Goal: Task Accomplishment & Management: Use online tool/utility

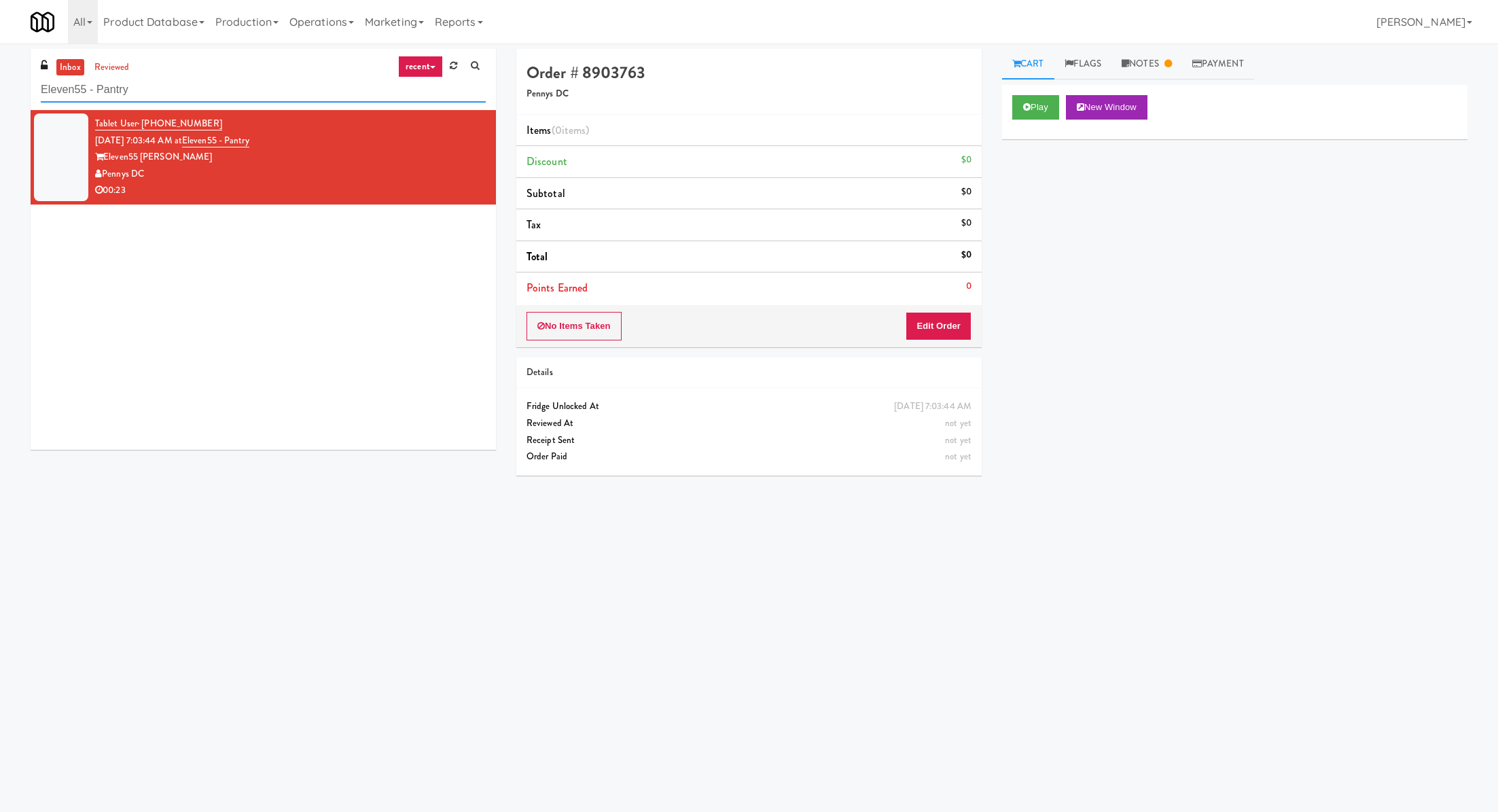
click at [129, 87] on input "Eleven55 - Pantry" at bounding box center [262, 90] width 445 height 25
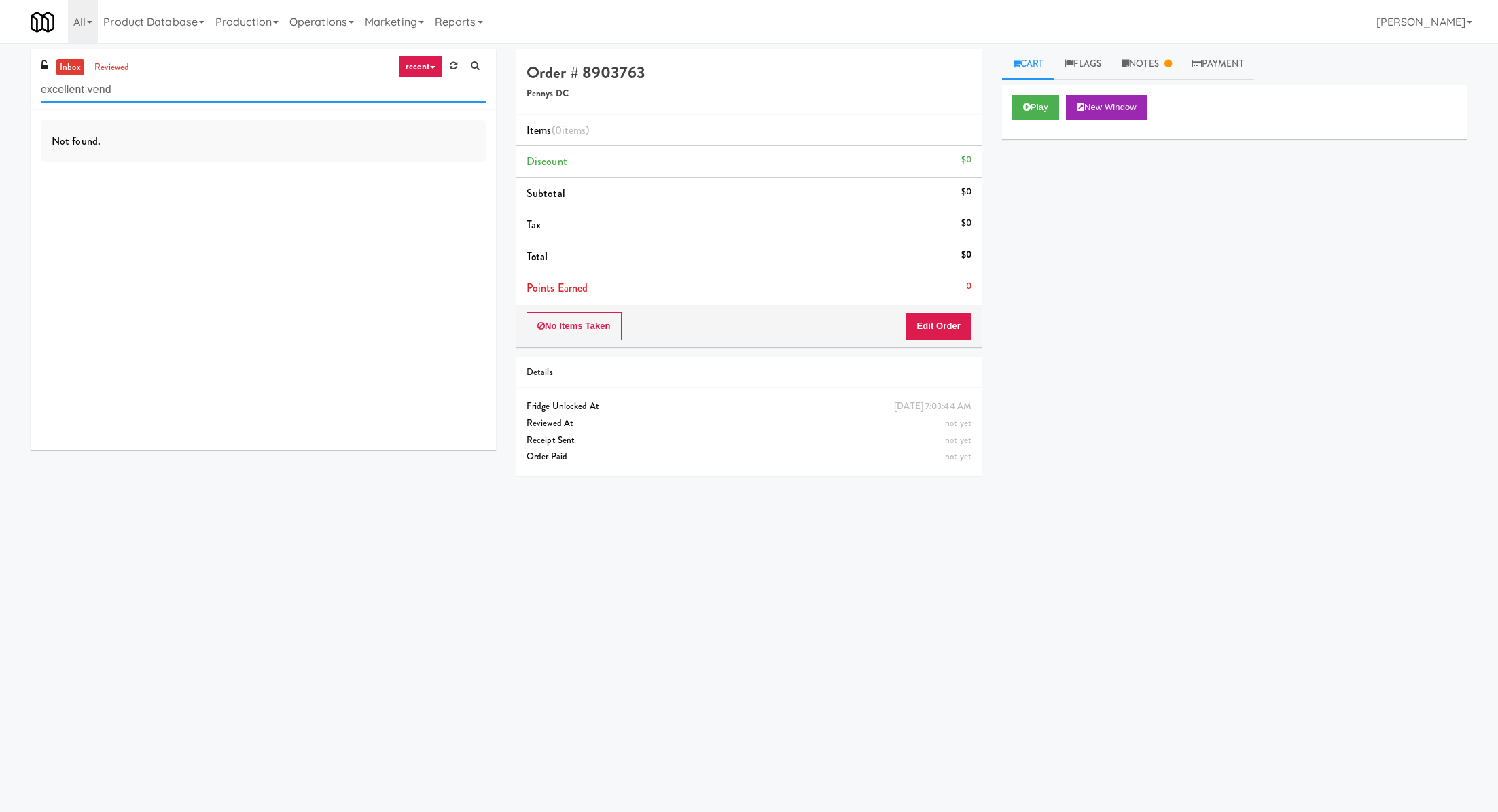
type input "excellent vend"
click at [65, 67] on link "inbox" at bounding box center [70, 68] width 28 height 17
click at [118, 64] on link "reviewed" at bounding box center [111, 68] width 42 height 17
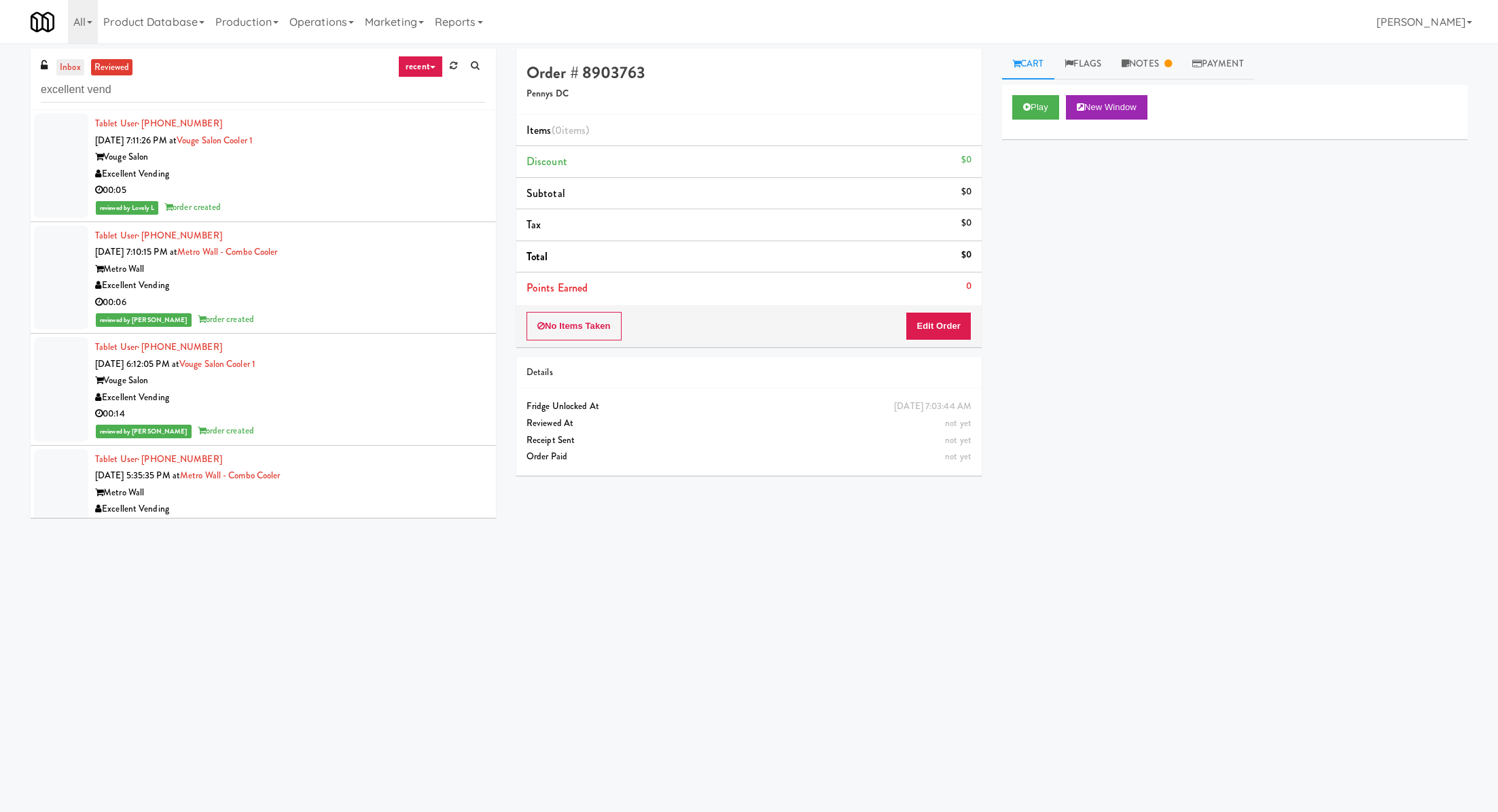
click at [74, 68] on link "inbox" at bounding box center [70, 68] width 28 height 17
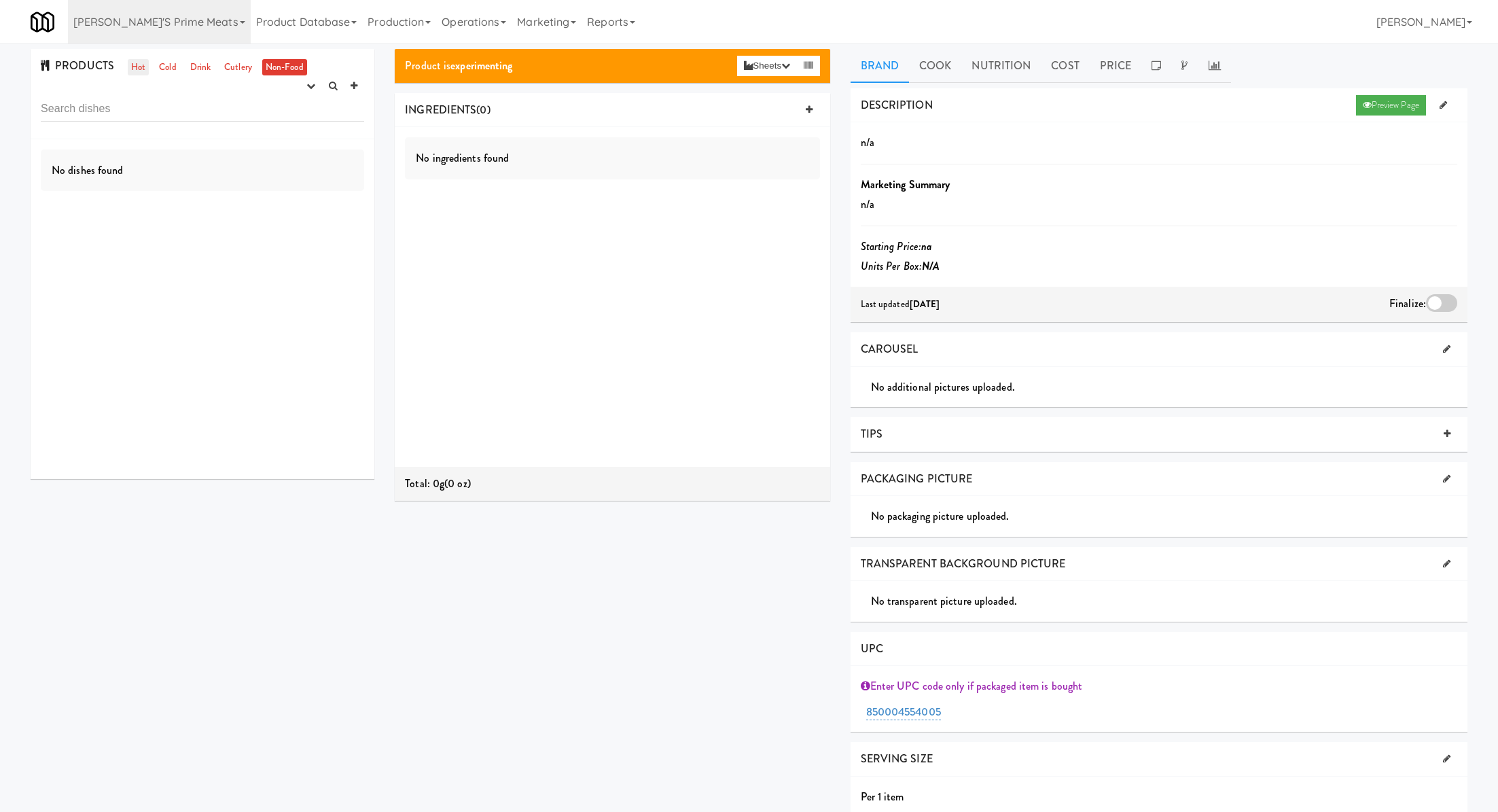
click at [128, 69] on link "Hot" at bounding box center [139, 68] width 21 height 17
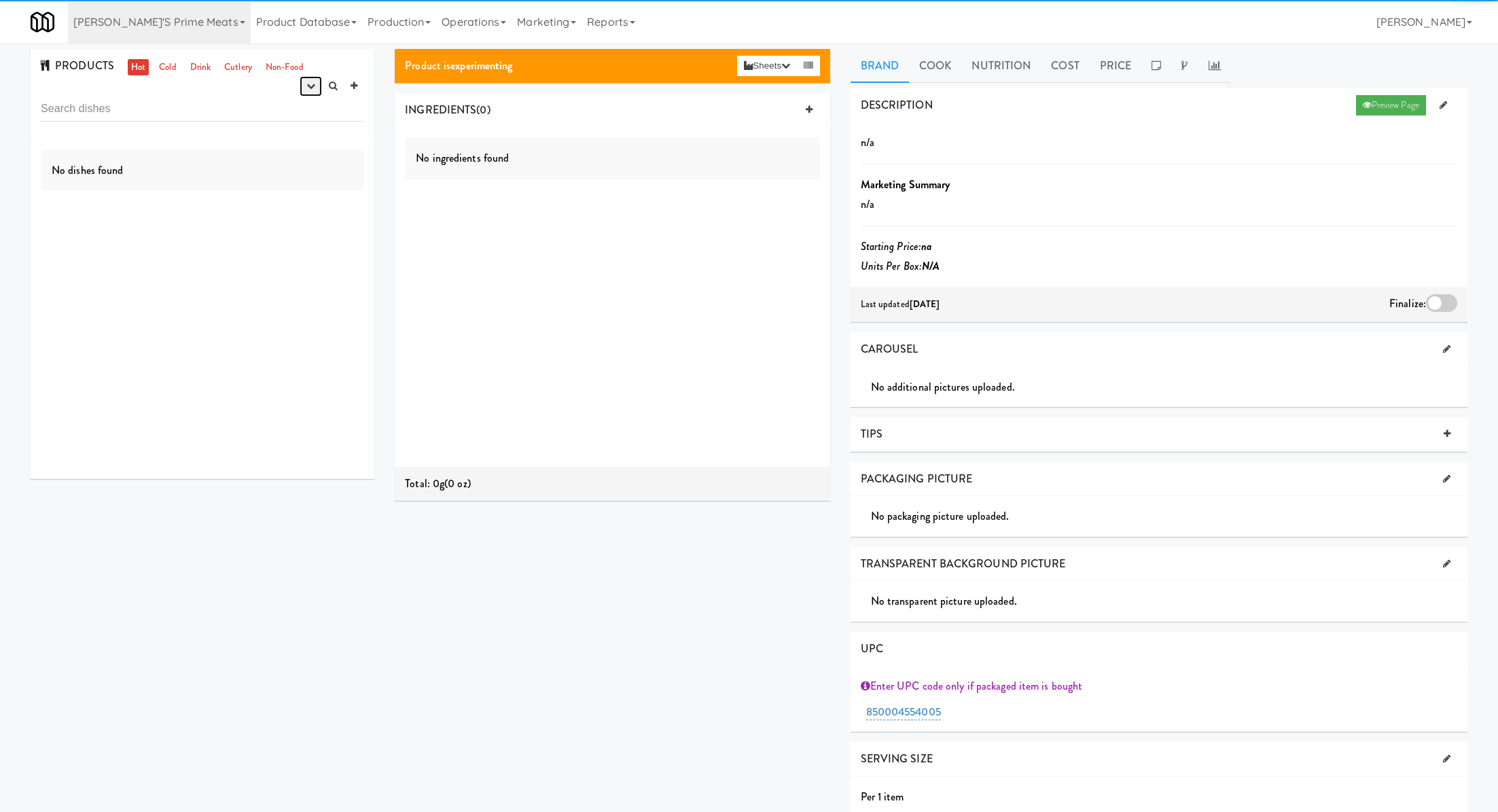
click at [307, 87] on icon "button" at bounding box center [310, 86] width 9 height 9
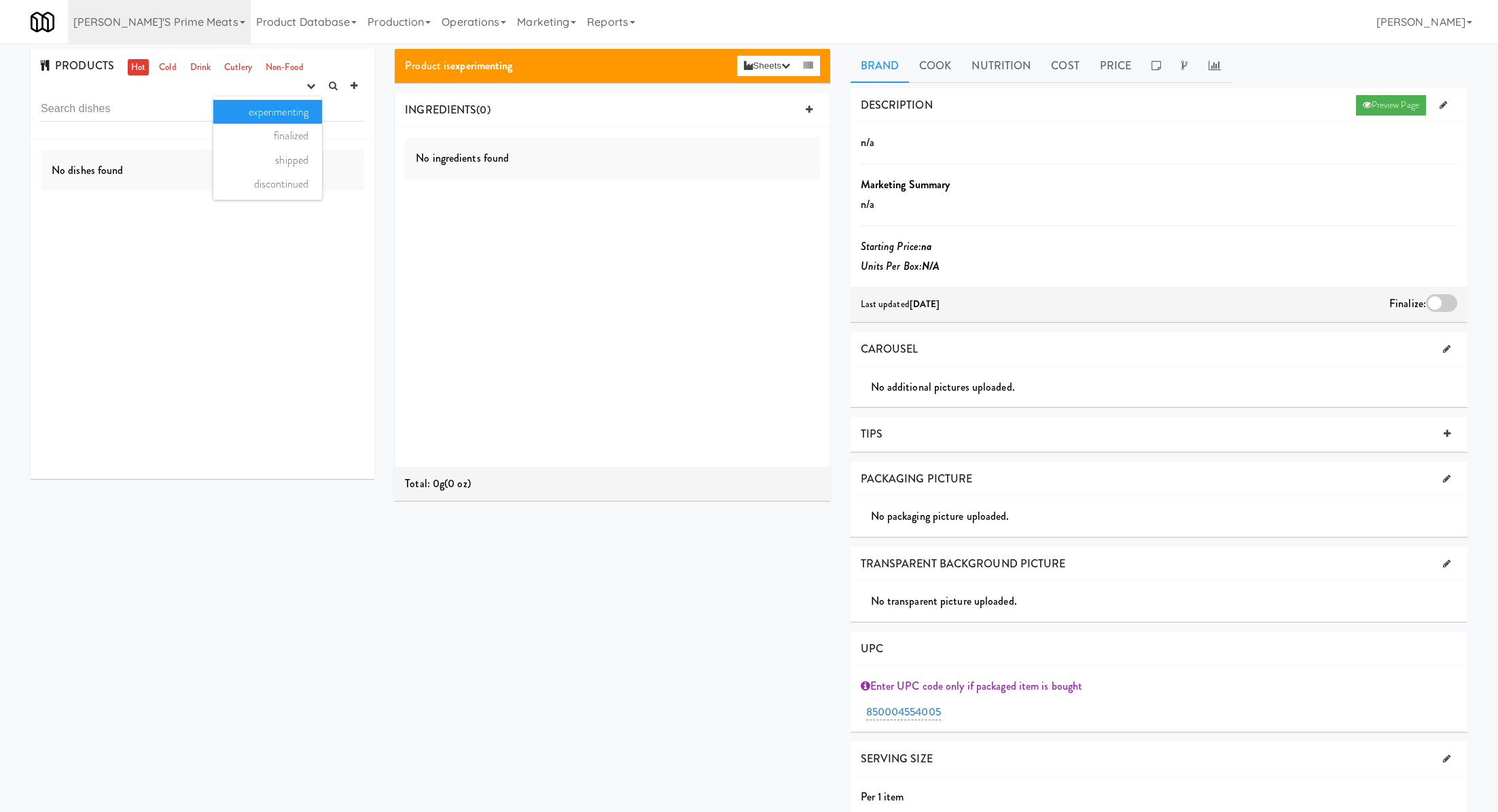
click at [310, 116] on link "experimenting" at bounding box center [267, 112] width 109 height 25
click at [172, 64] on link "Cold" at bounding box center [167, 68] width 24 height 17
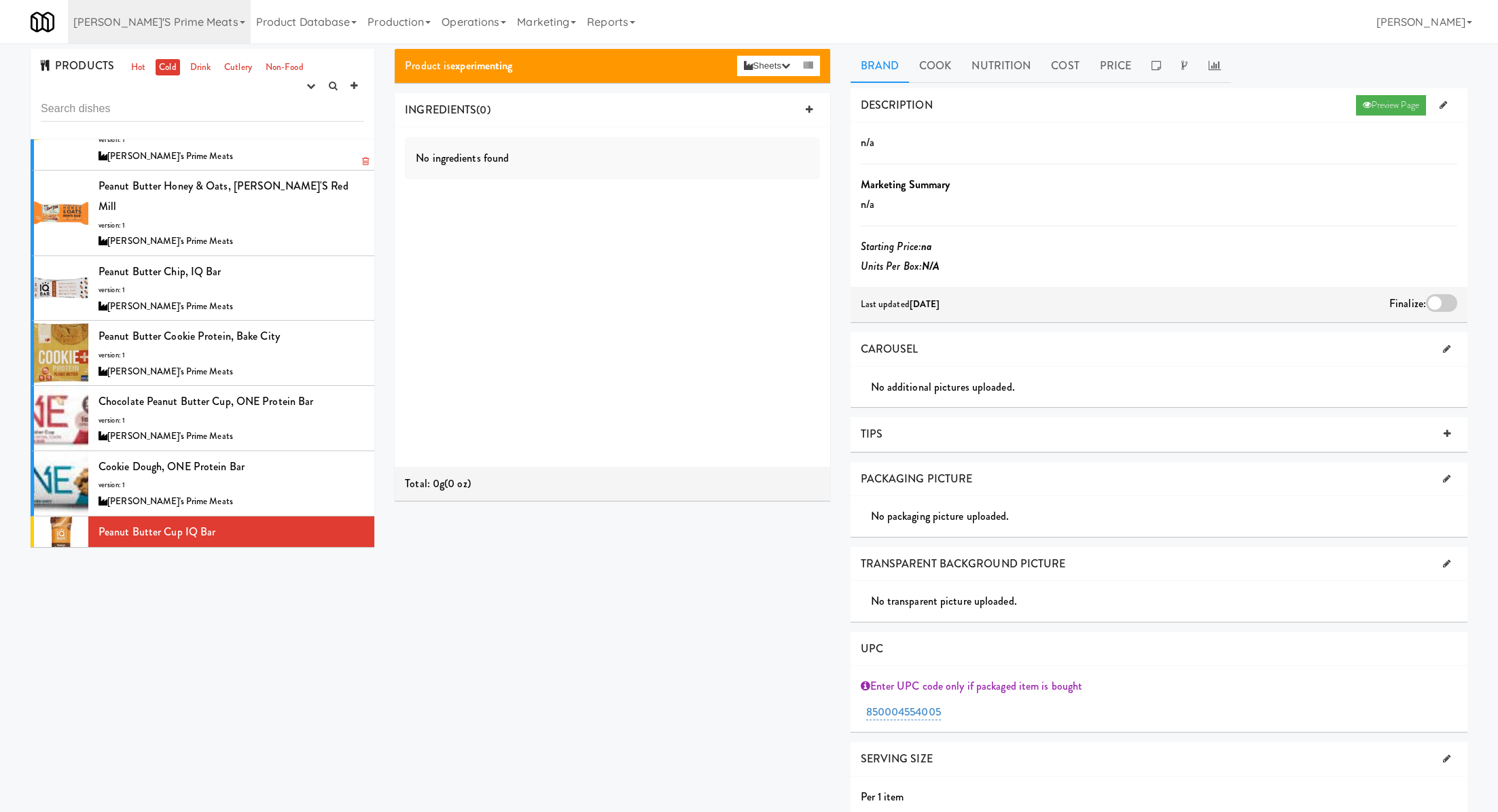
scroll to position [175, 0]
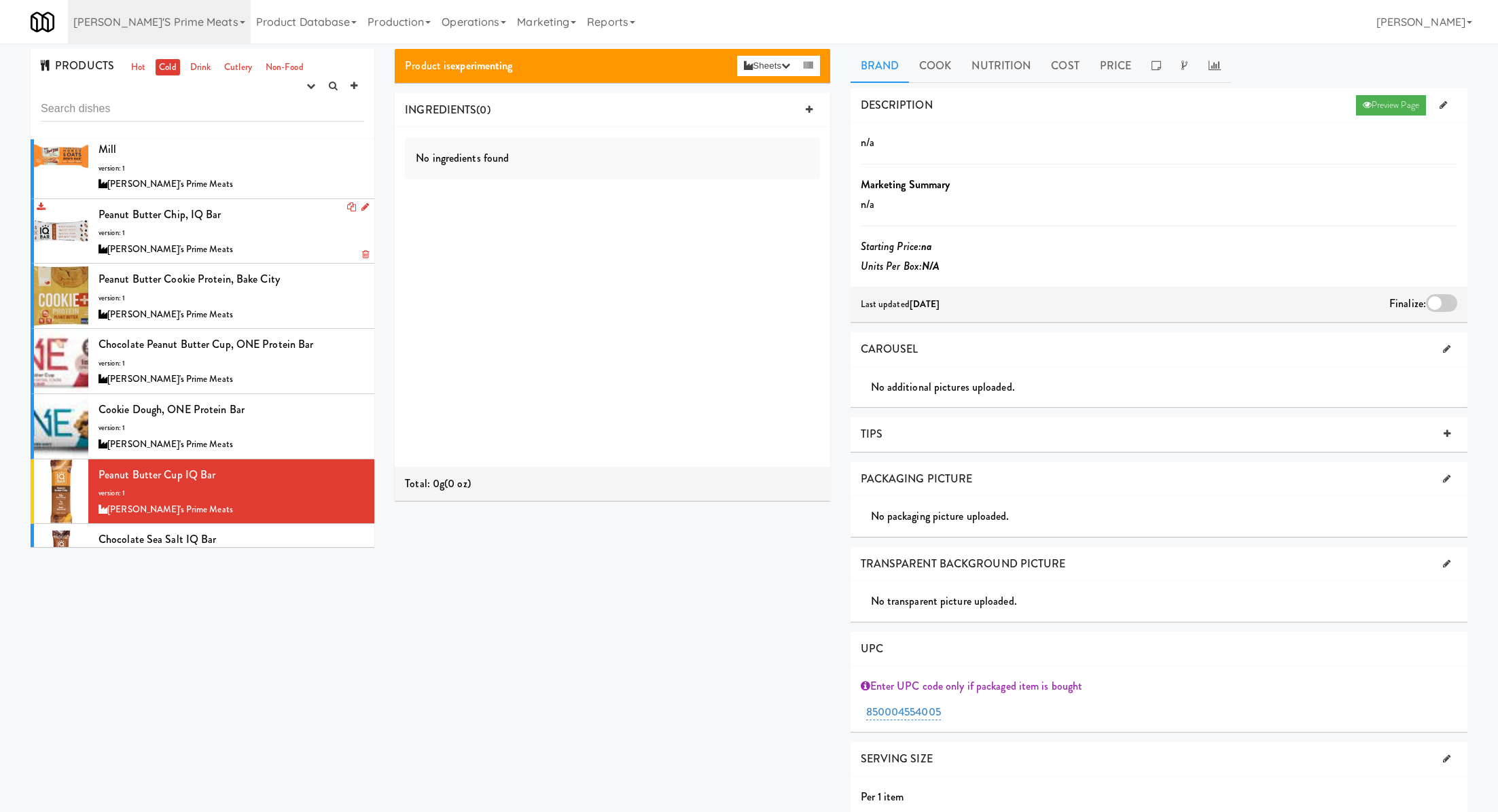
click at [289, 205] on div "Peanut Butter Chip, IQ Bar version: 1 Delski's Prime Meats" at bounding box center [231, 231] width 266 height 54
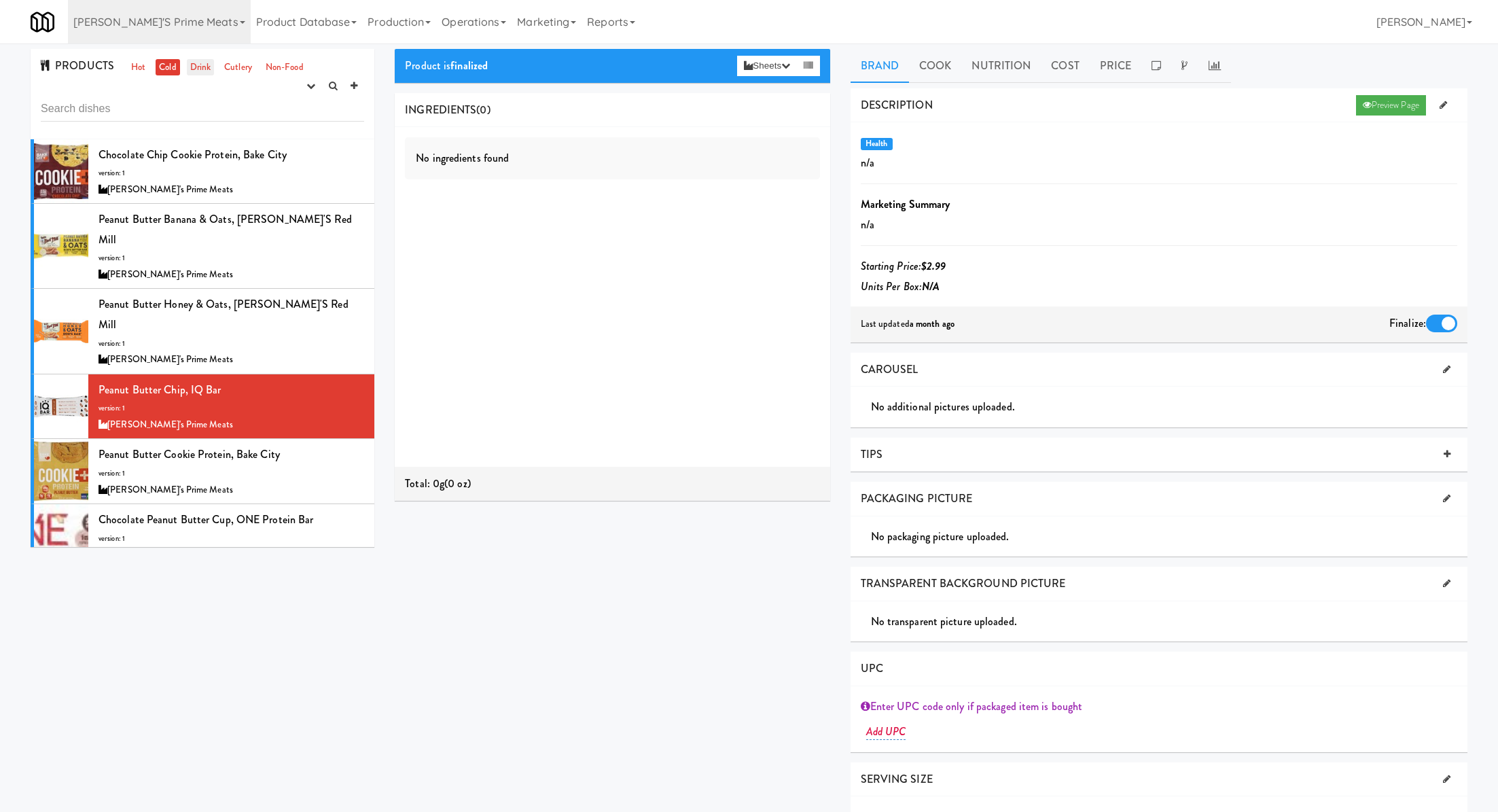
click at [196, 70] on link "Drink" at bounding box center [201, 68] width 28 height 17
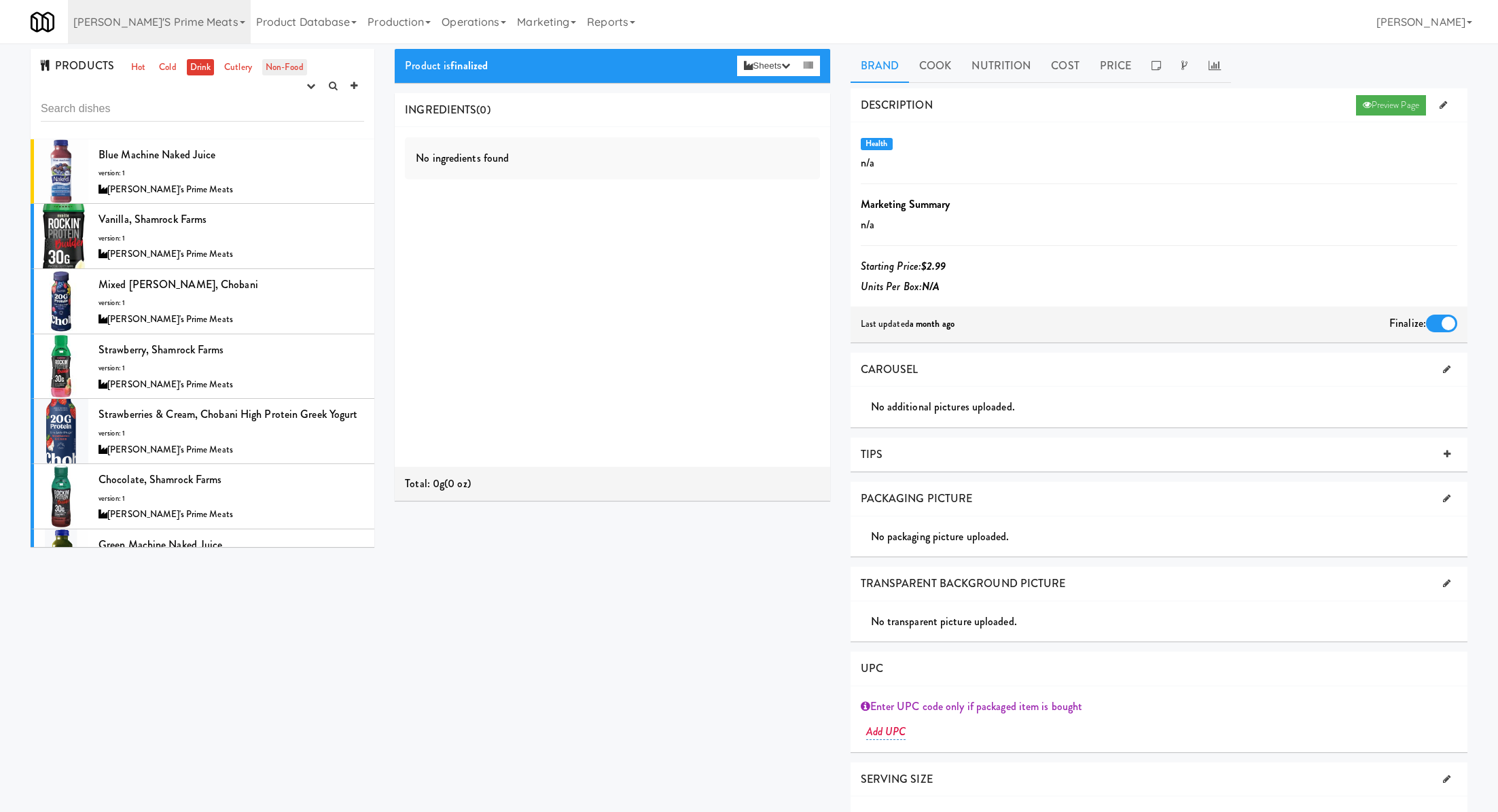
click at [278, 64] on link "Non-Food" at bounding box center [285, 68] width 45 height 17
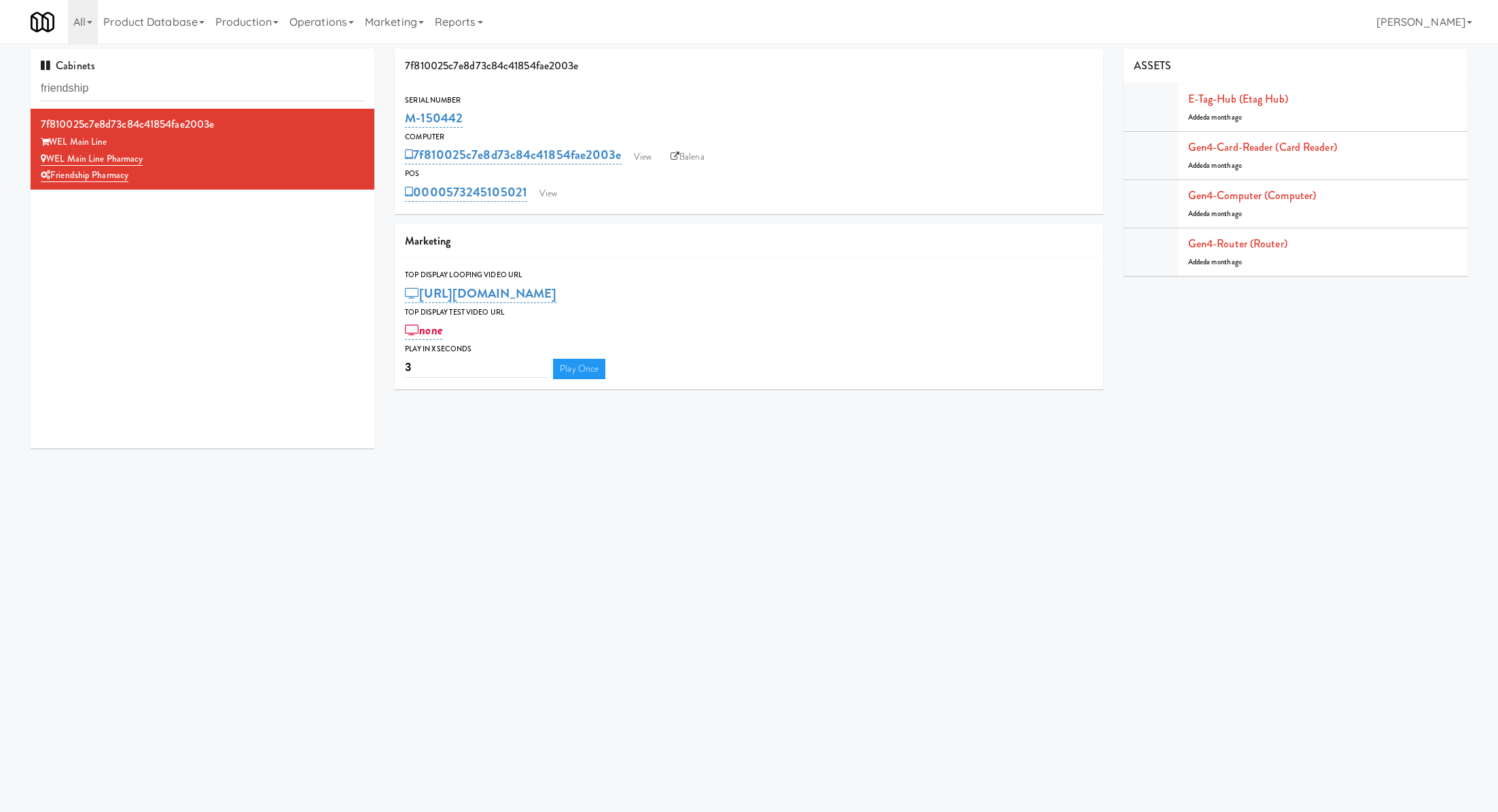
click at [278, 82] on input "friendship" at bounding box center [202, 88] width 324 height 25
click at [278, 82] on input "friendshipSpring & Thayer - Combo Cooler B" at bounding box center [202, 88] width 324 height 25
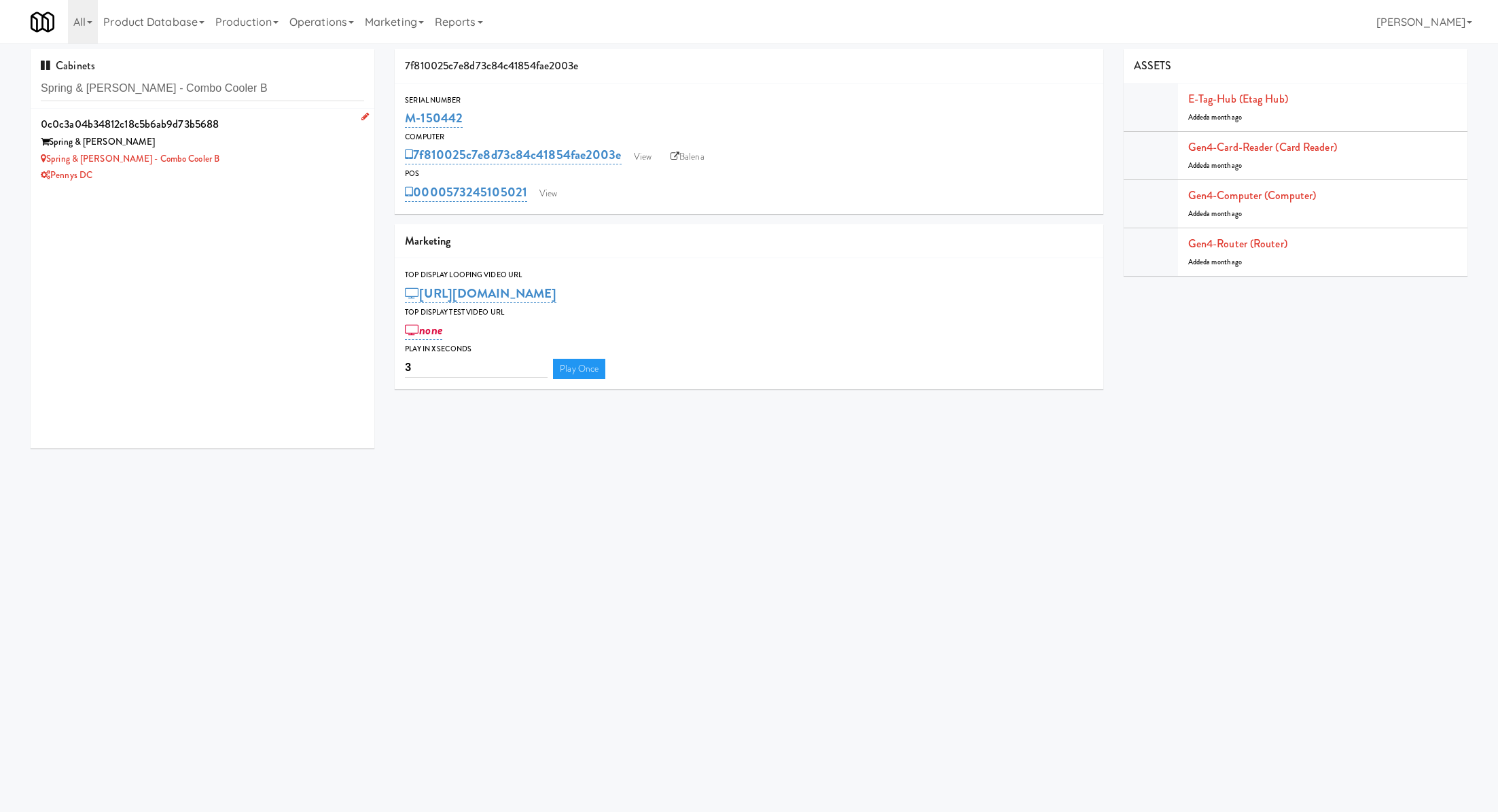
type input "Spring & [PERSON_NAME] - Combo Cooler B"
click at [286, 151] on div "Spring & [PERSON_NAME] - Combo Cooler B" at bounding box center [202, 159] width 324 height 17
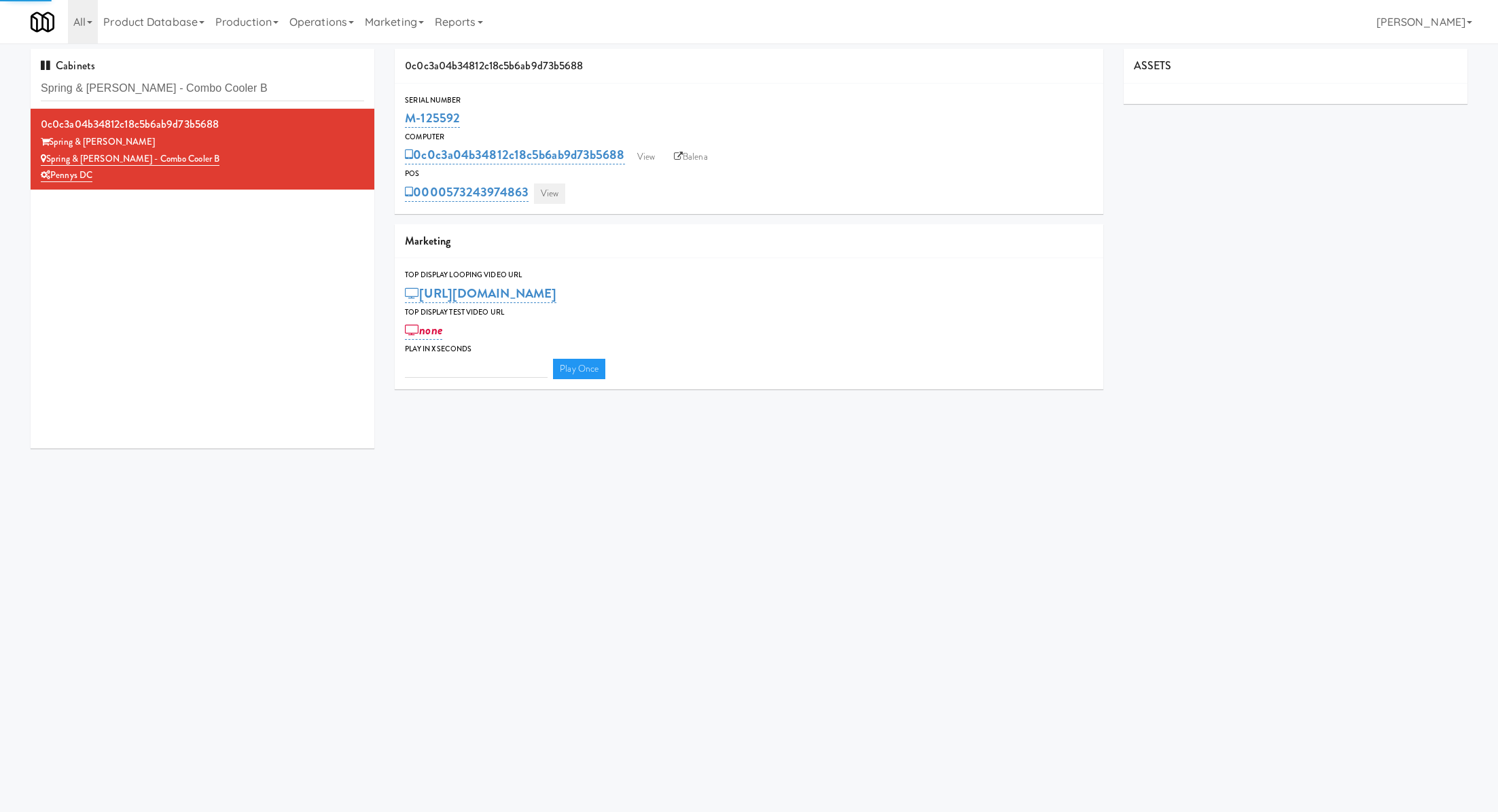
type input "3"
click at [557, 201] on link "View" at bounding box center [550, 193] width 31 height 21
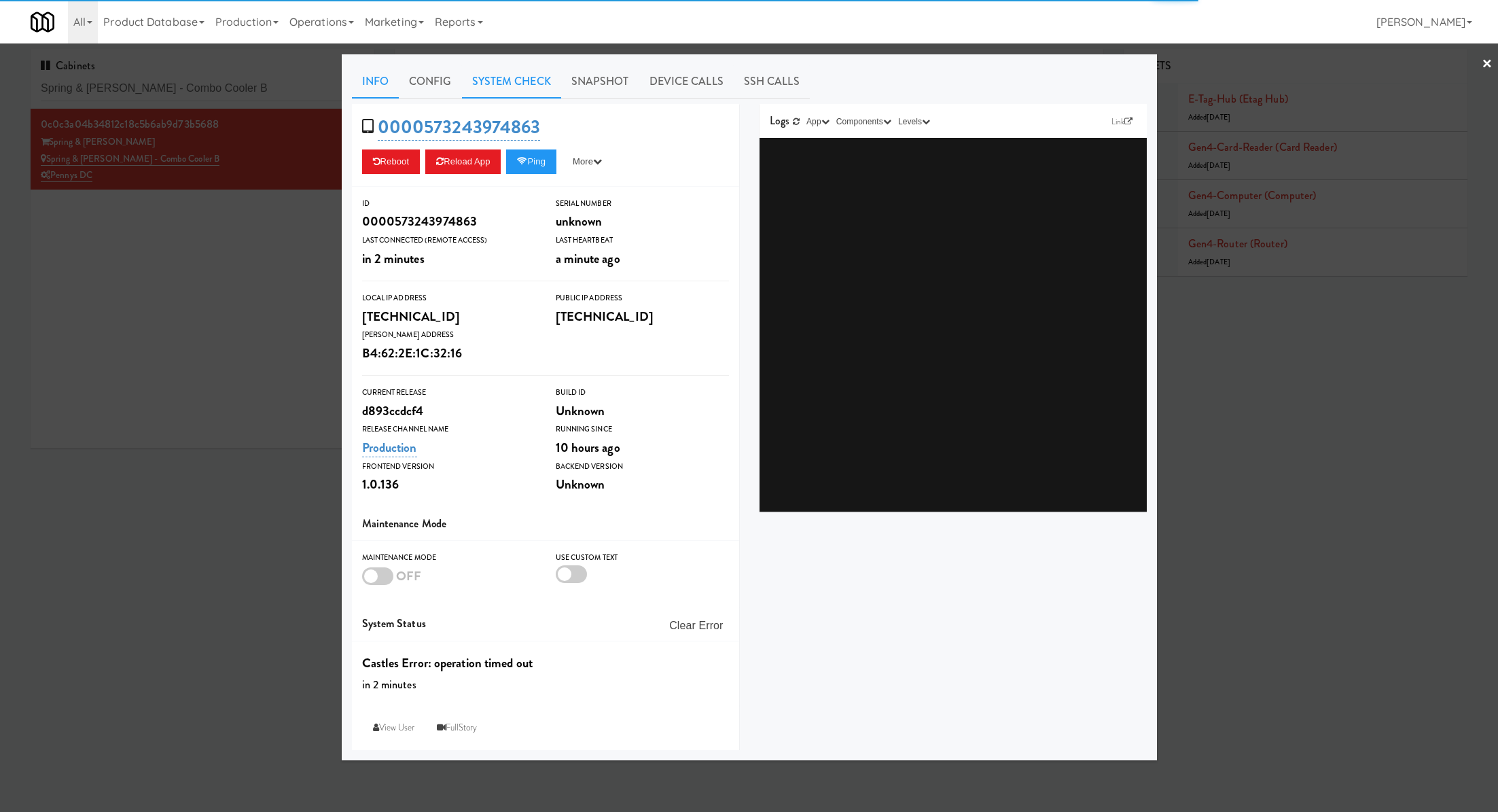
click at [505, 78] on link "System Check" at bounding box center [512, 81] width 99 height 34
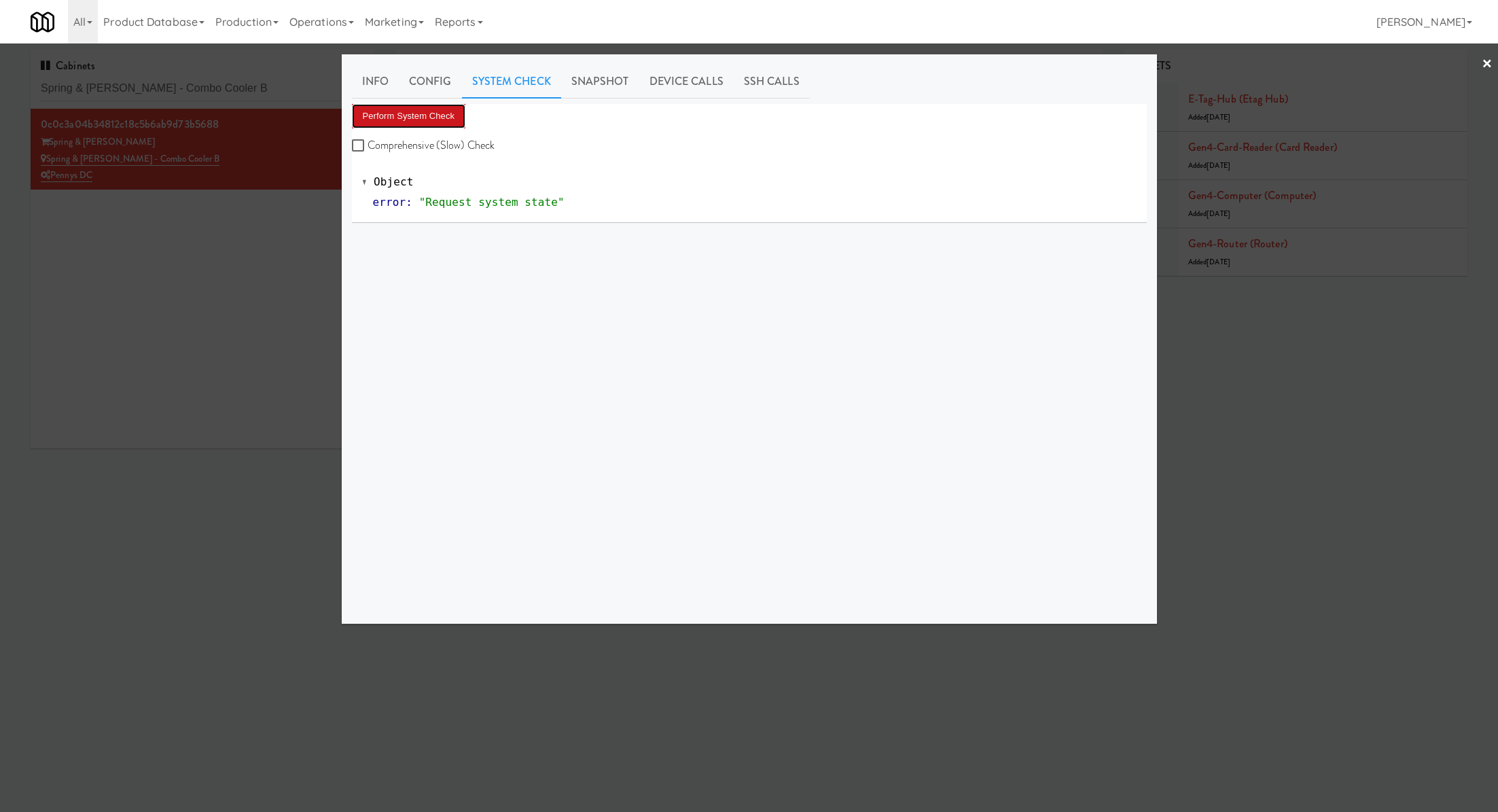
click at [451, 113] on button "Perform System Check" at bounding box center [409, 116] width 114 height 25
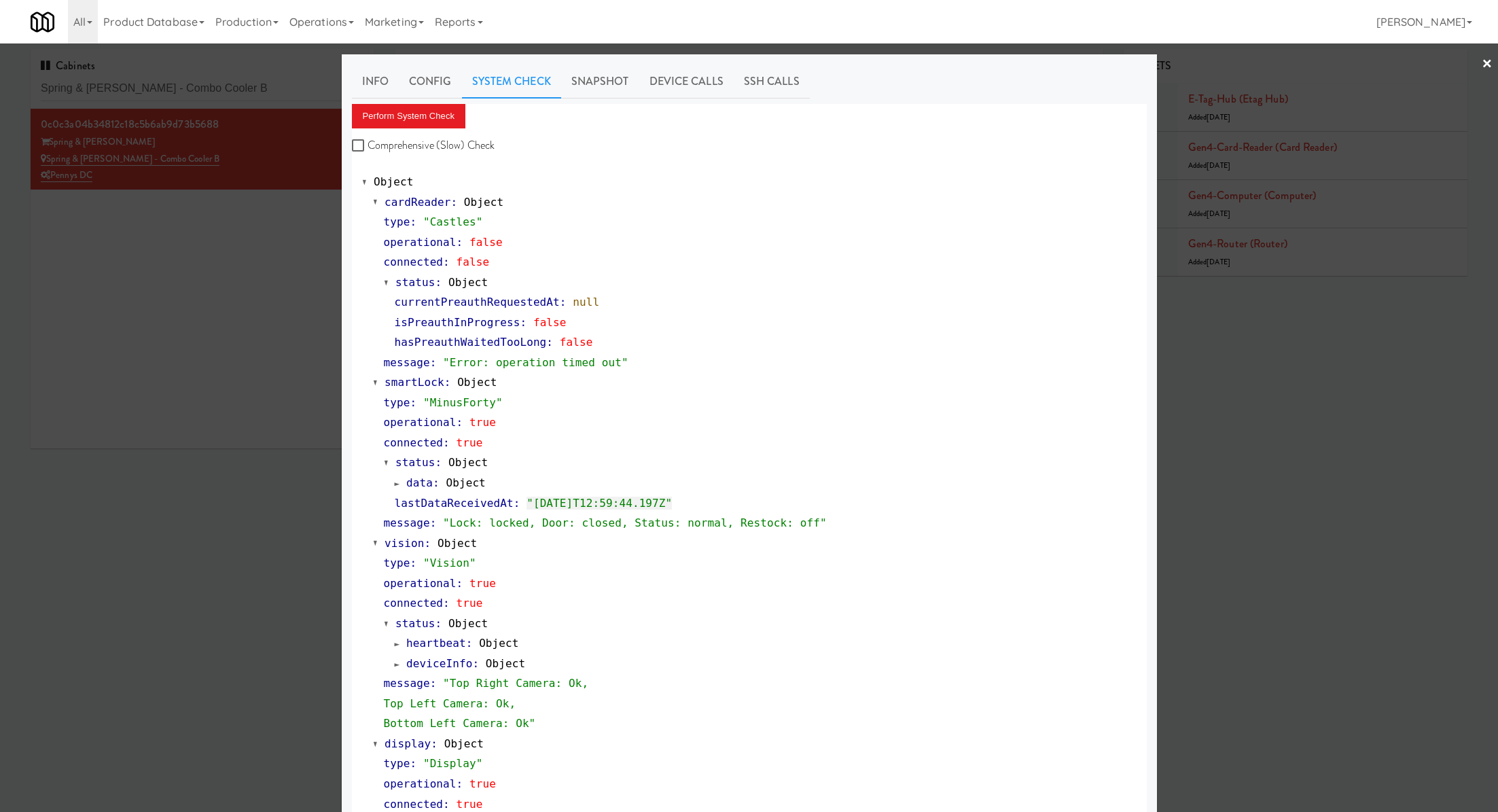
click at [262, 275] on div at bounding box center [749, 406] width 1498 height 812
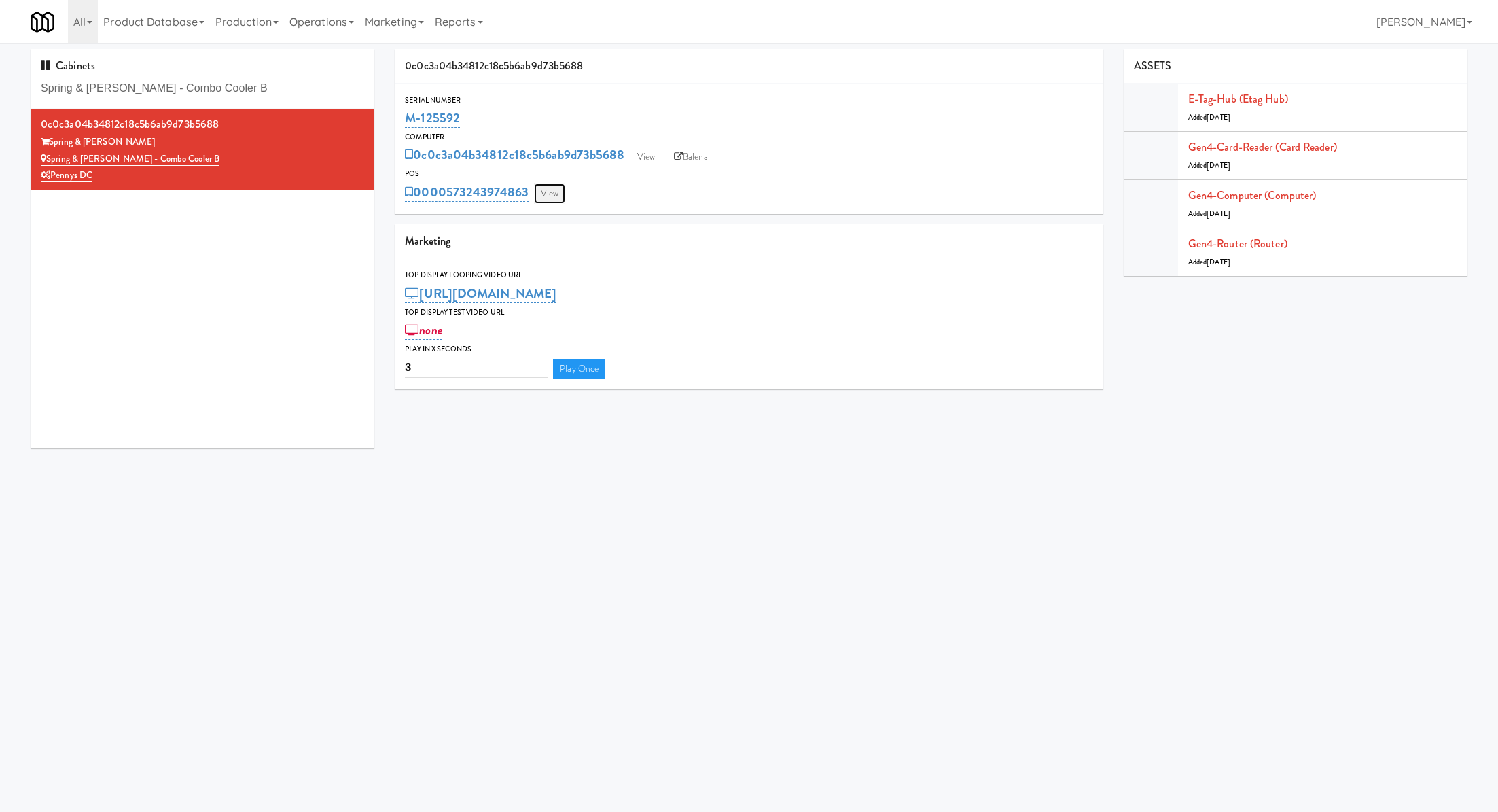
click at [562, 196] on link "View" at bounding box center [550, 193] width 31 height 21
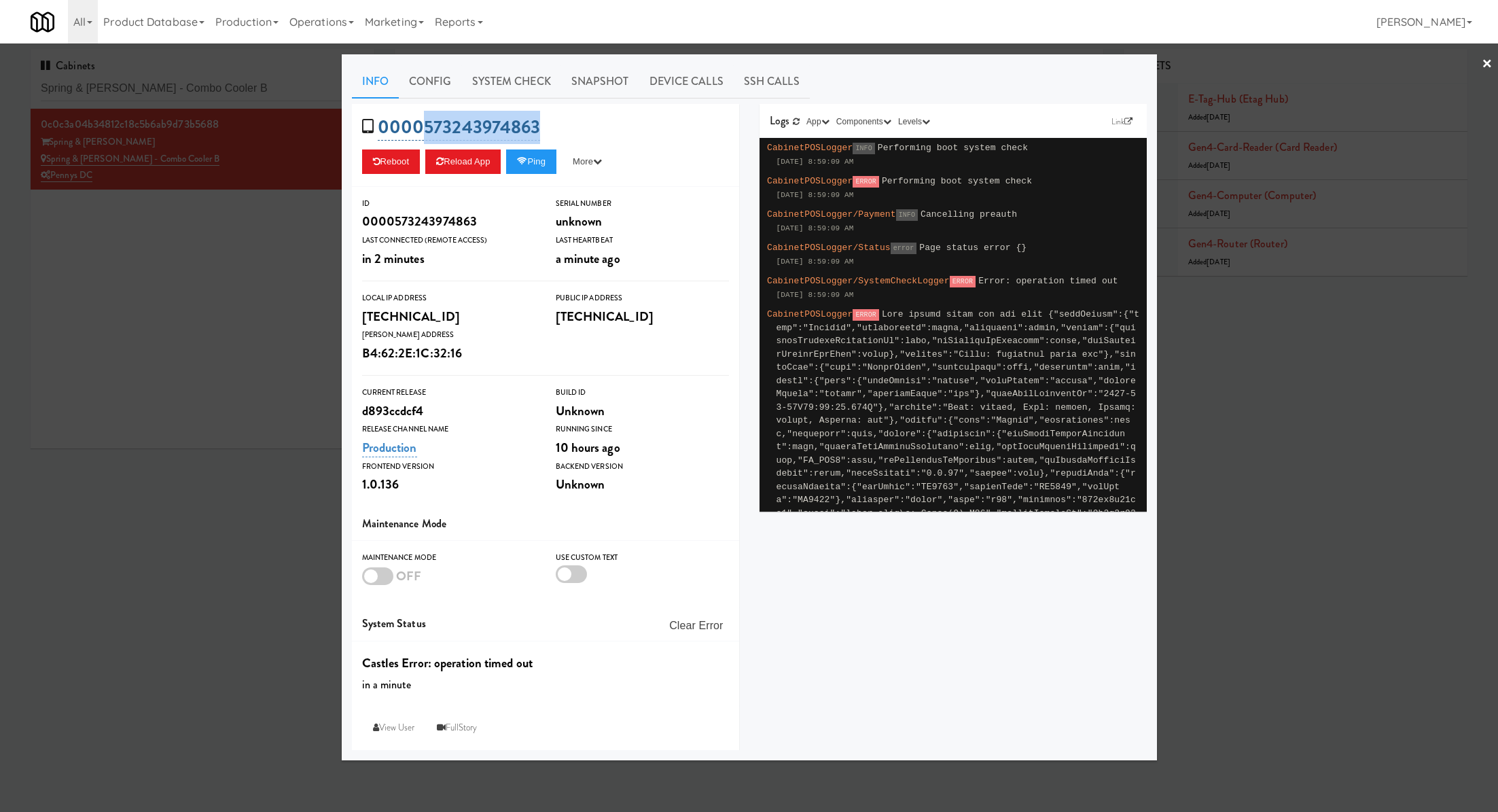
drag, startPoint x: 553, startPoint y: 121, endPoint x: 423, endPoint y: 124, distance: 130.0
click at [423, 124] on div "0000573243974863 Reboot Reload App Ping More Ping Server Restart Server Force R…" at bounding box center [545, 145] width 387 height 83
copy link "573243974863"
click at [249, 283] on div at bounding box center [749, 406] width 1498 height 812
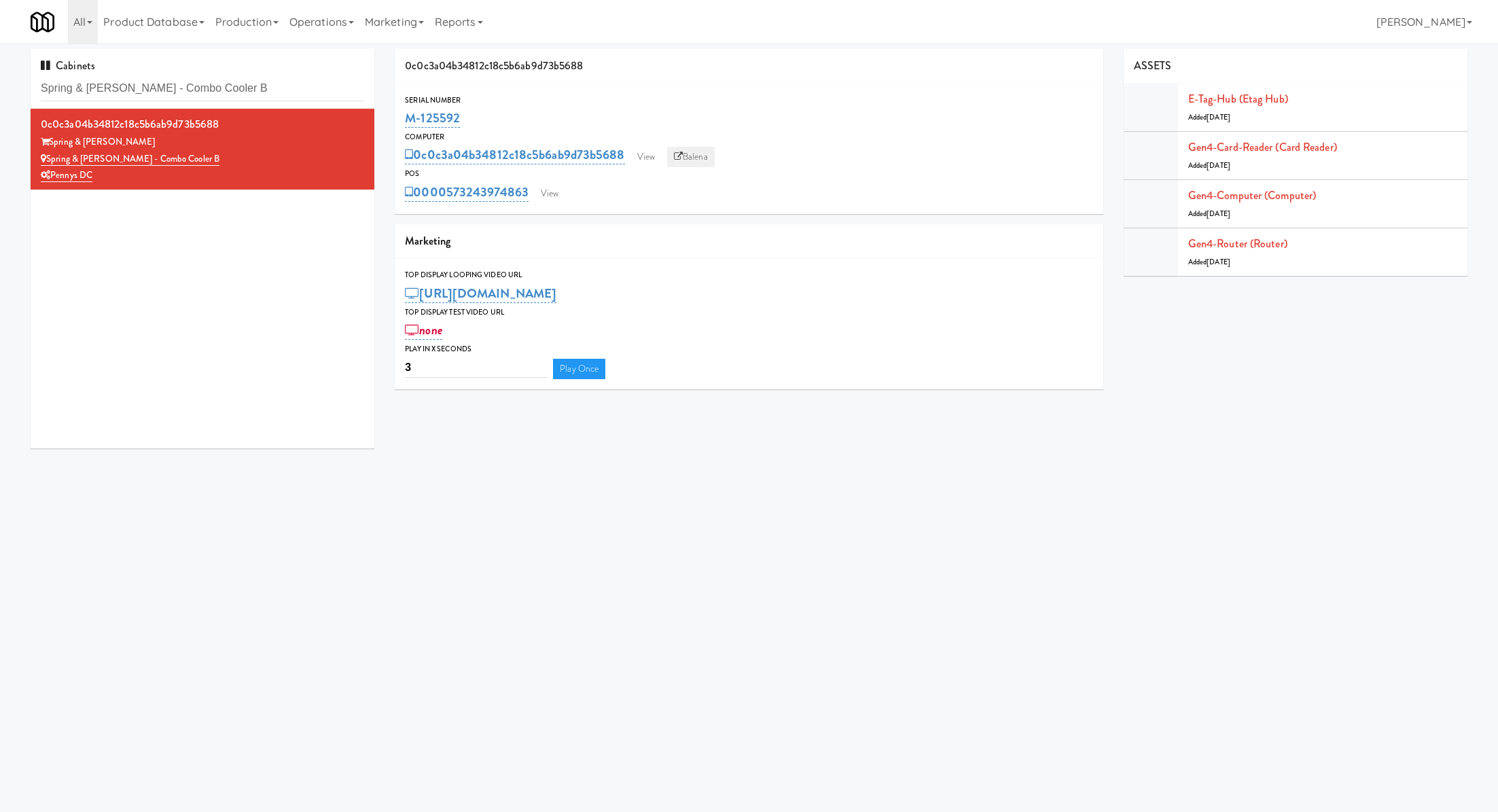
click at [710, 159] on link "Balena" at bounding box center [691, 157] width 48 height 21
drag, startPoint x: 482, startPoint y: 125, endPoint x: 401, endPoint y: 124, distance: 81.0
click at [401, 124] on div "Serial Number M-125592" at bounding box center [749, 112] width 708 height 36
copy link "M-125592"
click at [323, 78] on input "Spring & Thayer - Combo Cooler B" at bounding box center [202, 88] width 324 height 25
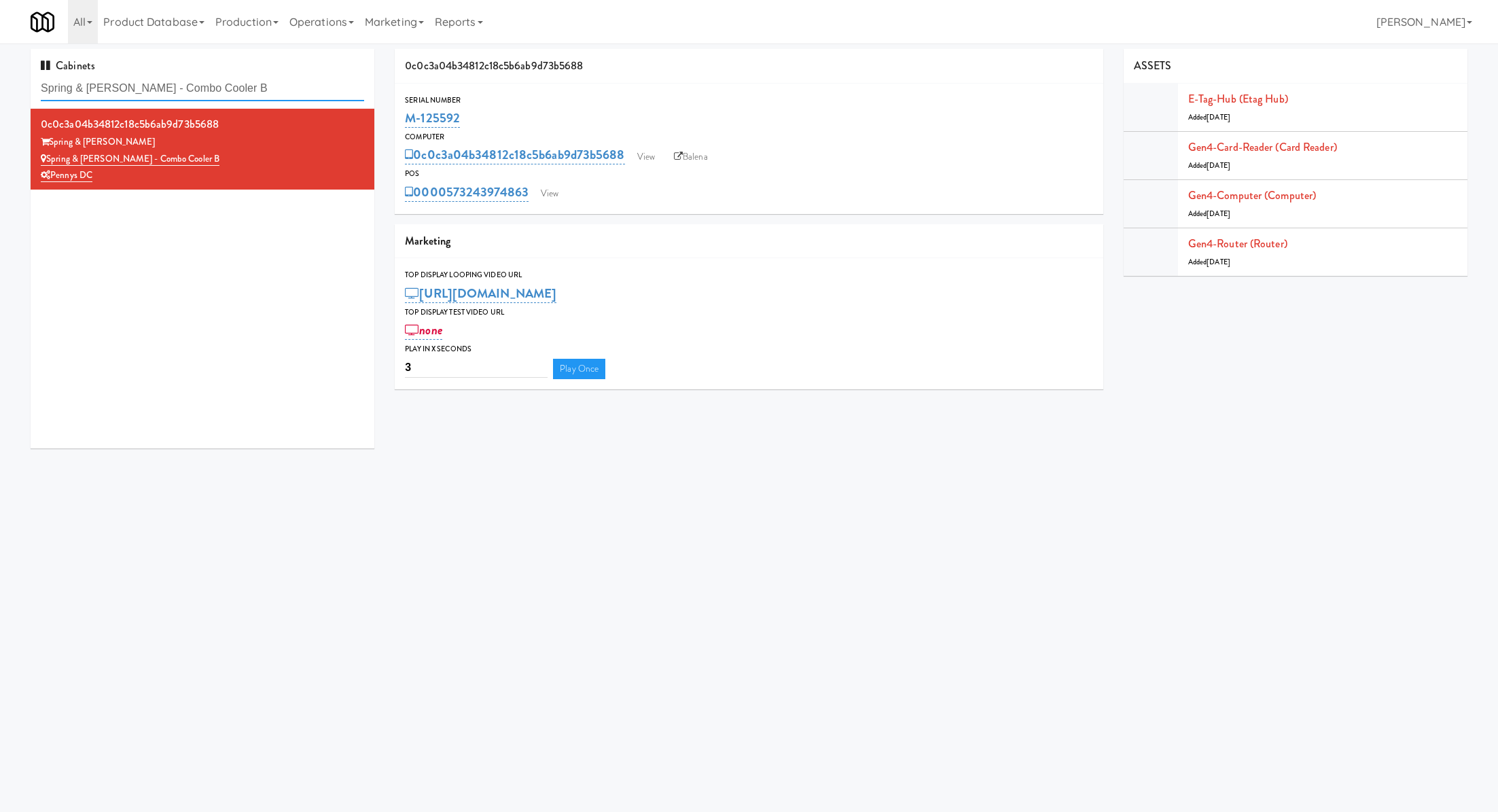
click at [323, 78] on input "Spring & Thayer - Combo Cooler B" at bounding box center [202, 88] width 324 height 25
paste input "Cold Storage Lofts / Cooler"
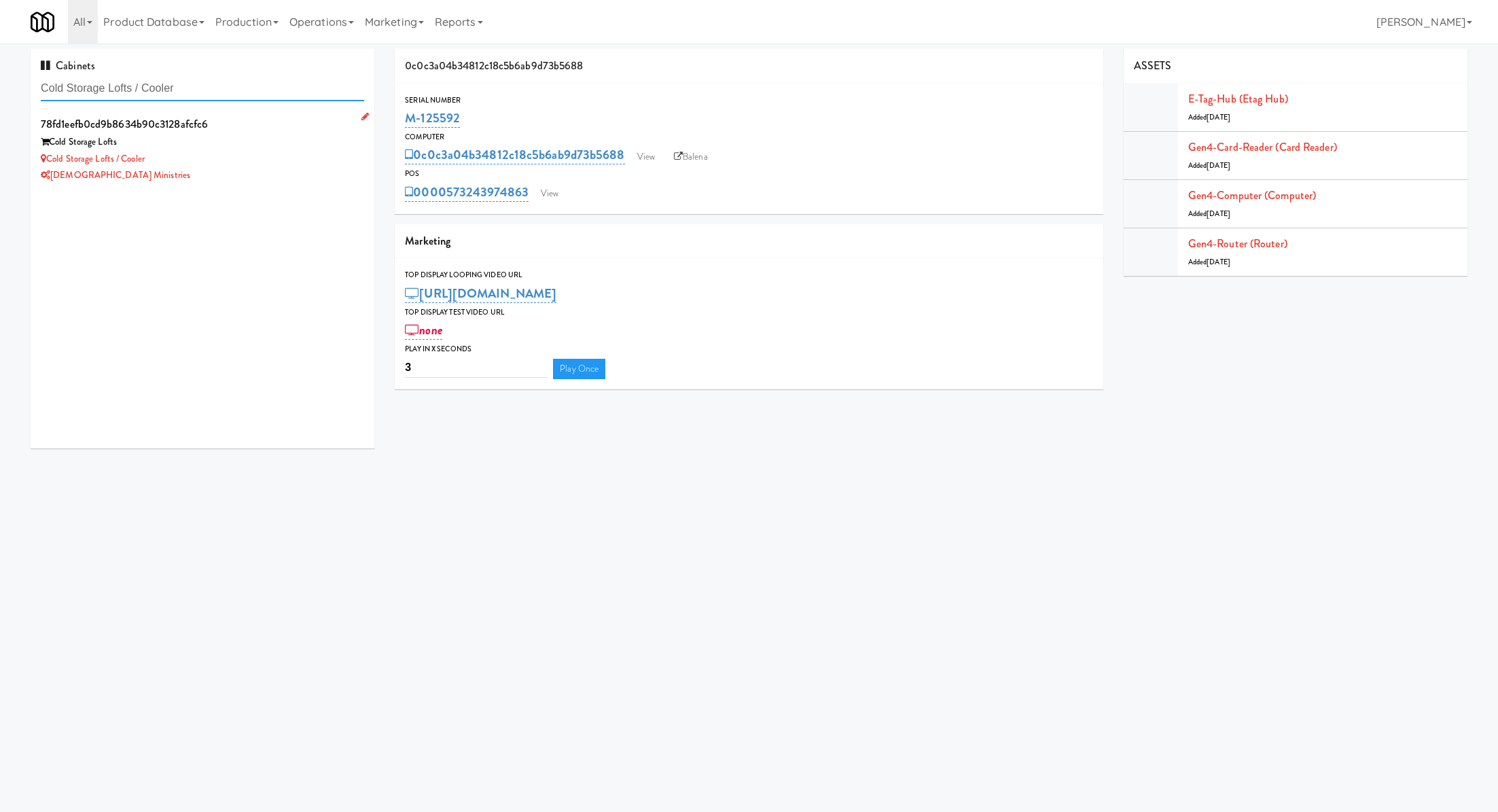
type input "Cold Storage Lofts / Cooler"
click at [281, 140] on div "Cold Storage Lofts" at bounding box center [202, 142] width 324 height 17
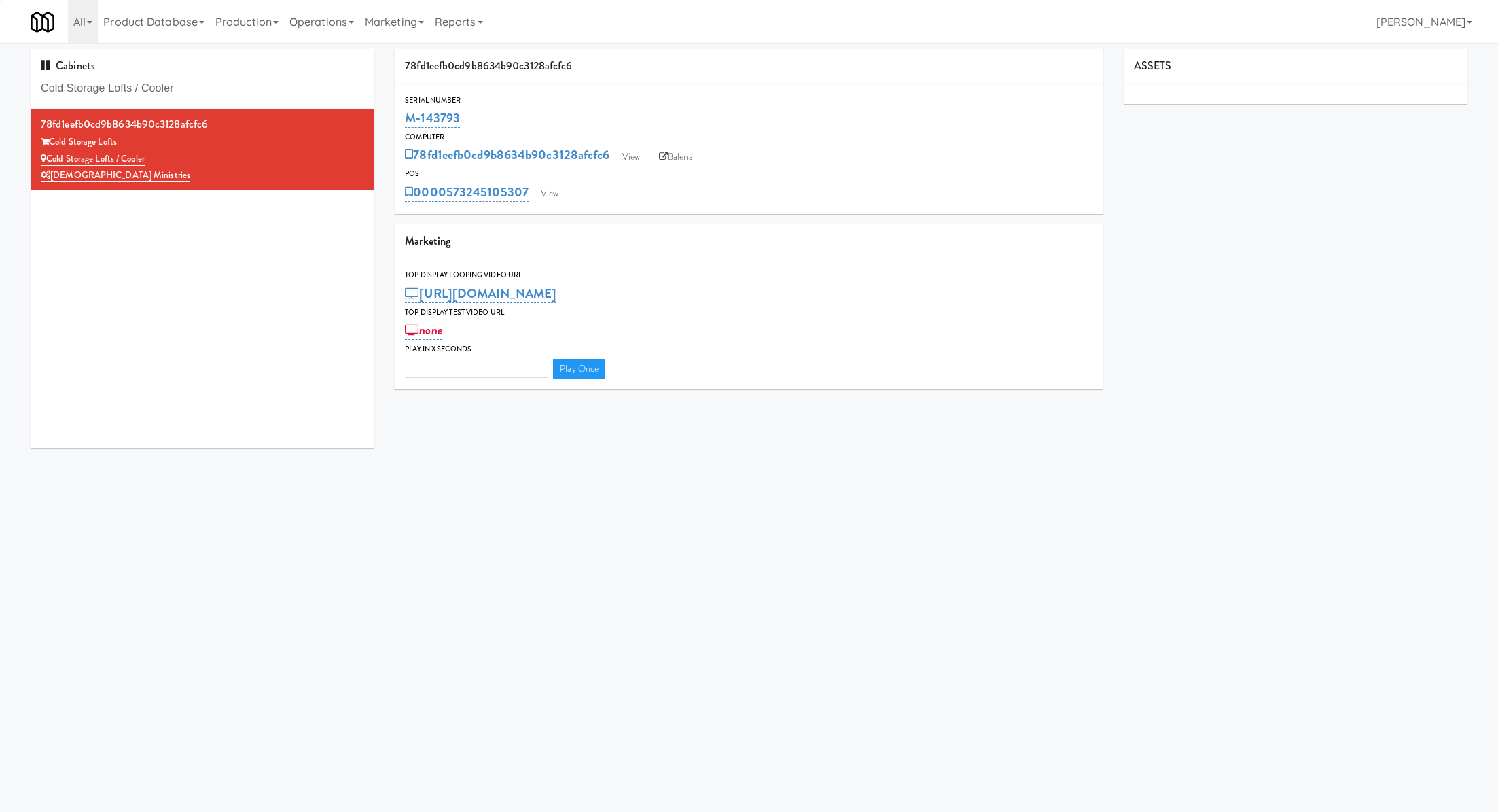
type input "3"
click at [552, 194] on link "View" at bounding box center [550, 193] width 31 height 21
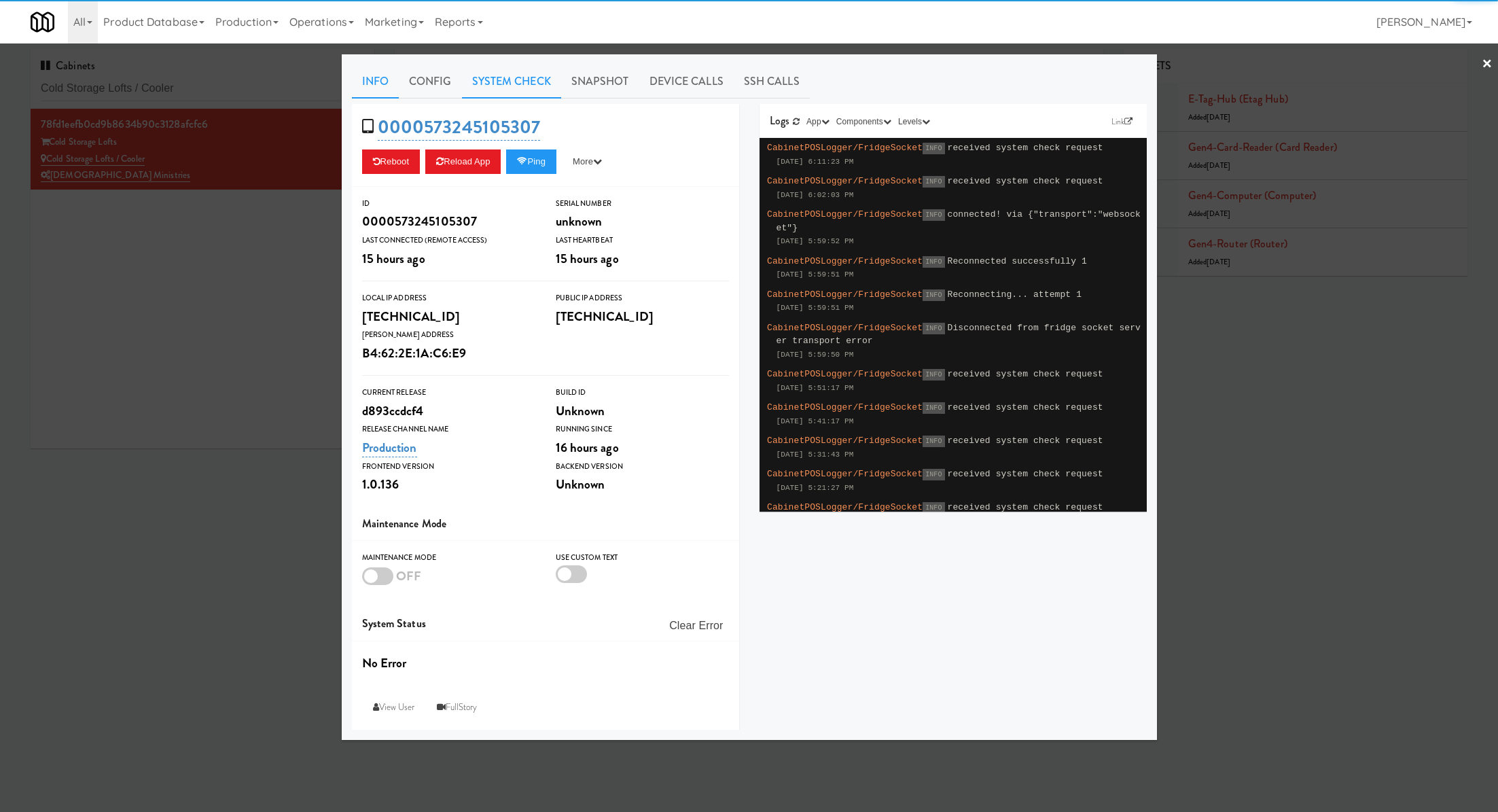
click at [521, 83] on link "System Check" at bounding box center [512, 81] width 99 height 34
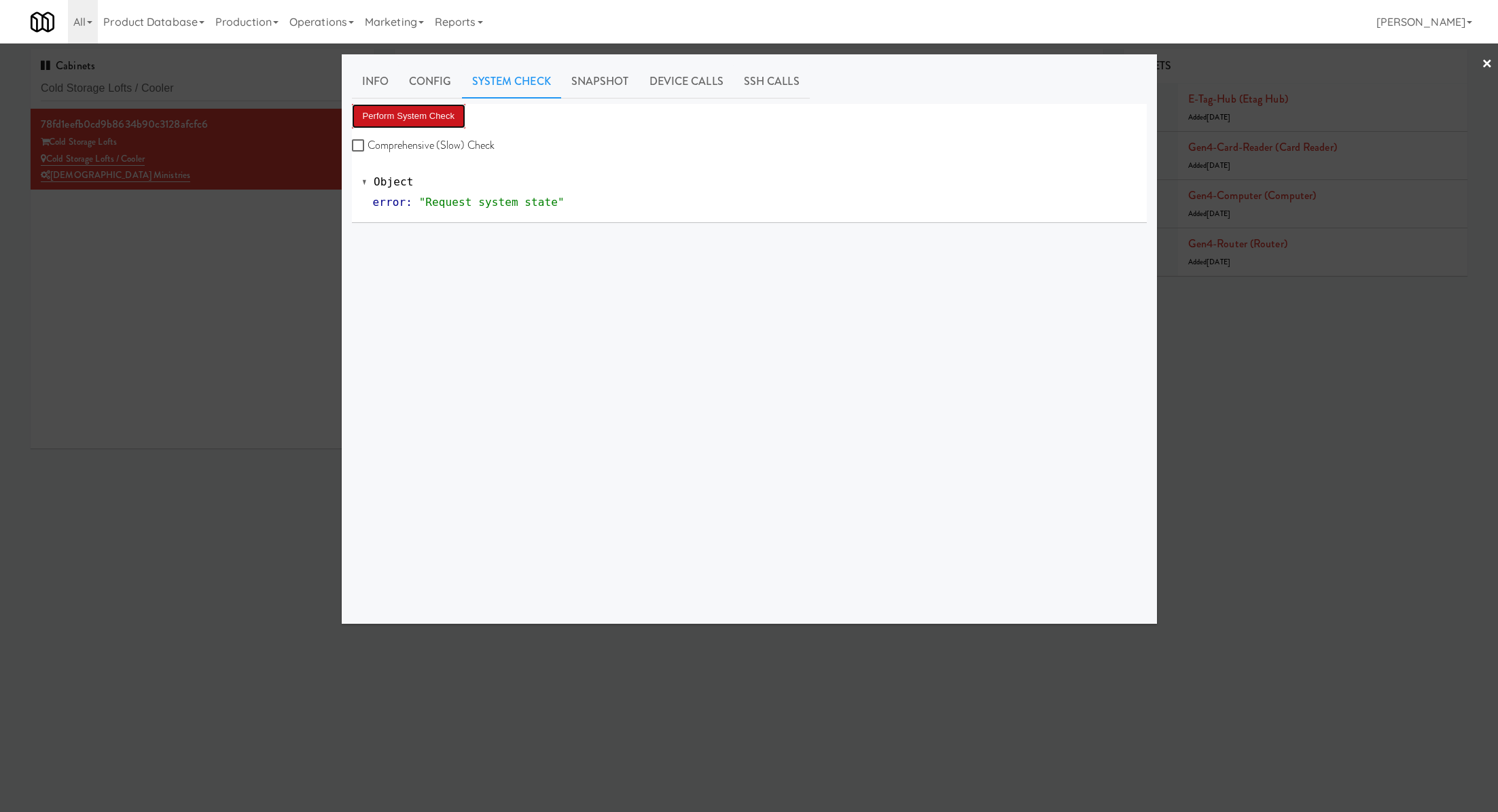
click at [443, 125] on button "Perform System Check" at bounding box center [409, 116] width 114 height 25
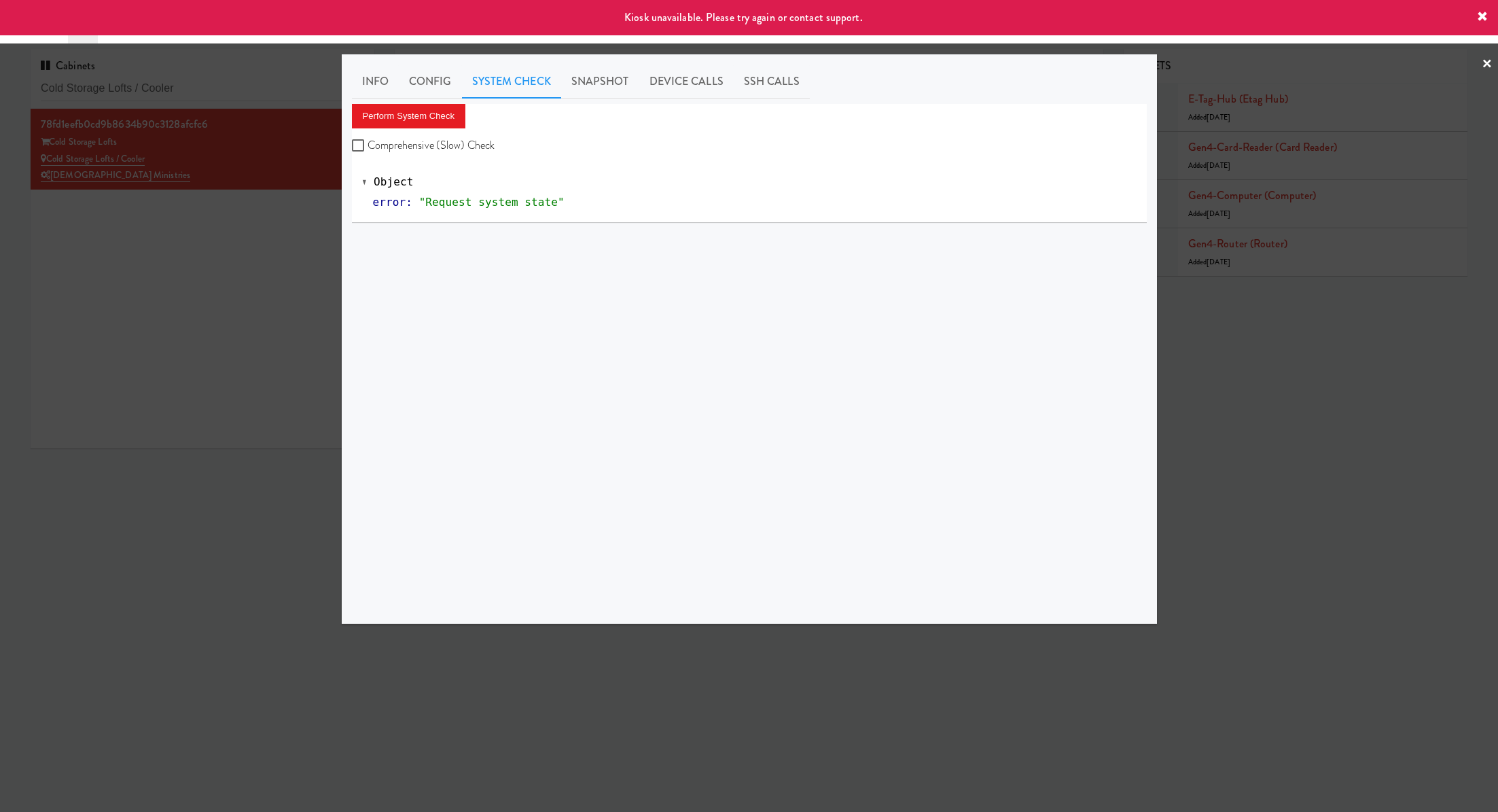
click at [256, 246] on div at bounding box center [749, 406] width 1498 height 812
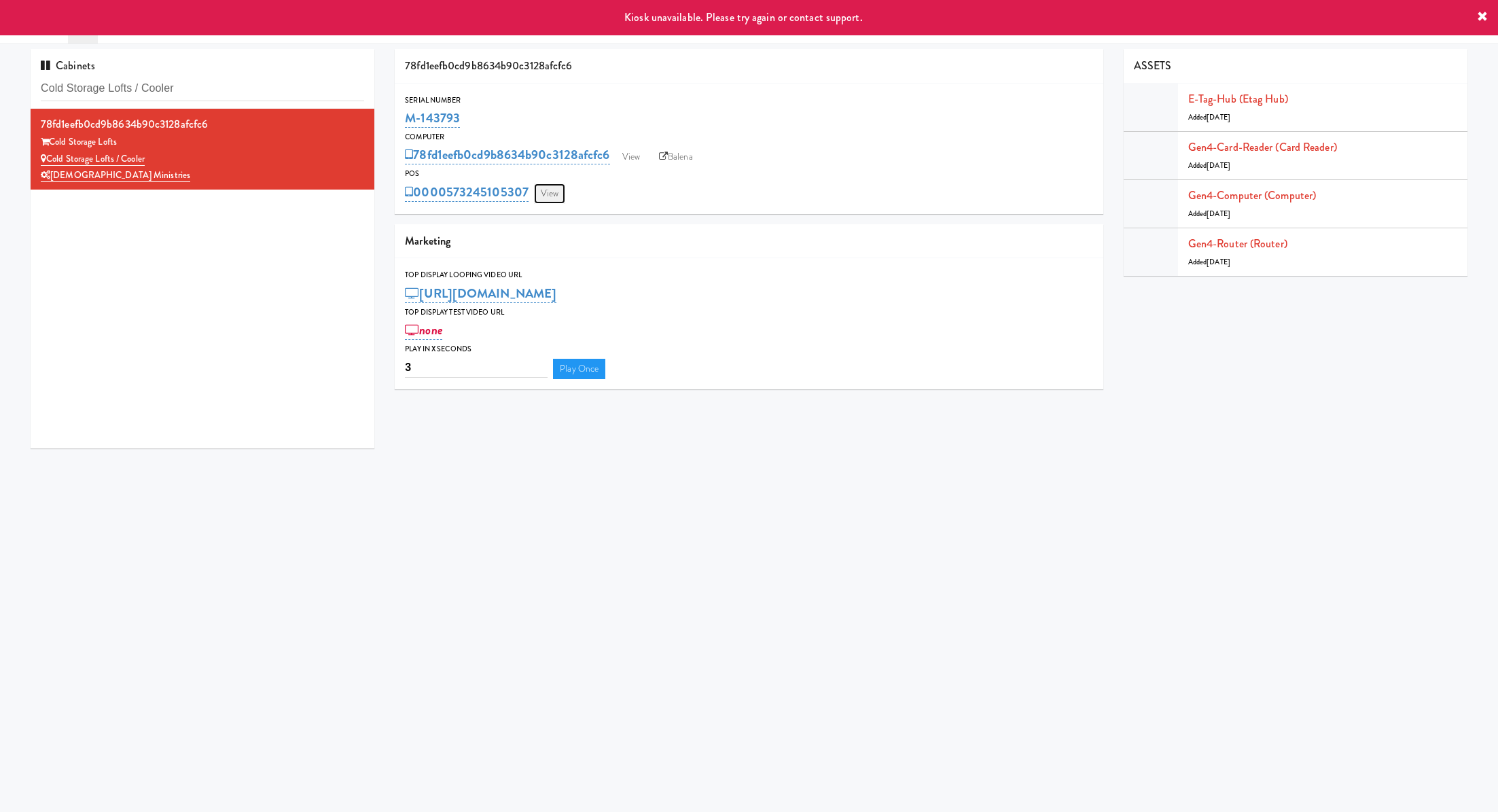
click at [546, 196] on link "View" at bounding box center [550, 193] width 31 height 21
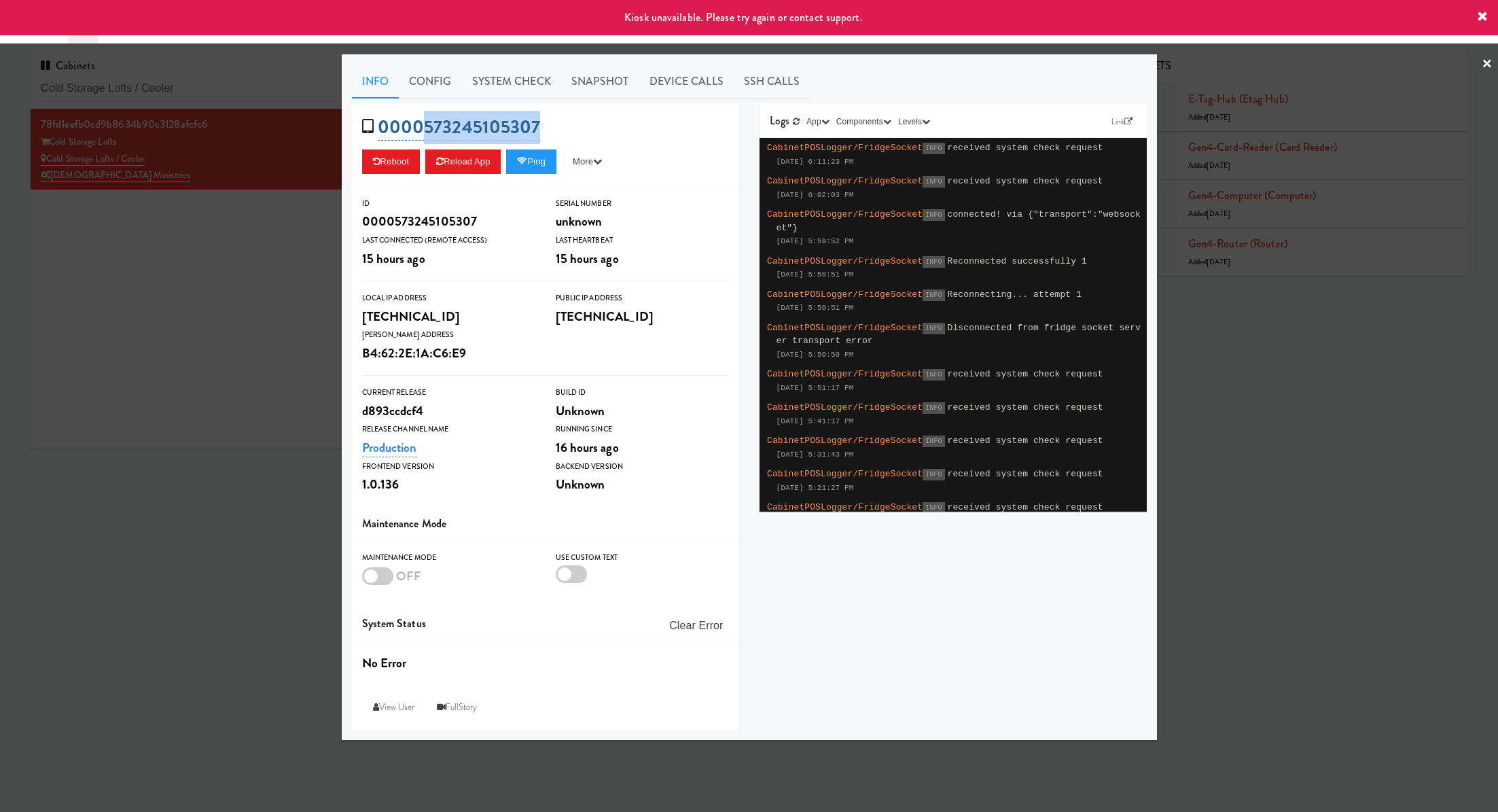
drag, startPoint x: 562, startPoint y: 124, endPoint x: 428, endPoint y: 125, distance: 134.0
click at [428, 125] on div "0000573245105307 Reboot Reload App Ping More Ping Server Restart Server Force R…" at bounding box center [545, 145] width 387 height 83
copy link "73245105307"
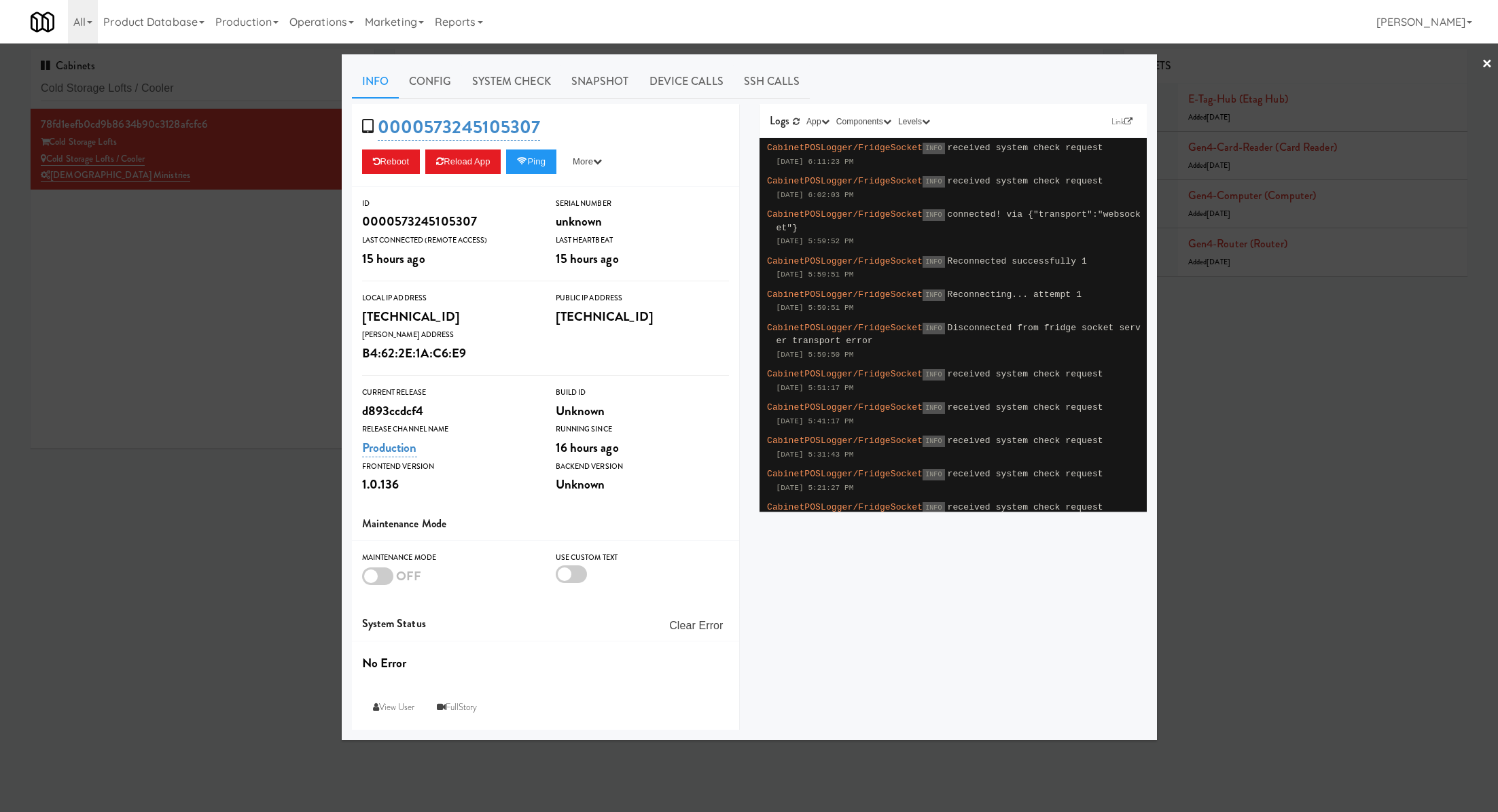
click at [260, 217] on div at bounding box center [749, 406] width 1498 height 812
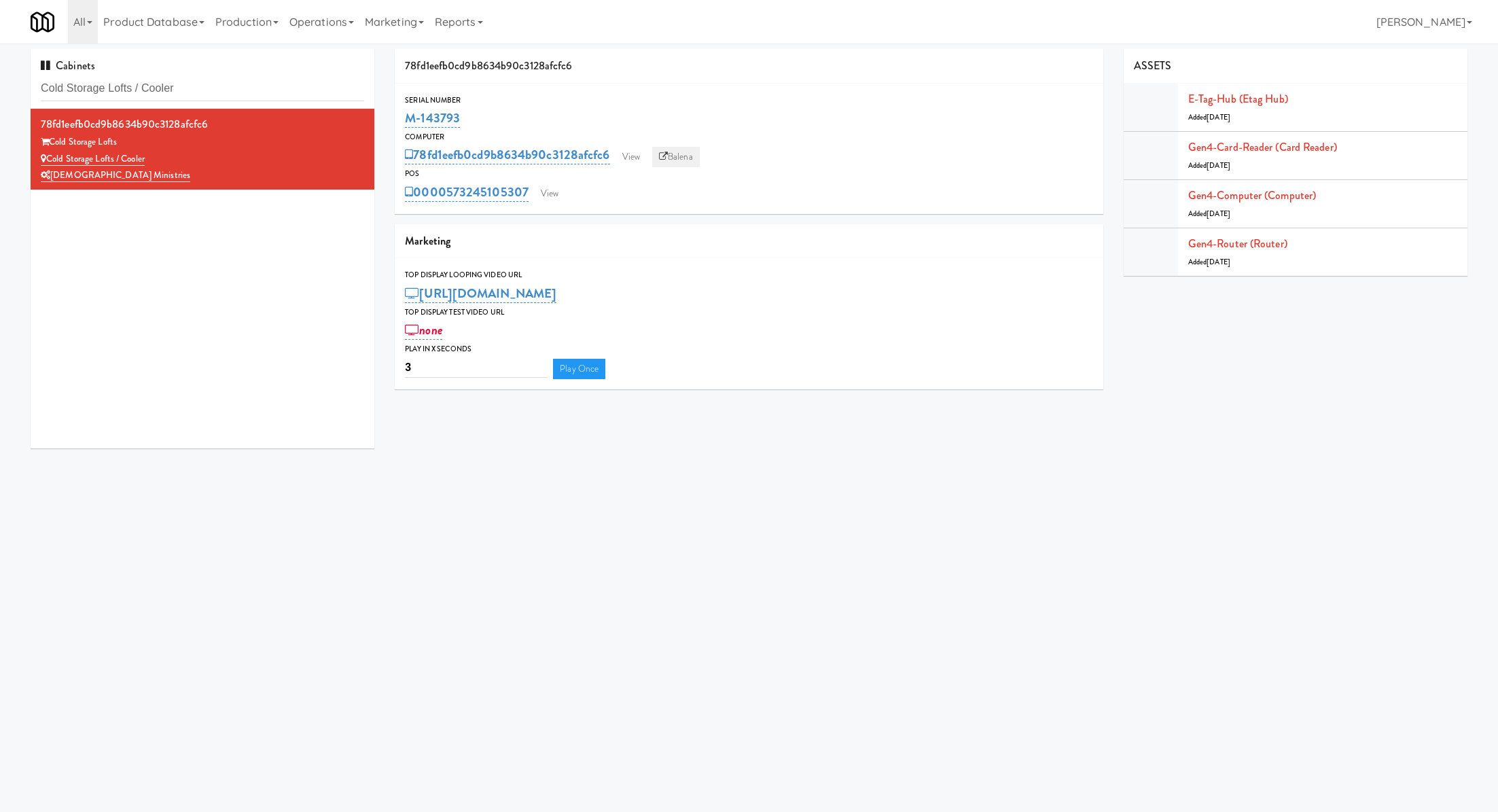
click at [682, 154] on link "Balena" at bounding box center [676, 157] width 48 height 21
drag, startPoint x: 482, startPoint y: 123, endPoint x: 395, endPoint y: 123, distance: 87.0
click at [395, 123] on div "Serial Number M-143793" at bounding box center [749, 112] width 708 height 36
copy link "M-143793"
click at [233, 102] on div "Cabinets Cold Storage Lofts / Cooler" at bounding box center [202, 78] width 344 height 59
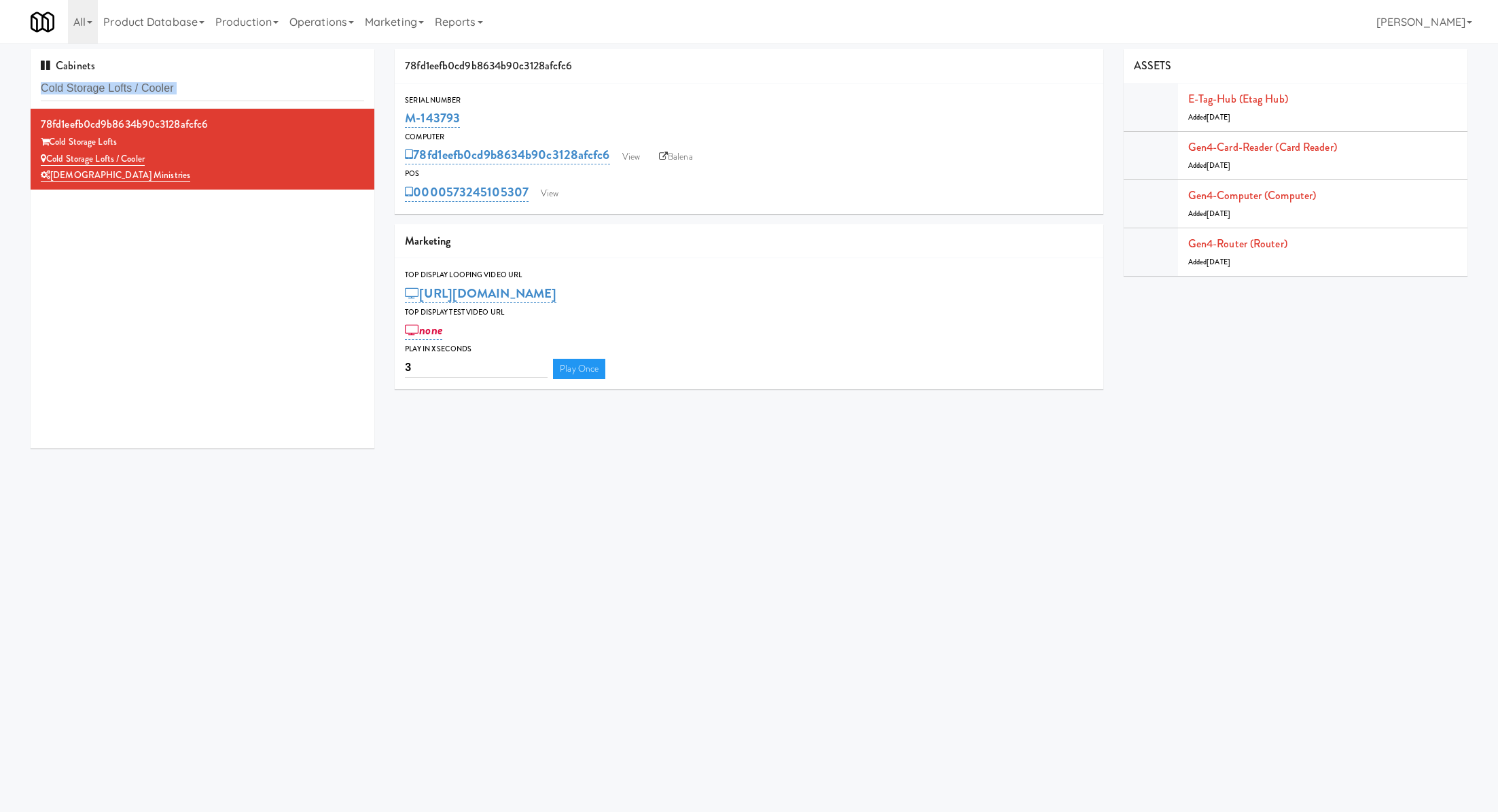
click at [233, 102] on div "Cabinets Cold Storage Lofts / Cooler" at bounding box center [202, 78] width 344 height 59
click at [229, 87] on input "Cold Storage Lofts / Cooler" at bounding box center [202, 88] width 324 height 25
paste input "Spring & Thayer - Combo Cooler B"
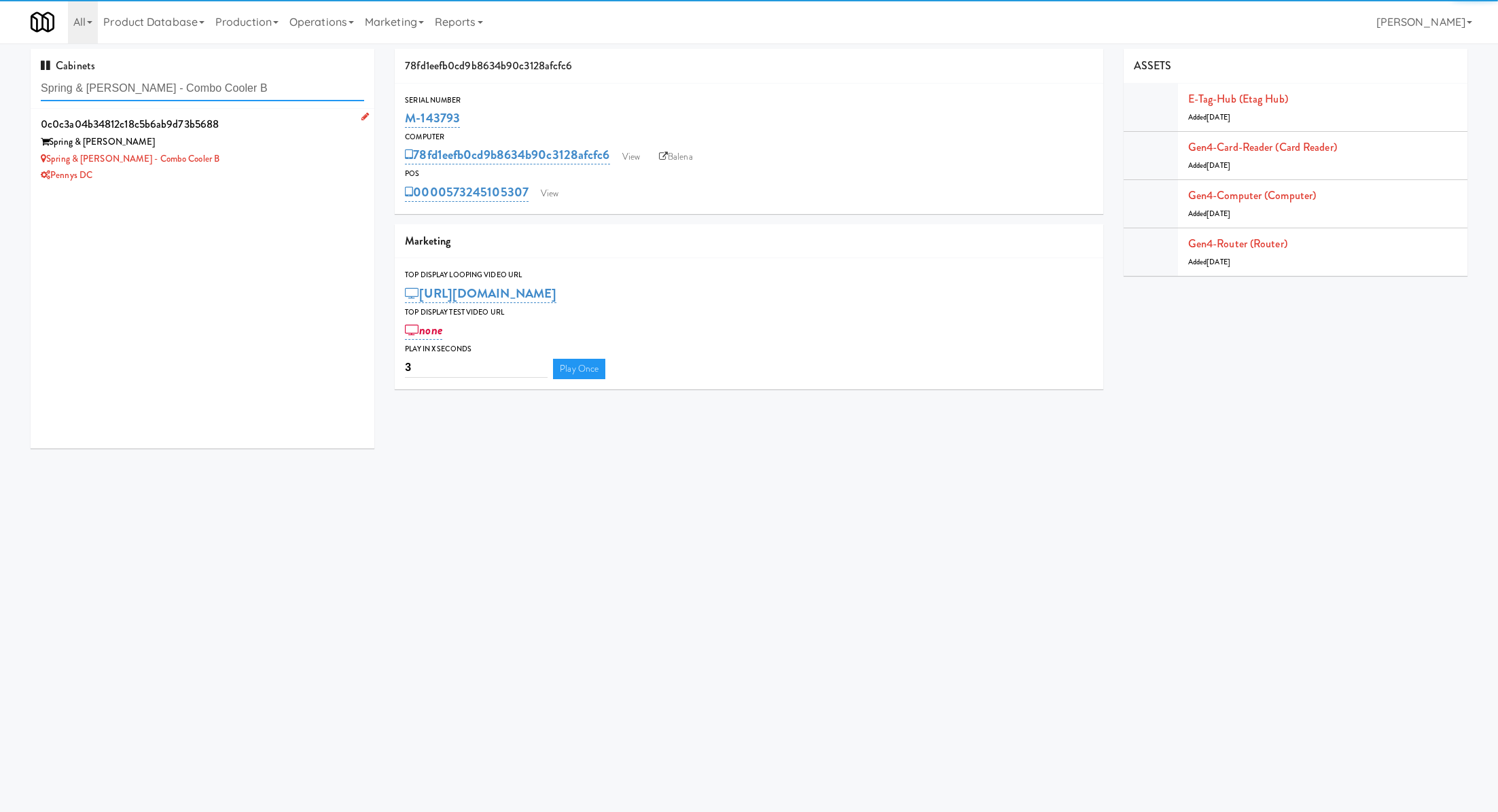
type input "Spring & Thayer - Combo Cooler B"
click at [289, 163] on div "Spring & Thayer - Combo Cooler B" at bounding box center [202, 159] width 324 height 17
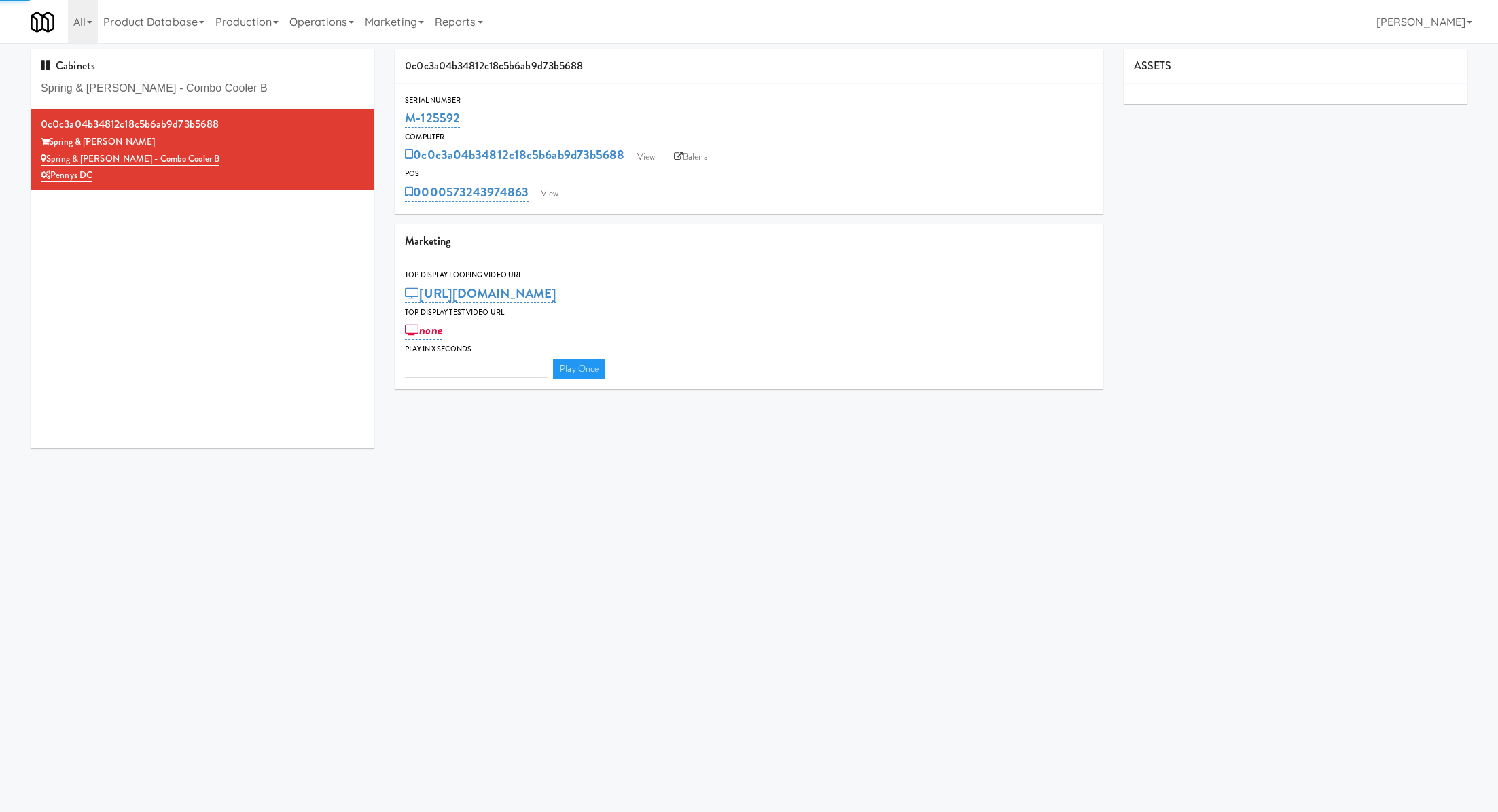
type input "3"
click at [543, 194] on link "View" at bounding box center [550, 193] width 31 height 21
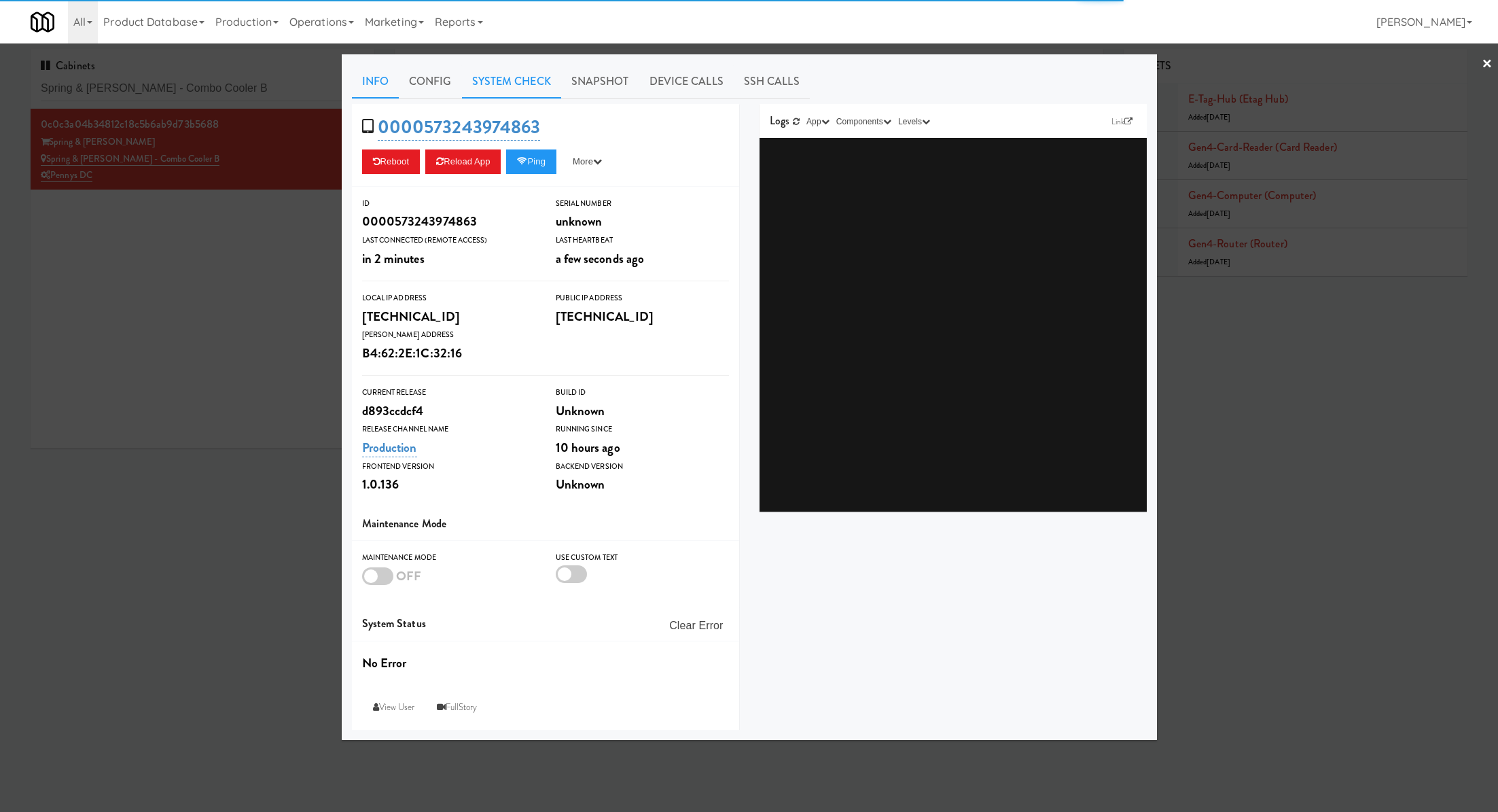
click at [497, 83] on link "System Check" at bounding box center [512, 81] width 99 height 34
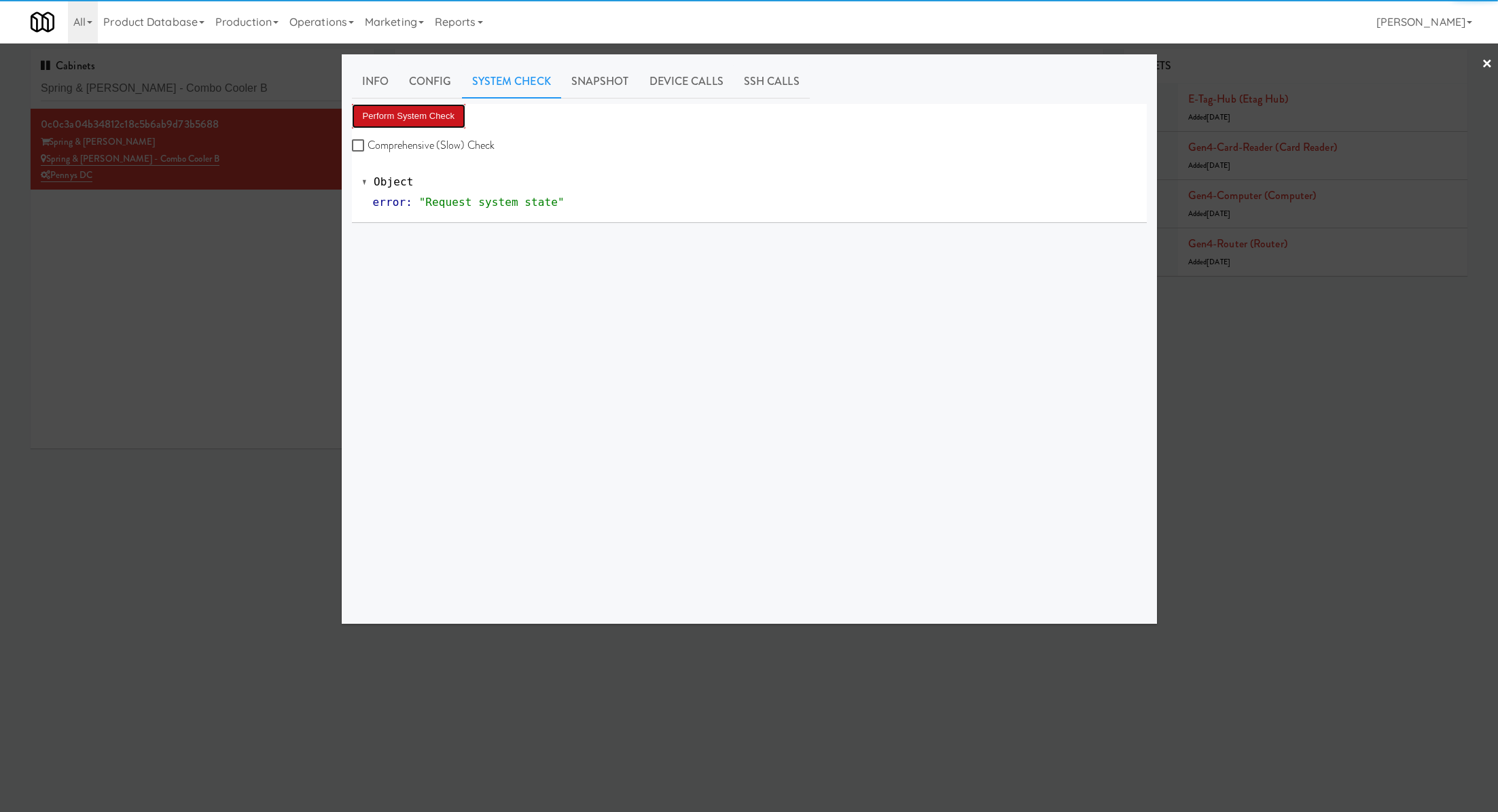
click at [440, 109] on button "Perform System Check" at bounding box center [409, 116] width 114 height 25
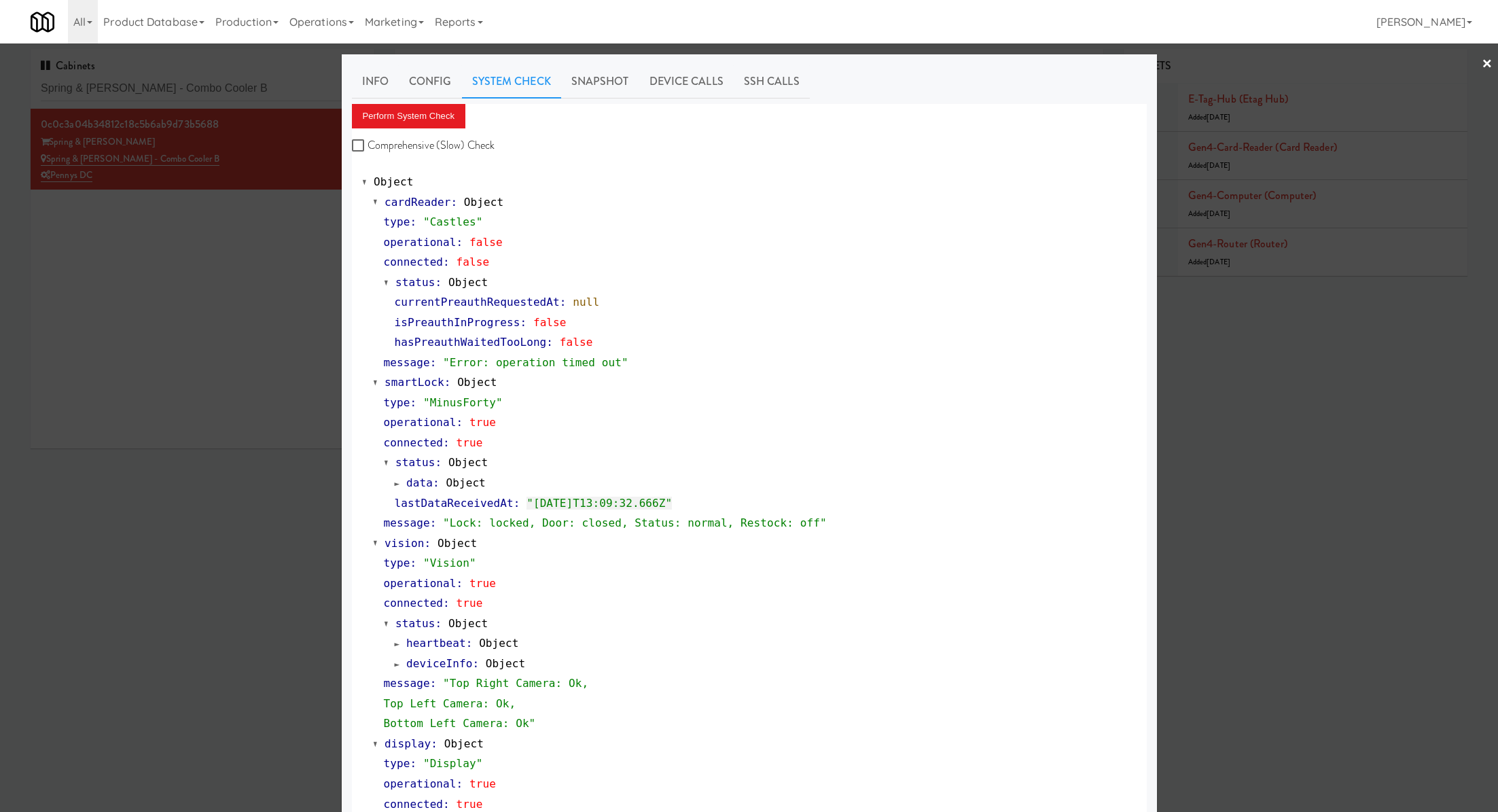
click at [248, 313] on div at bounding box center [749, 406] width 1498 height 812
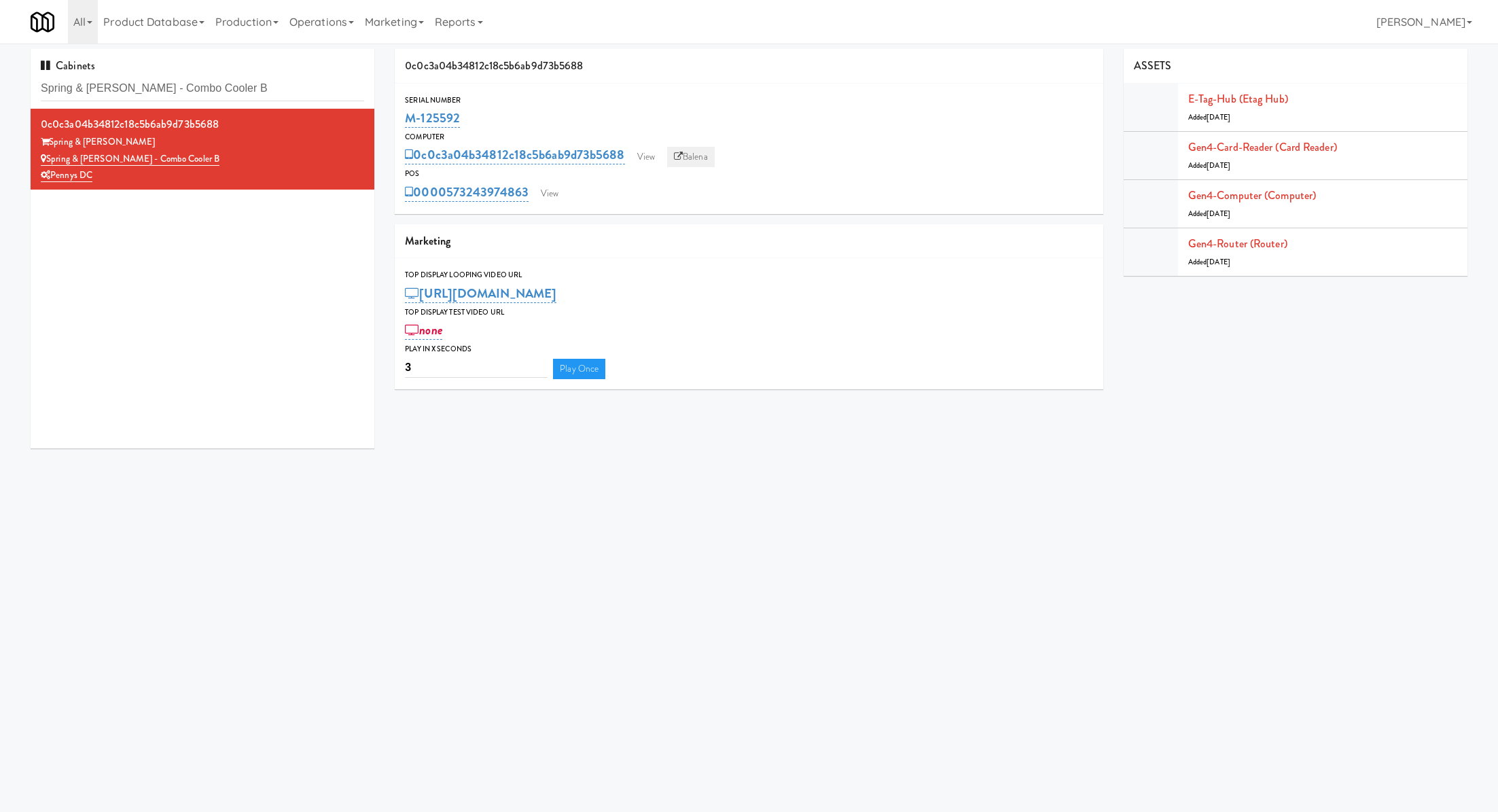
click at [700, 158] on link "Balena" at bounding box center [691, 157] width 48 height 21
drag, startPoint x: 482, startPoint y: 120, endPoint x: 404, endPoint y: 120, distance: 78.0
click at [405, 120] on div "M-125592" at bounding box center [749, 118] width 688 height 23
copy link "M-125592"
click at [549, 190] on link "View" at bounding box center [550, 193] width 31 height 21
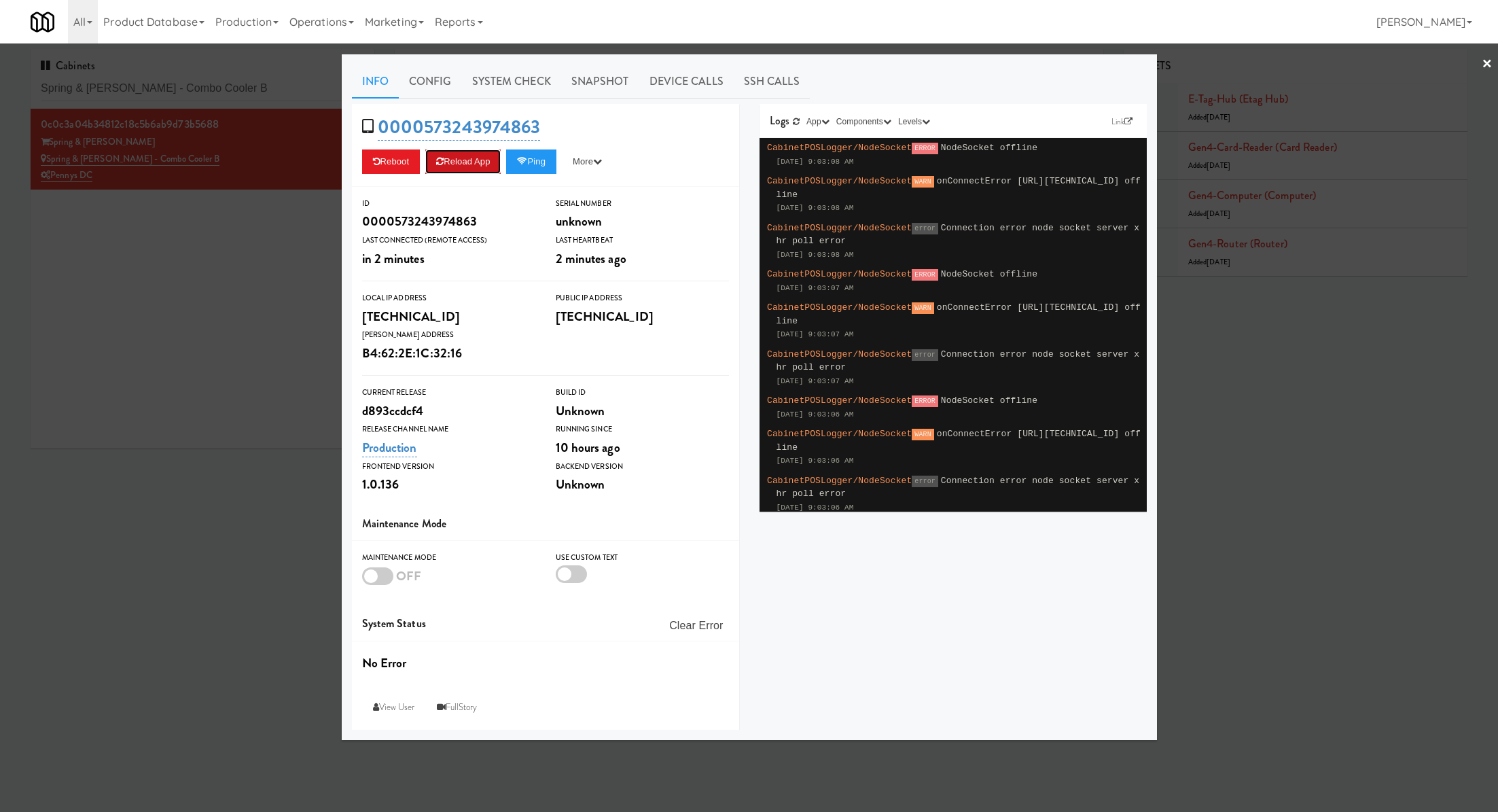
click at [483, 163] on button "Reload App" at bounding box center [462, 162] width 75 height 25
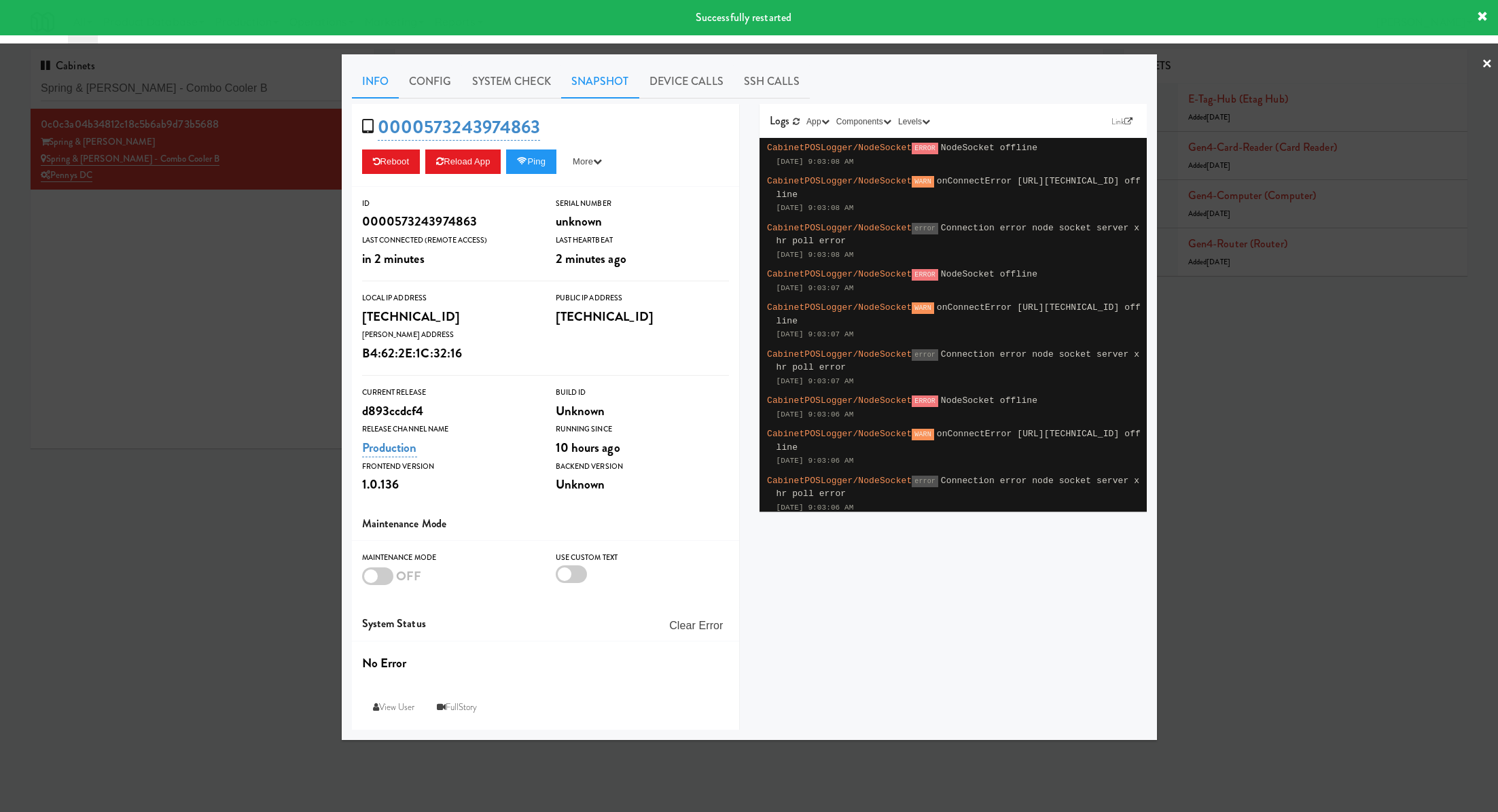
click at [634, 75] on link "Snapshot" at bounding box center [600, 81] width 78 height 34
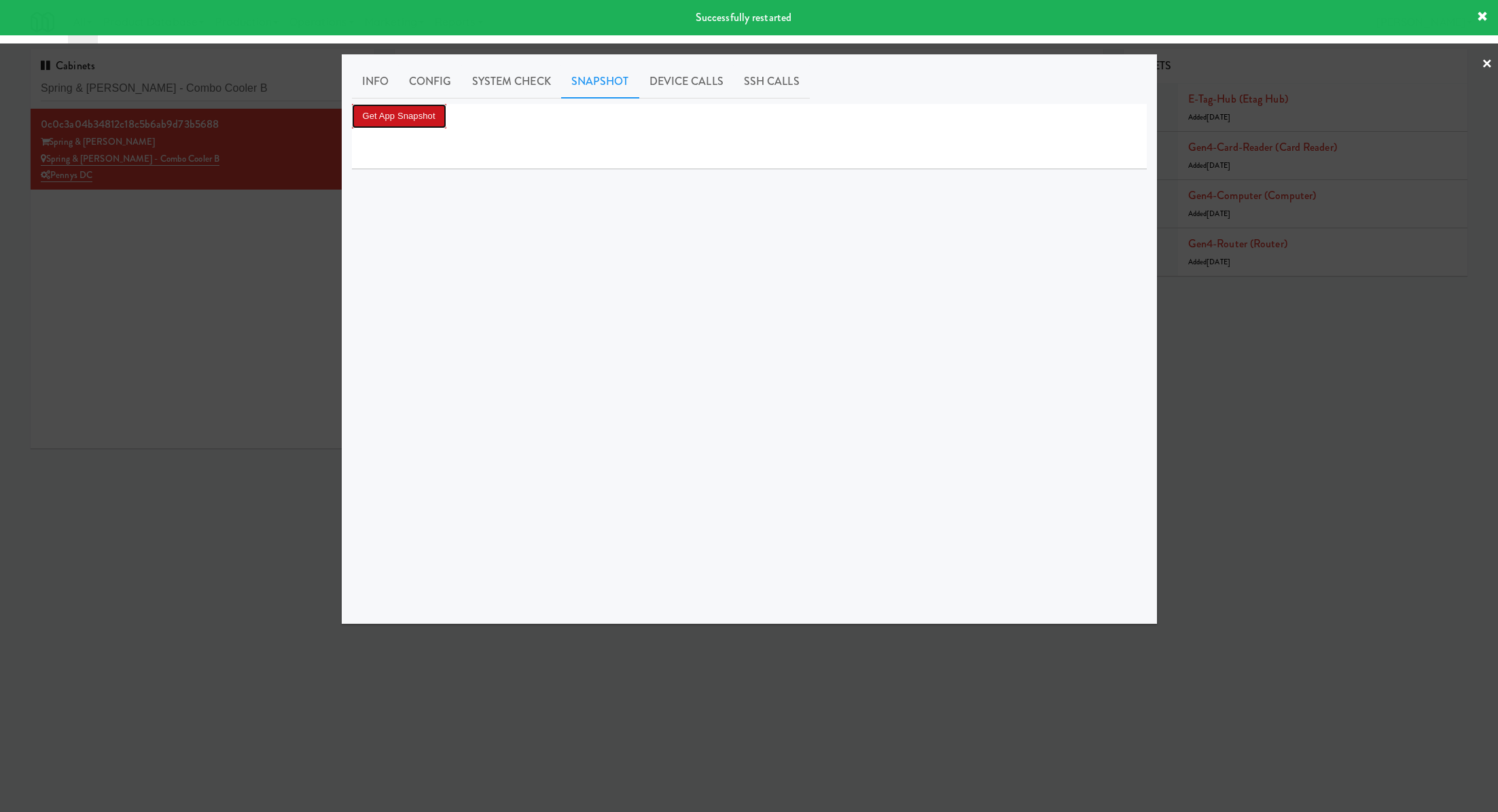
click at [432, 112] on button "Get App Snapshot" at bounding box center [399, 116] width 94 height 25
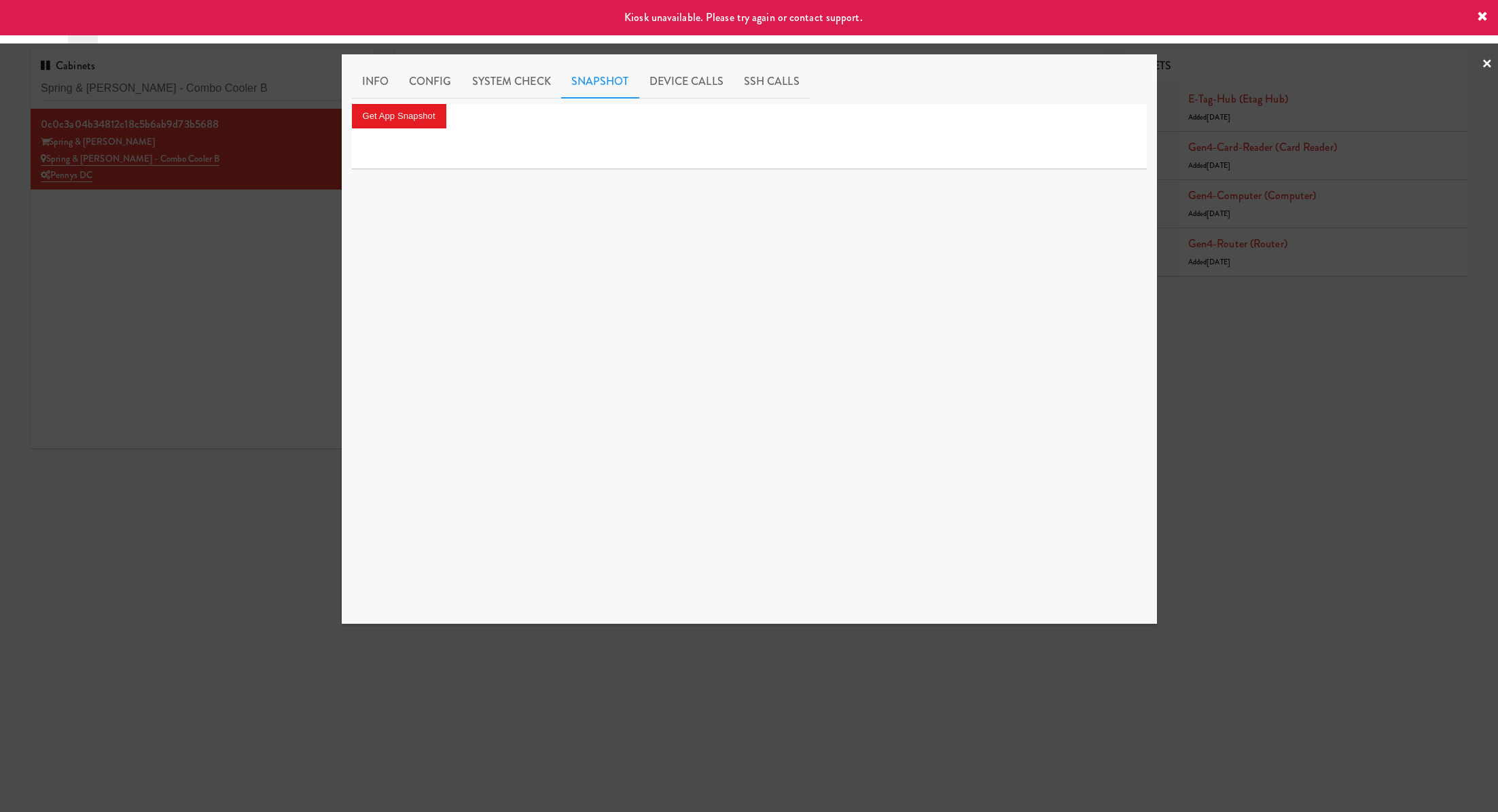
click at [283, 188] on div at bounding box center [749, 406] width 1498 height 812
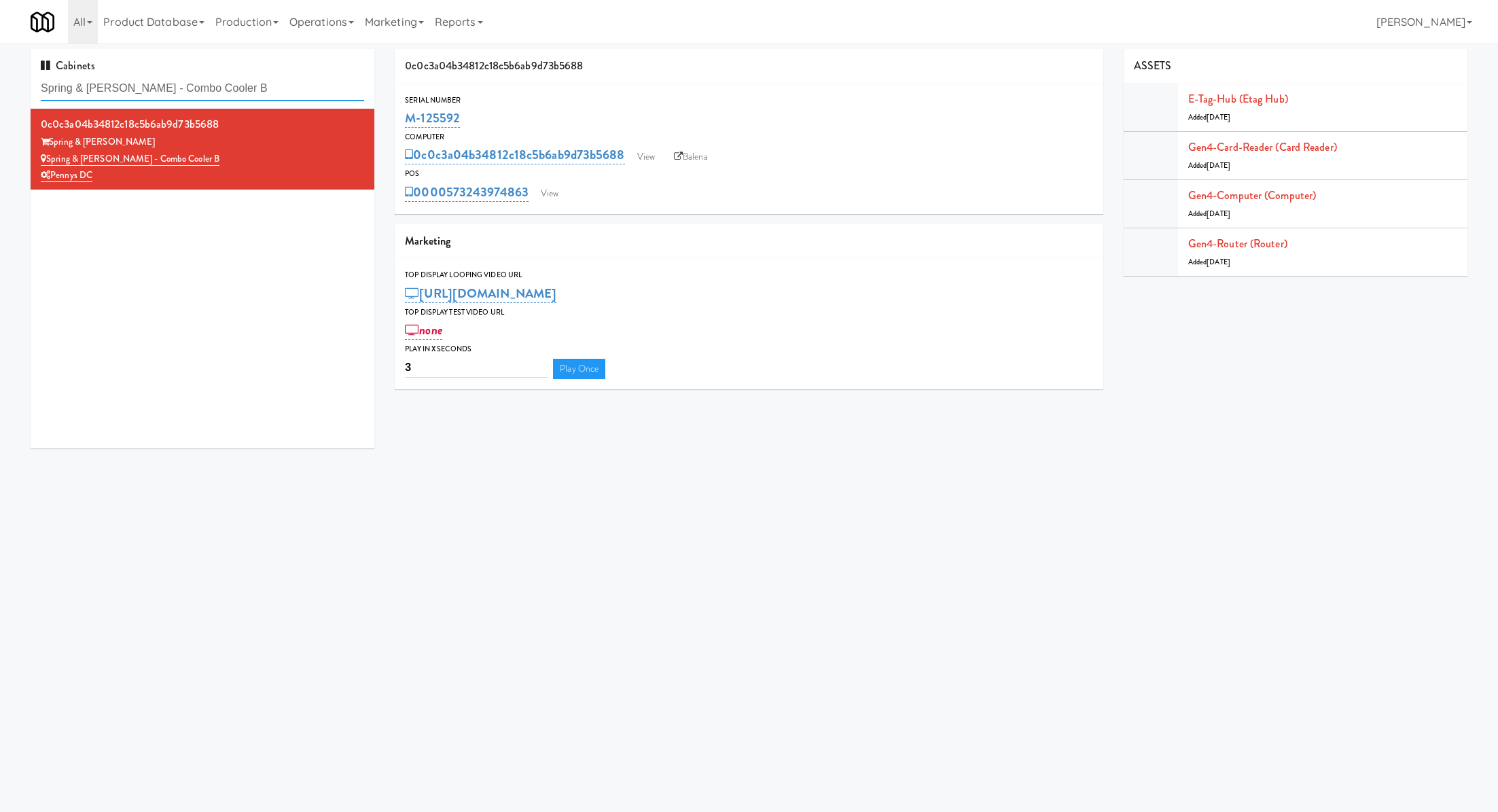
click at [291, 91] on input "Spring & Thayer - Combo Cooler B" at bounding box center [202, 88] width 324 height 25
paste input "Vertex - Drink Cooler - Right"
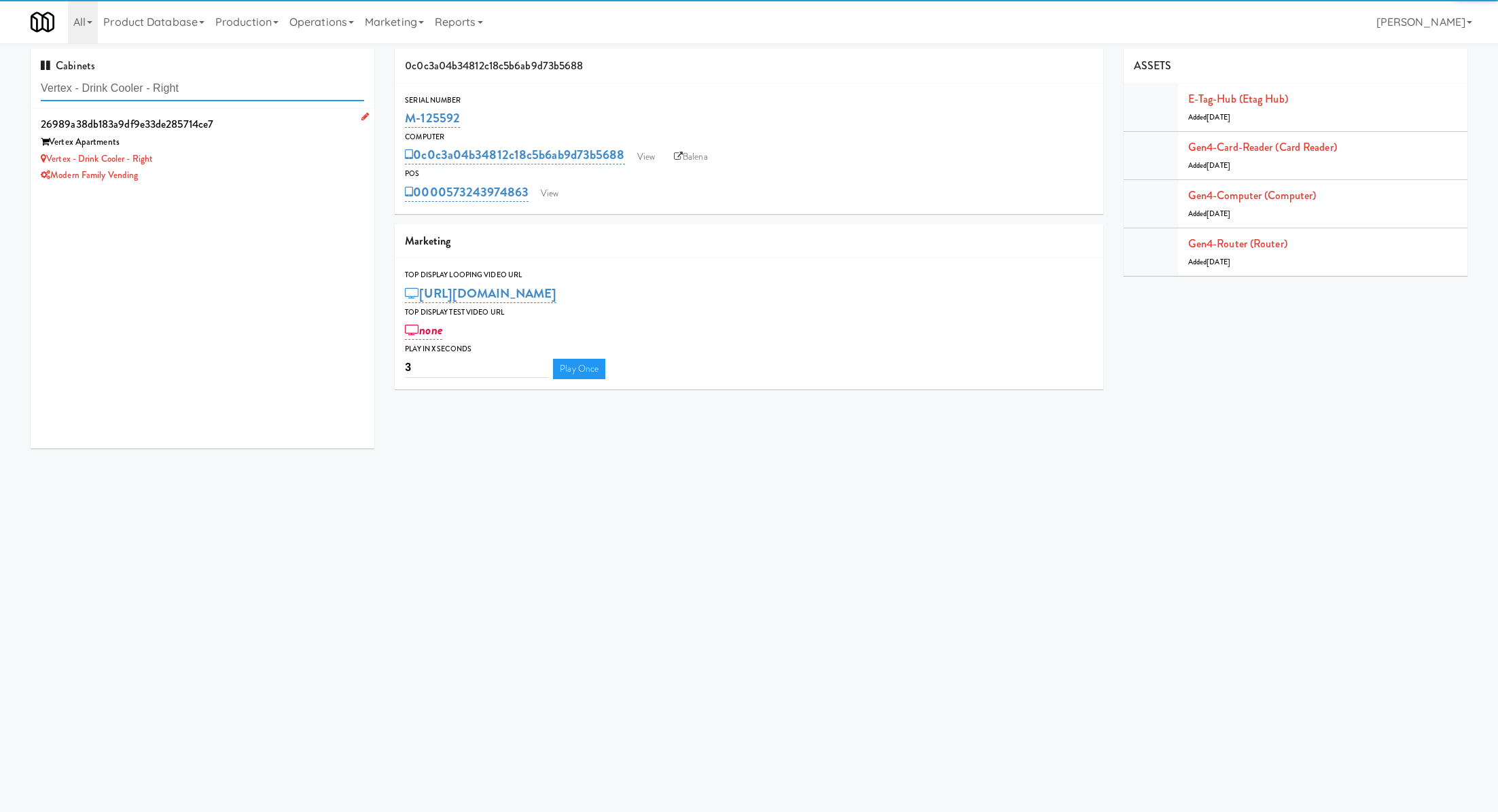
type input "Vertex - Drink Cooler - Right"
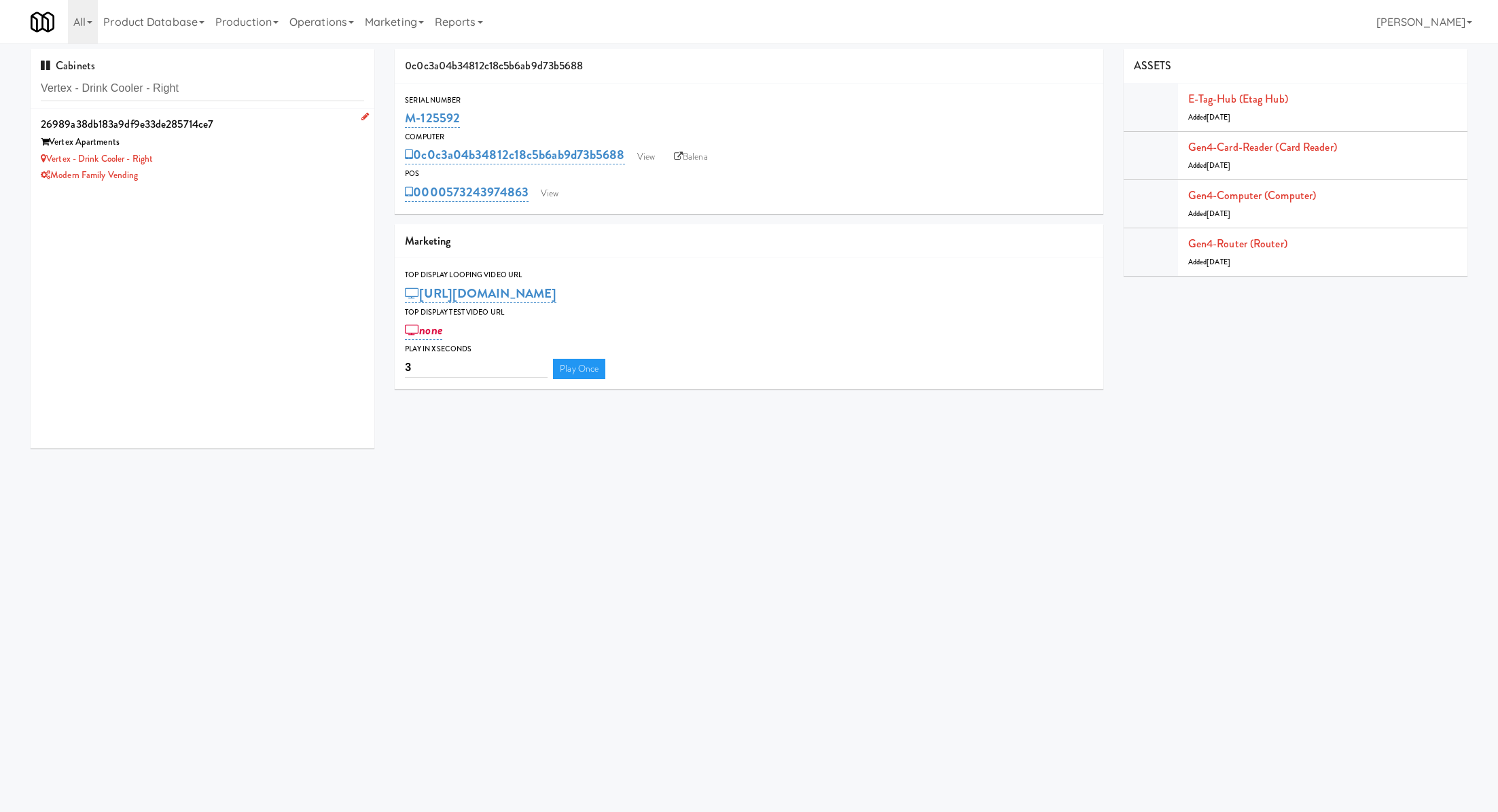
click at [315, 171] on div "Modern Family Vending" at bounding box center [202, 175] width 324 height 17
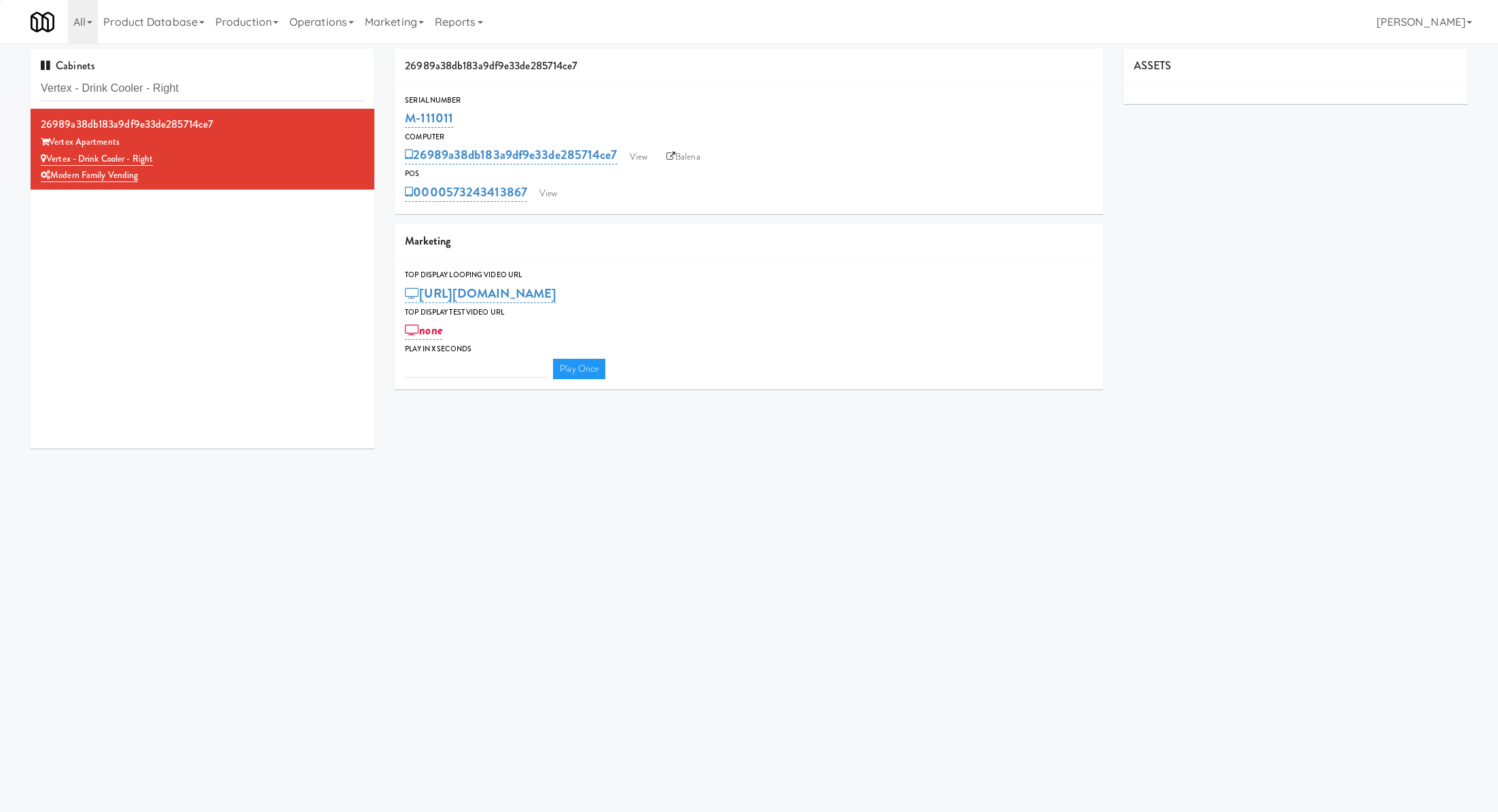
type input "3"
click at [540, 190] on link "View" at bounding box center [548, 193] width 31 height 21
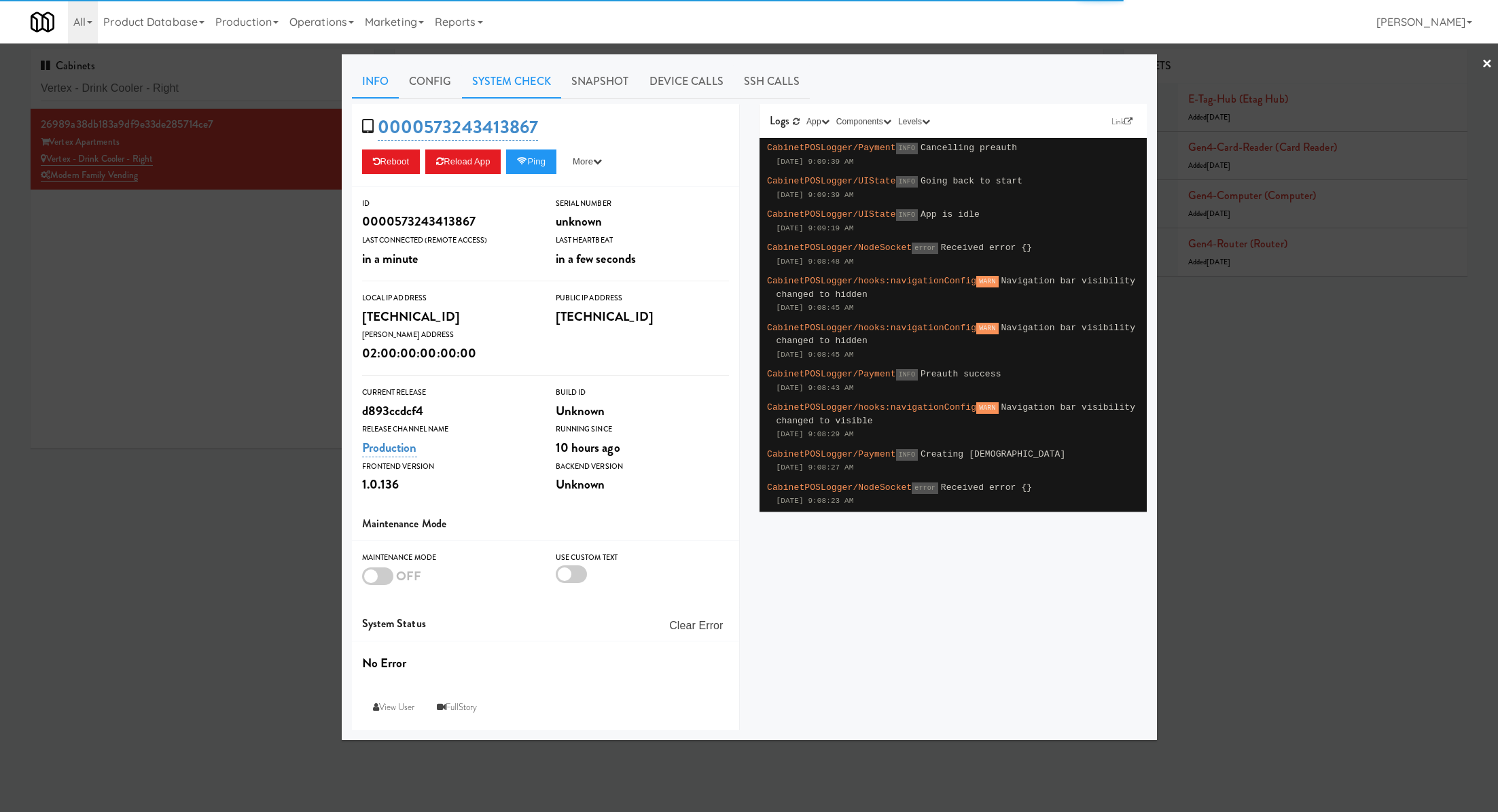
click at [489, 81] on link "System Check" at bounding box center [512, 81] width 99 height 34
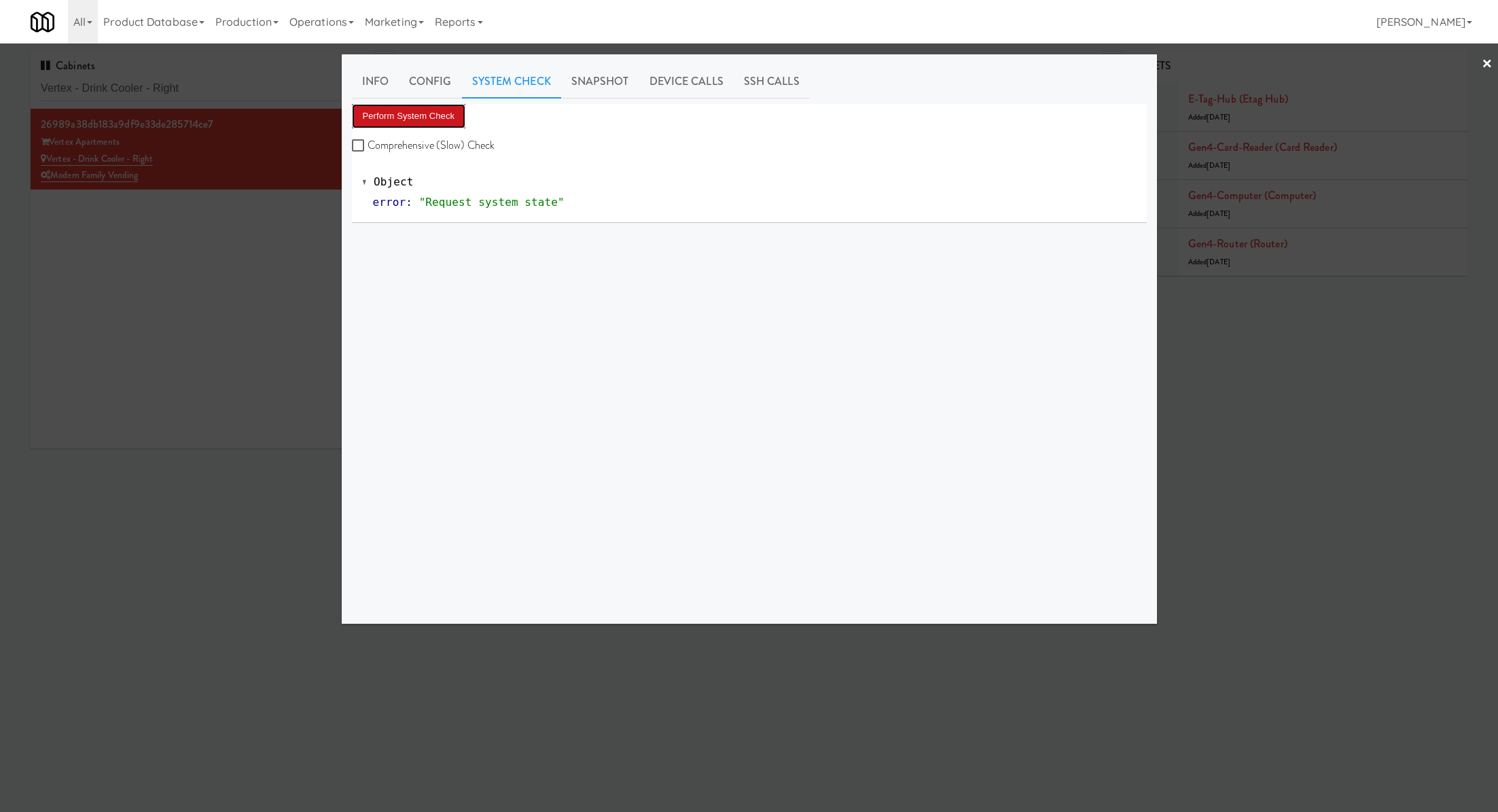
click at [442, 119] on button "Perform System Check" at bounding box center [409, 116] width 114 height 25
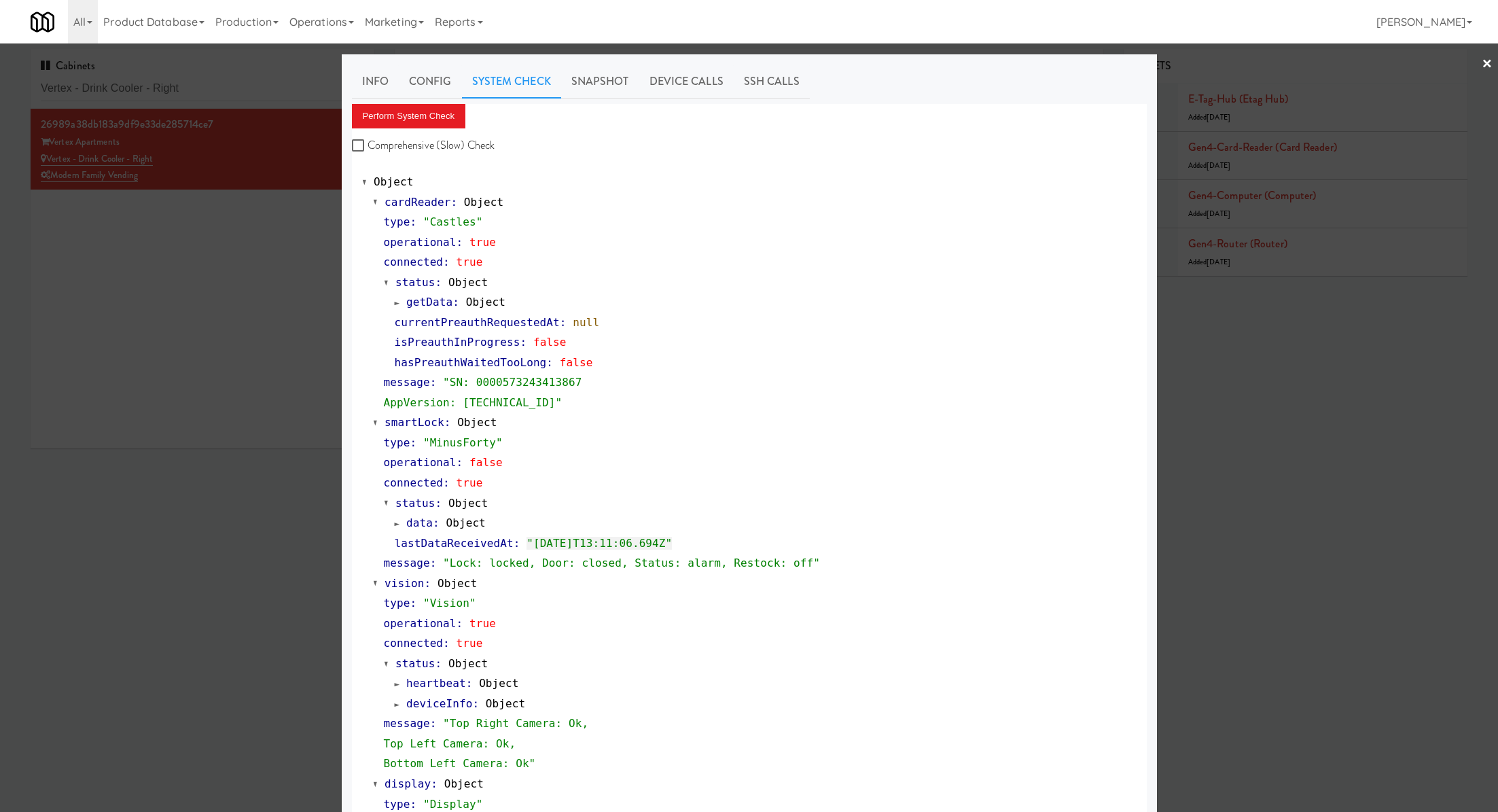
click at [264, 91] on div at bounding box center [749, 406] width 1498 height 812
click at [264, 91] on input "Vertex - Drink Cooler - Right" at bounding box center [202, 88] width 324 height 25
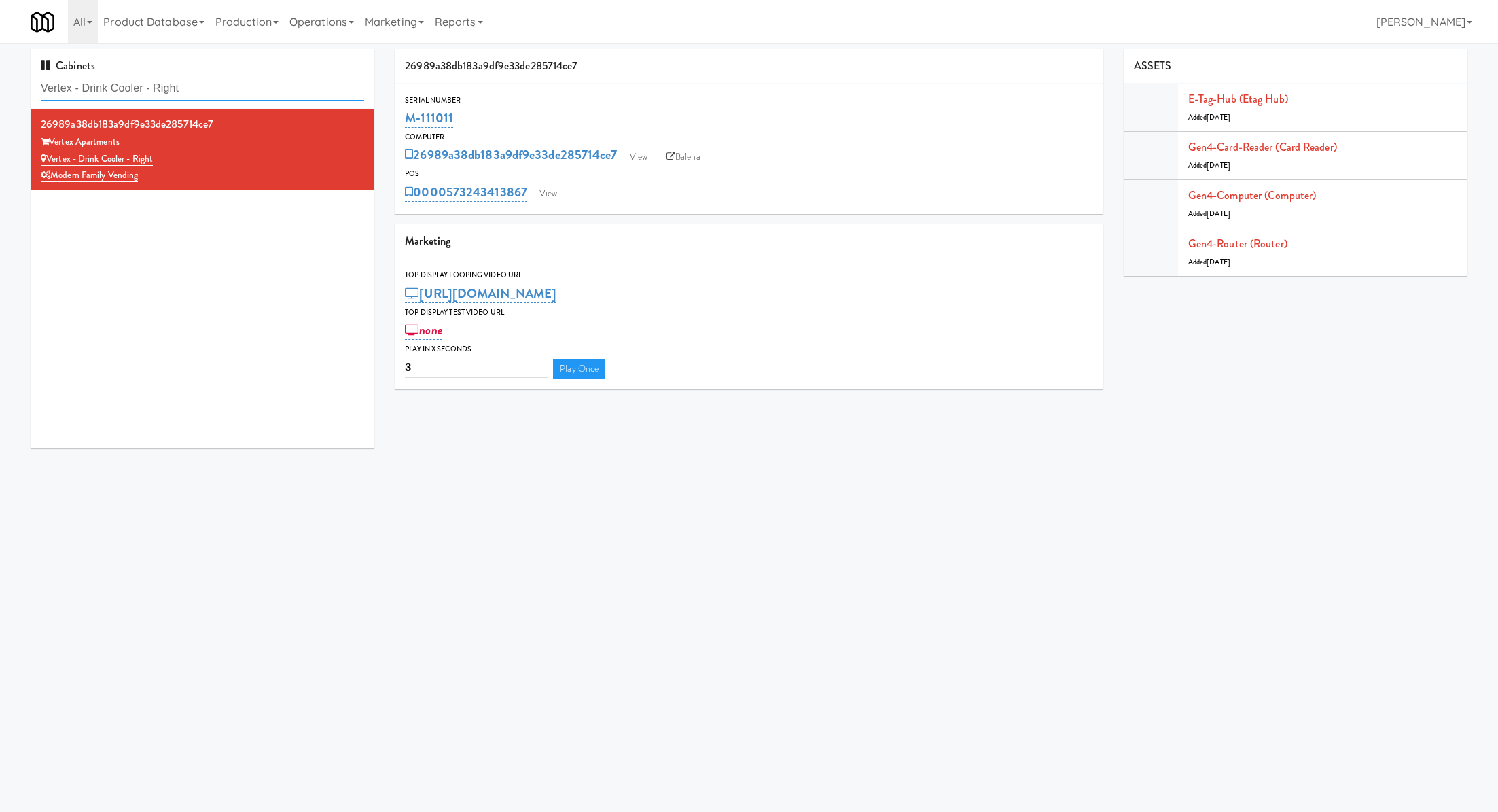
click at [264, 91] on input "Vertex - Drink Cooler - Right" at bounding box center [202, 88] width 324 height 25
paste input "Bay Village - Combo"
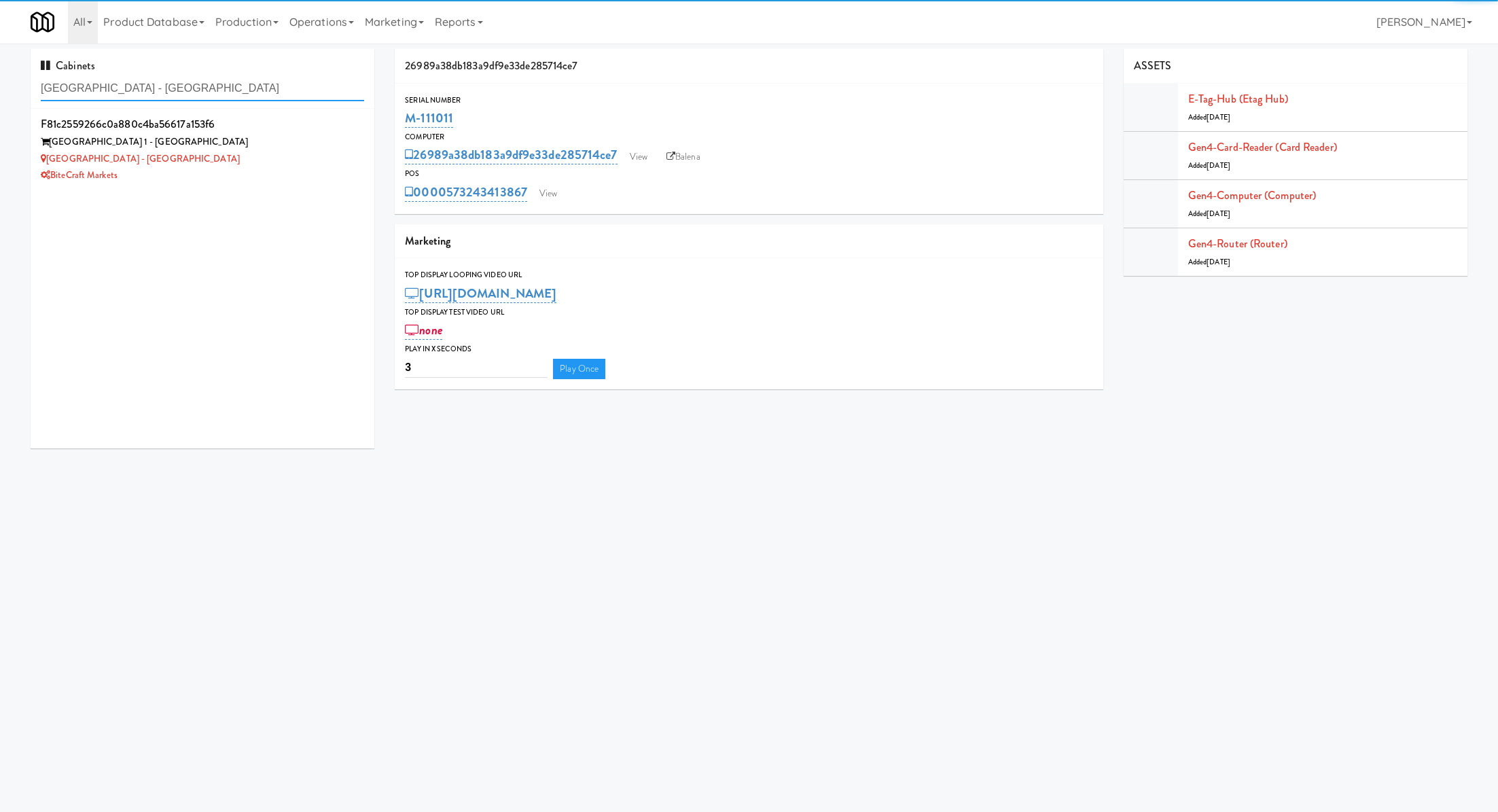
type input "Bay Village - Combo"
click at [257, 145] on div "Bay Village 1 - Westdale" at bounding box center [202, 142] width 324 height 17
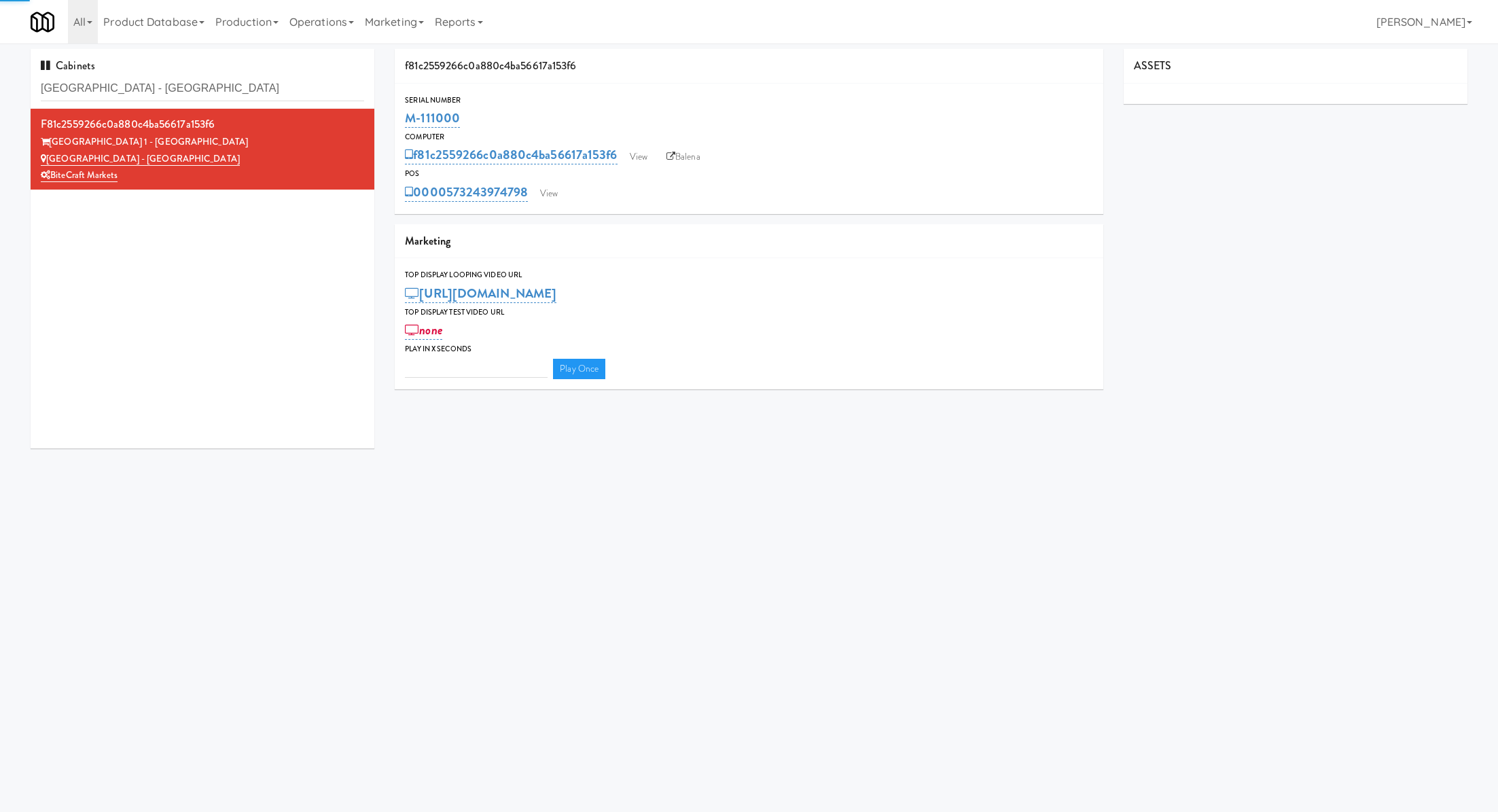
type input "3"
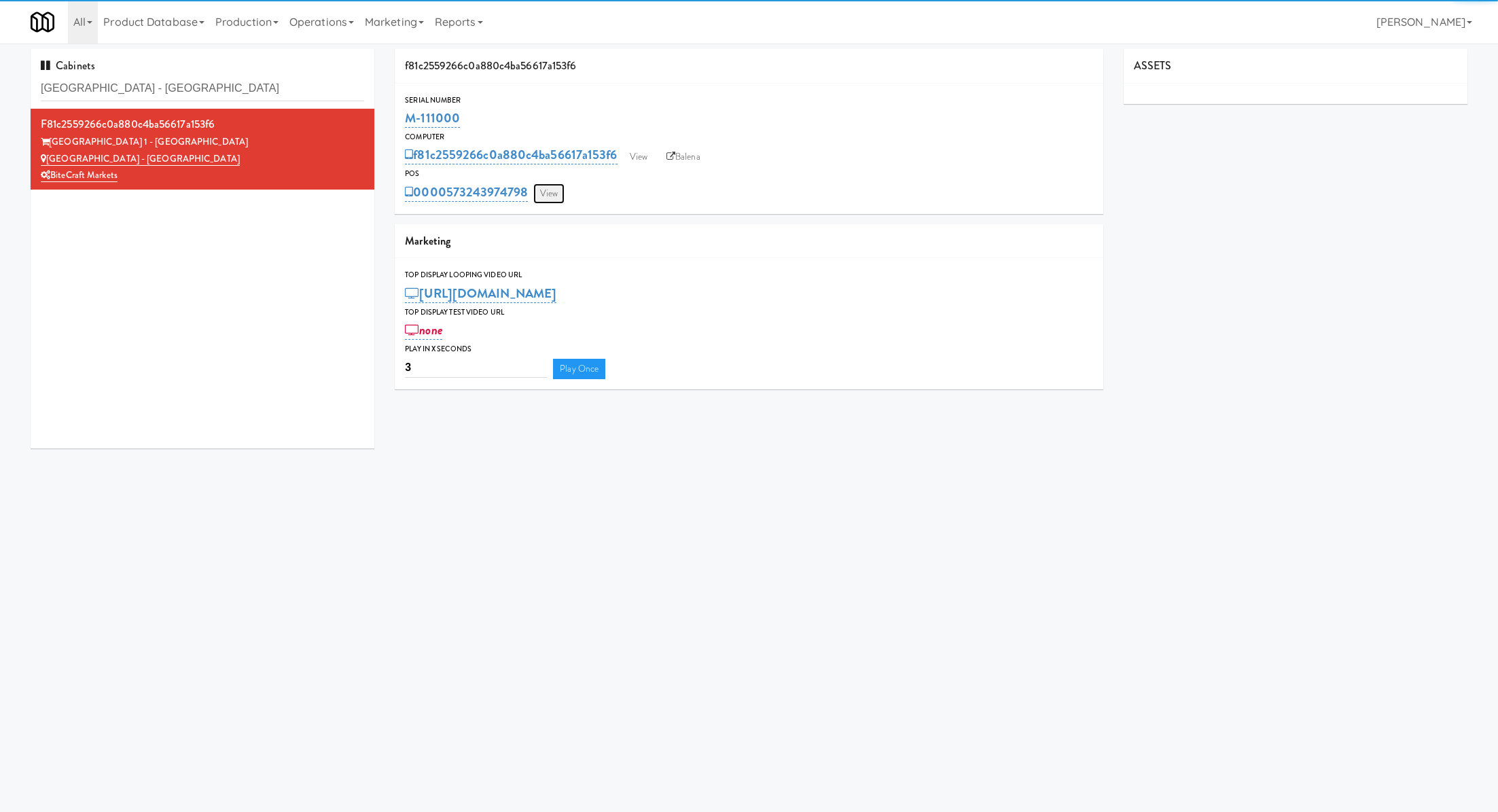
click at [554, 196] on link "View" at bounding box center [549, 193] width 31 height 21
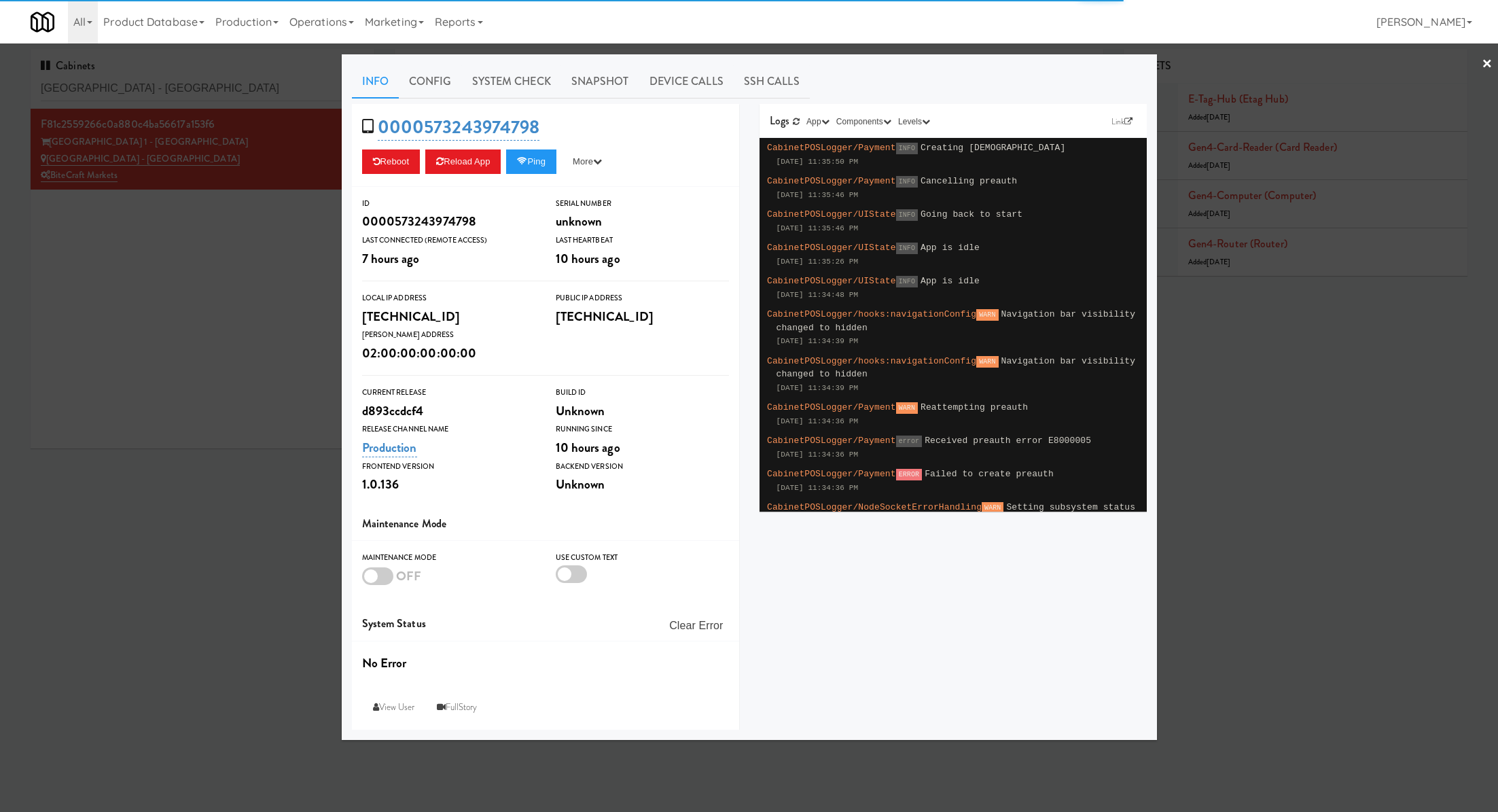
click at [501, 80] on link "System Check" at bounding box center [512, 81] width 99 height 34
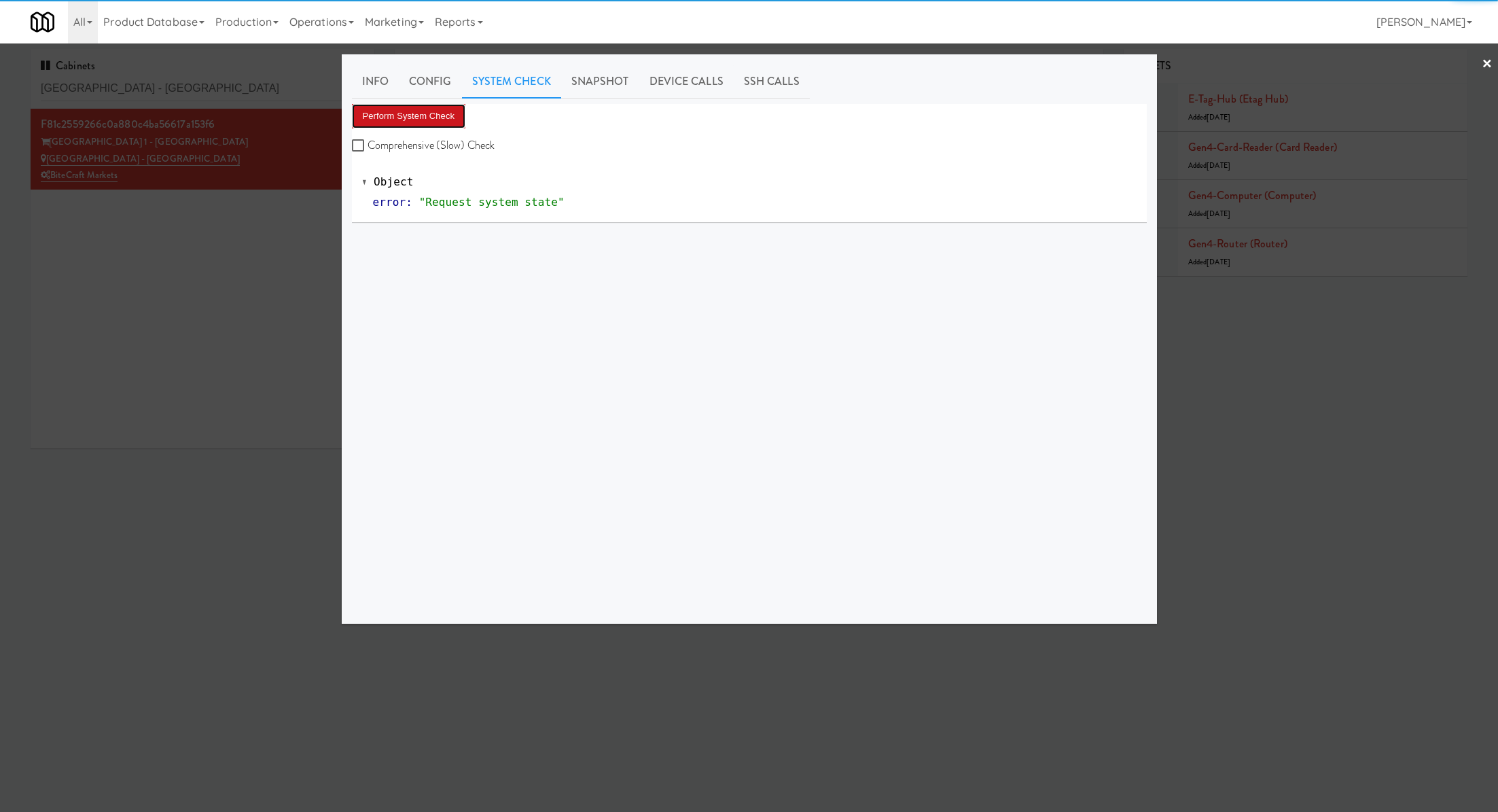
click at [447, 125] on button "Perform System Check" at bounding box center [409, 116] width 114 height 25
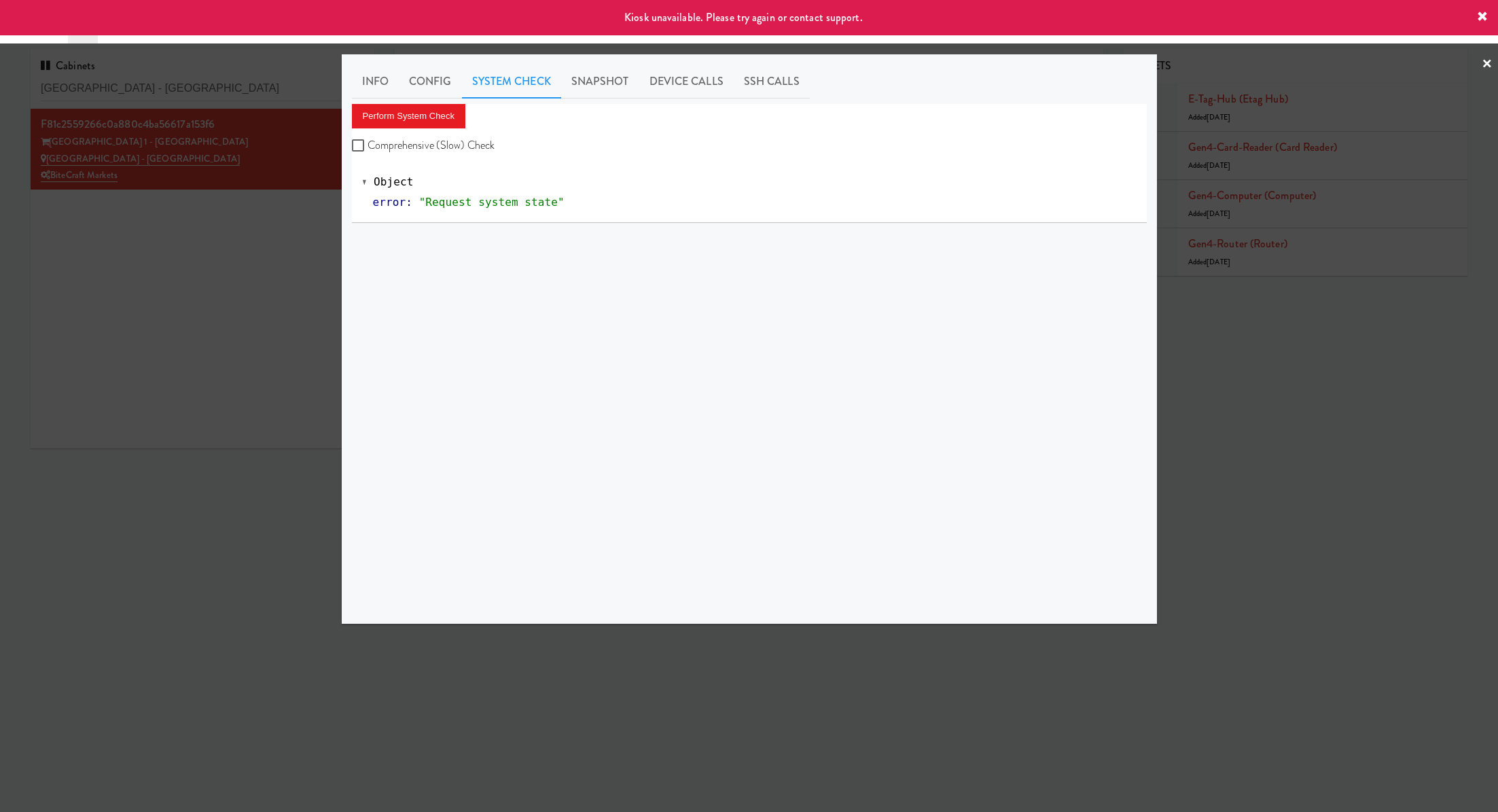
click at [239, 210] on div at bounding box center [749, 406] width 1498 height 812
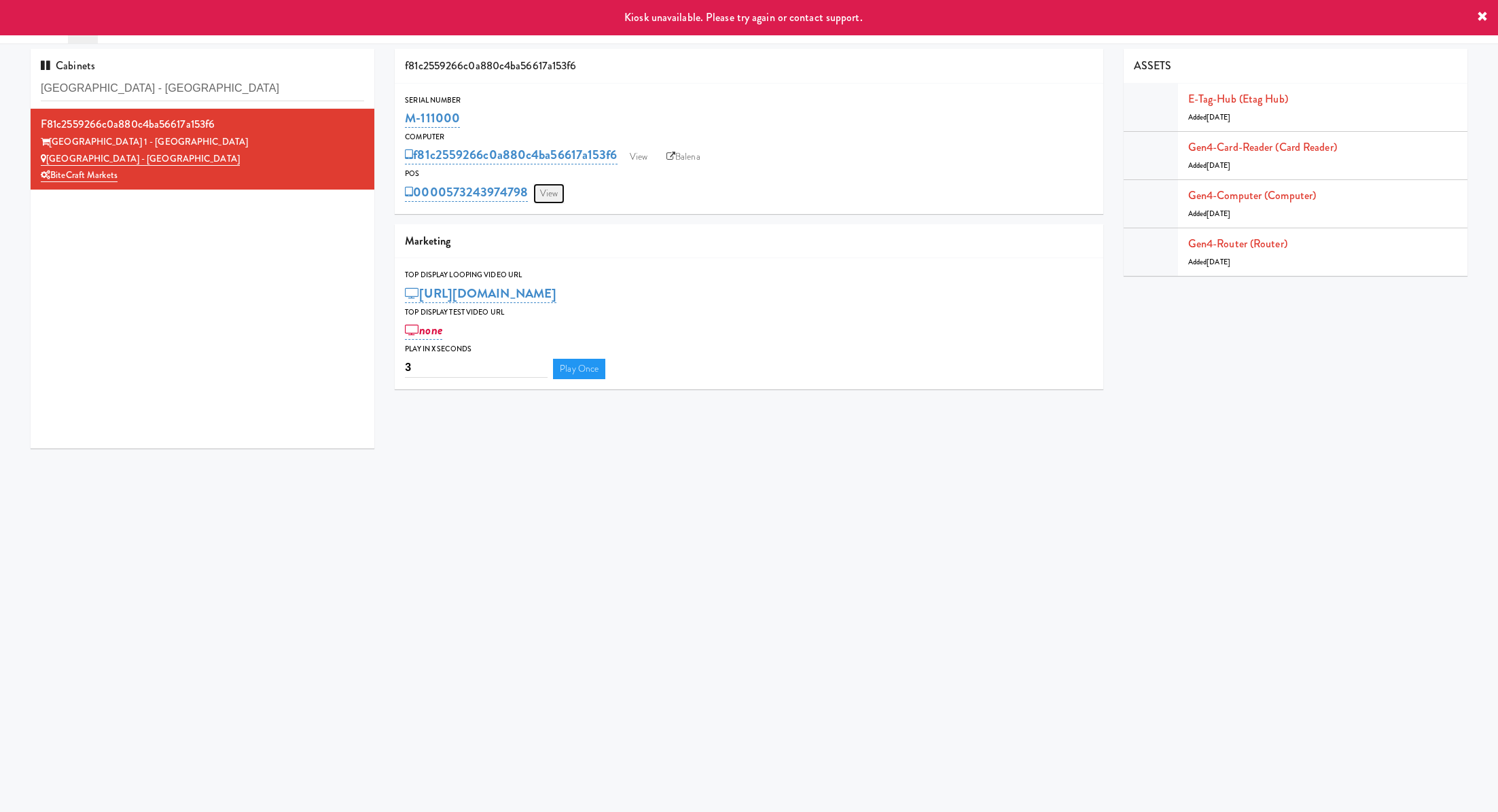
click at [557, 194] on link "View" at bounding box center [549, 193] width 31 height 21
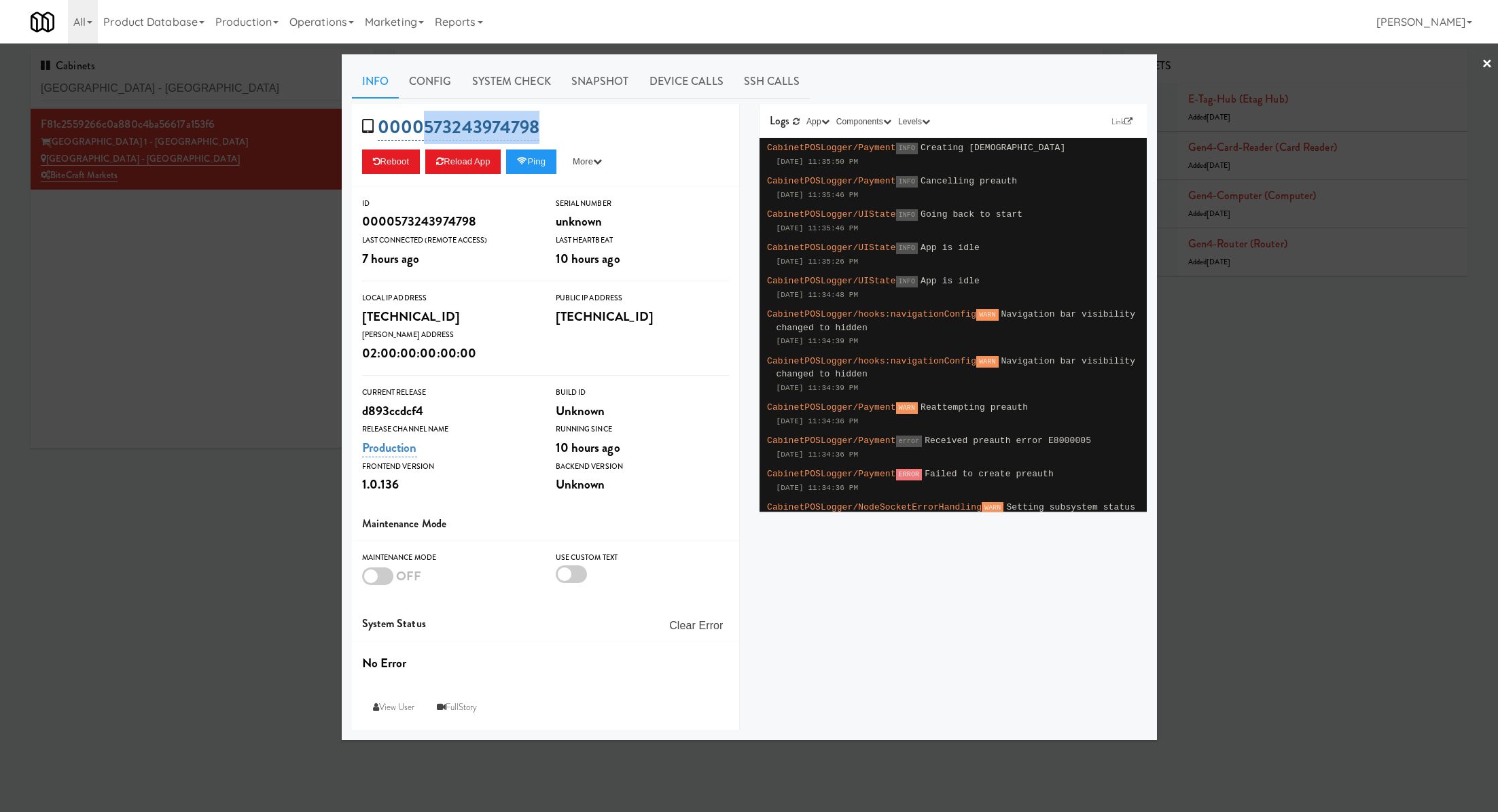
drag, startPoint x: 555, startPoint y: 127, endPoint x: 421, endPoint y: 127, distance: 134.0
click at [421, 127] on div "0000573243974798 Reboot Reload App Ping More Ping Server Restart Server Force R…" at bounding box center [545, 145] width 387 height 83
copy link "573243974798"
click at [191, 351] on div at bounding box center [749, 406] width 1498 height 812
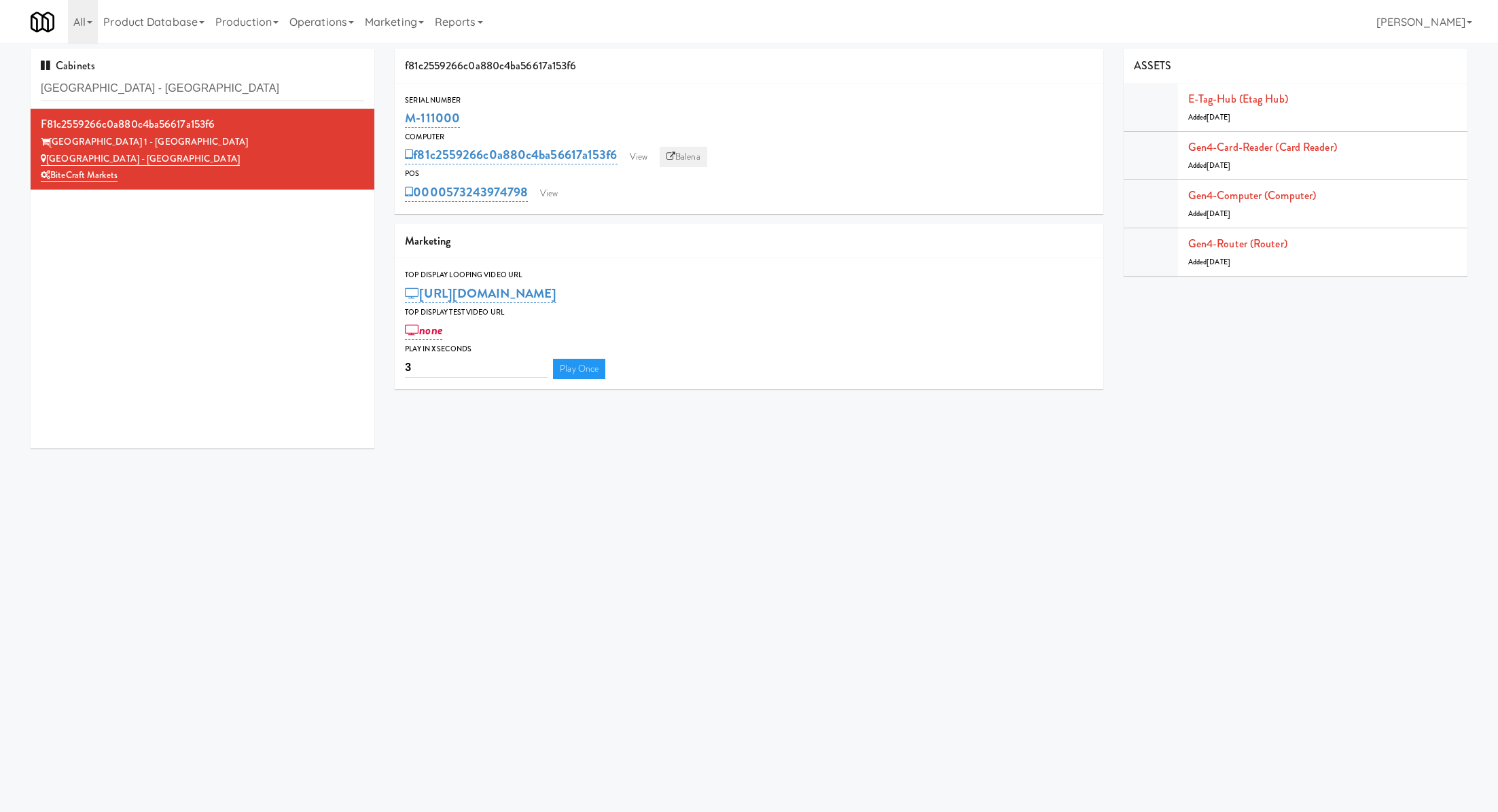
click at [687, 165] on link "Balena" at bounding box center [683, 157] width 48 height 21
click at [210, 82] on input "Bay Village - Combo" at bounding box center [202, 88] width 324 height 25
paste input "Slade - Cooler - Left"
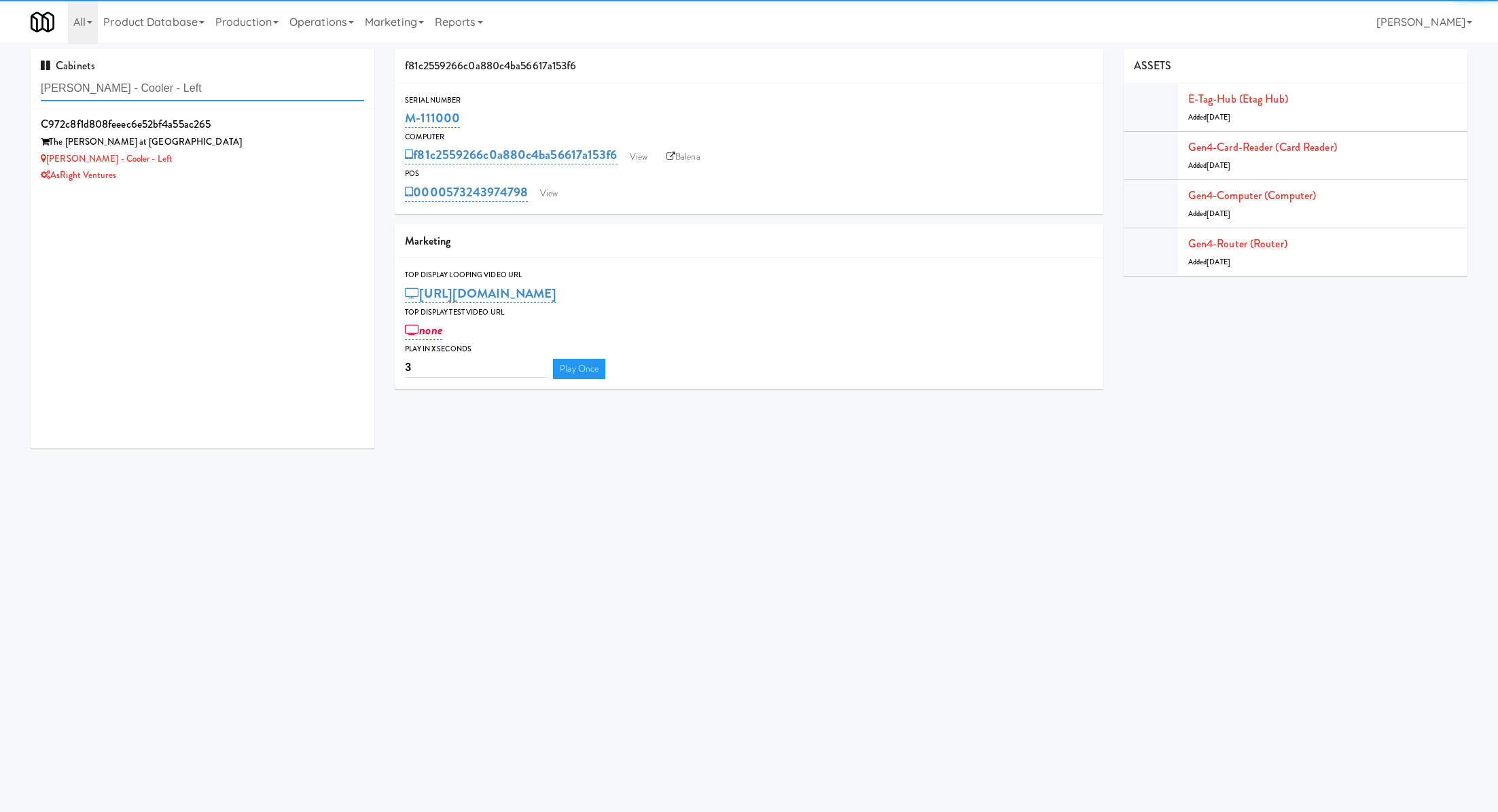
type input "Slade - Cooler - Left"
click at [236, 149] on div "The Slade at Channelside" at bounding box center [202, 142] width 324 height 17
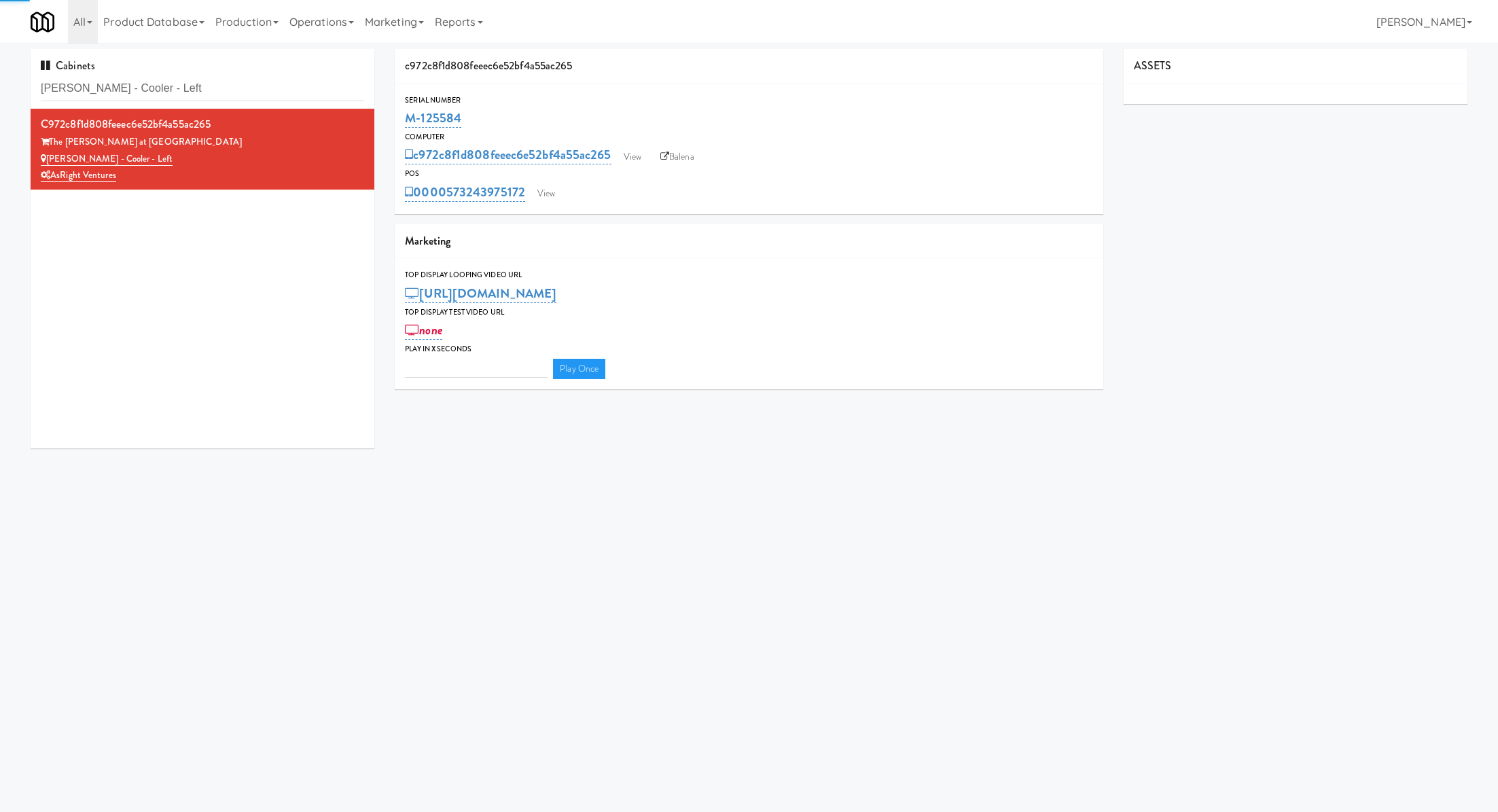
type input "3"
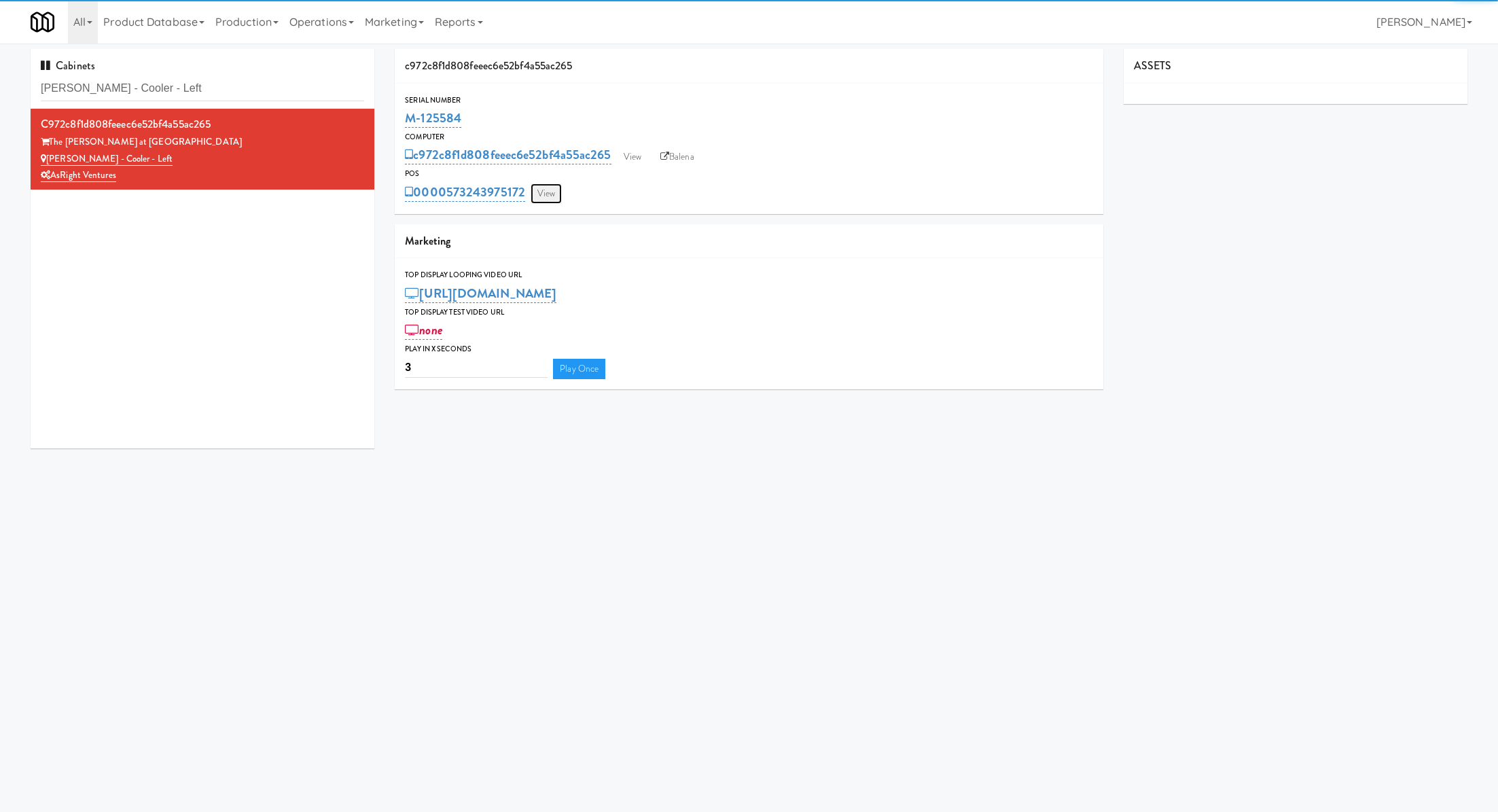
click at [552, 201] on link "View" at bounding box center [546, 193] width 31 height 21
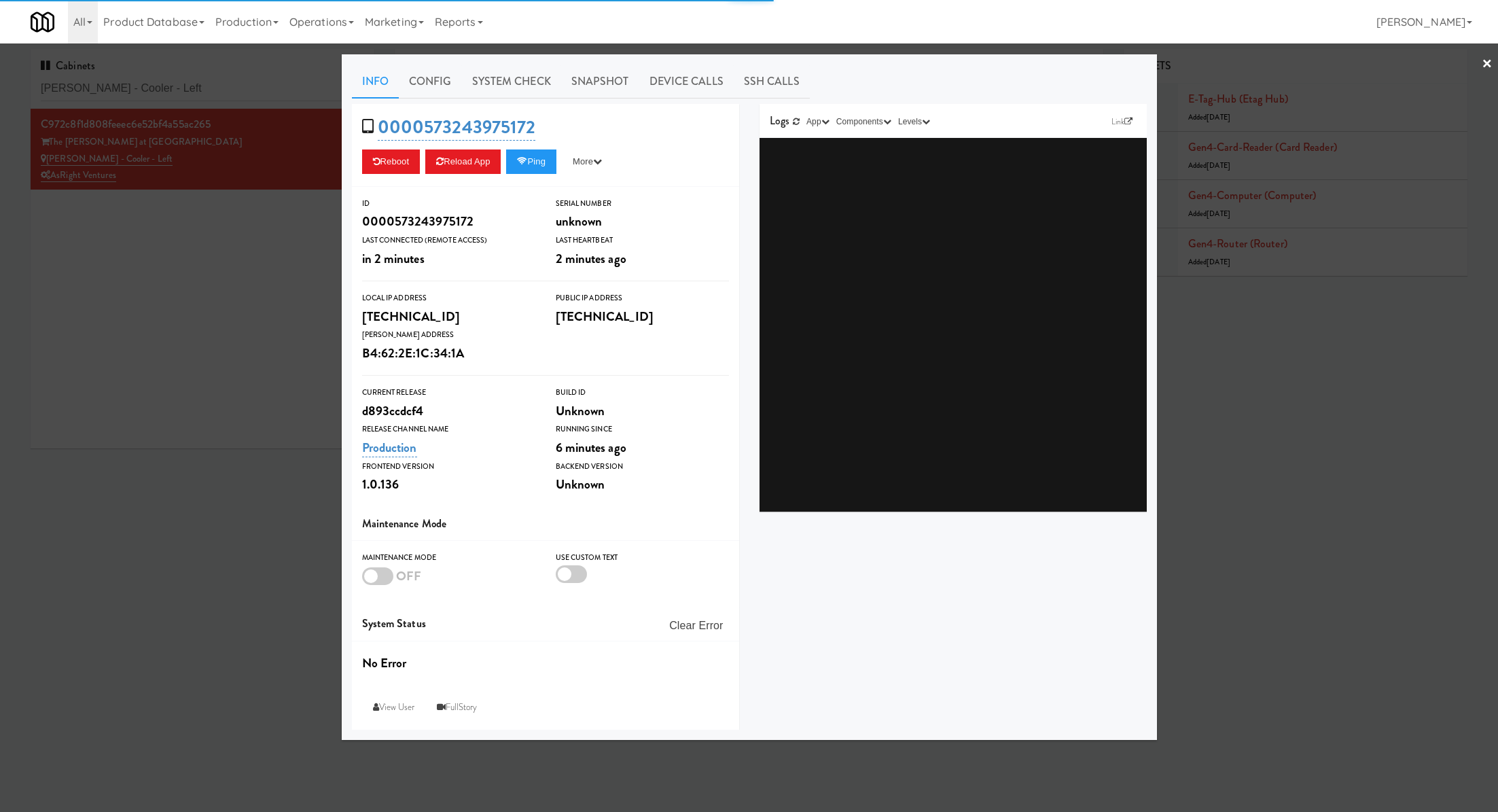
click at [504, 98] on div "Info Config System Check Snapshot Device Calls SSH Calls 0000573243975172 Reboo…" at bounding box center [749, 397] width 795 height 665
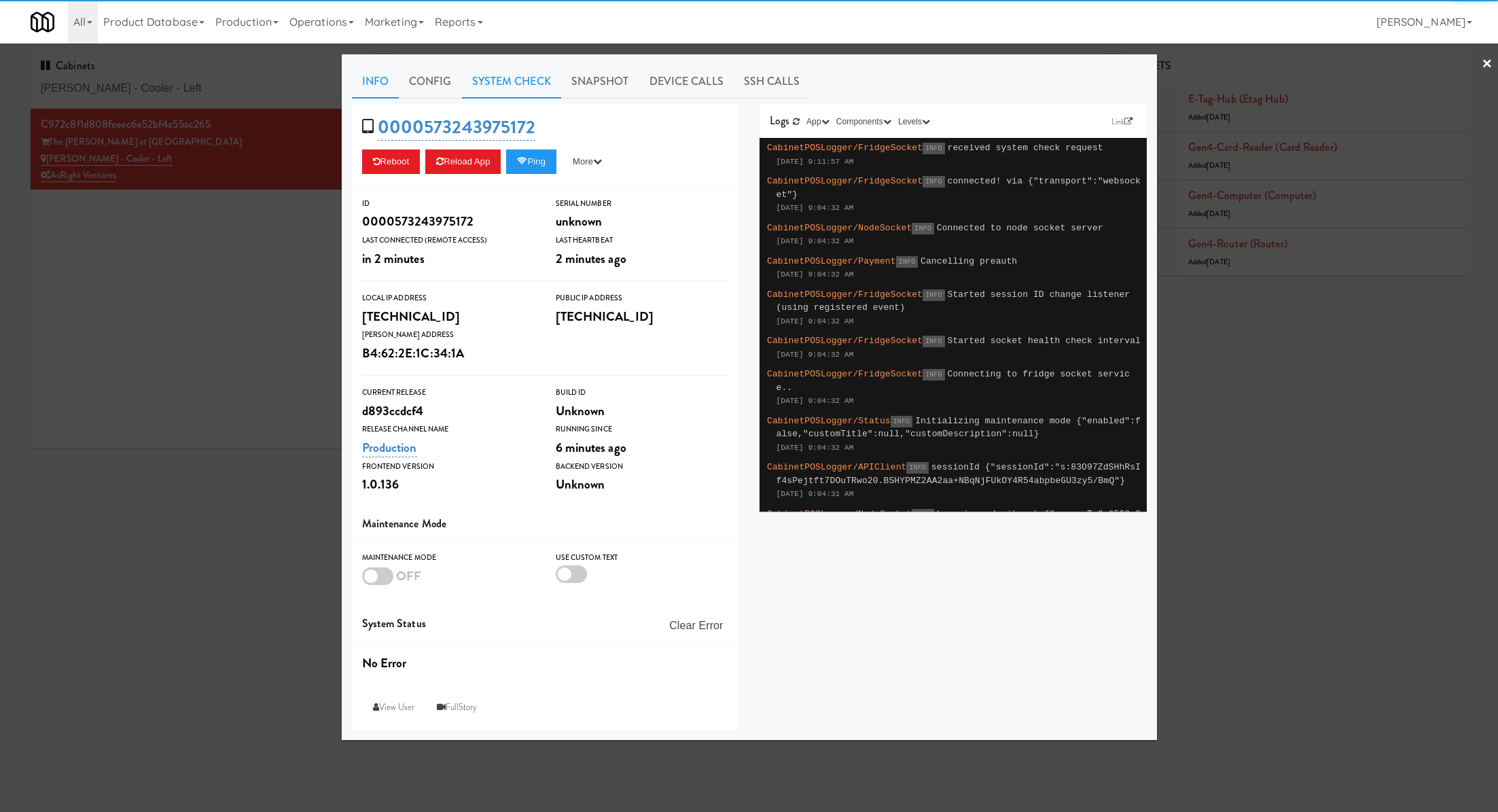
click at [494, 83] on link "System Check" at bounding box center [512, 81] width 99 height 34
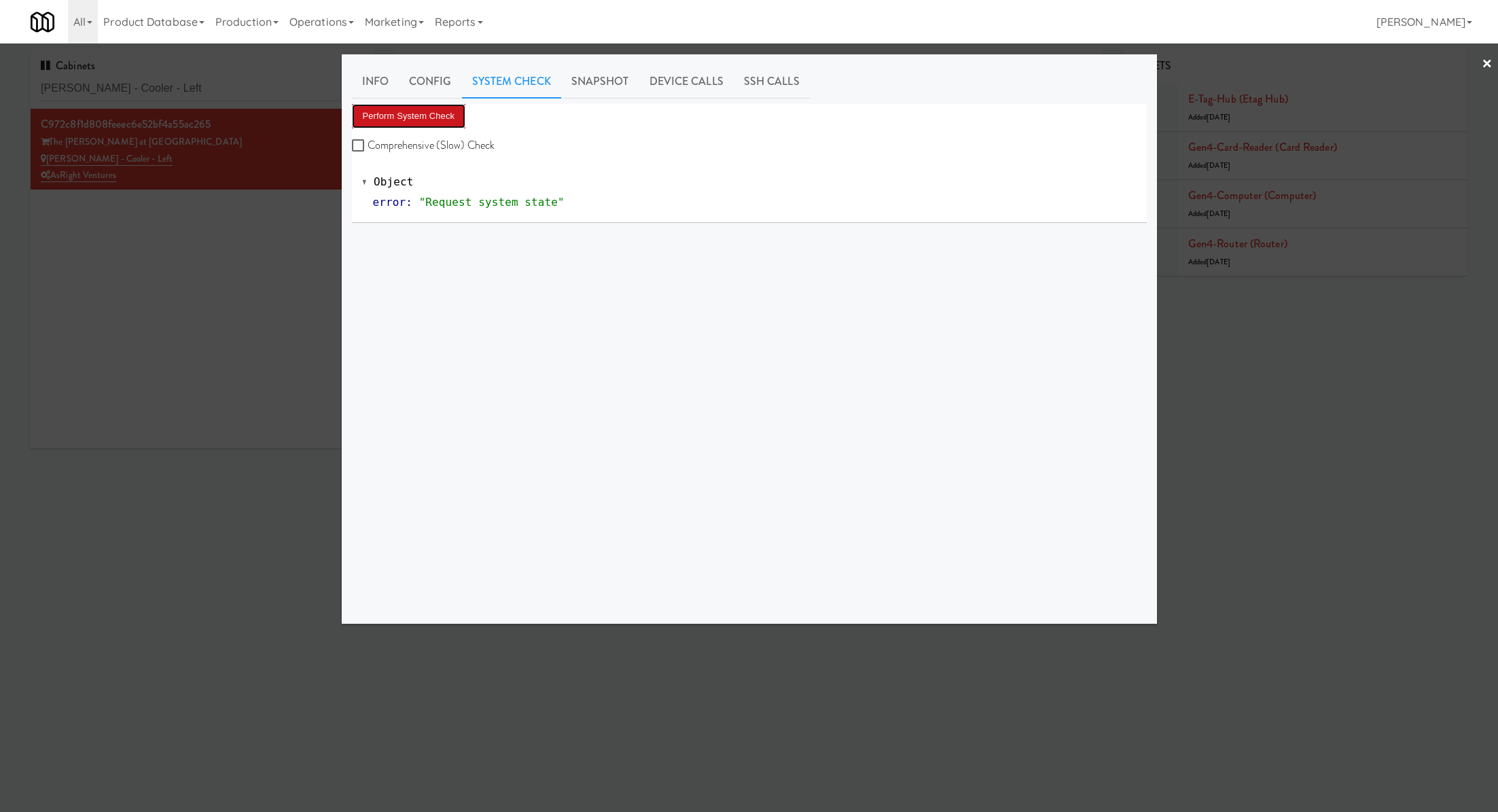
click at [430, 111] on button "Perform System Check" at bounding box center [409, 116] width 114 height 25
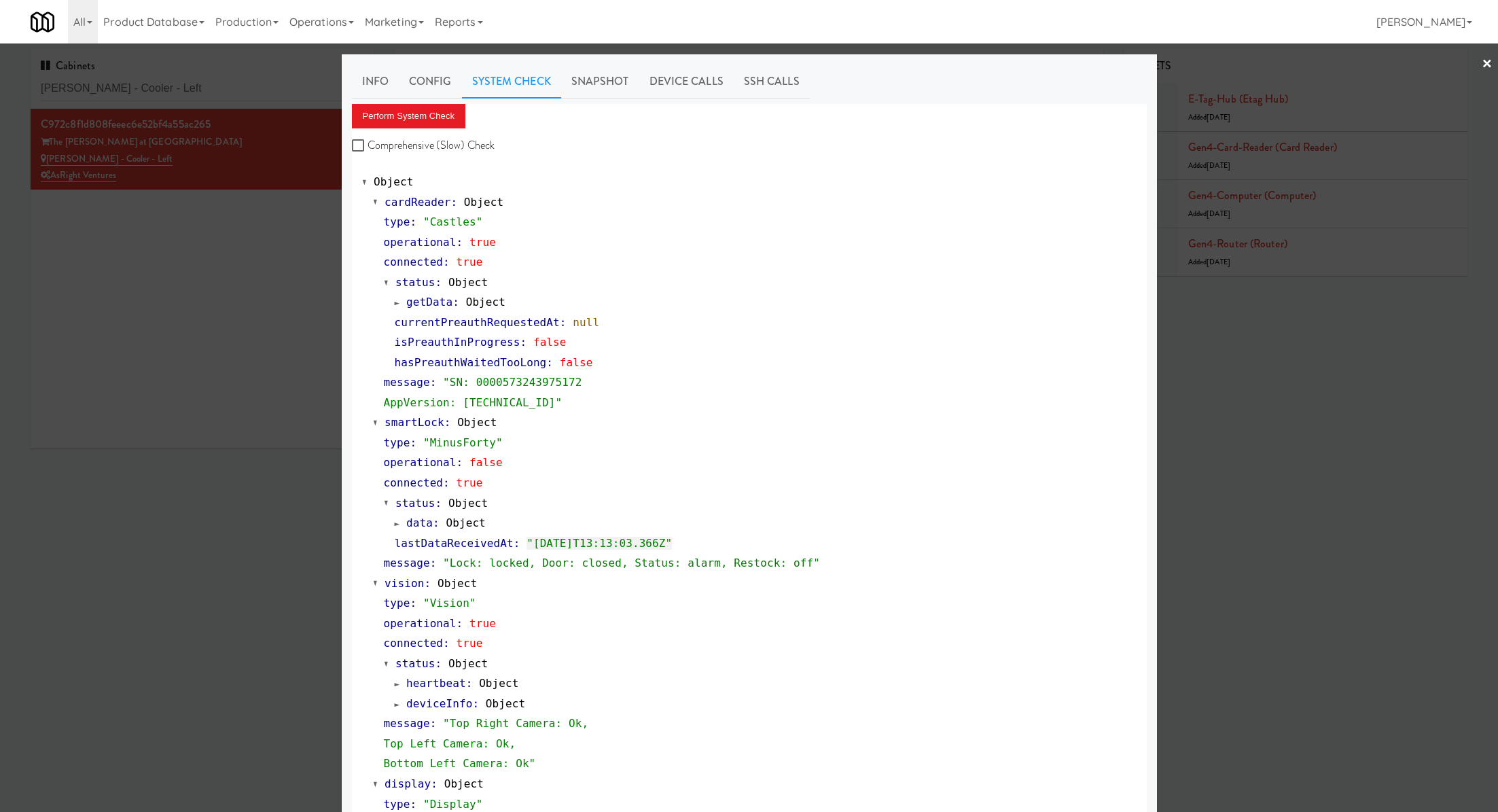
click at [305, 87] on div at bounding box center [749, 406] width 1498 height 812
click at [305, 87] on input "Slade - Cooler - Left" at bounding box center [202, 88] width 324 height 25
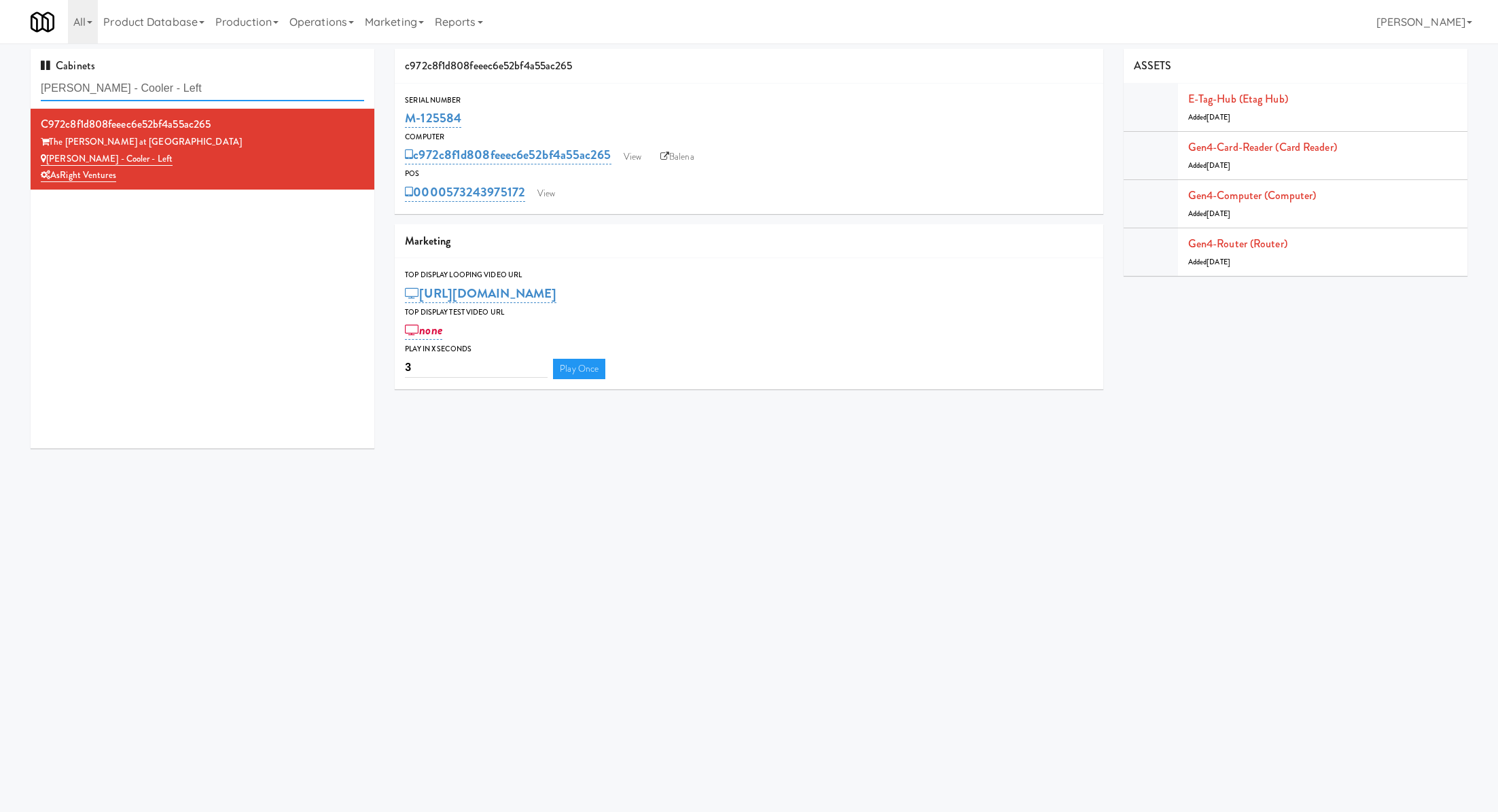
click at [305, 87] on input "Slade - Cooler - Left" at bounding box center [202, 88] width 324 height 25
paste input "BestMed Springfield"
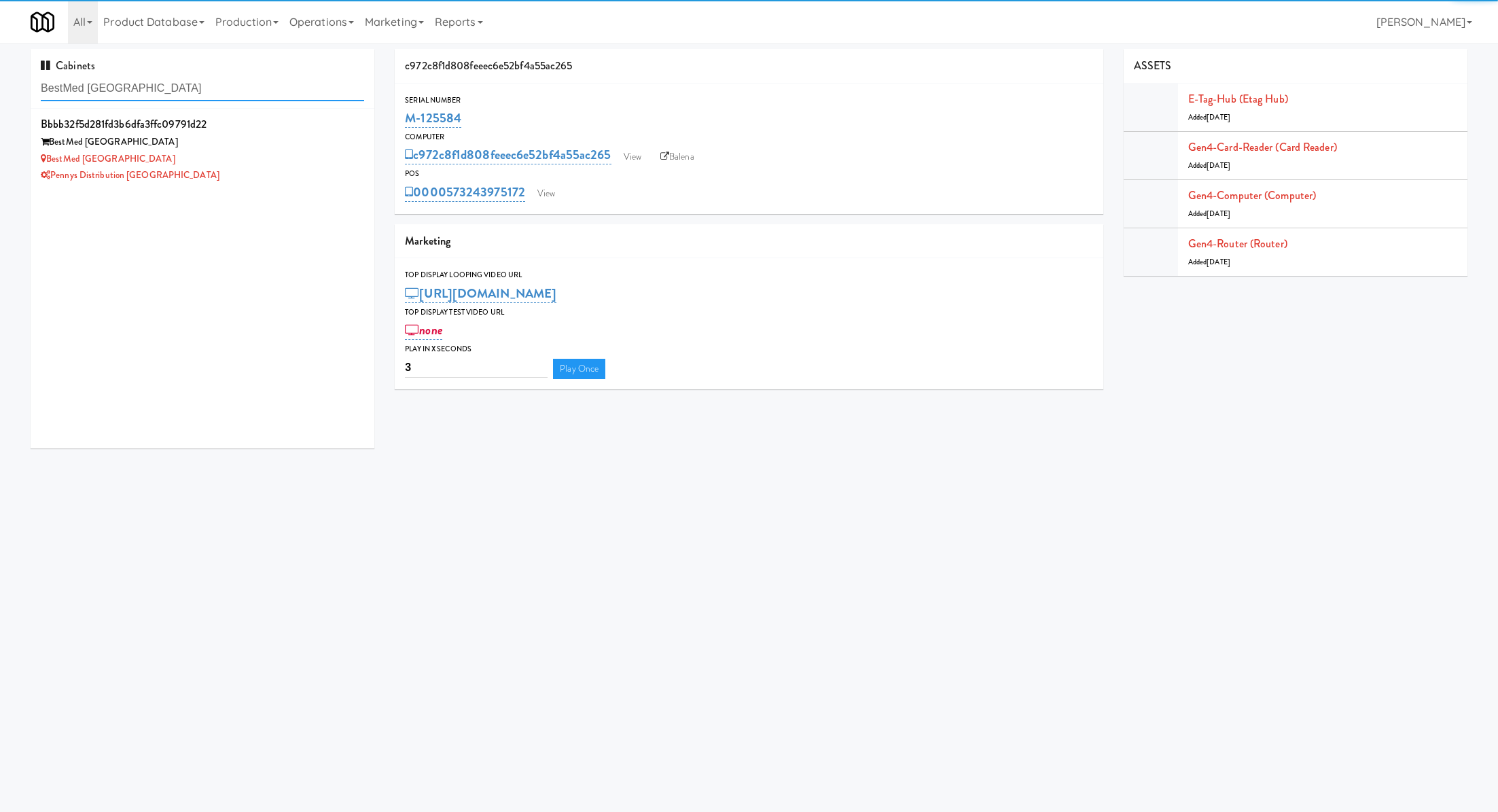
type input "BestMed Springfield"
click at [303, 149] on div "BestMed Springfield" at bounding box center [202, 142] width 324 height 17
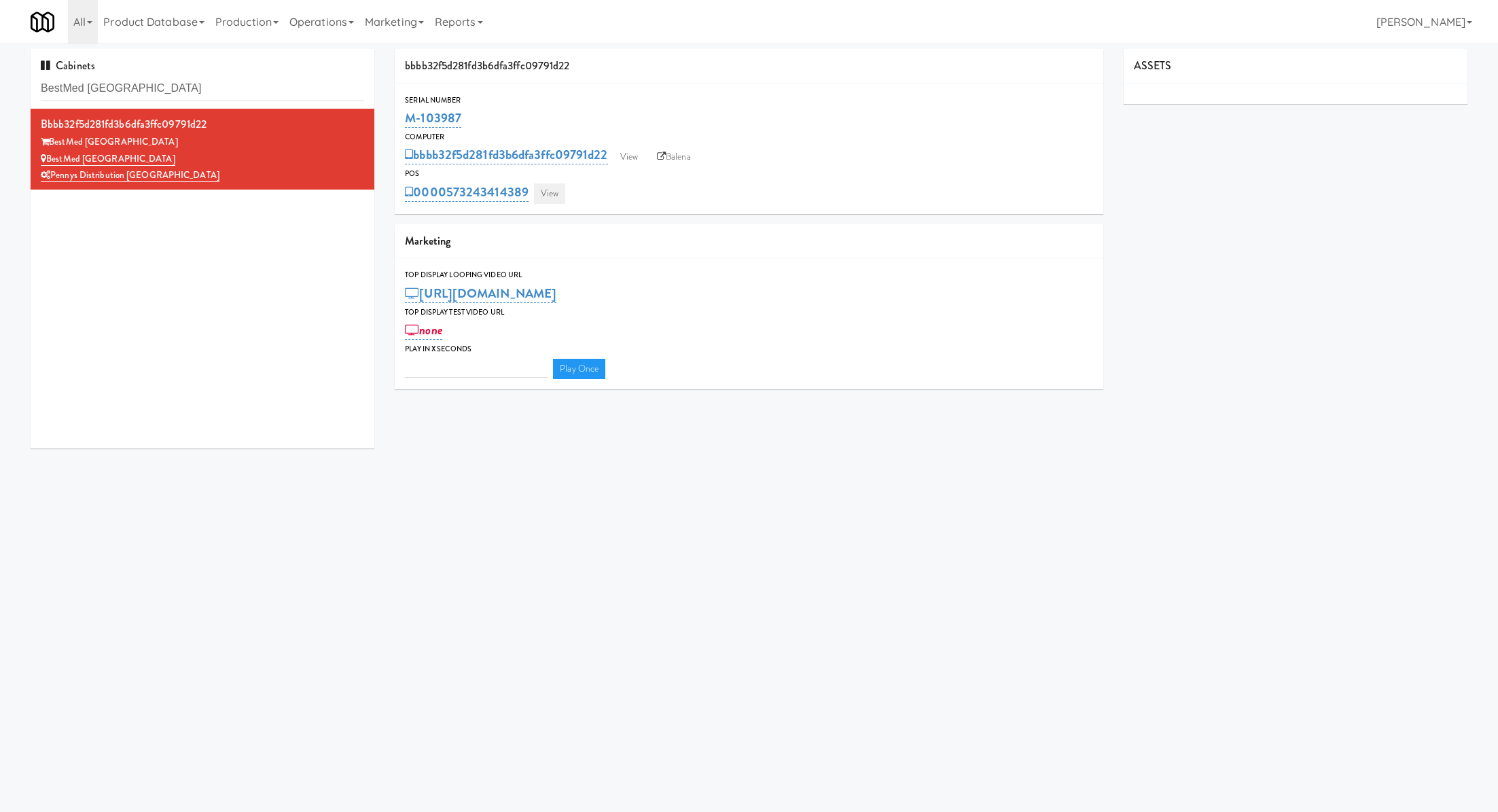
type input "3"
click at [546, 190] on link "View" at bounding box center [550, 193] width 31 height 21
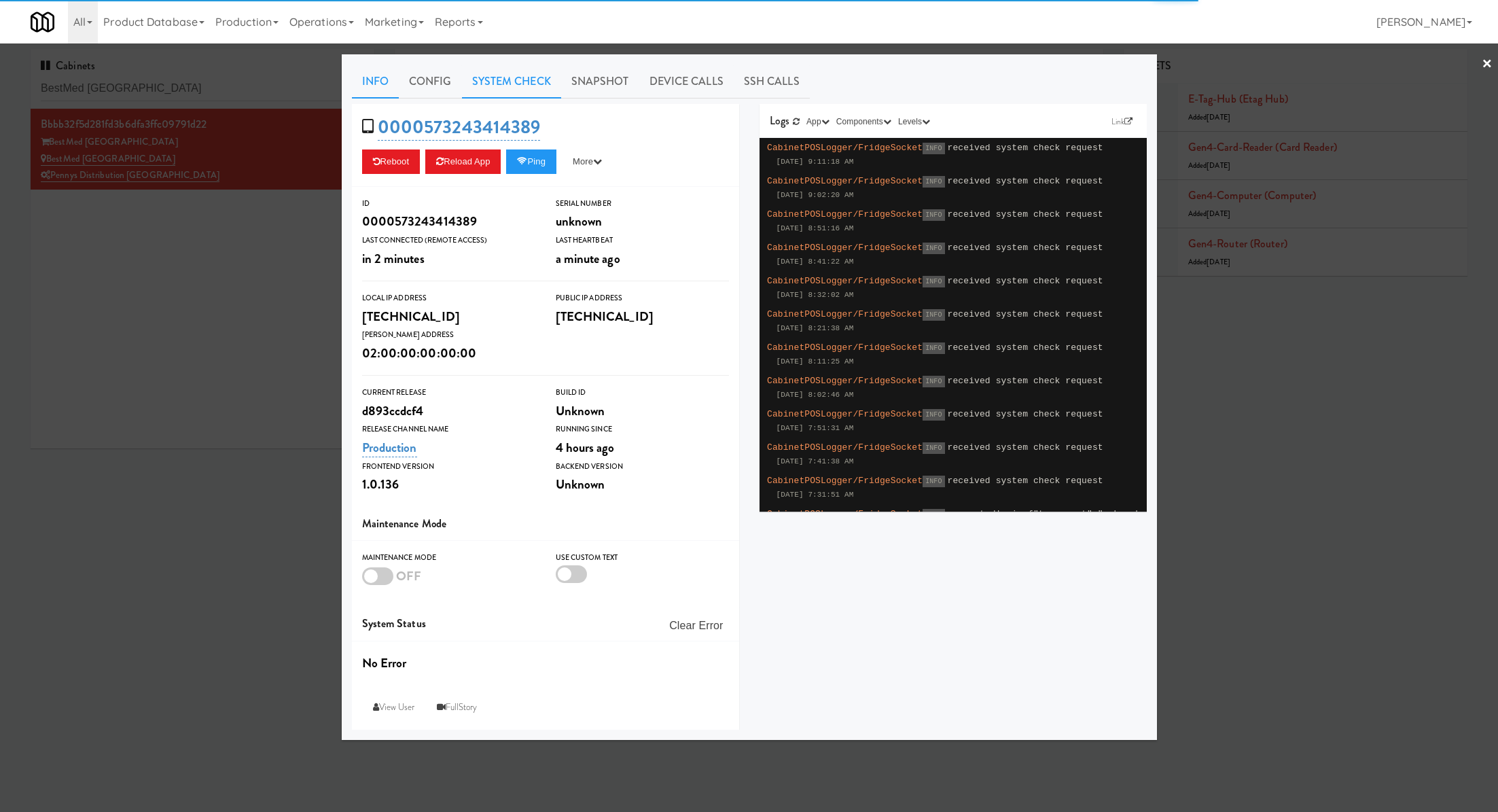
click at [489, 85] on link "System Check" at bounding box center [512, 81] width 99 height 34
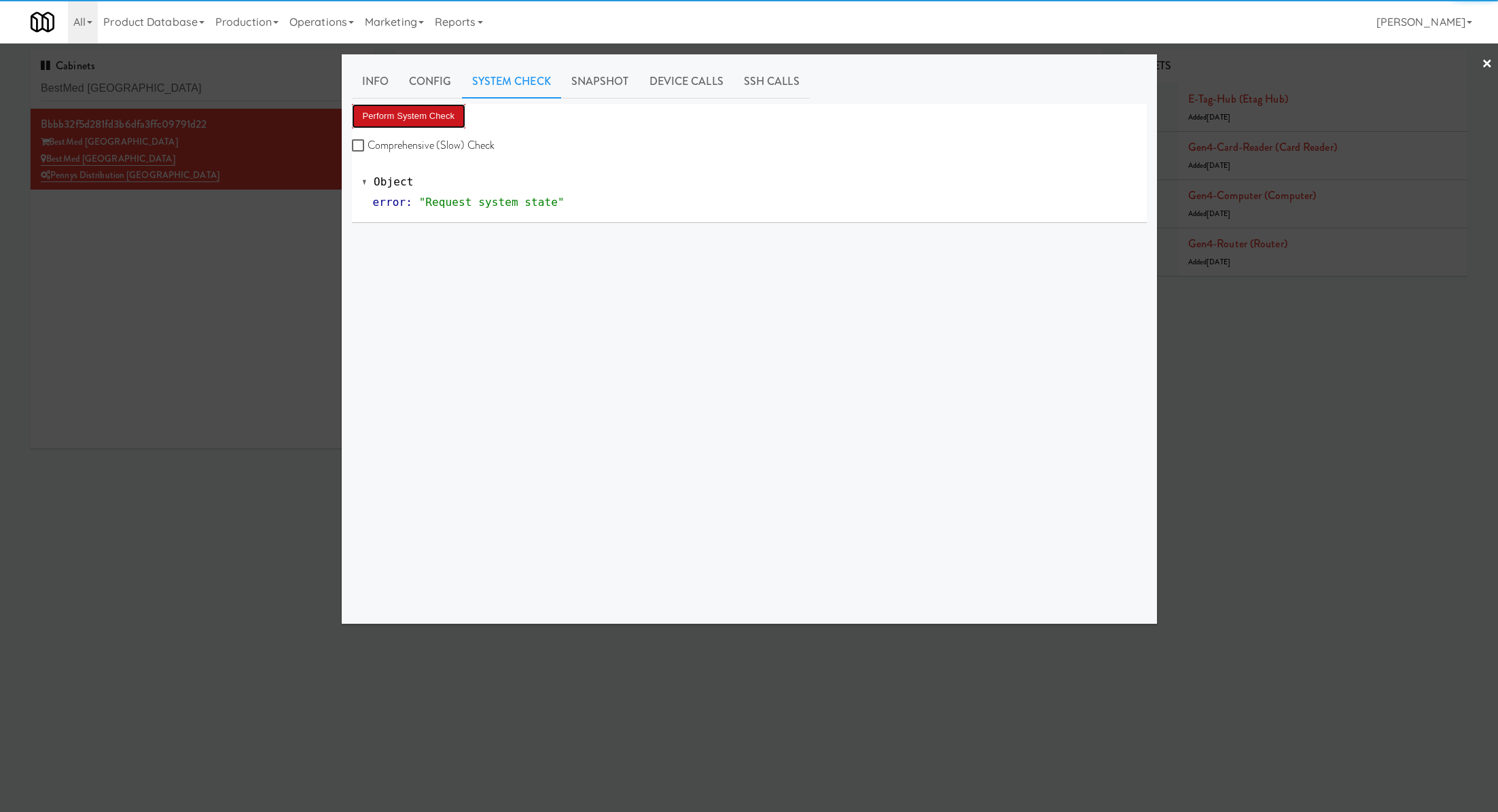
click at [444, 118] on button "Perform System Check" at bounding box center [409, 116] width 114 height 25
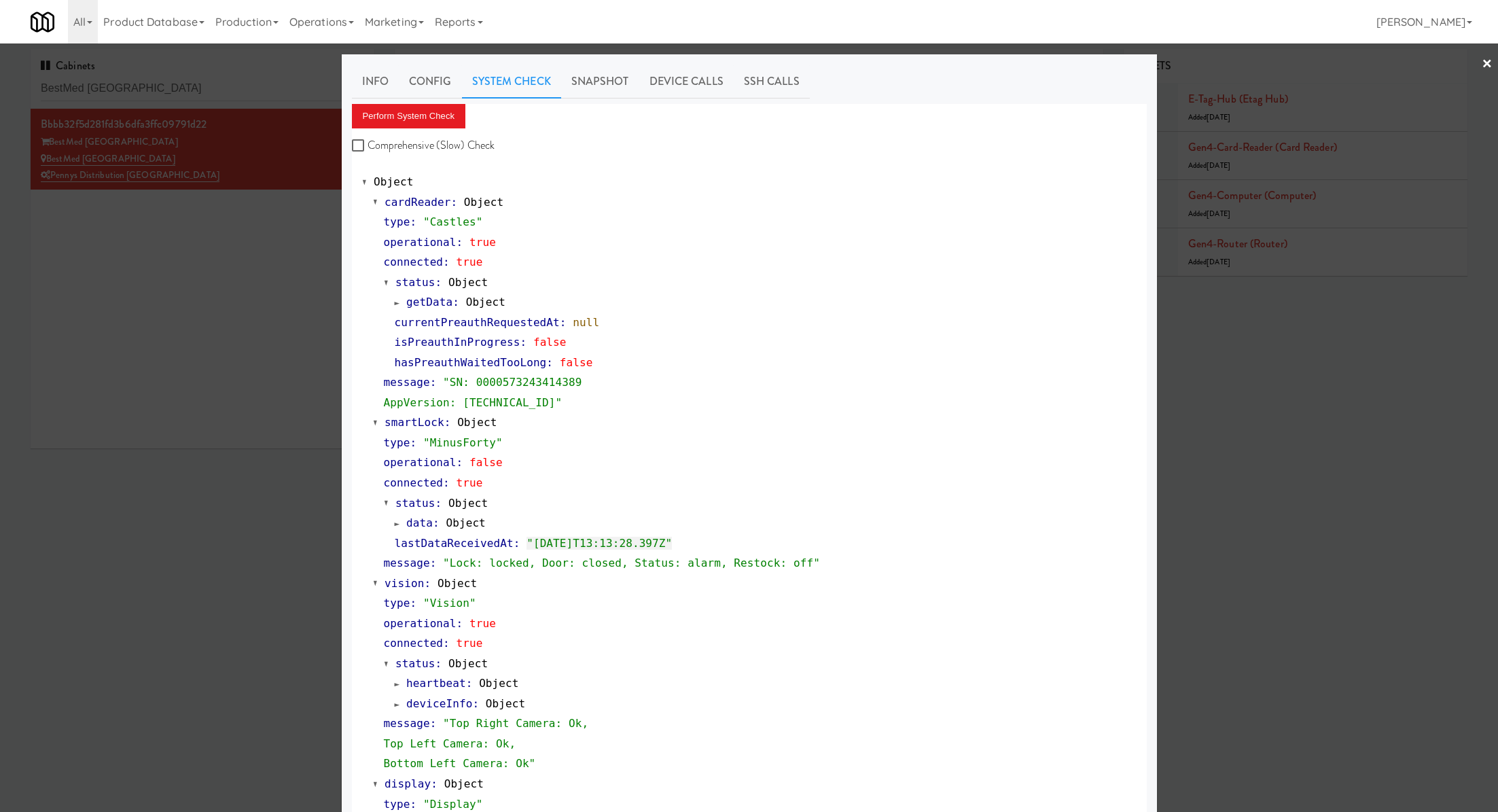
click at [234, 77] on div at bounding box center [749, 406] width 1498 height 812
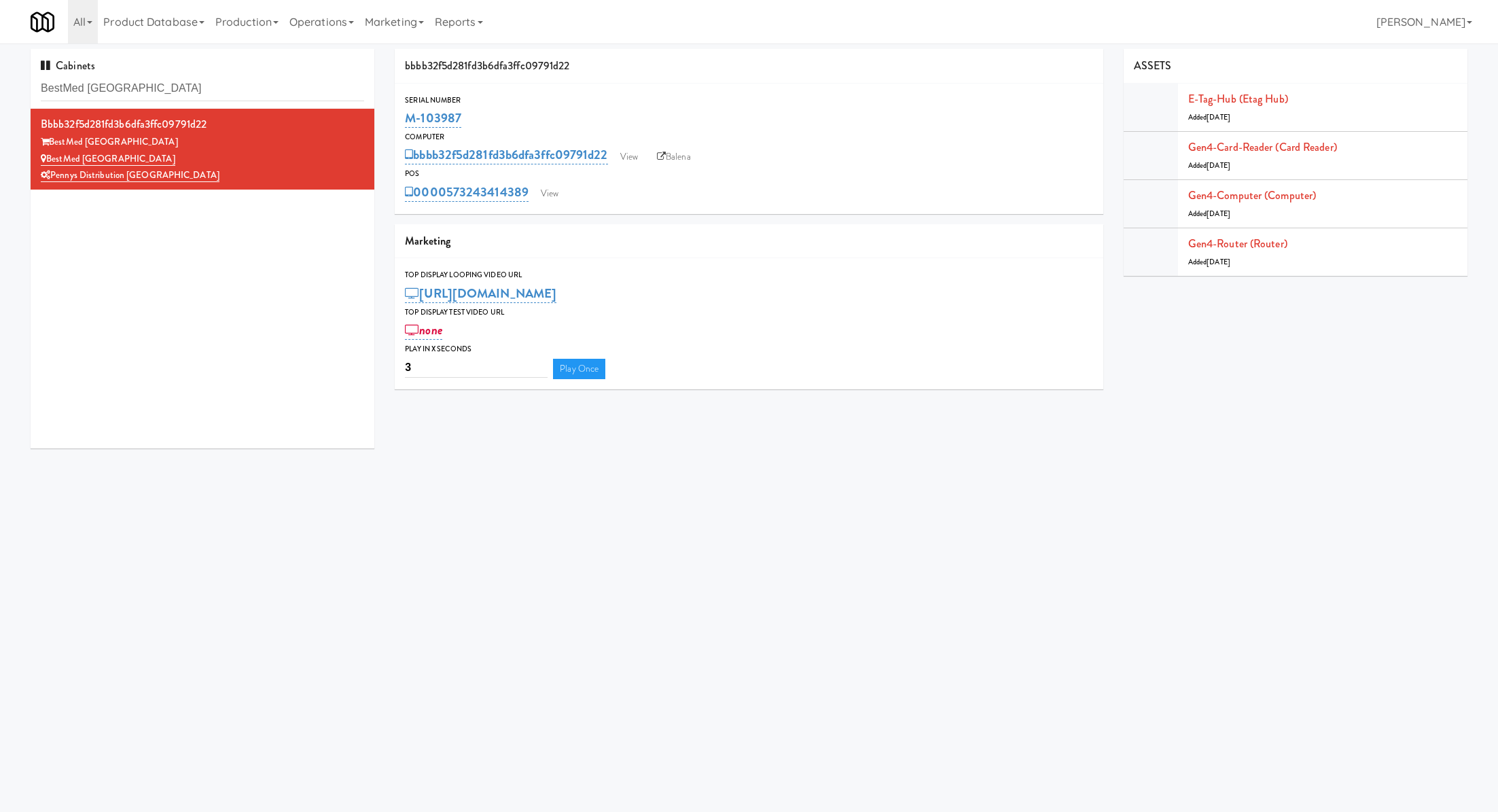
click at [234, 77] on input "BestMed Springfield" at bounding box center [202, 88] width 324 height 25
paste input "Villas Combo Cooler"
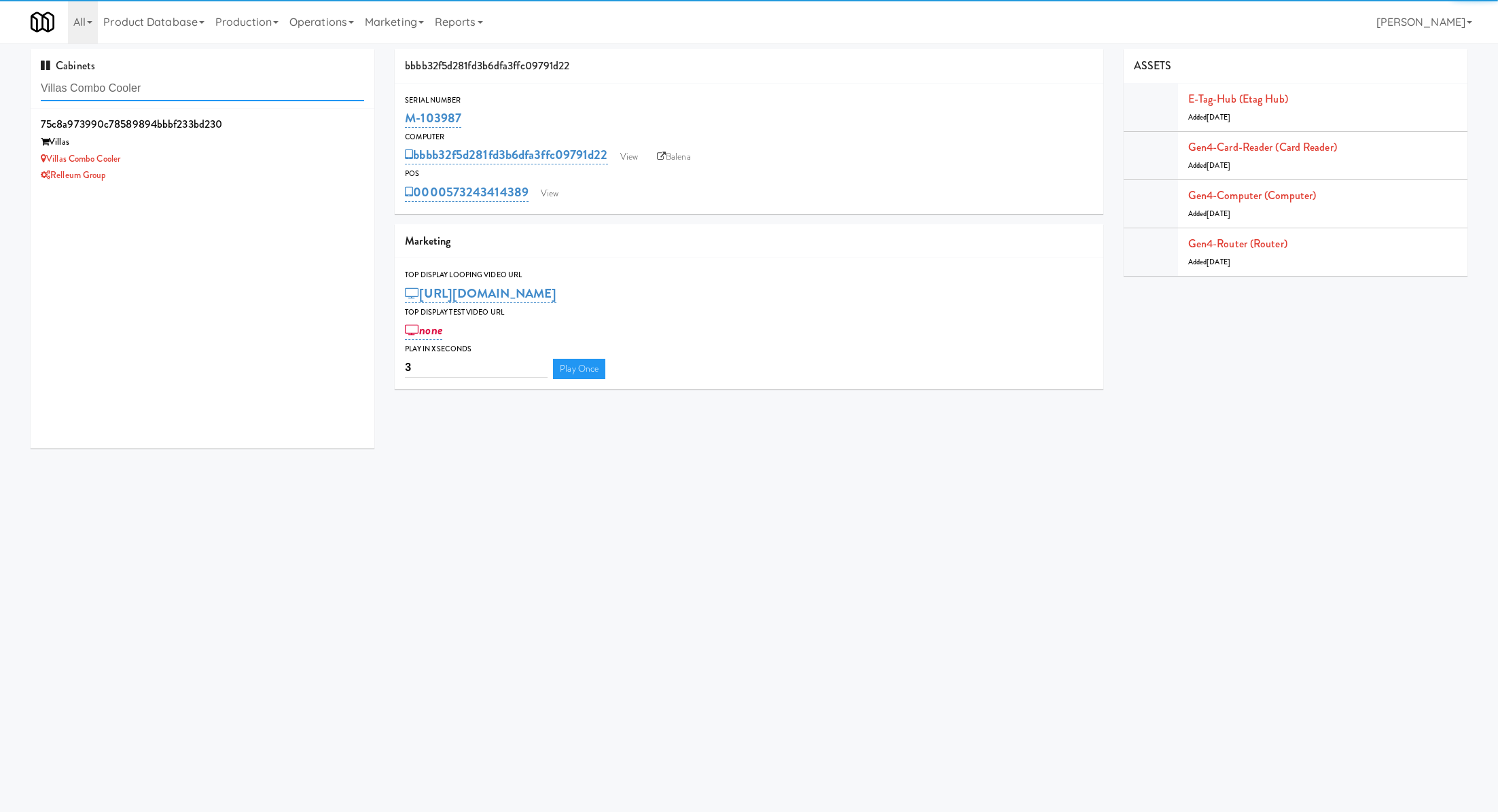
type input "Villas Combo Cooler"
click at [244, 178] on div "Relleum Group" at bounding box center [202, 175] width 324 height 17
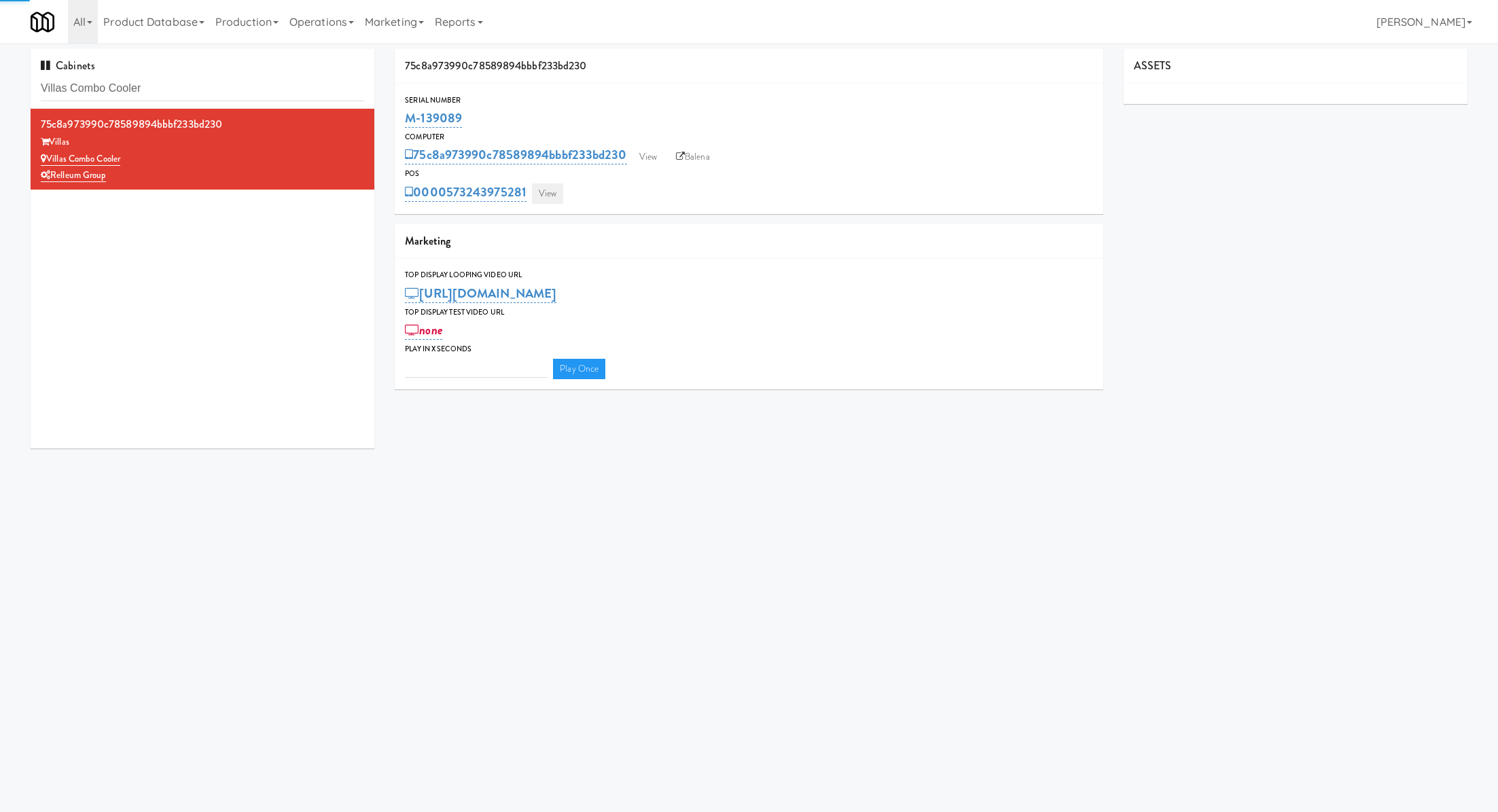
type input "3"
click at [541, 193] on link "View" at bounding box center [548, 193] width 31 height 21
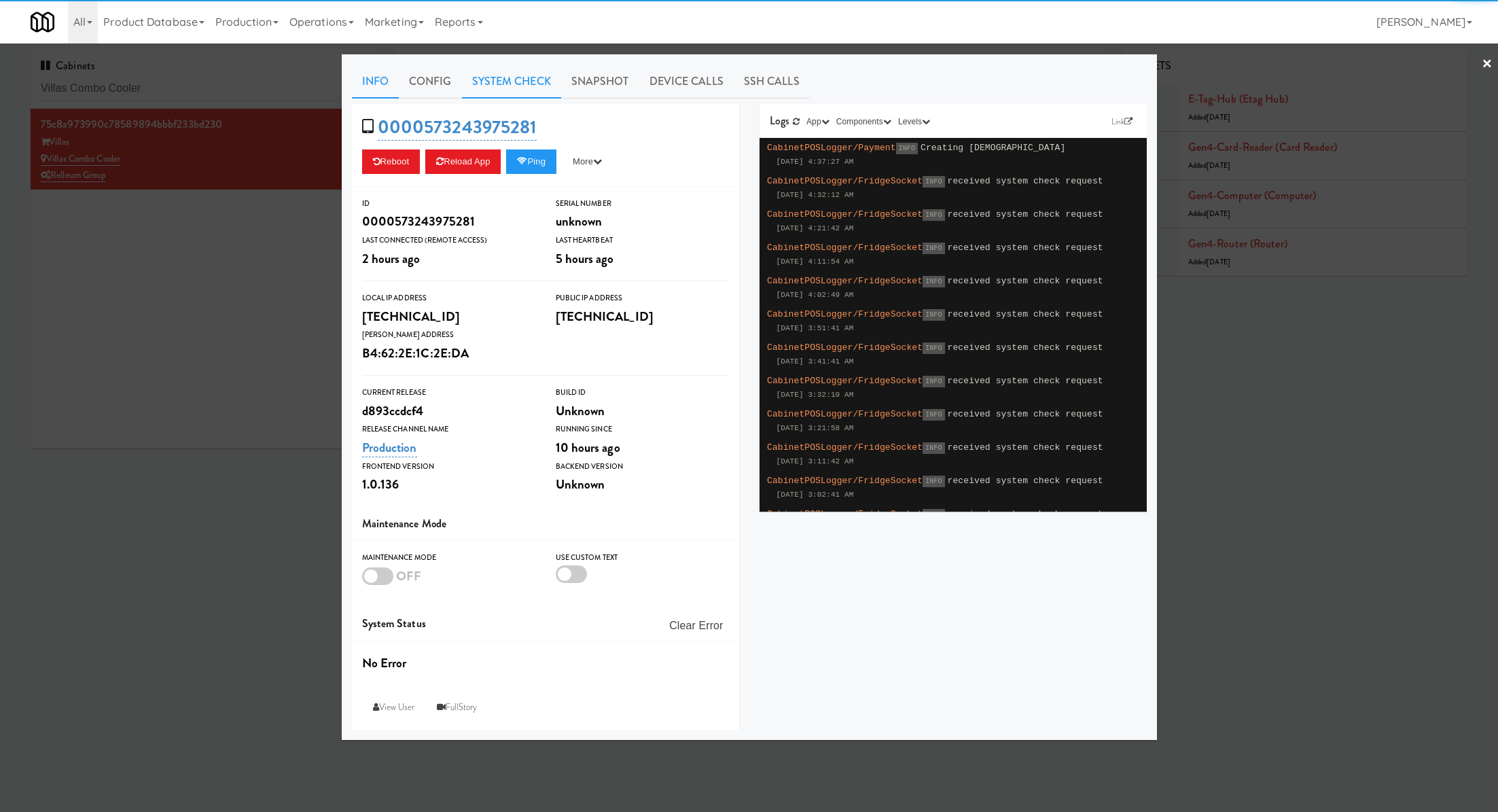
click at [499, 80] on link "System Check" at bounding box center [512, 81] width 99 height 34
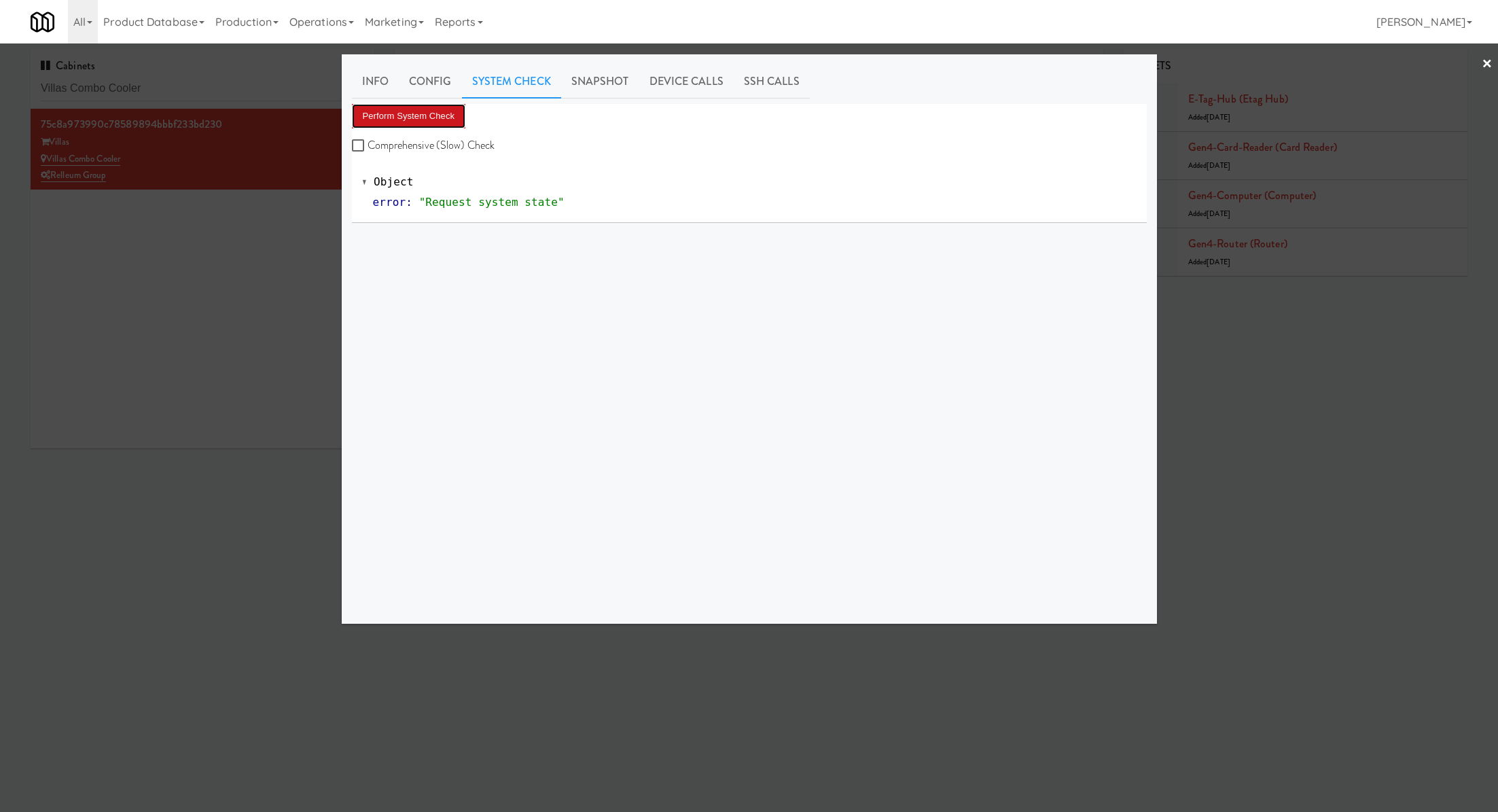
click at [427, 125] on button "Perform System Check" at bounding box center [409, 116] width 114 height 25
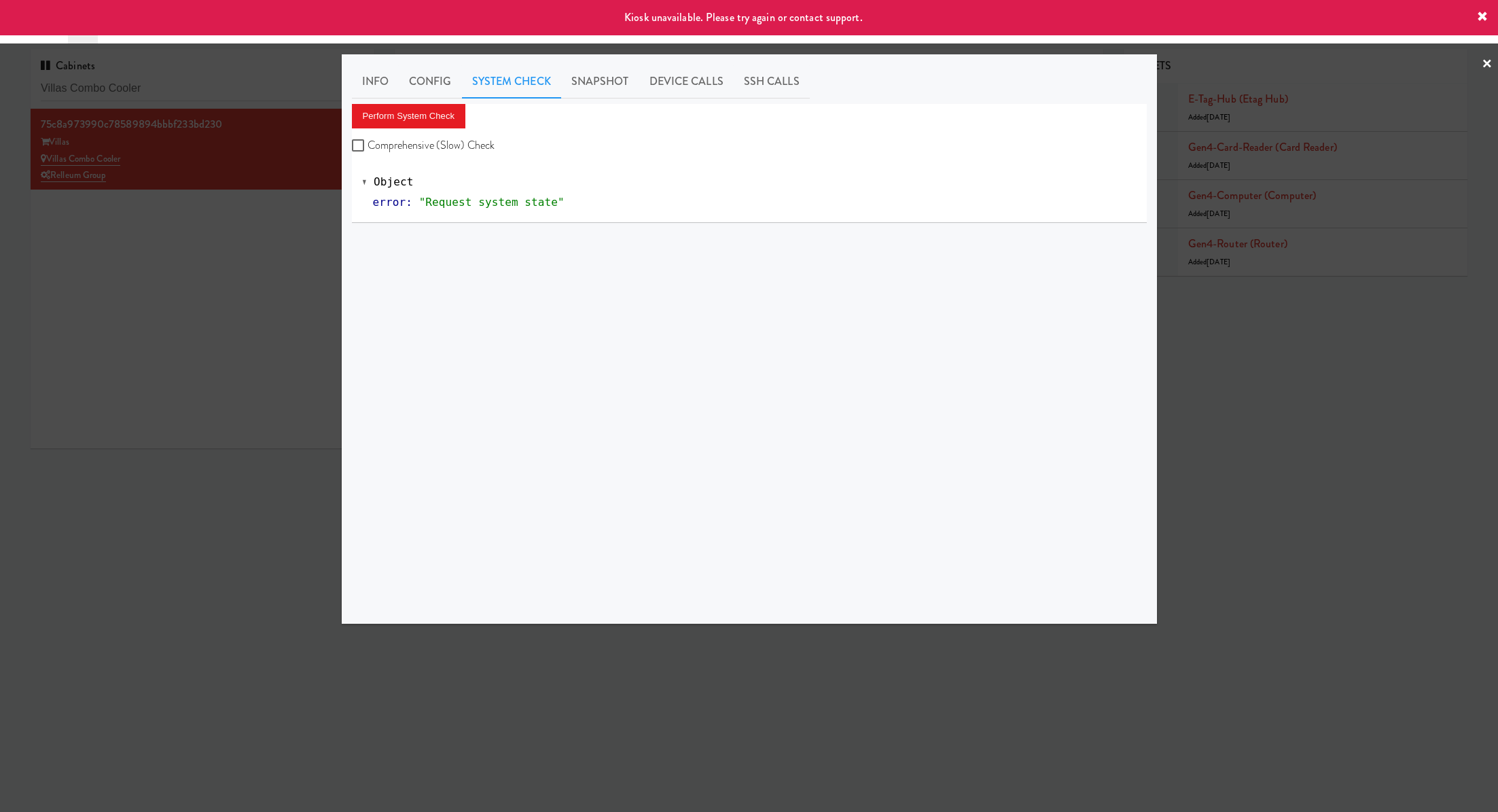
click at [316, 214] on div at bounding box center [749, 406] width 1498 height 812
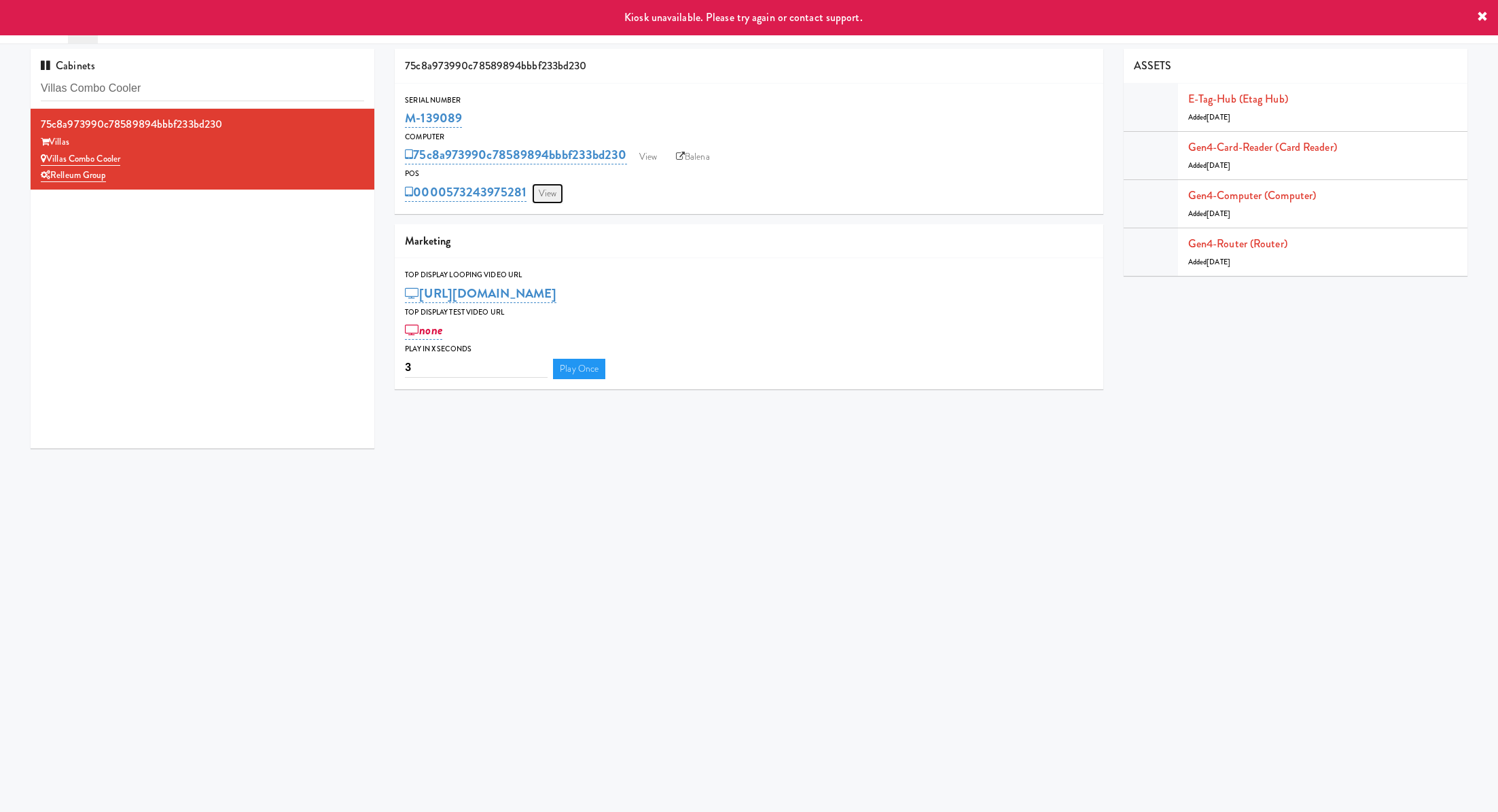
click at [551, 194] on link "View" at bounding box center [548, 193] width 31 height 21
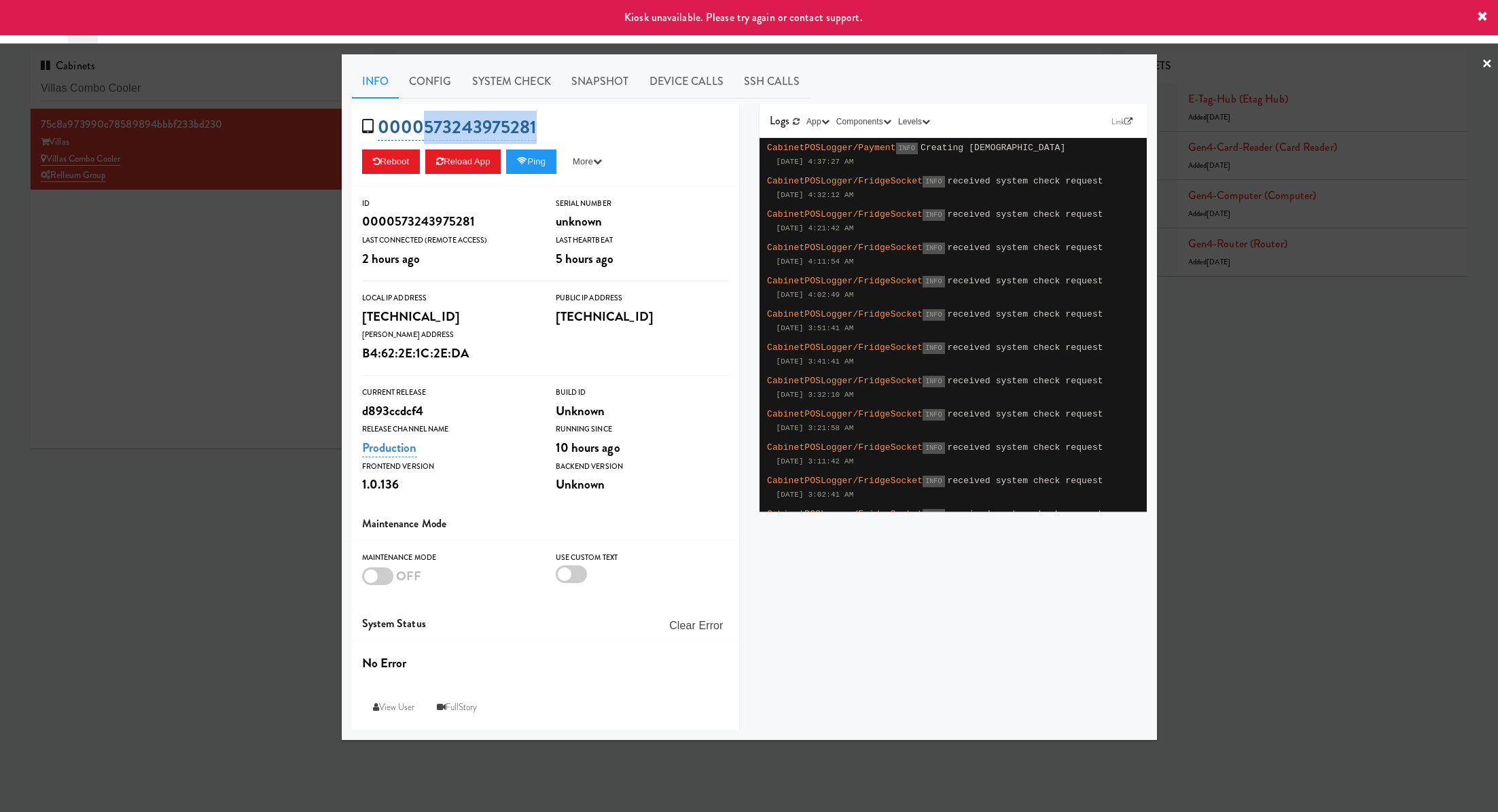
drag, startPoint x: 553, startPoint y: 118, endPoint x: 426, endPoint y: 120, distance: 127.0
click at [426, 120] on div "0000573243975281 Reboot Reload App Ping More Ping Server Restart Server Force R…" at bounding box center [545, 145] width 387 height 83
copy link "573243975281"
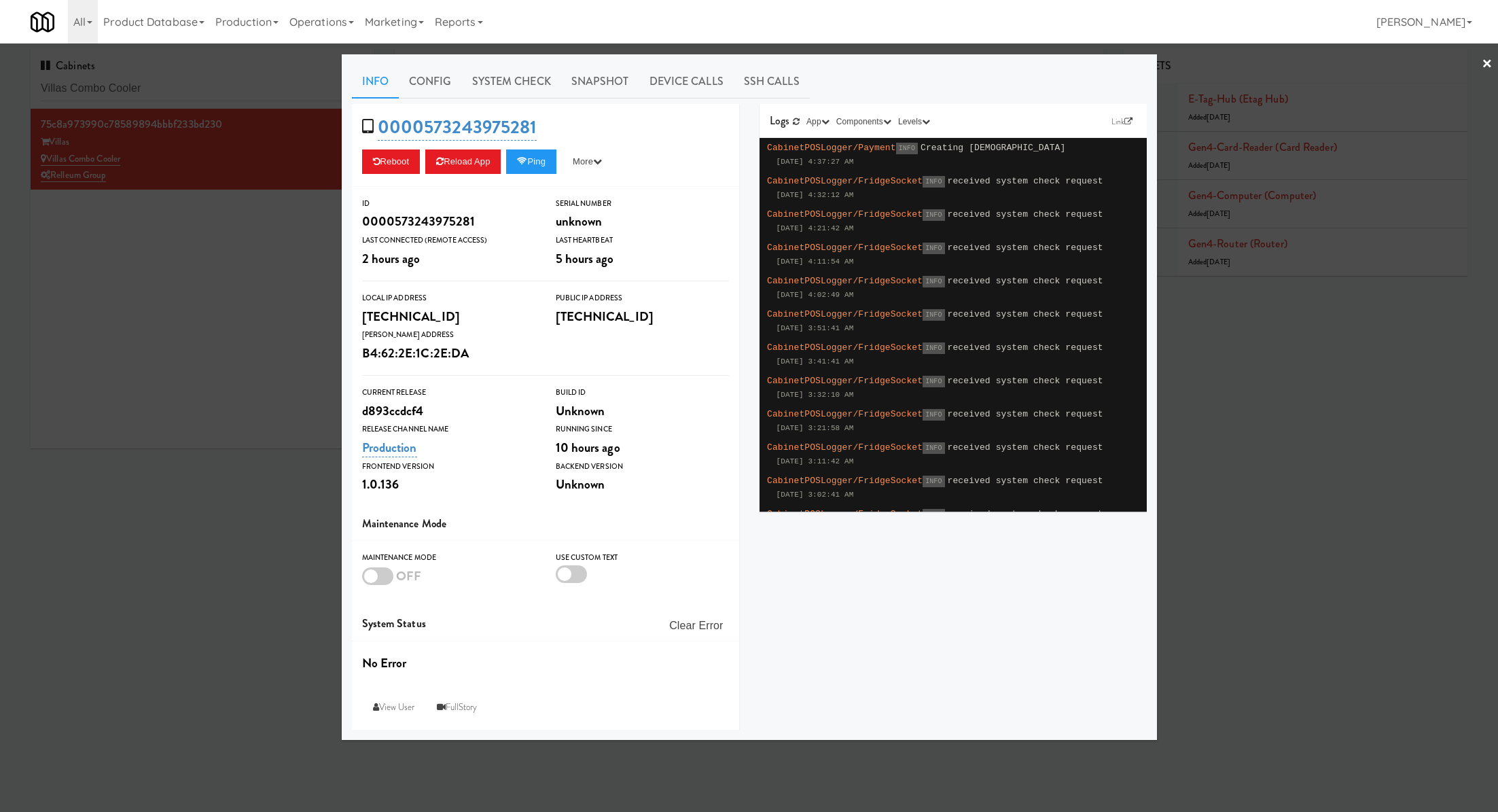
click at [236, 87] on div at bounding box center [749, 406] width 1498 height 812
click at [236, 87] on input "Villas Combo Cooler" at bounding box center [202, 88] width 324 height 25
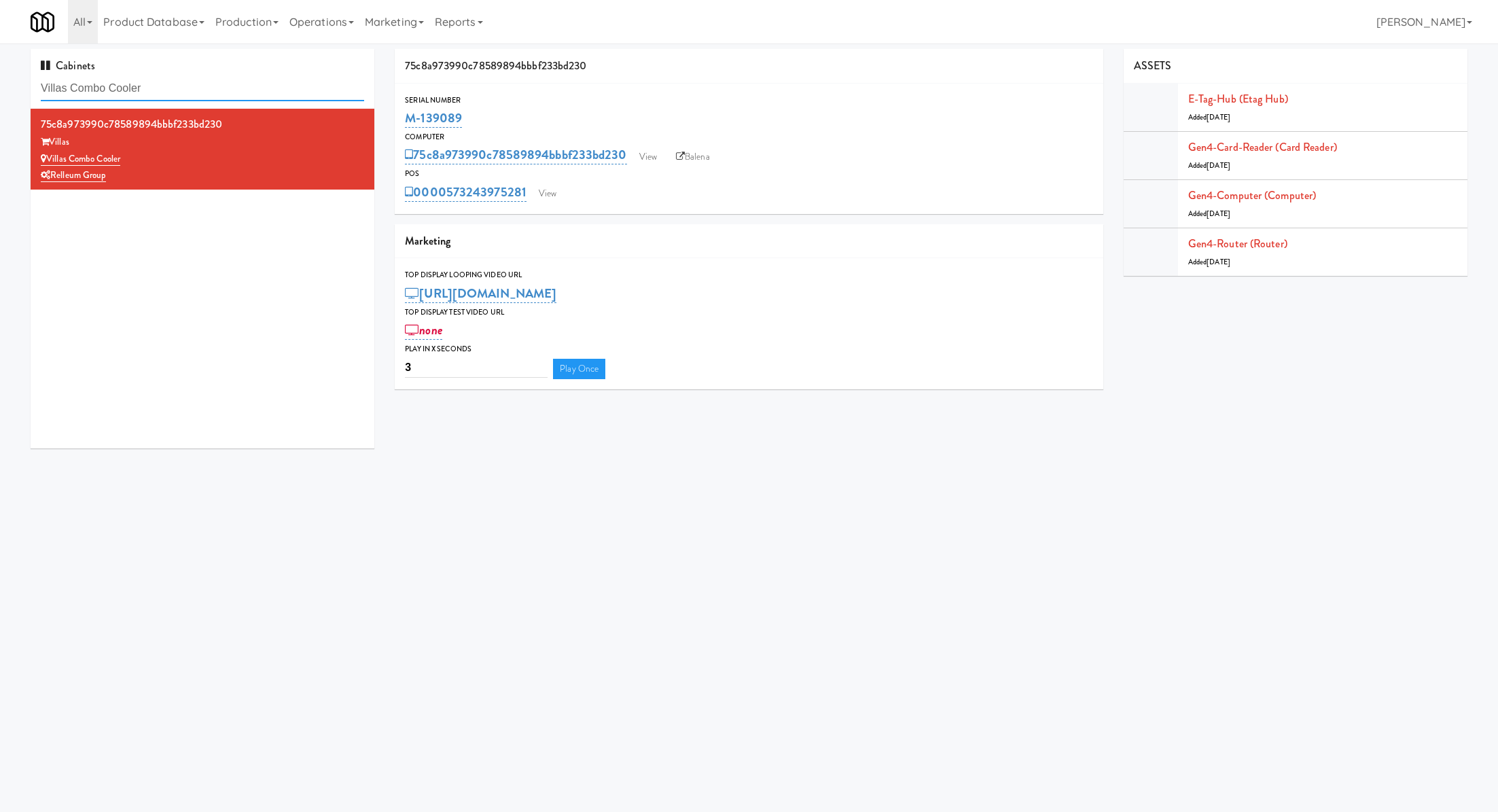
click at [236, 87] on input "Villas Combo Cooler" at bounding box center [202, 88] width 324 height 25
paste input "Spring & Thayer - Combo Cooler B"
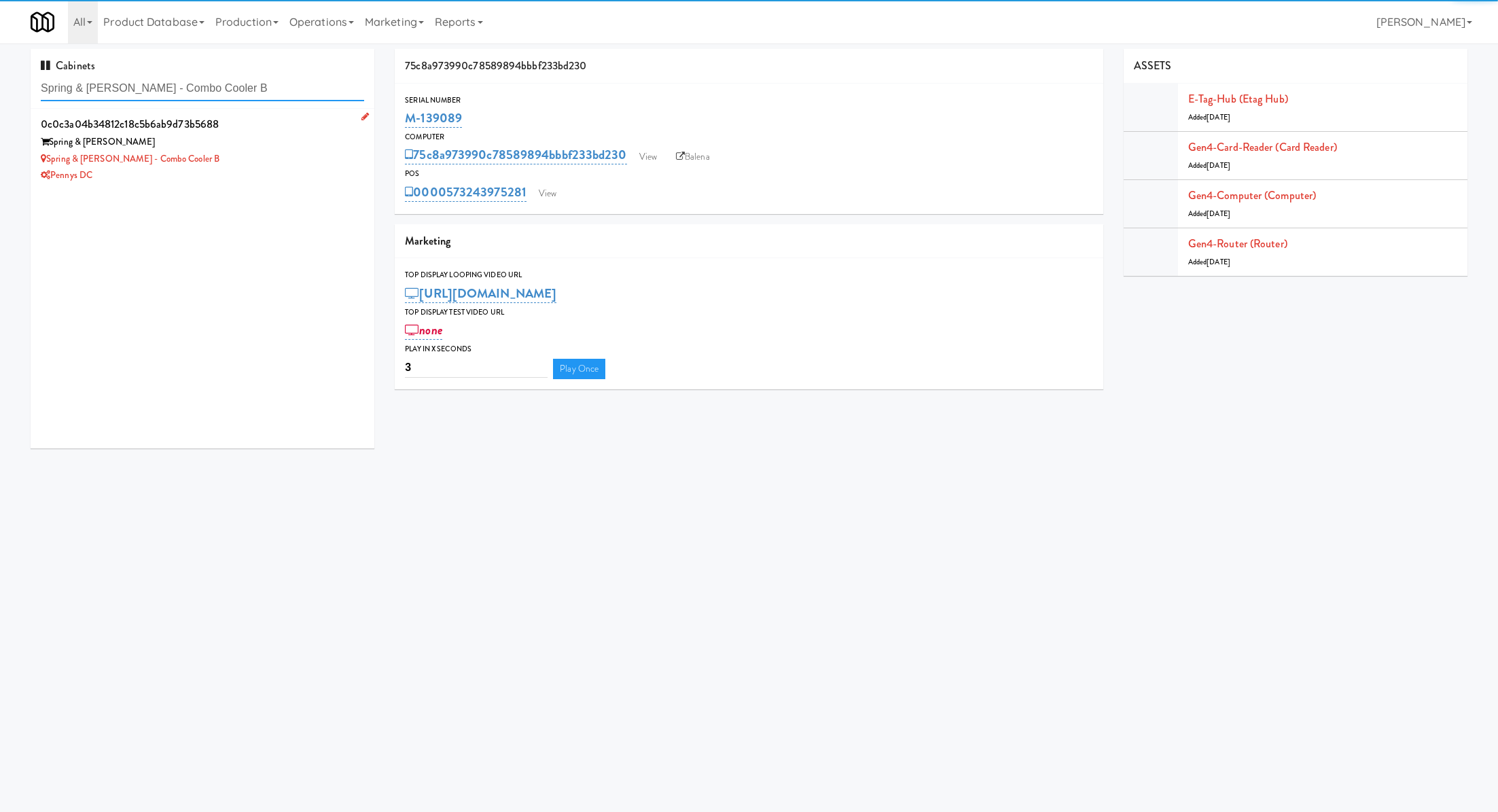
type input "Spring & Thayer - Combo Cooler B"
click at [310, 159] on div "Spring & Thayer - Combo Cooler B" at bounding box center [202, 159] width 324 height 17
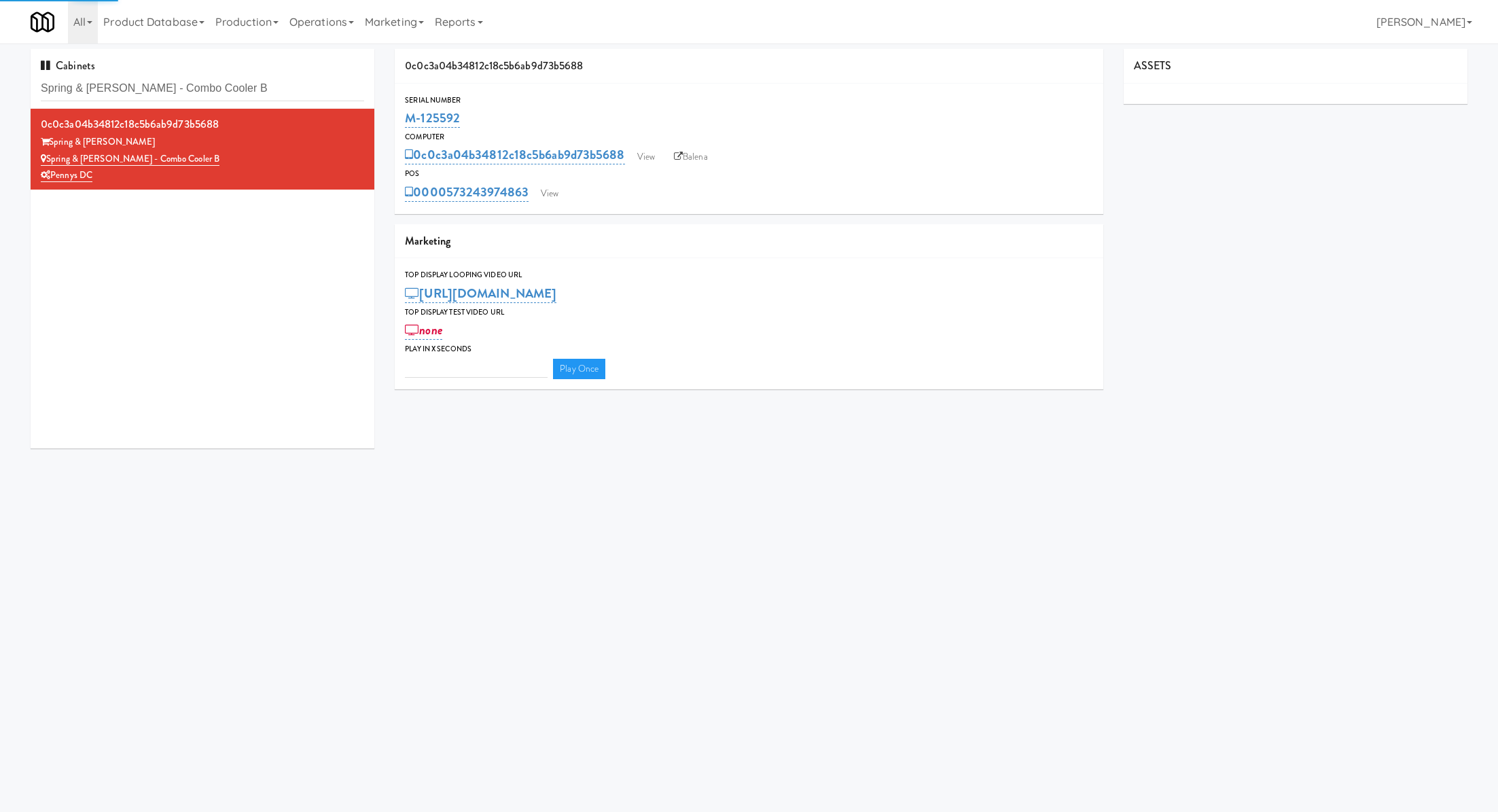
type input "3"
click at [548, 191] on link "View" at bounding box center [550, 193] width 31 height 21
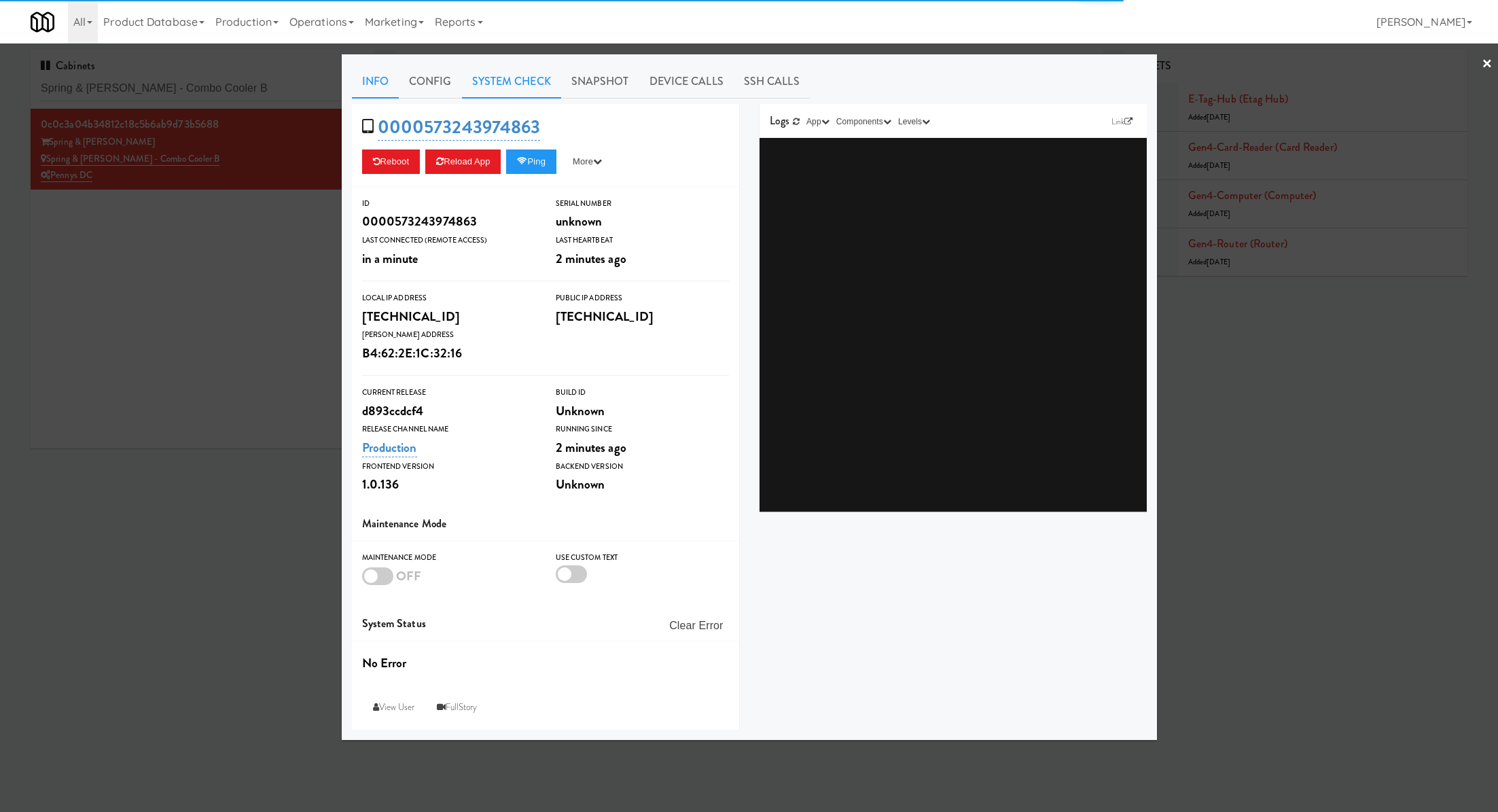
click at [530, 78] on link "System Check" at bounding box center [512, 81] width 99 height 34
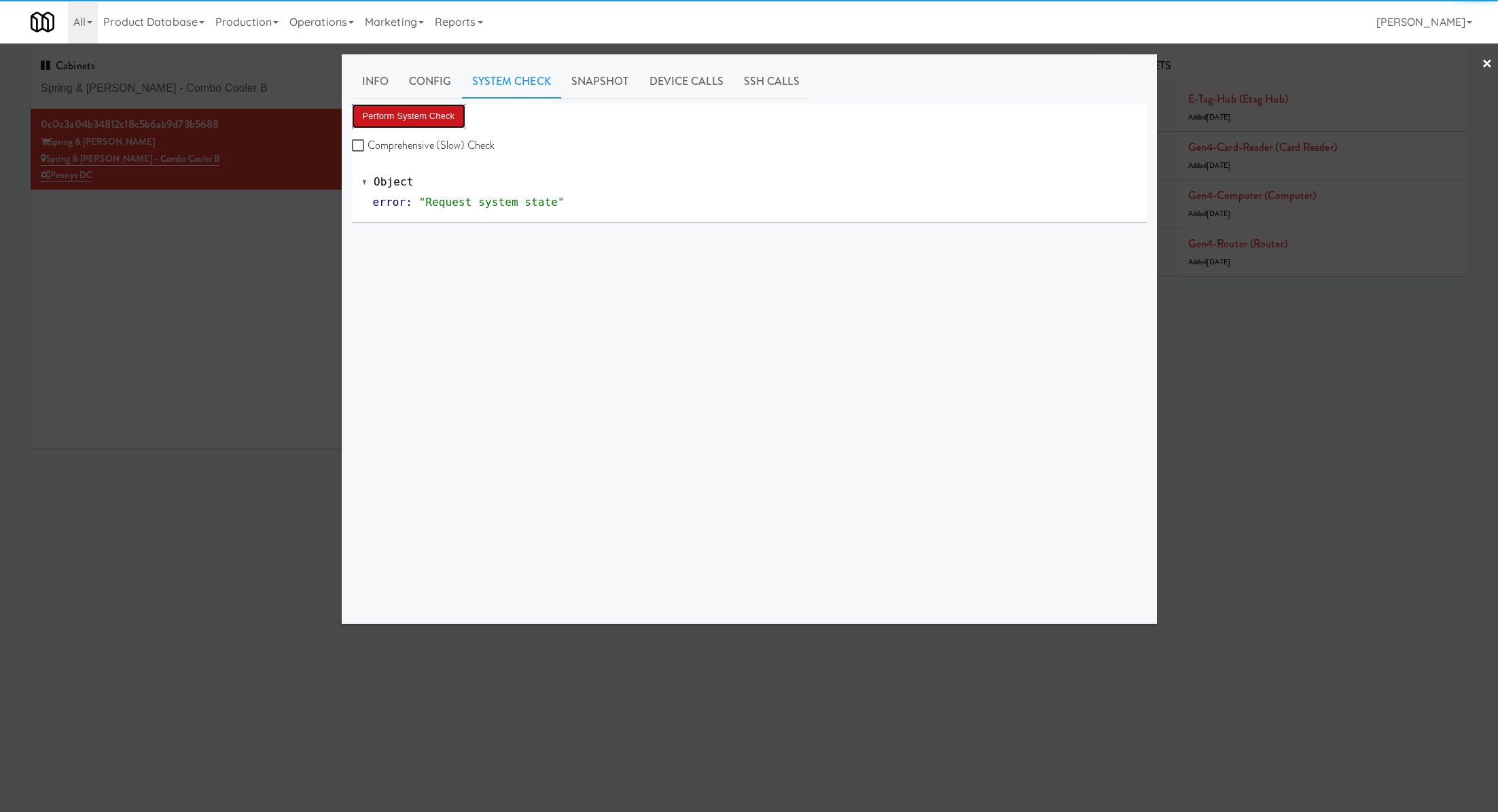
click at [451, 124] on button "Perform System Check" at bounding box center [409, 116] width 114 height 25
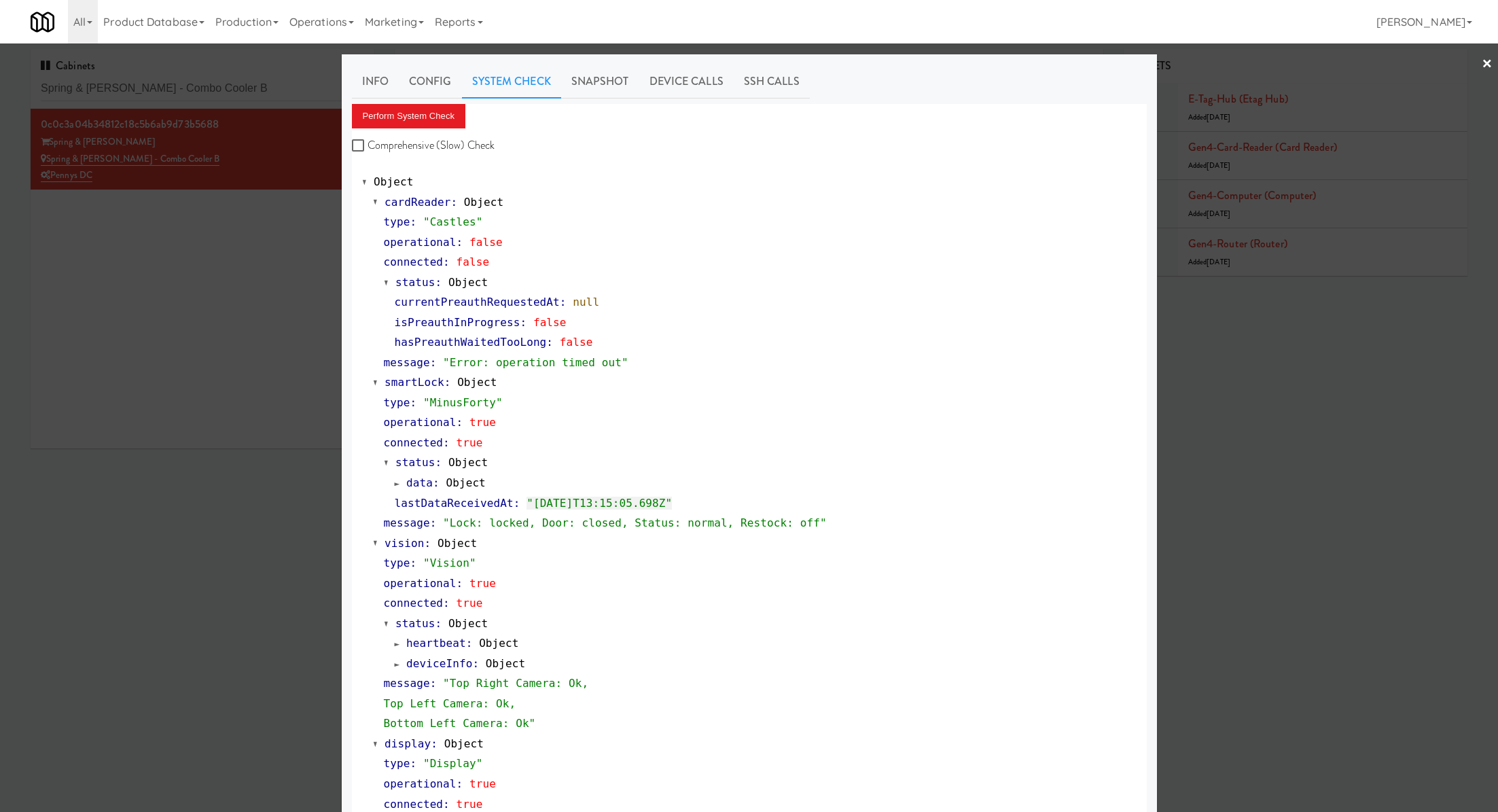
click at [292, 216] on div at bounding box center [749, 406] width 1498 height 812
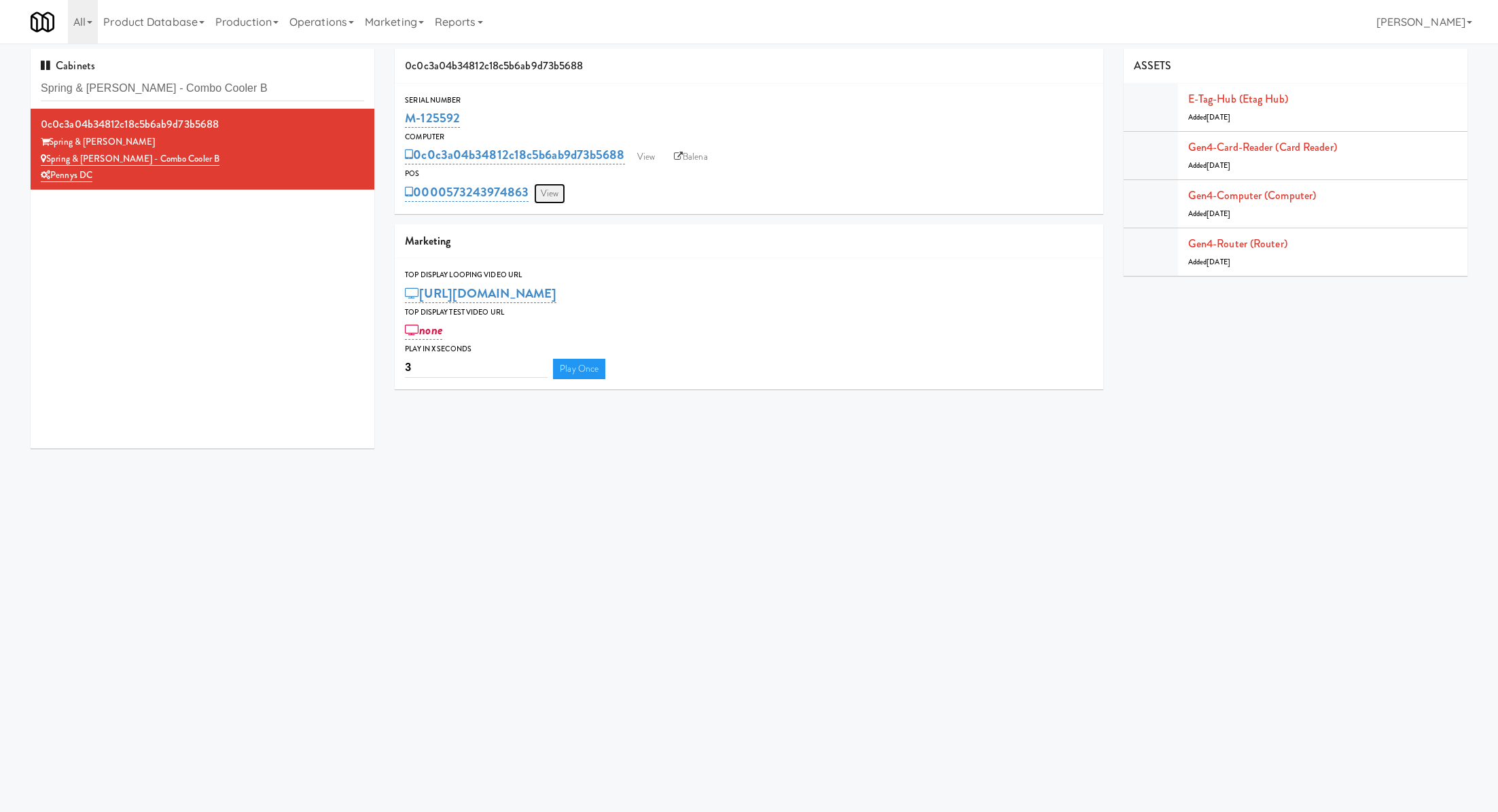
click at [555, 190] on link "View" at bounding box center [550, 193] width 31 height 21
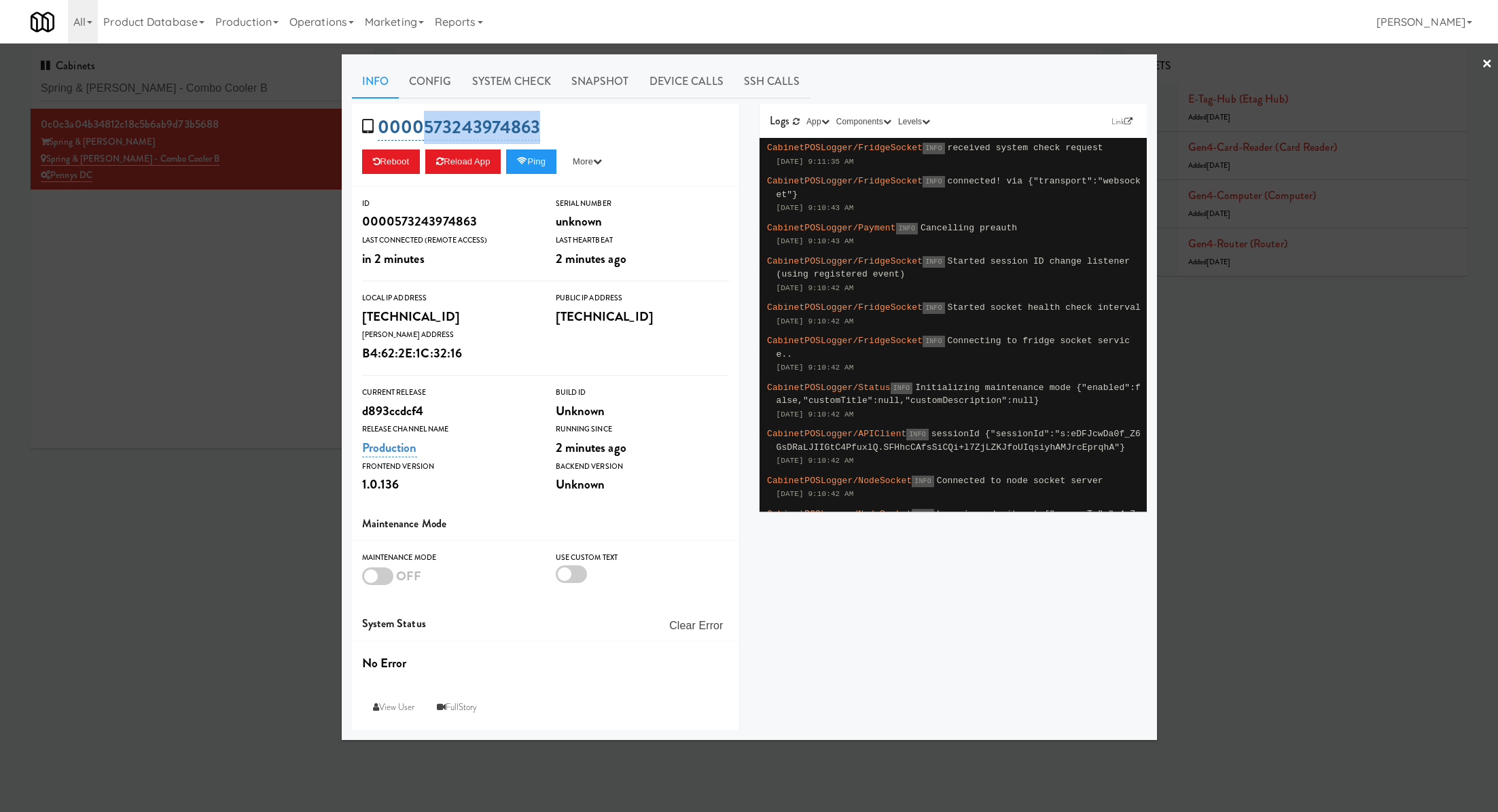
drag, startPoint x: 560, startPoint y: 131, endPoint x: 423, endPoint y: 132, distance: 137.0
click at [423, 132] on div "0000573243974863 Reboot Reload App Ping More Ping Server Restart Server Force R…" at bounding box center [545, 145] width 387 height 83
copy link "573243974863"
click at [484, 159] on button "Reload App" at bounding box center [462, 162] width 75 height 25
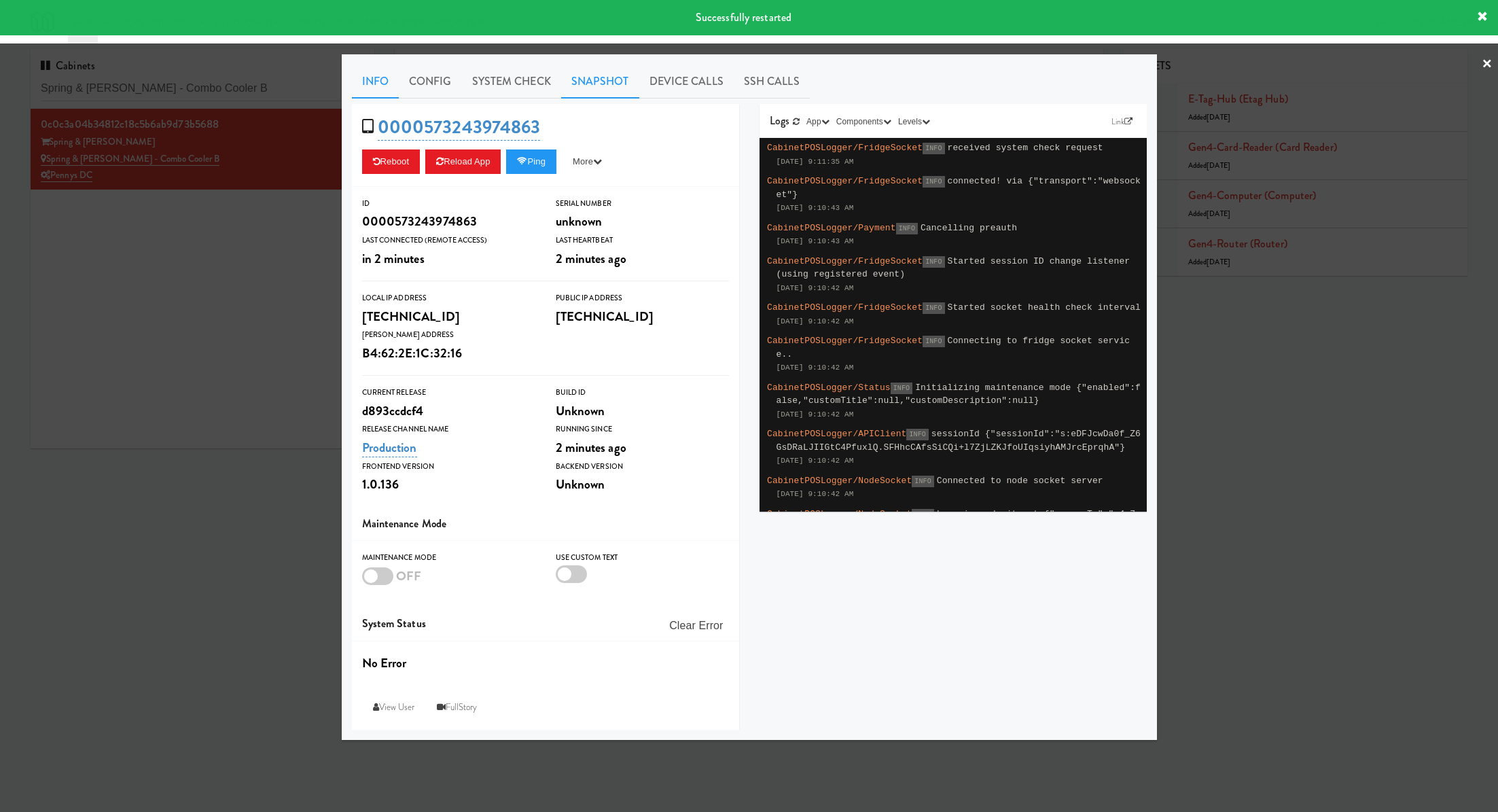
click at [601, 72] on link "Snapshot" at bounding box center [600, 81] width 78 height 34
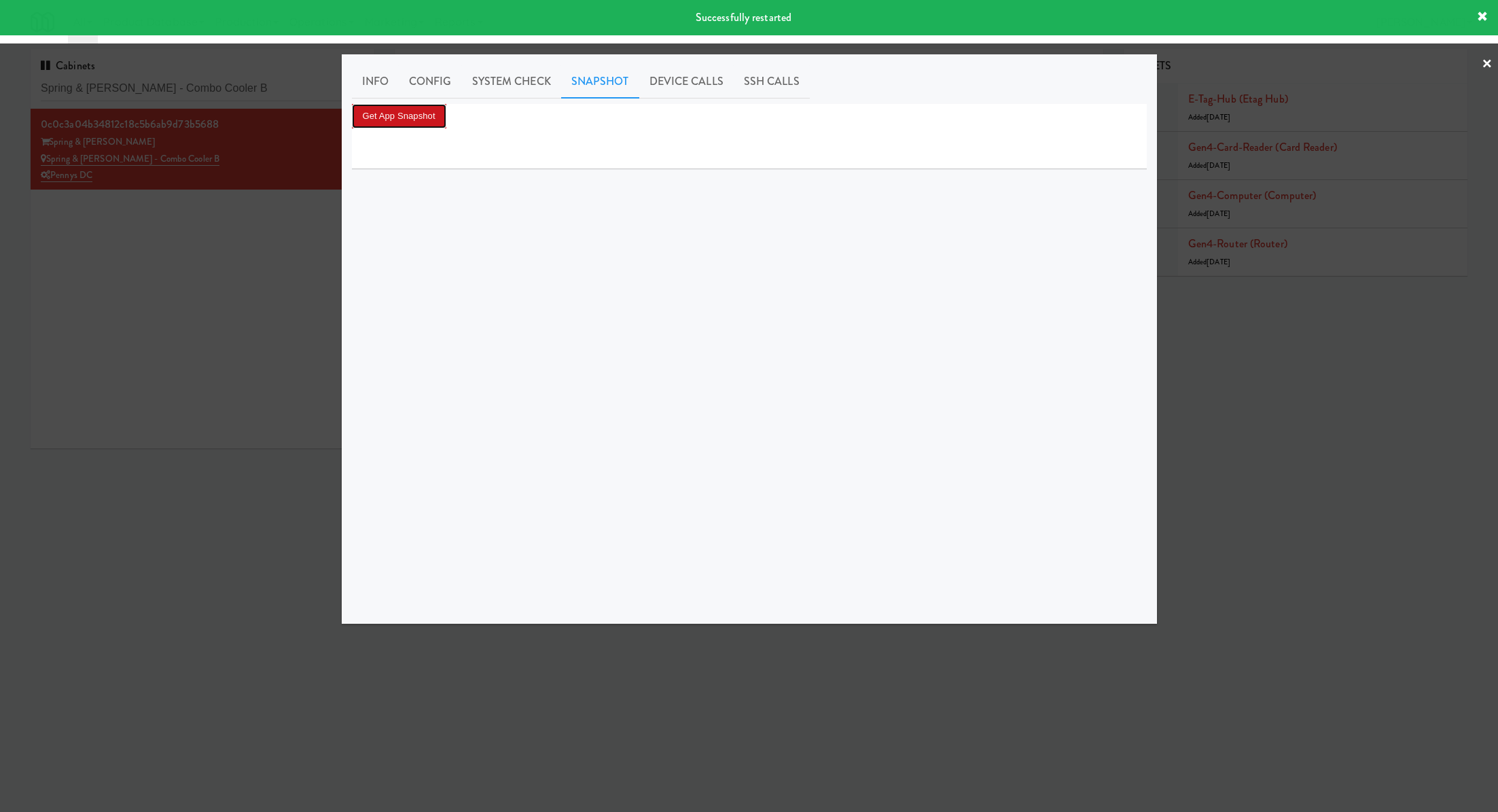
click at [432, 114] on button "Get App Snapshot" at bounding box center [399, 116] width 94 height 25
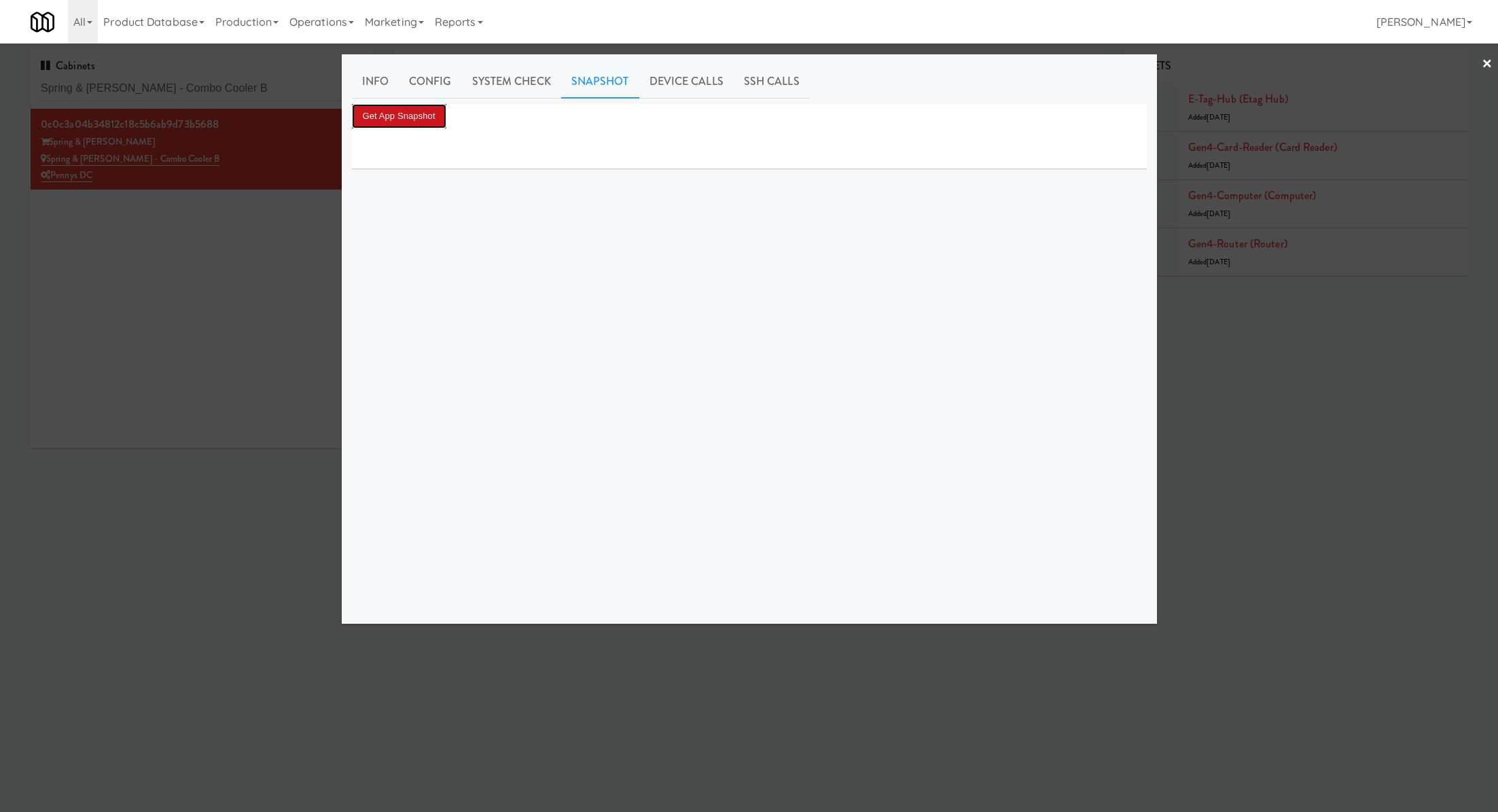
click at [408, 111] on button "Get App Snapshot" at bounding box center [399, 116] width 94 height 25
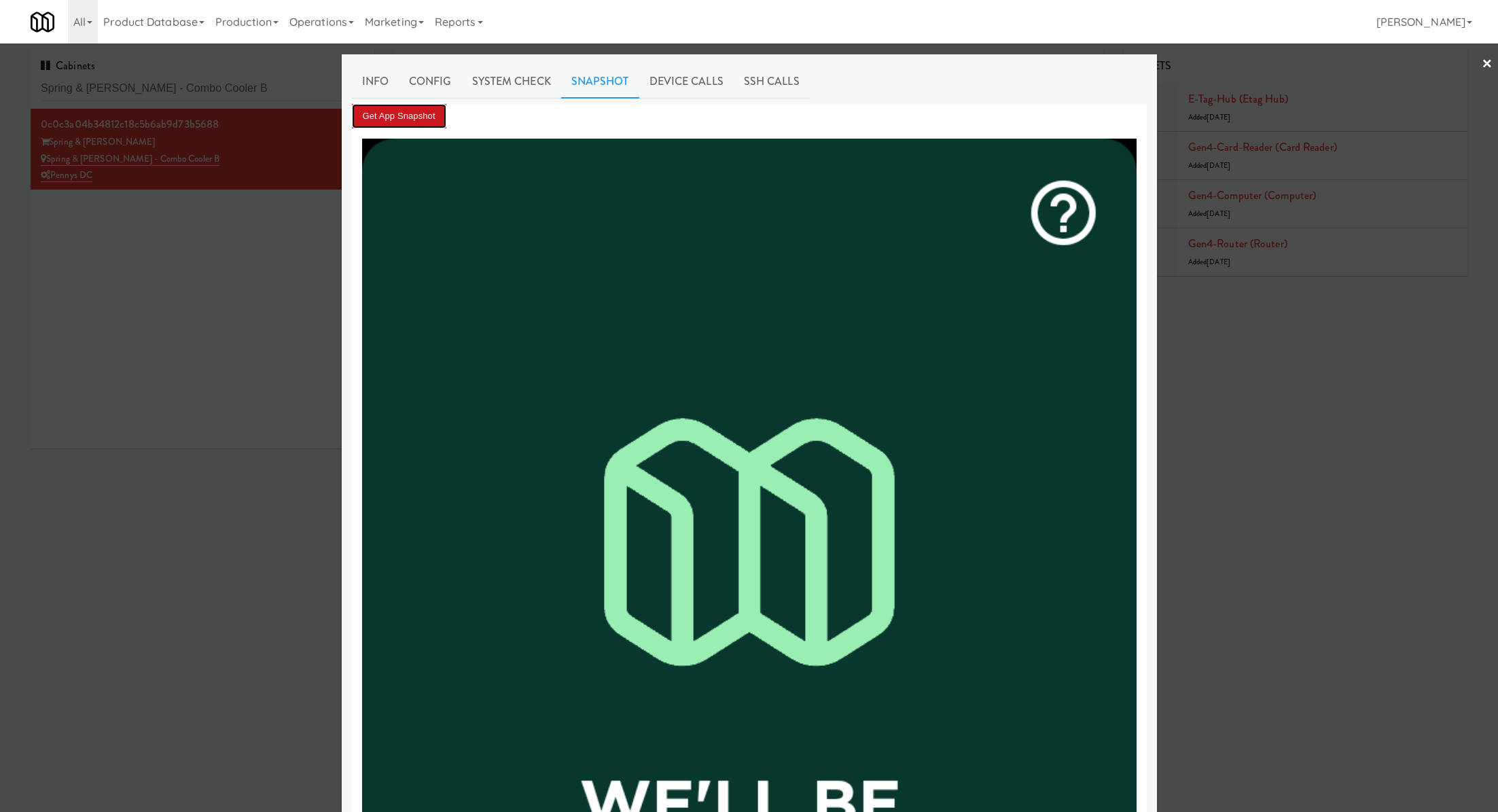
click at [408, 107] on button "Get App Snapshot" at bounding box center [399, 116] width 94 height 25
click at [240, 87] on div at bounding box center [749, 406] width 1498 height 812
click at [240, 87] on input "Spring & Thayer - Combo Cooler B" at bounding box center [202, 88] width 324 height 25
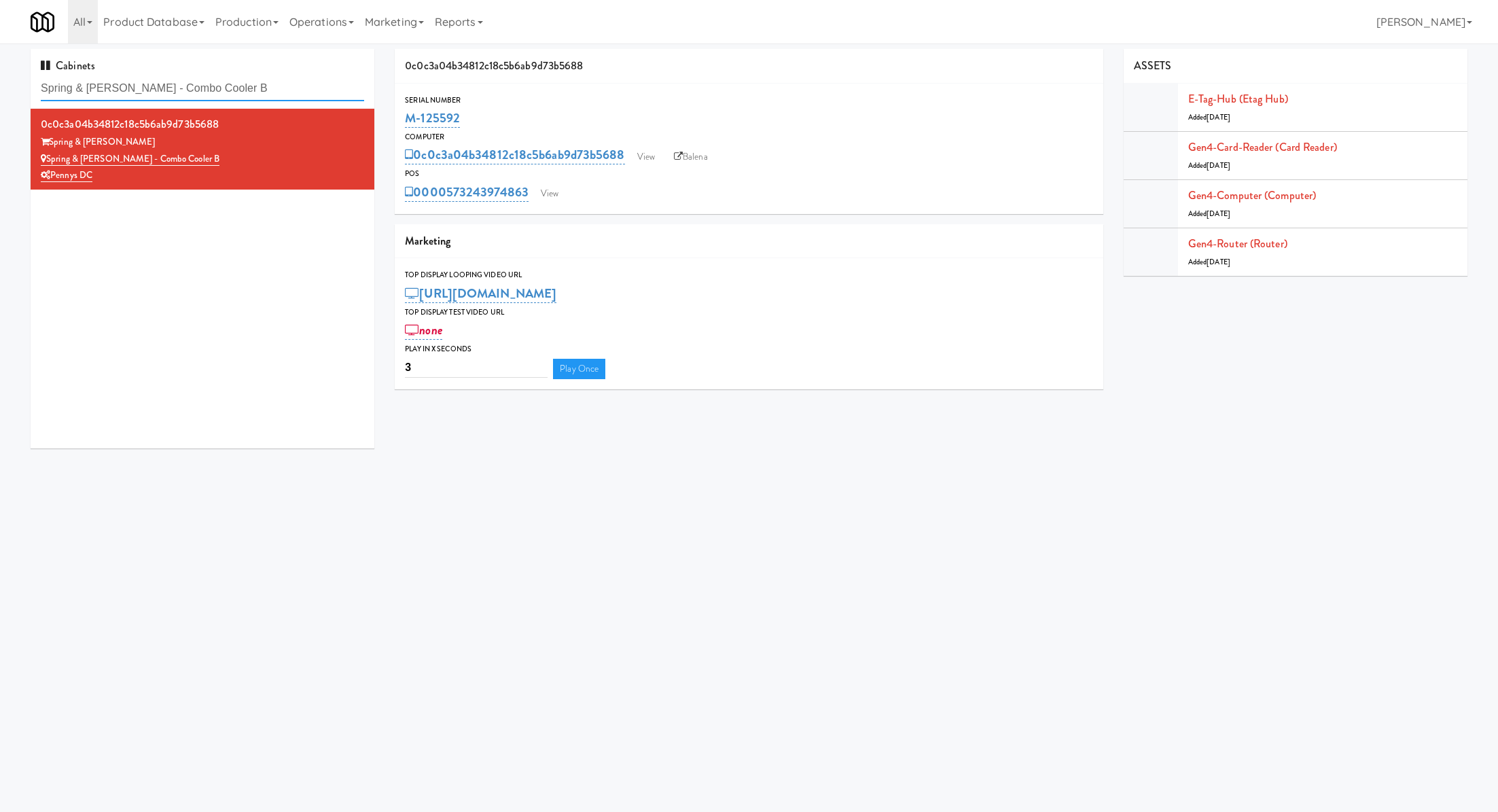
click at [240, 87] on input "Spring & Thayer - Combo Cooler B" at bounding box center [202, 88] width 324 height 25
click at [555, 189] on link "View" at bounding box center [550, 193] width 31 height 21
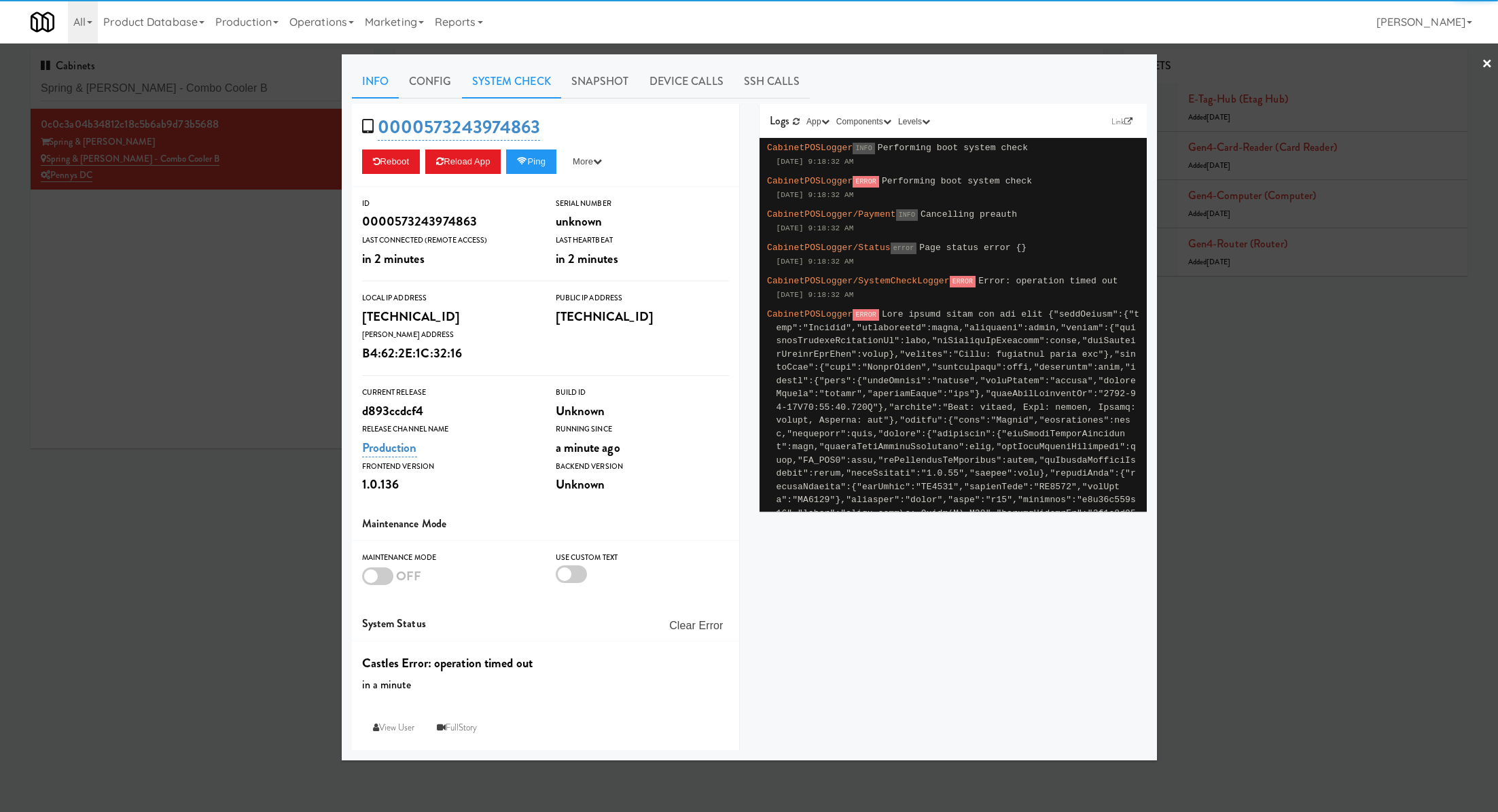
click at [521, 85] on link "System Check" at bounding box center [512, 81] width 99 height 34
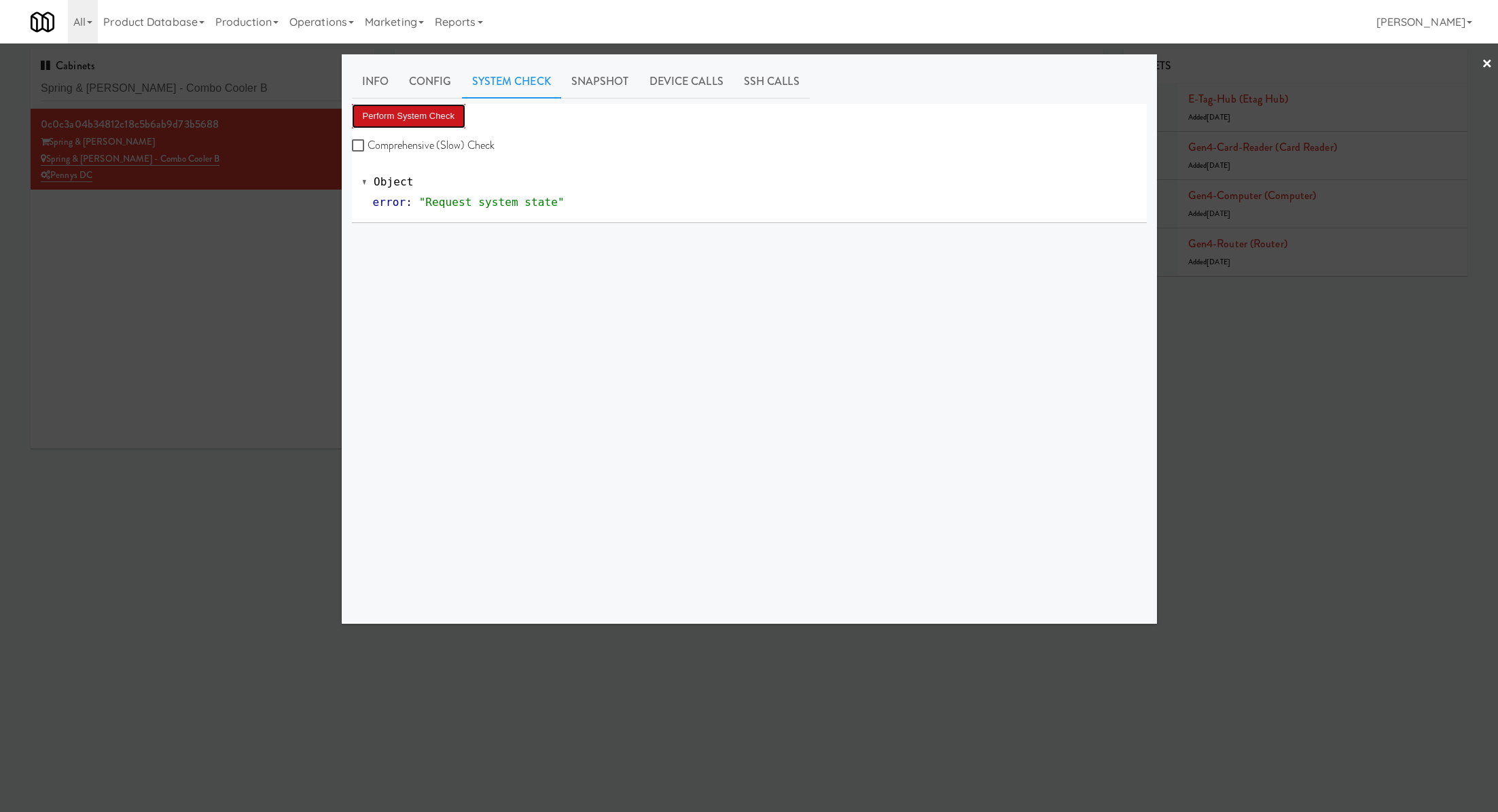
click at [444, 117] on button "Perform System Check" at bounding box center [409, 116] width 114 height 25
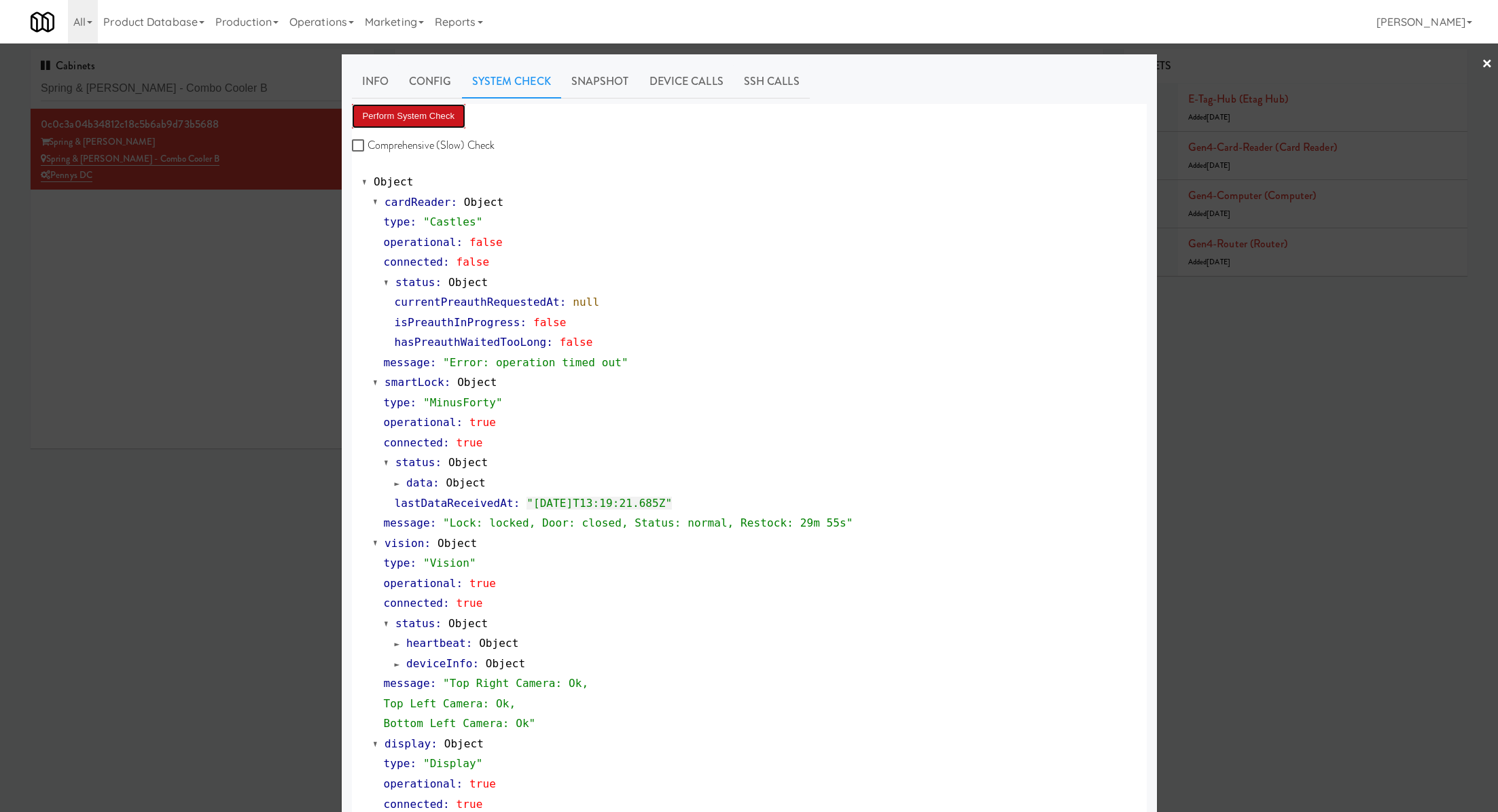
click at [399, 120] on button "Perform System Check" at bounding box center [409, 116] width 114 height 25
click at [211, 324] on div at bounding box center [749, 406] width 1498 height 812
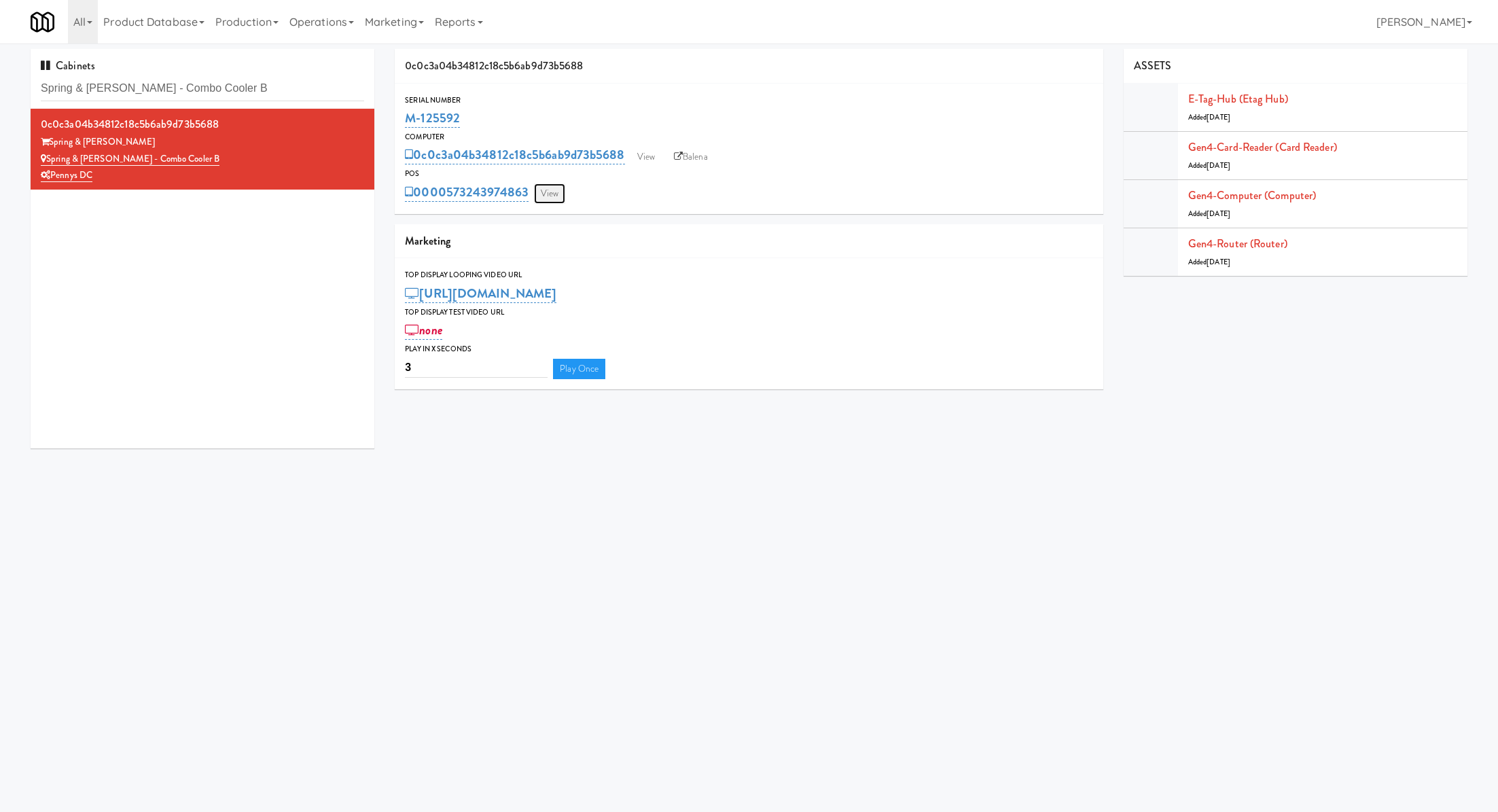
click at [560, 190] on link "View" at bounding box center [550, 193] width 31 height 21
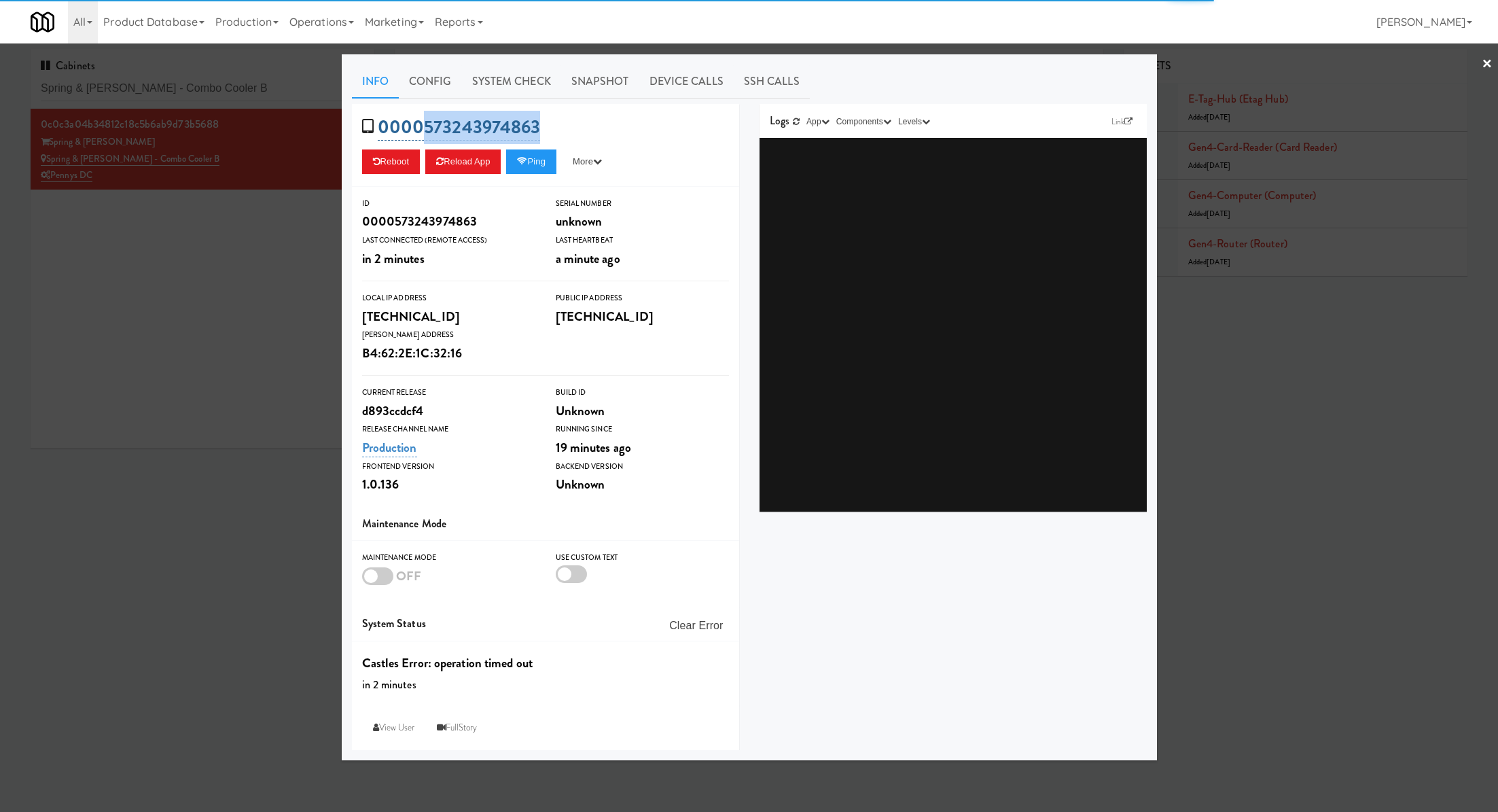
drag, startPoint x: 554, startPoint y: 130, endPoint x: 424, endPoint y: 126, distance: 130.1
click at [424, 127] on div "0000573243974863 Reboot Reload App Ping More Ping Server Restart Server Force R…" at bounding box center [545, 145] width 387 height 83
copy link "573243974863"
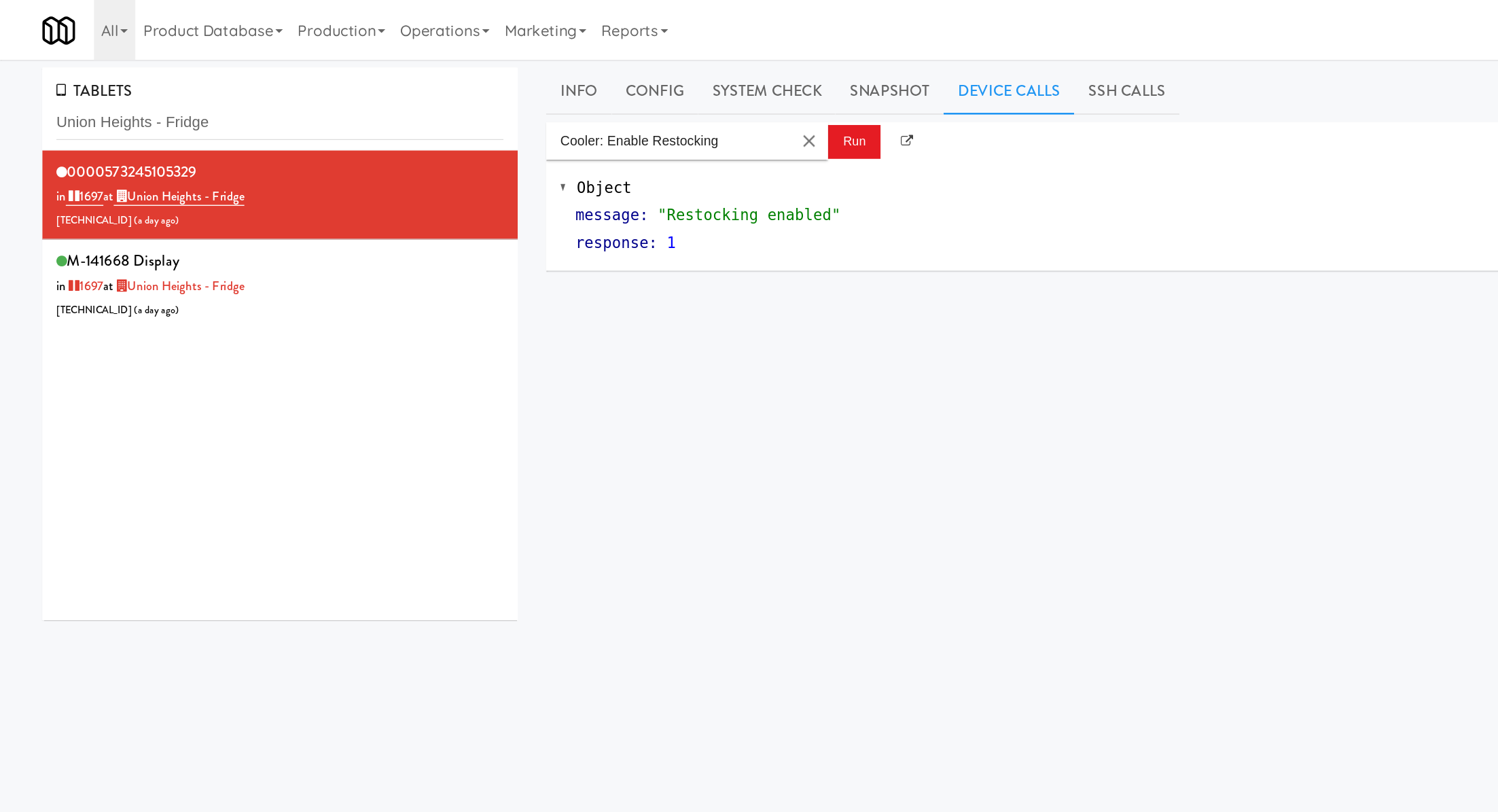
click at [125, 88] on input "Union Heights - Fridge" at bounding box center [202, 88] width 324 height 25
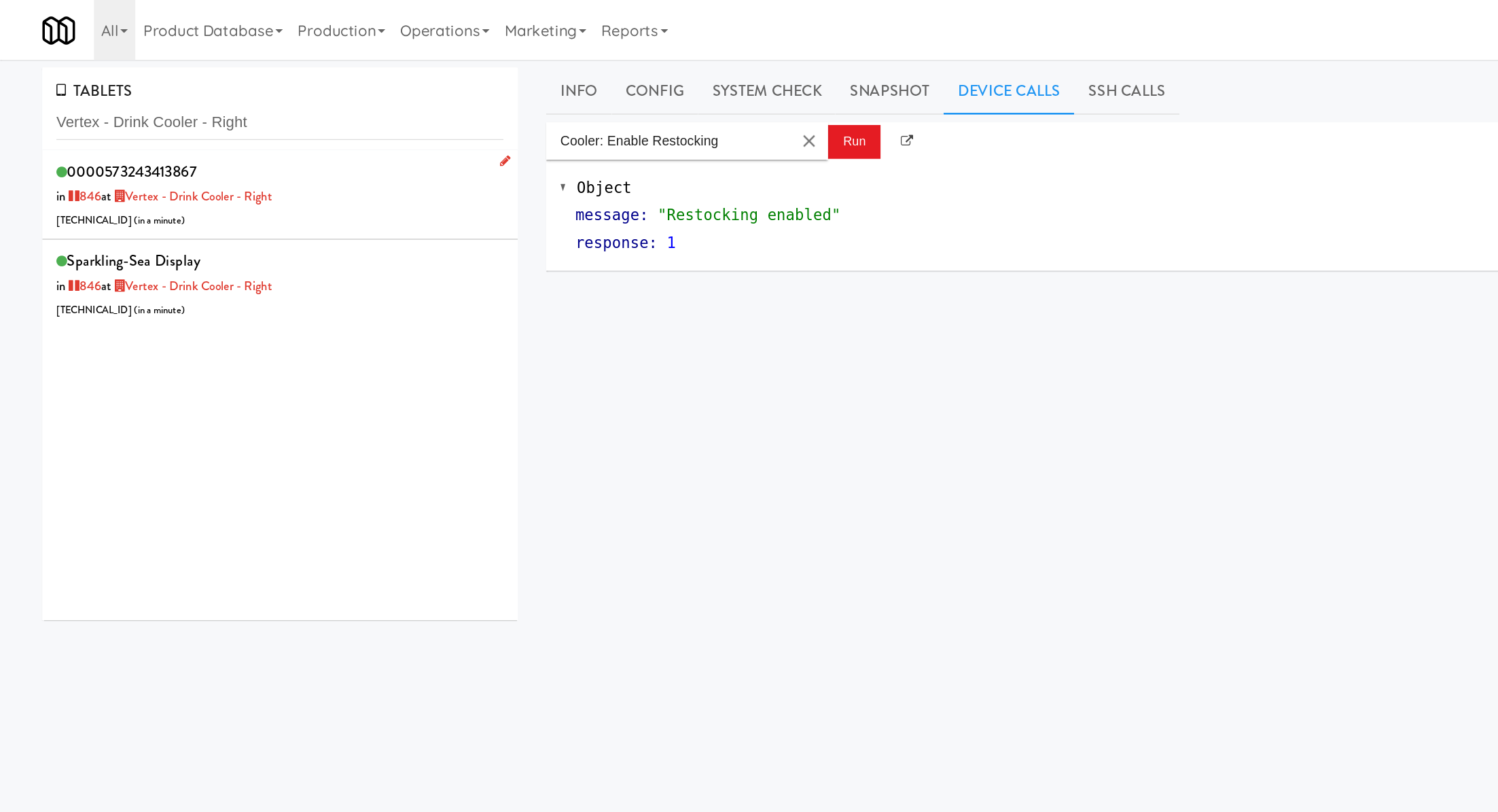
type input "Vertex - Drink Cooler - Right"
click at [255, 155] on div "0000573243413867 in 846 at Vertex - Drink Cooler - Right [TECHNICAL_ID] ( in a …" at bounding box center [202, 140] width 324 height 54
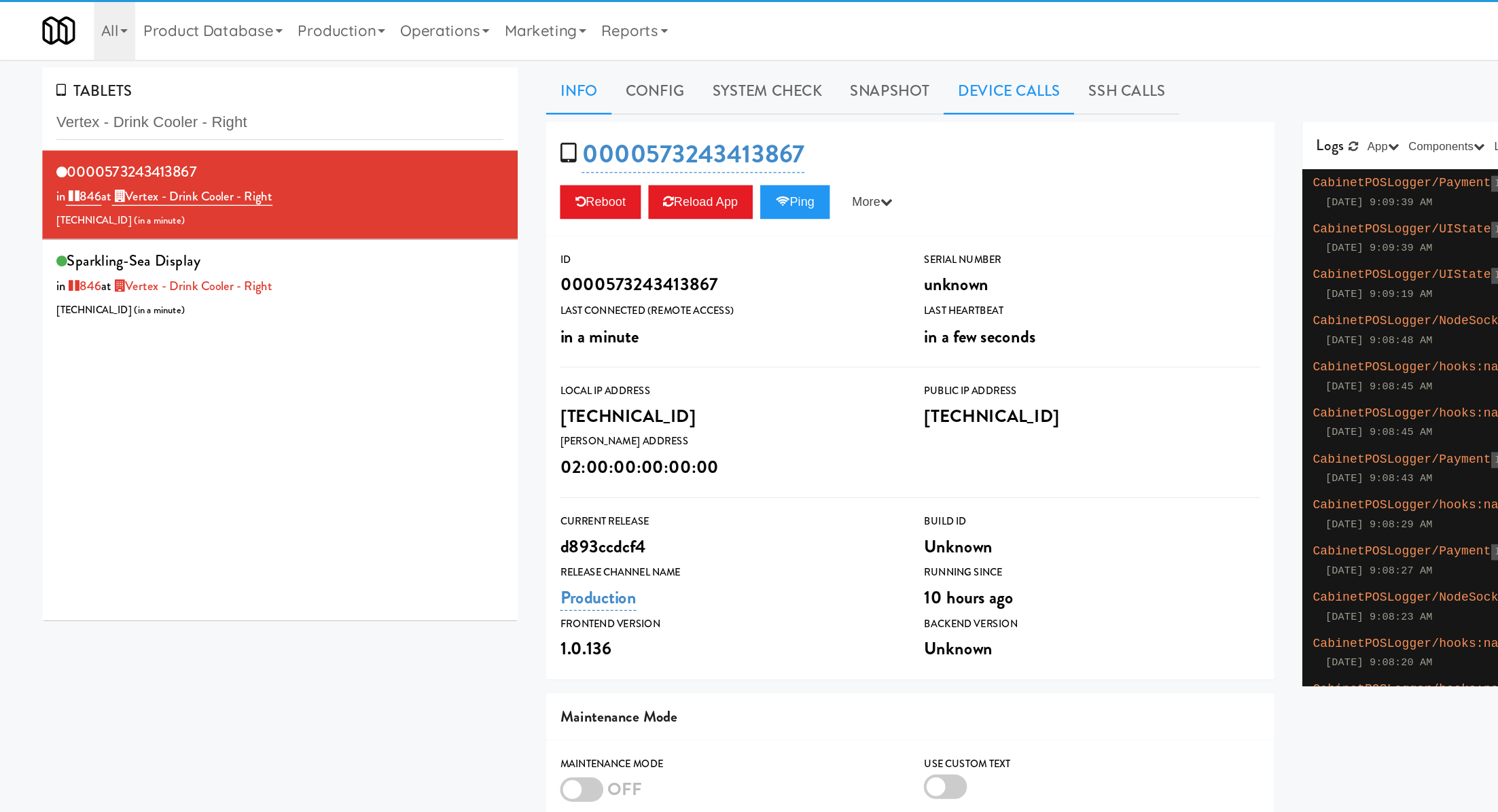
click at [704, 71] on link "Device Calls" at bounding box center [729, 65] width 94 height 34
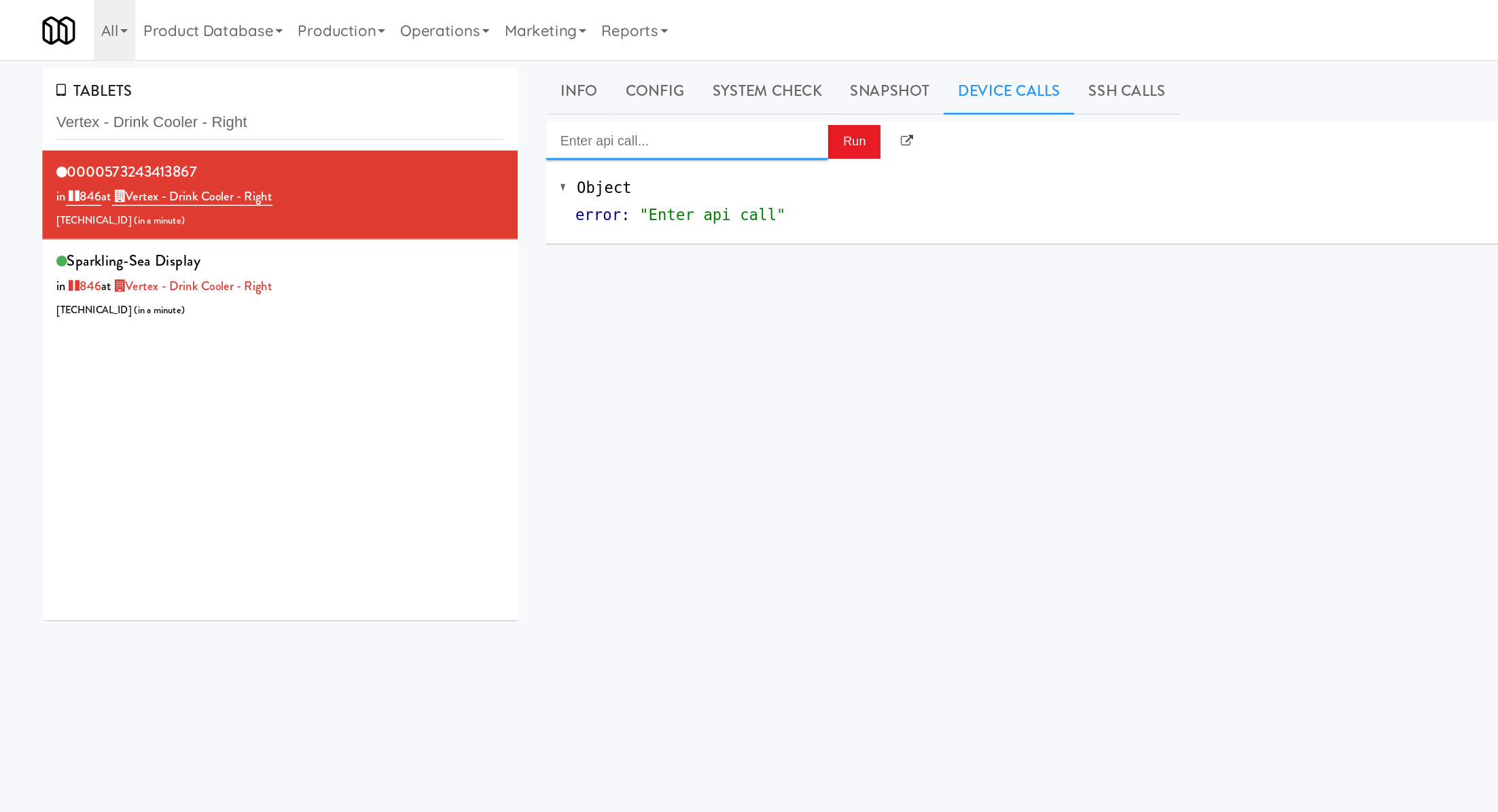
click at [558, 106] on input "Enter api call..." at bounding box center [496, 102] width 204 height 27
click at [555, 148] on div "http://localhost:3000/cooler/restocking-mode/enable" at bounding box center [497, 141] width 183 height 17
type input "Cooler: Enable Restocking"
click at [609, 101] on button "Run" at bounding box center [617, 102] width 38 height 25
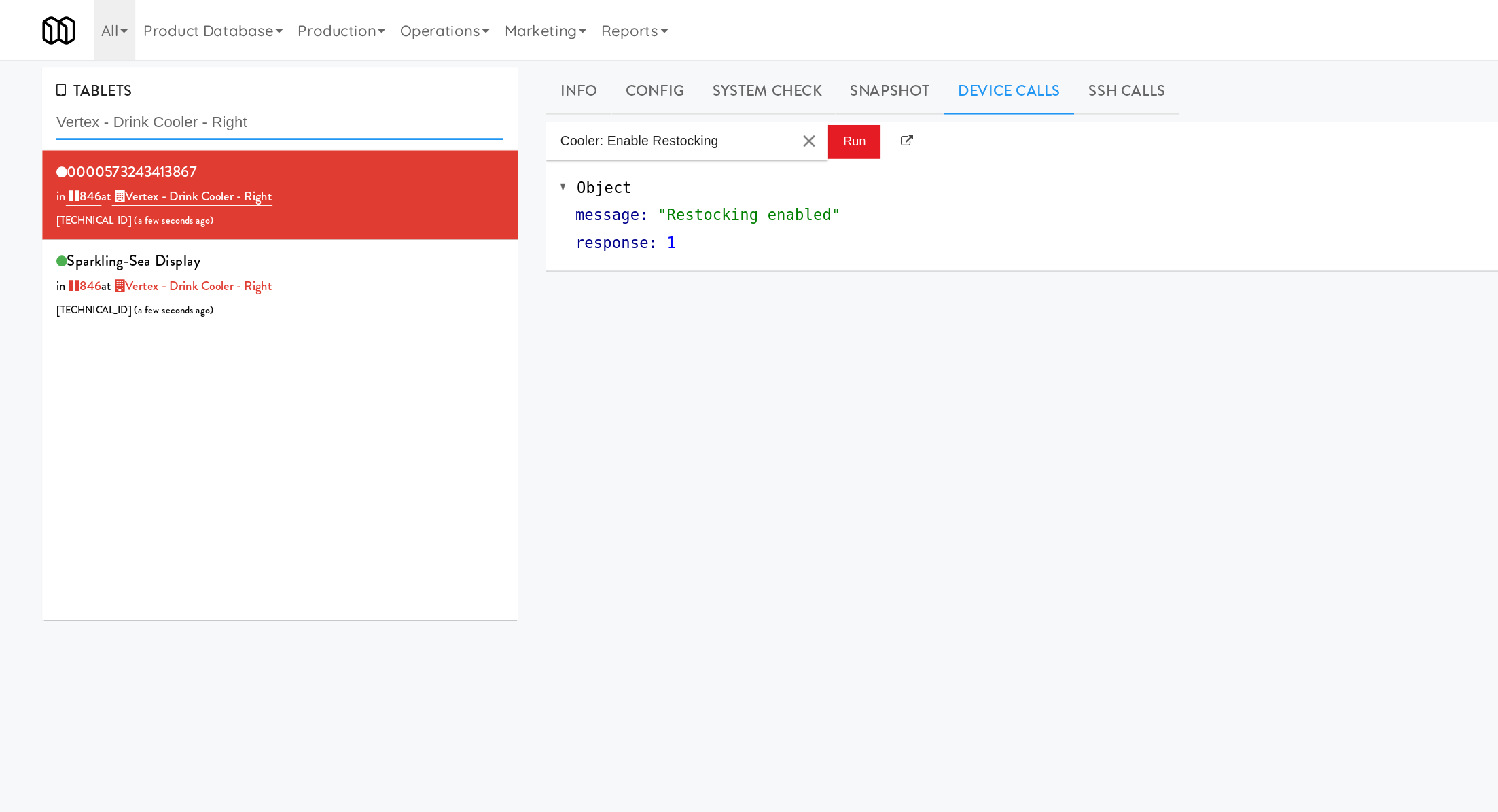
click at [129, 81] on input "Vertex - Drink Cooler - Right" at bounding box center [202, 88] width 324 height 25
paste input "Slade - Cooler - Left"
click at [129, 81] on input "Slade - Cooler - LeftVertex - Drink Cooler - Right" at bounding box center [202, 88] width 324 height 25
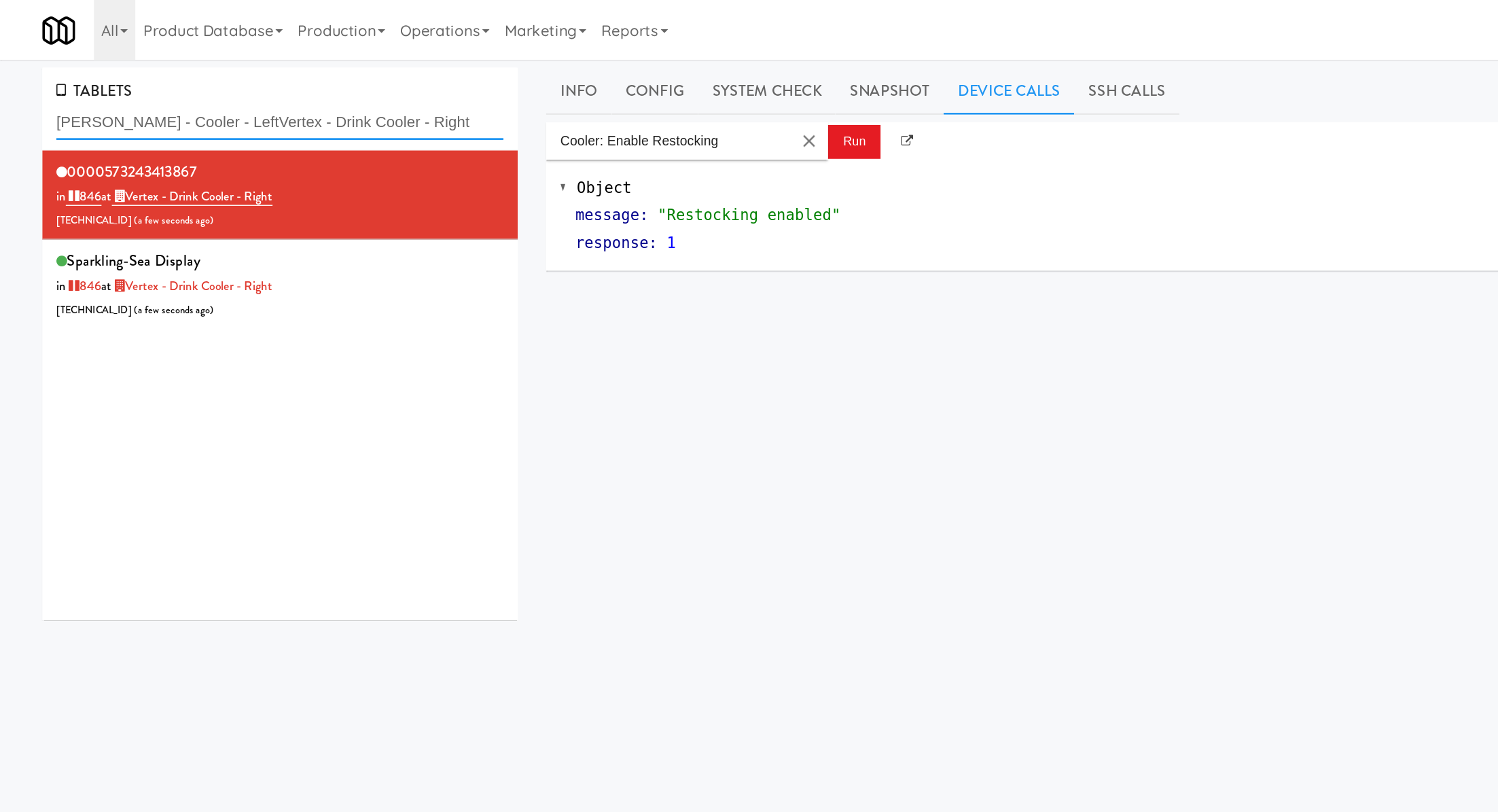
click at [129, 81] on input "Slade - Cooler - LeftVertex - Drink Cooler - Right" at bounding box center [202, 88] width 324 height 25
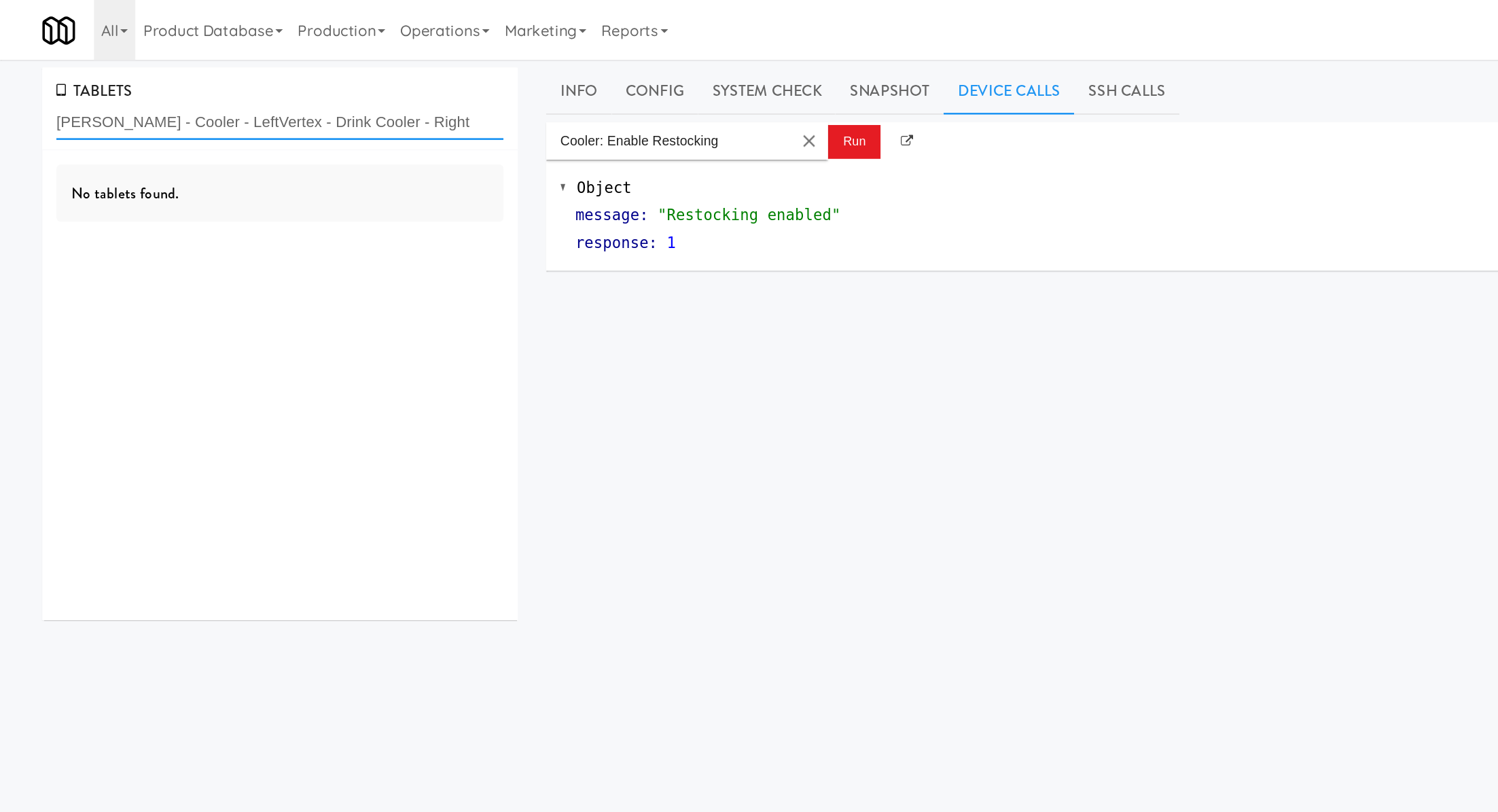
click at [129, 81] on input "Slade - Cooler - LeftVertex - Drink Cooler - Right" at bounding box center [202, 88] width 324 height 25
paste input "text"
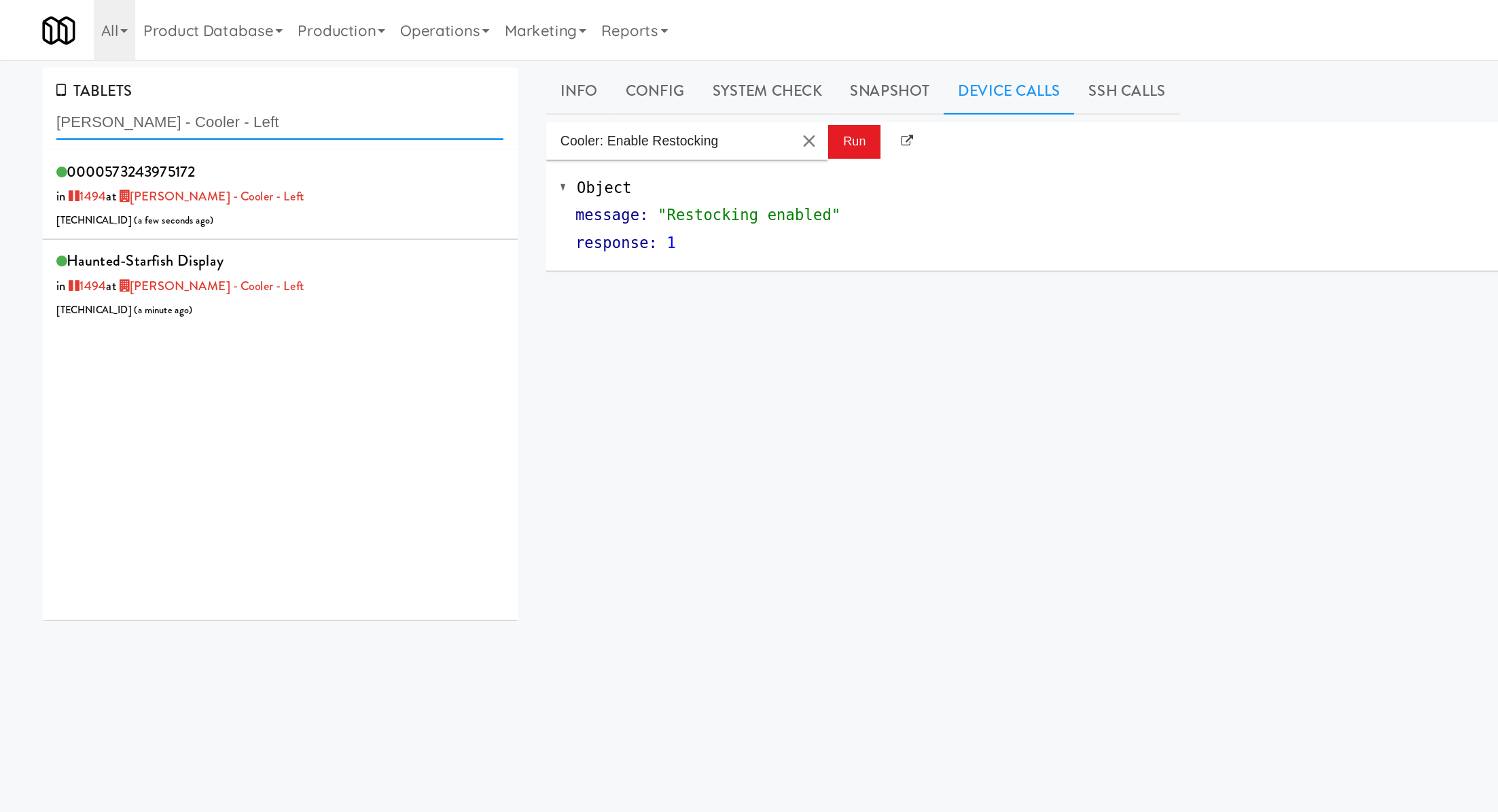
type input "Slade - Cooler - Left"
drag, startPoint x: 187, startPoint y: 139, endPoint x: 195, endPoint y: 144, distance: 9.4
click at [195, 144] on div "0000573243975172 in 1494 at Slade - Cooler - Left 206.0.69.96 ( a few seconds a…" at bounding box center [202, 140] width 324 height 54
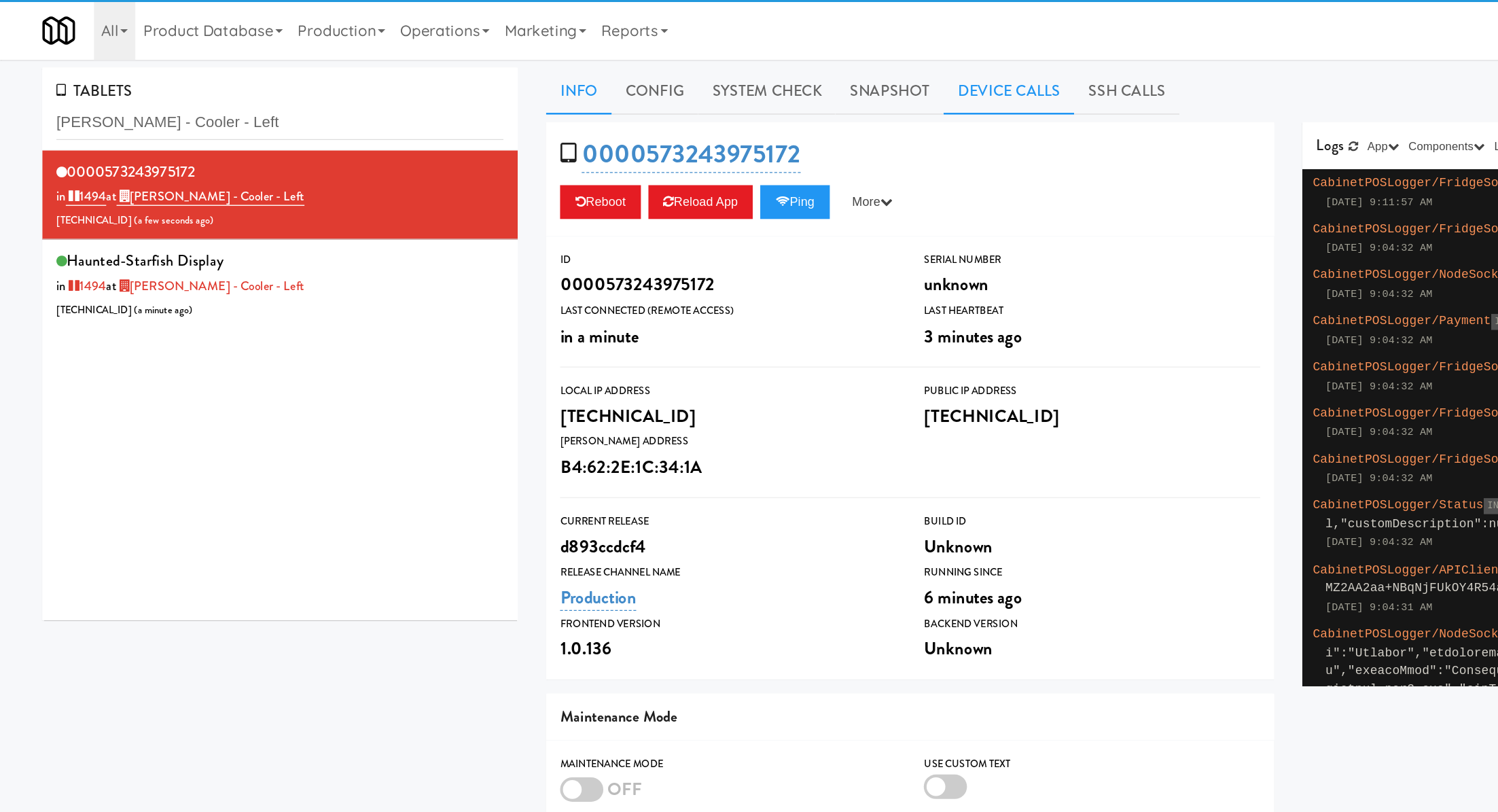
click at [702, 64] on link "Device Calls" at bounding box center [729, 65] width 94 height 34
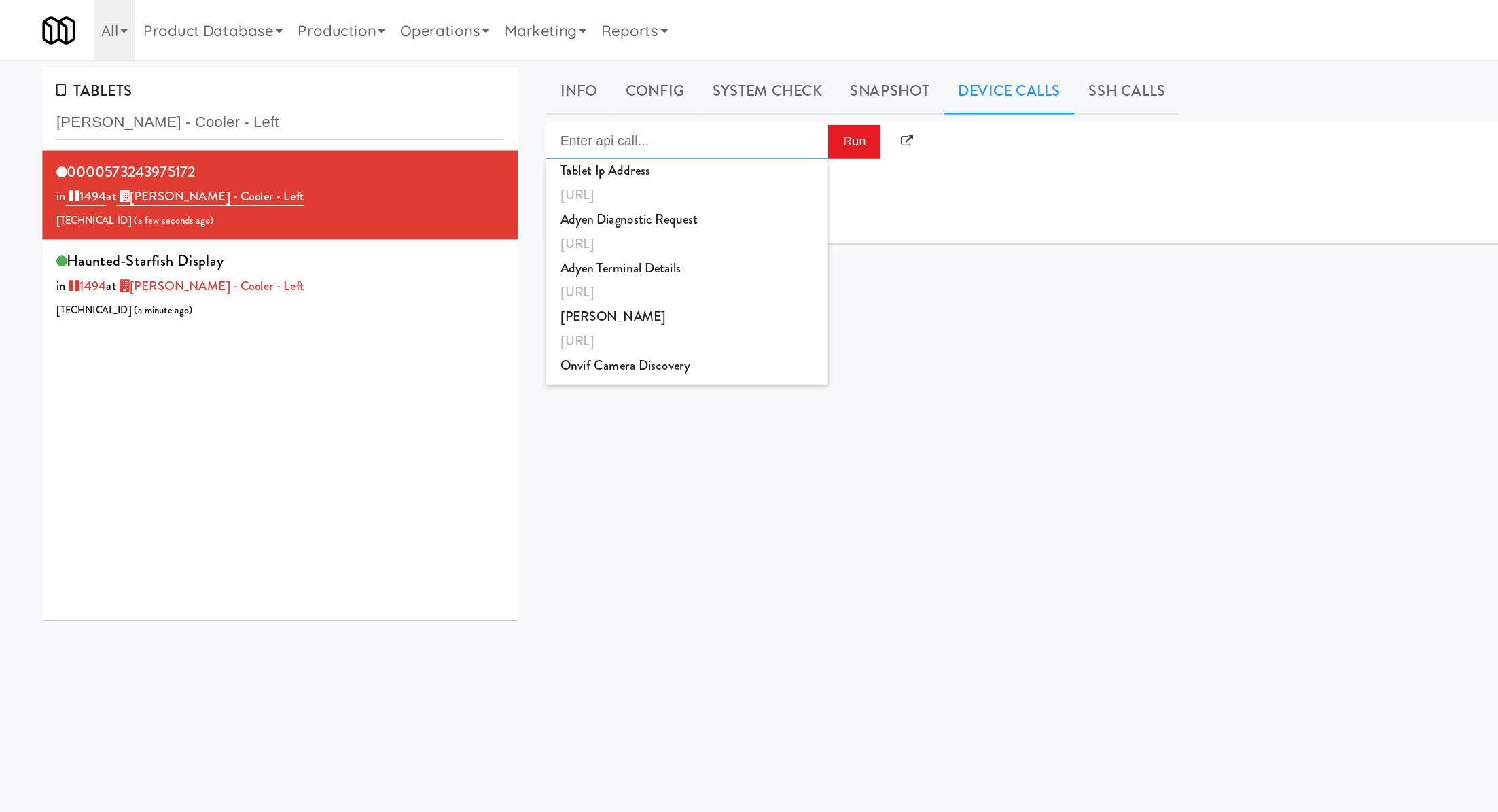
click at [569, 105] on input "Enter api call..." at bounding box center [496, 102] width 204 height 27
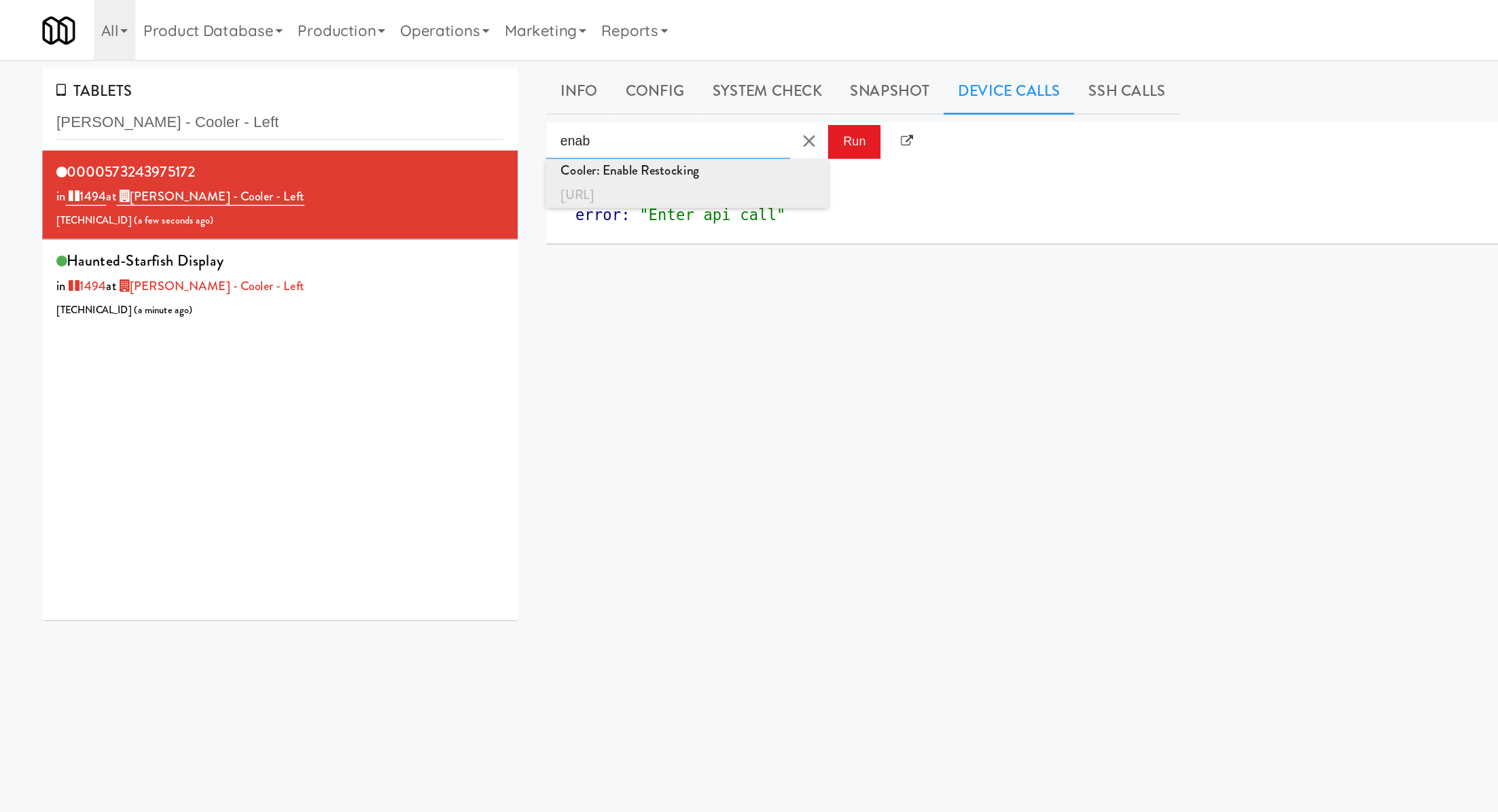
click at [584, 129] on div "Cooler: Enable Restocking" at bounding box center [497, 123] width 183 height 17
type input "Cooler: Enable Restocking"
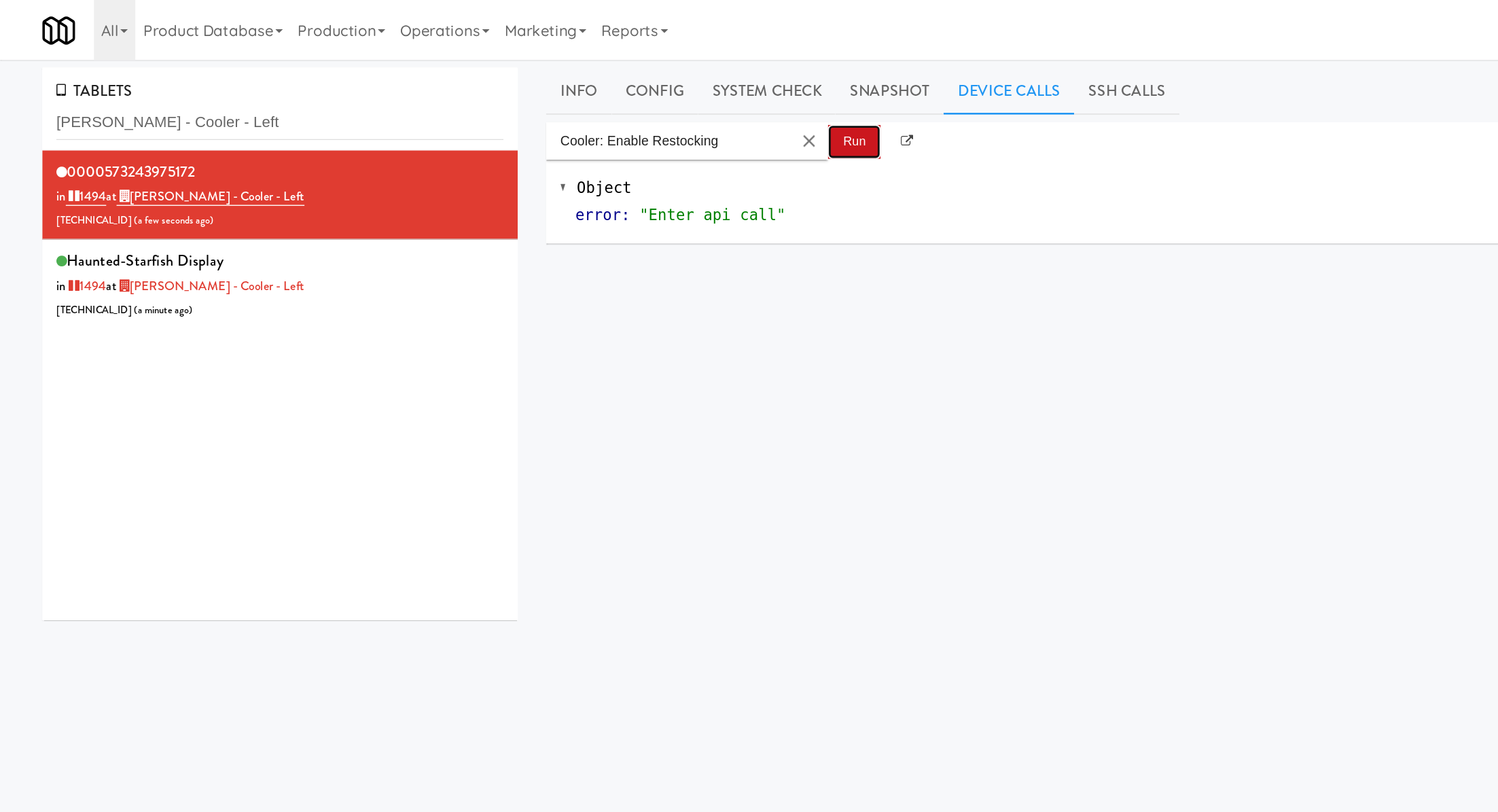
click at [609, 107] on button "Run" at bounding box center [617, 102] width 38 height 25
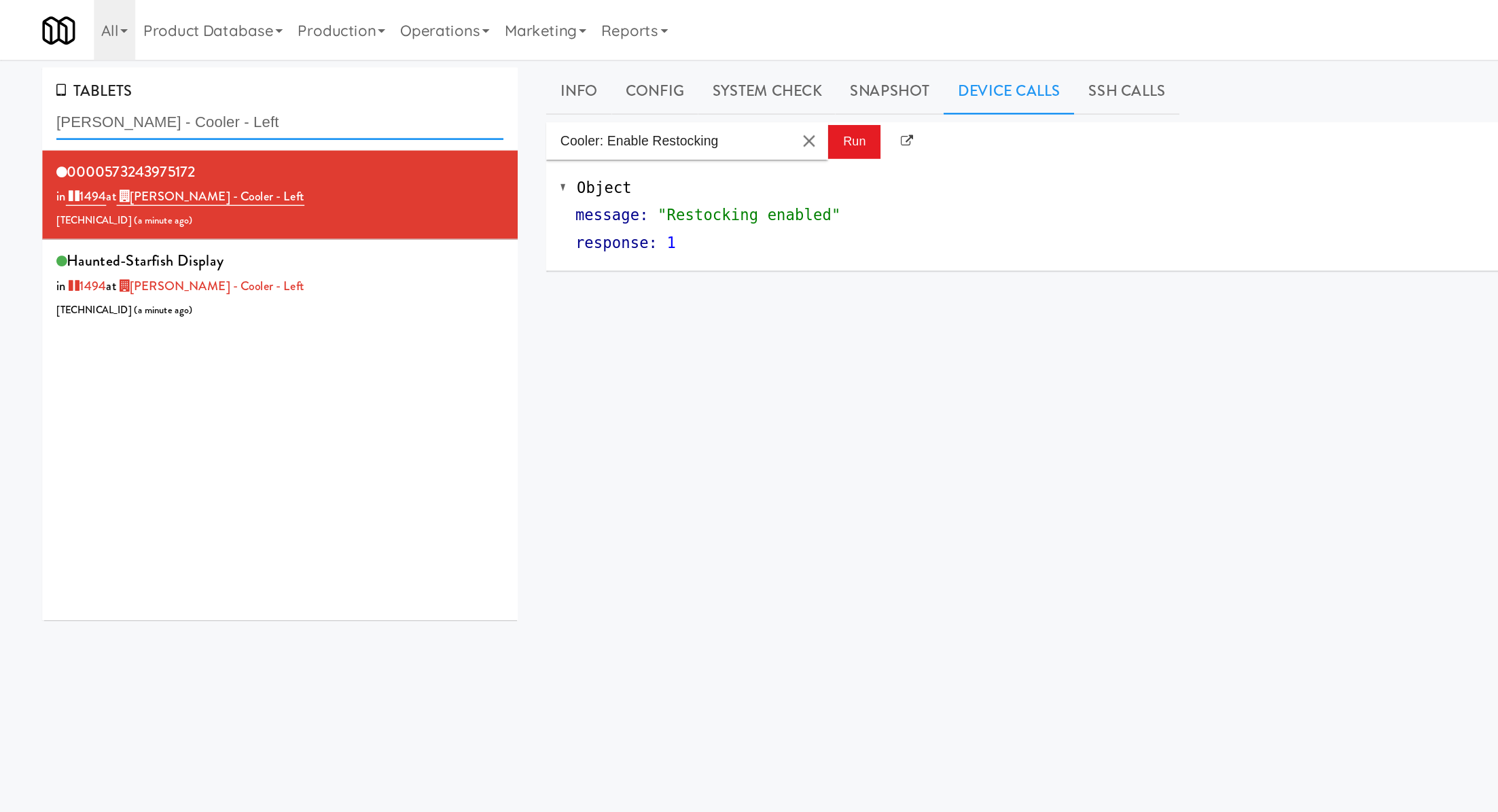
click at [161, 85] on input "Slade - Cooler - Left" at bounding box center [202, 88] width 324 height 25
paste input "BestMed Springfield"
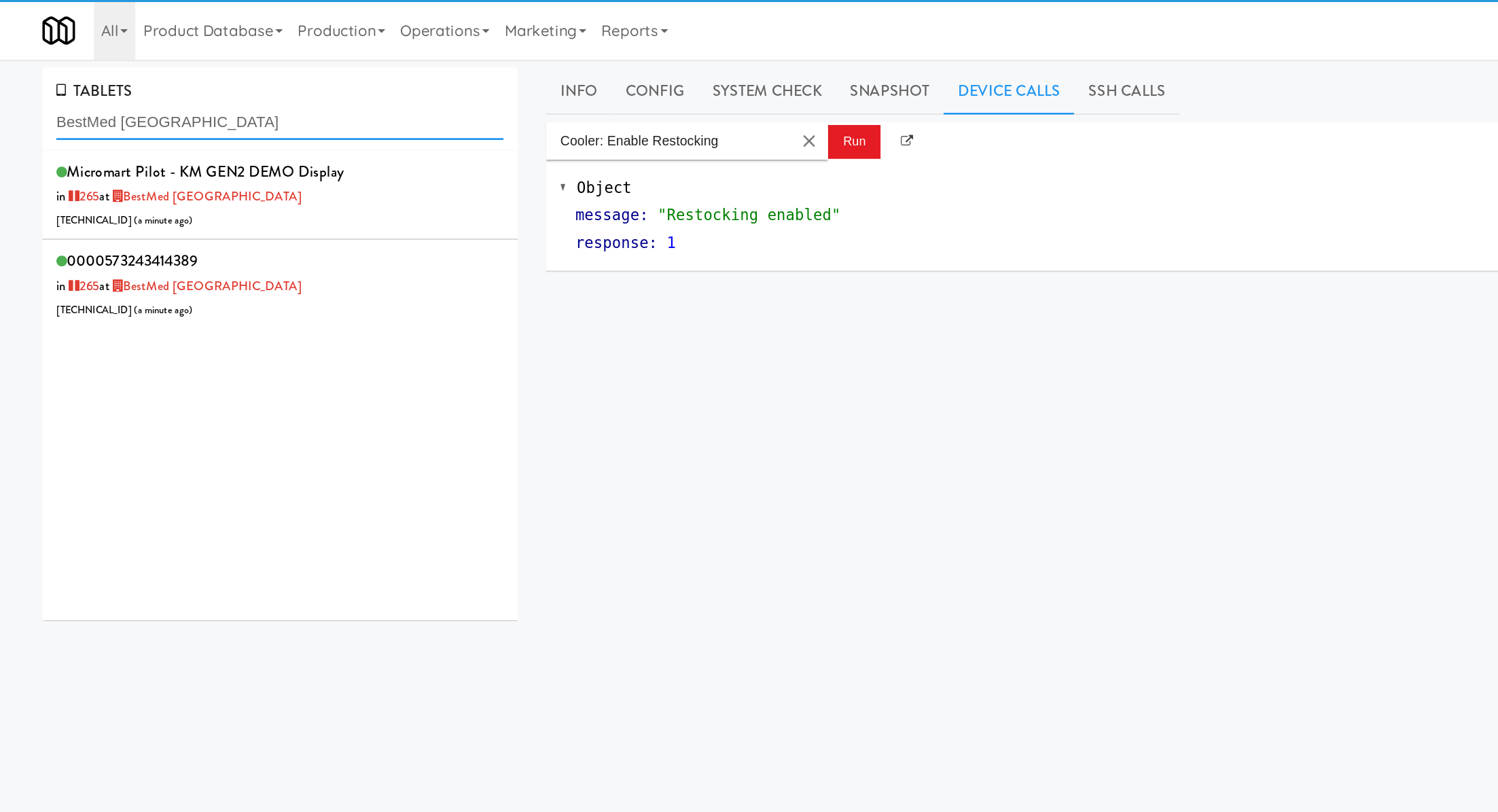
type input "BestMed Springfield"
click at [224, 150] on div "Micromart Pilot - KM GEN2 DEMO Display in 265 at BestMed Springfield 206.0.69.1…" at bounding box center [202, 140] width 324 height 54
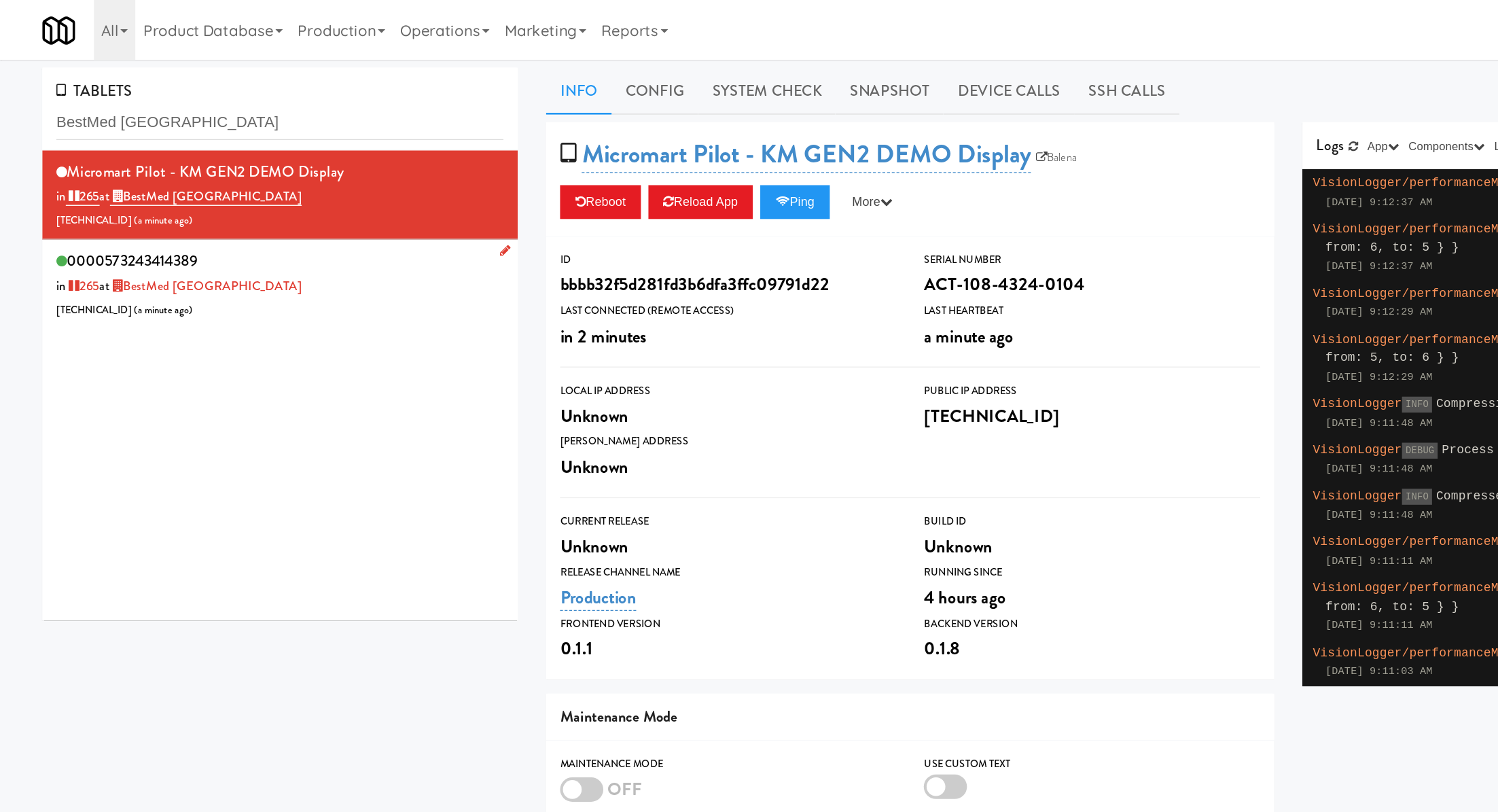
click at [247, 186] on div "0000573243414389 in 265 at BestMed Springfield 206.0.69.162 ( a minute ago )" at bounding box center [202, 205] width 324 height 54
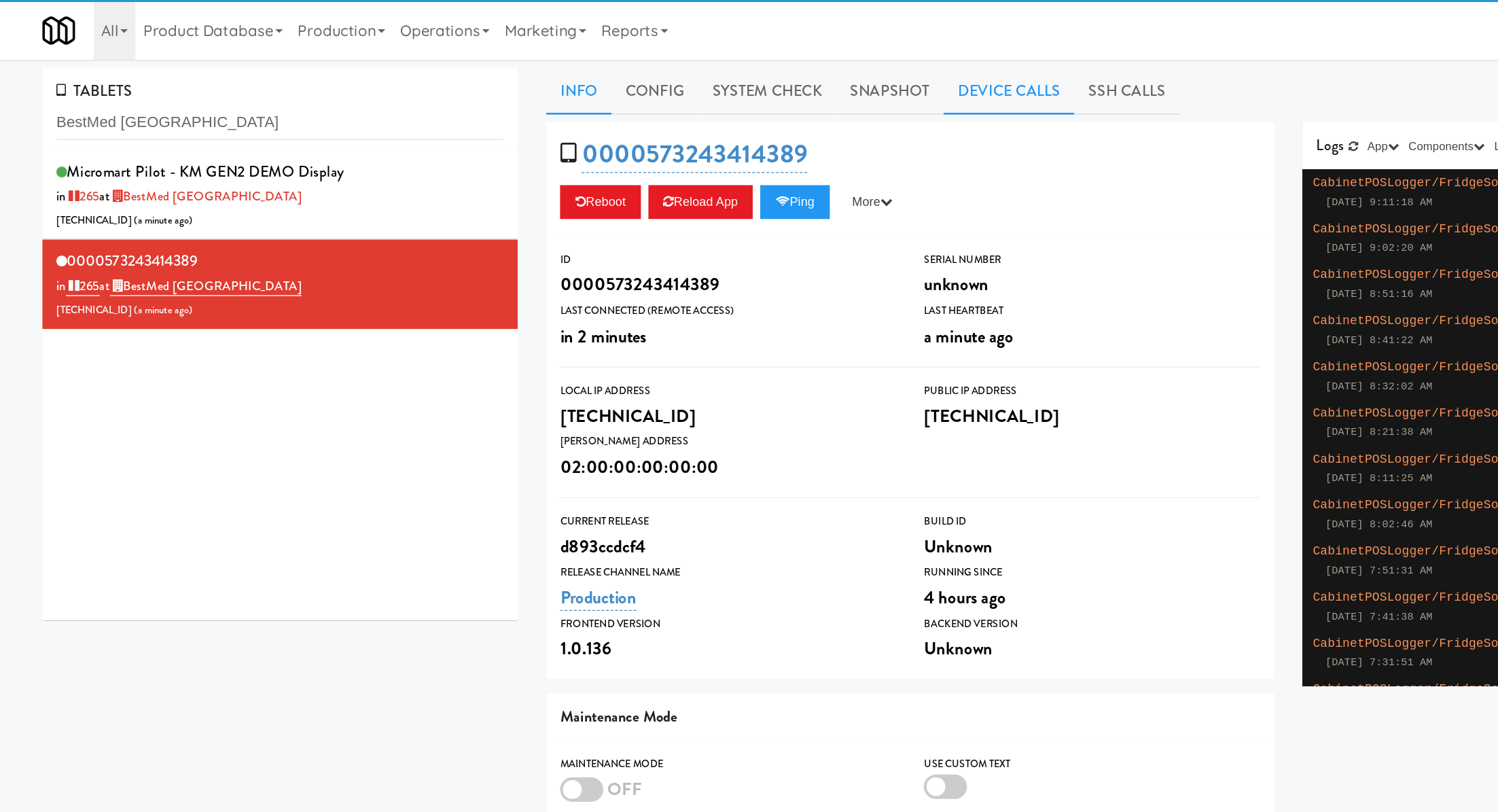
click at [713, 74] on link "Device Calls" at bounding box center [729, 65] width 94 height 34
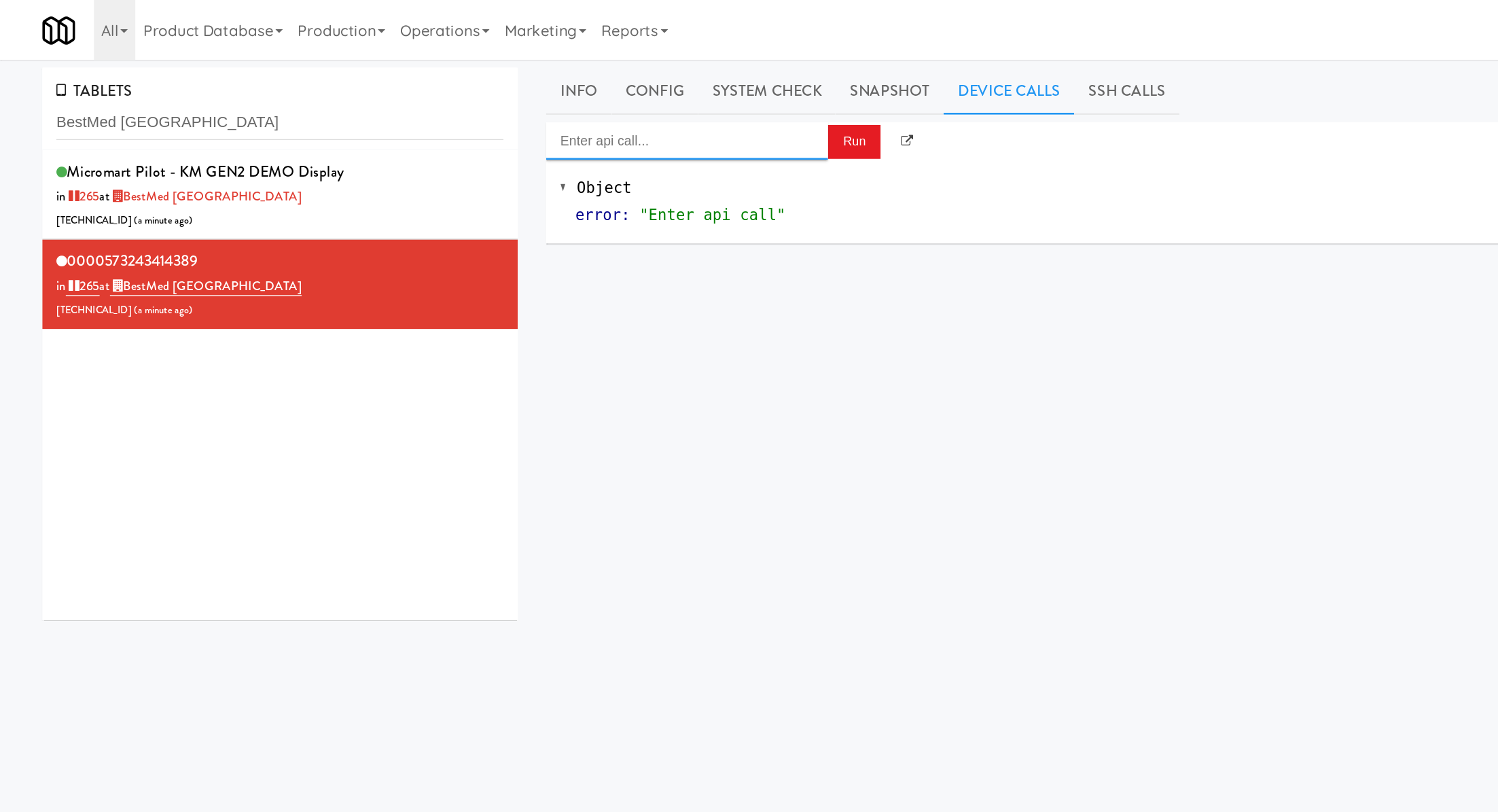
click at [565, 110] on input "Enter api call..." at bounding box center [496, 102] width 204 height 27
click at [563, 139] on div "http://localhost:3000/cooler/restocking-mode/enable" at bounding box center [497, 141] width 183 height 17
type input "Cooler: Enable Restocking"
click at [621, 107] on button "Run" at bounding box center [617, 102] width 38 height 25
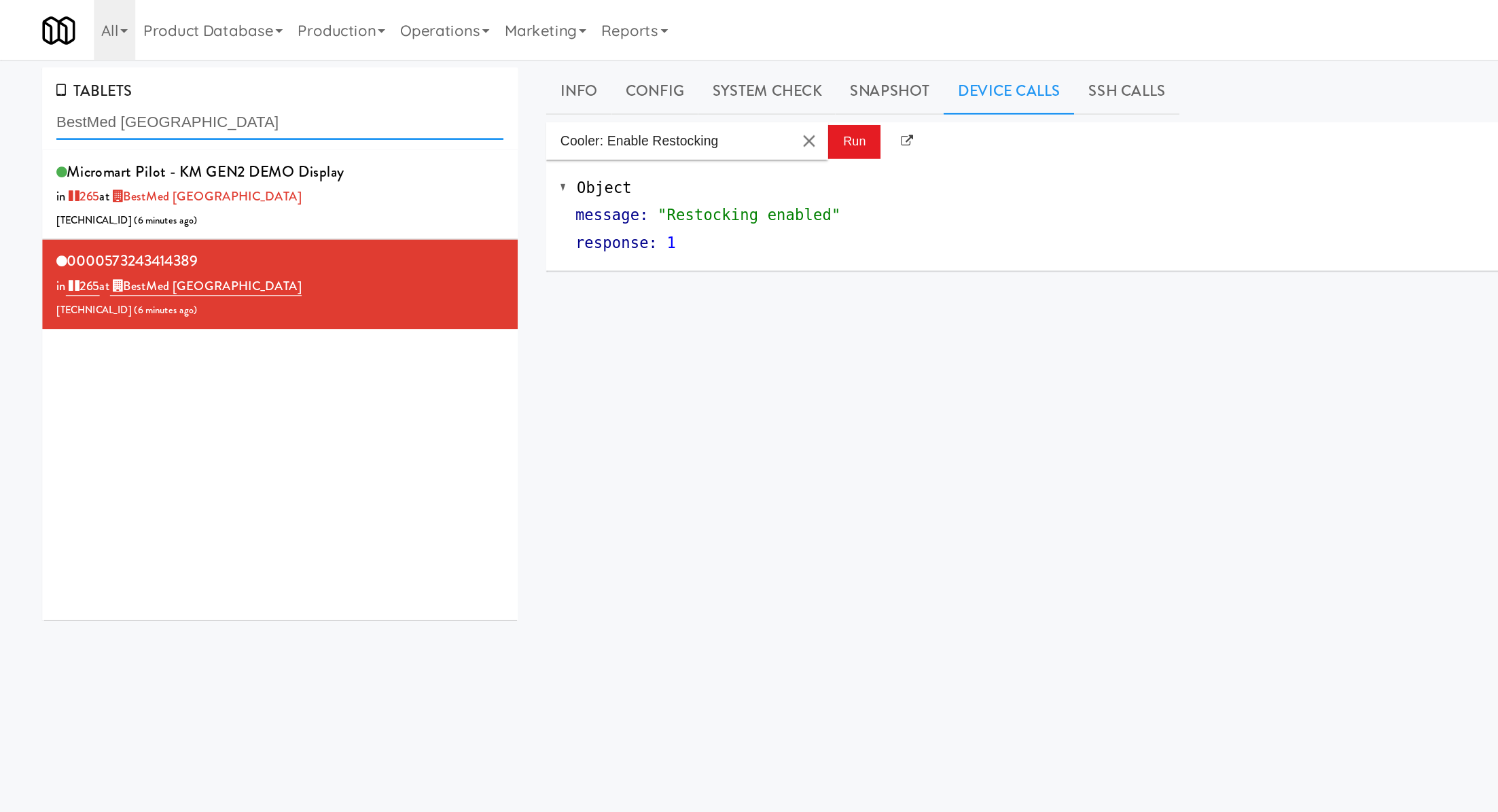
click at [126, 87] on input "BestMed Springfield" at bounding box center [202, 88] width 324 height 25
paste input "573243974863"
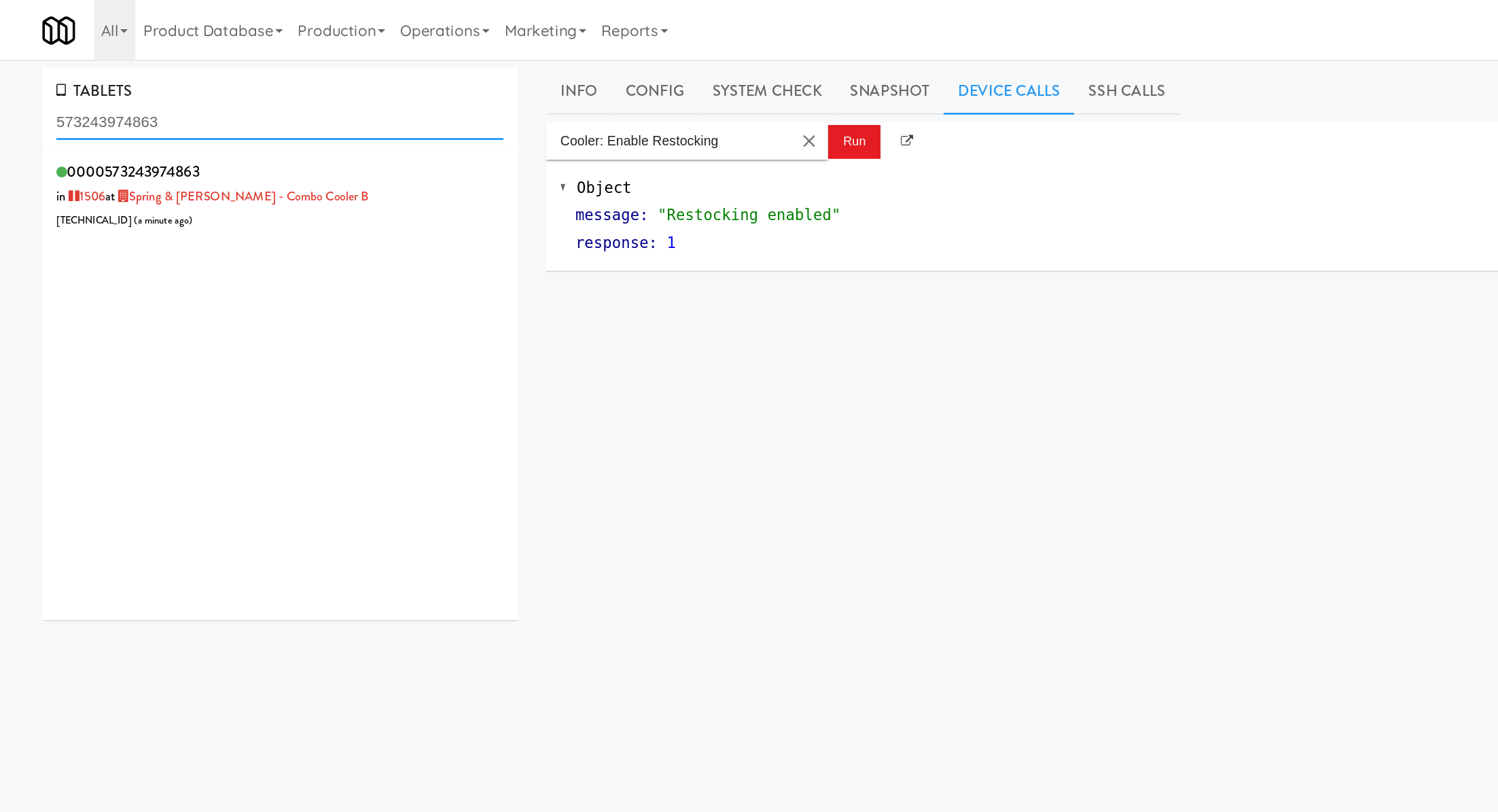
click at [121, 94] on input "573243974863" at bounding box center [202, 88] width 324 height 25
paste input "Spring & Thayer - Combo Cooler B"
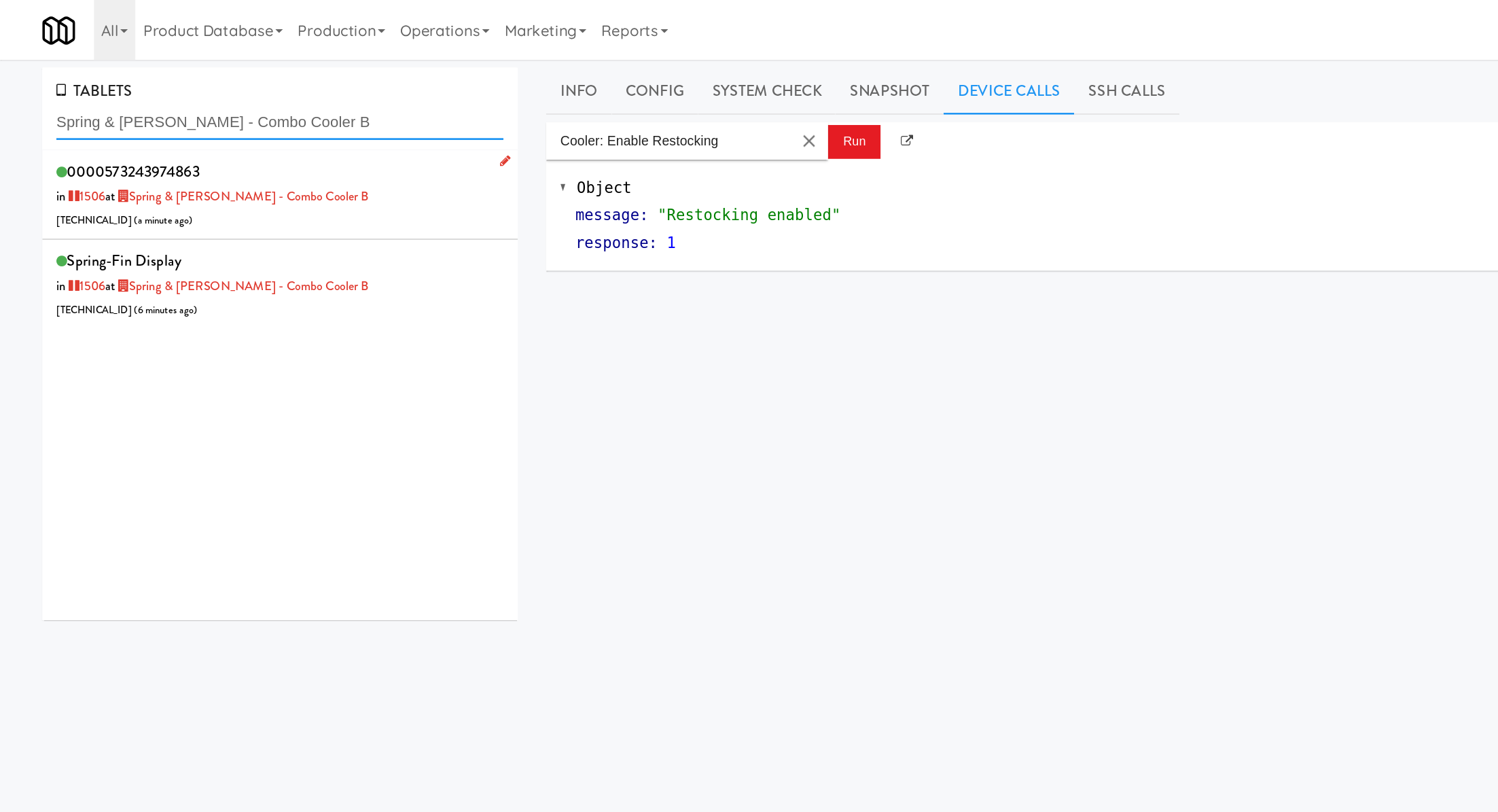
type input "Spring & Thayer - Combo Cooler B"
click at [321, 136] on div "0000573243974863 in 1506 at Spring & Thayer - Combo Cooler B 206.0.69.208 ( a m…" at bounding box center [202, 140] width 324 height 54
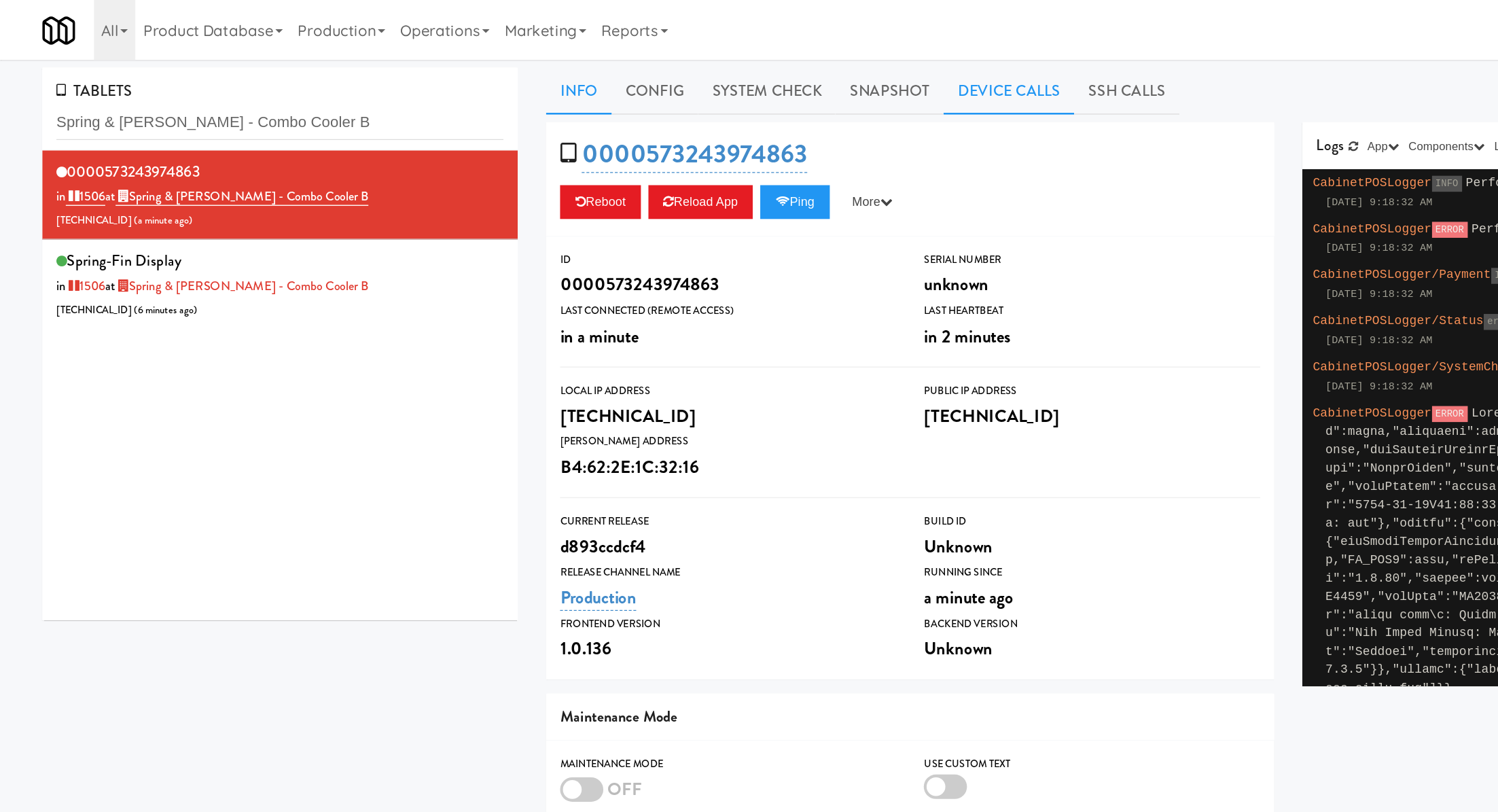
click at [697, 67] on link "Device Calls" at bounding box center [729, 65] width 94 height 34
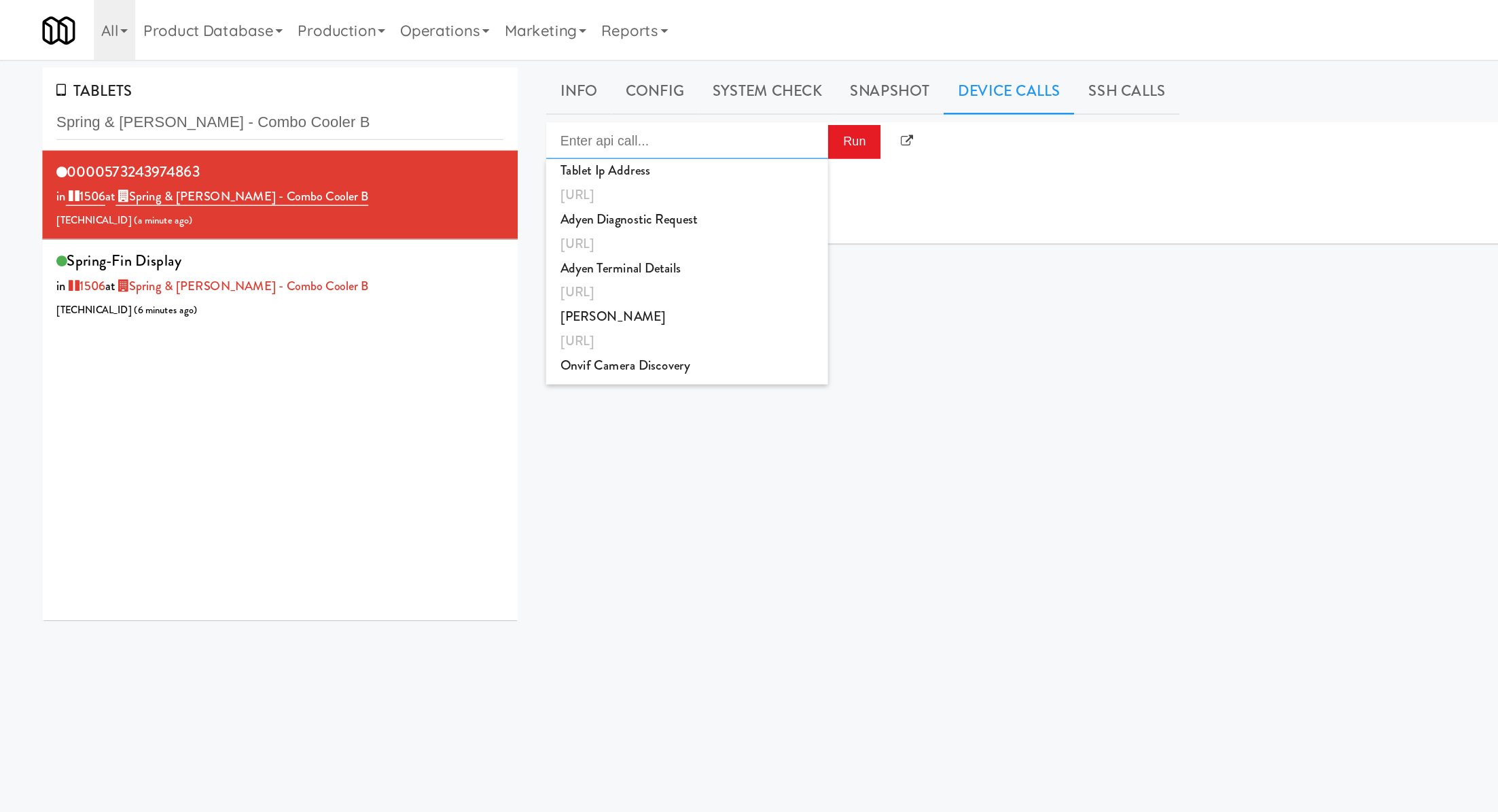
click at [540, 102] on input "Enter api call..." at bounding box center [496, 102] width 204 height 27
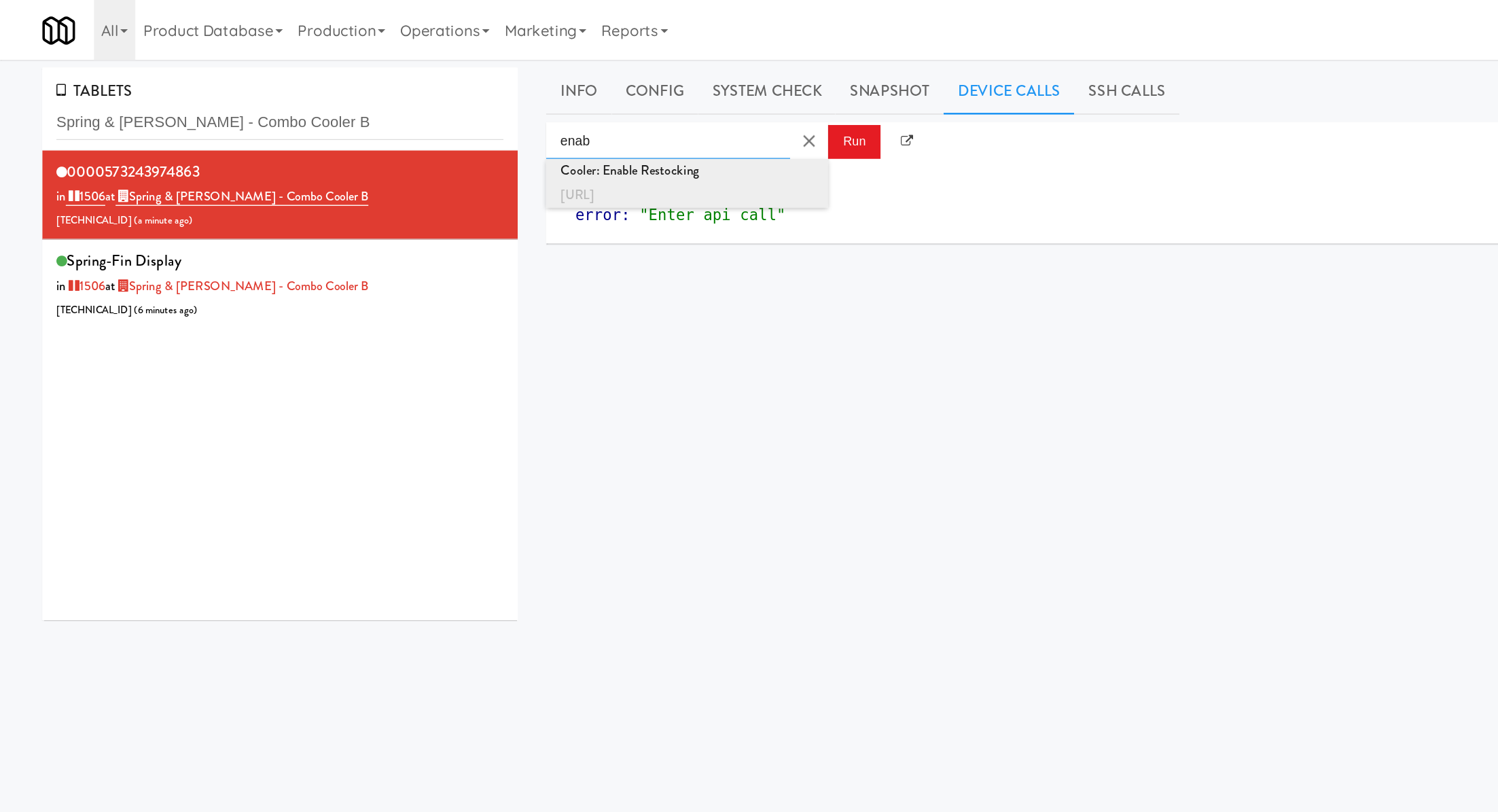
click at [548, 128] on div "Cooler: Enable Restocking" at bounding box center [497, 123] width 183 height 17
type input "Cooler: Enable Restocking"
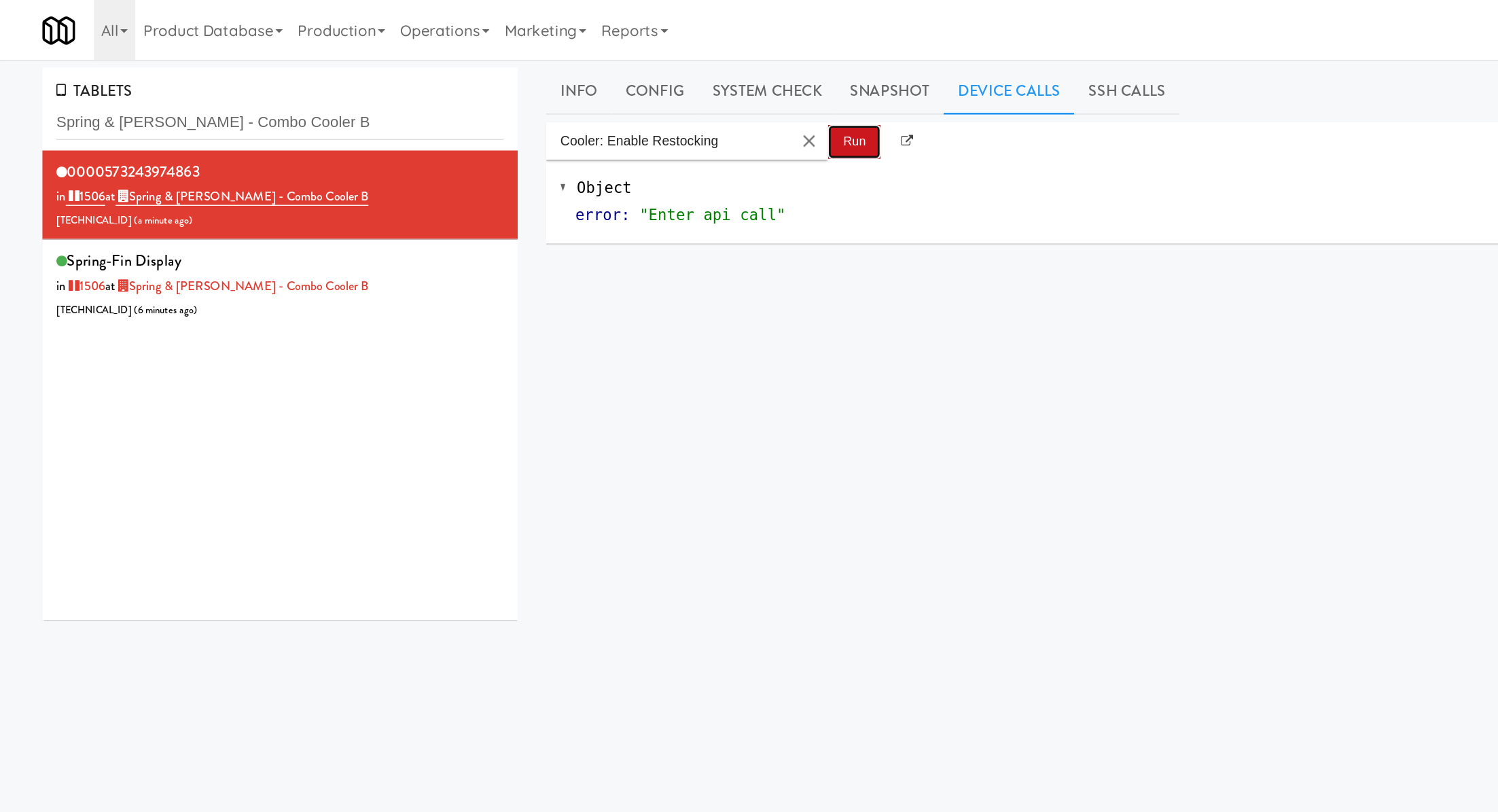
click at [608, 112] on button "Run" at bounding box center [617, 102] width 38 height 25
